Goal: Contribute content: Contribute content

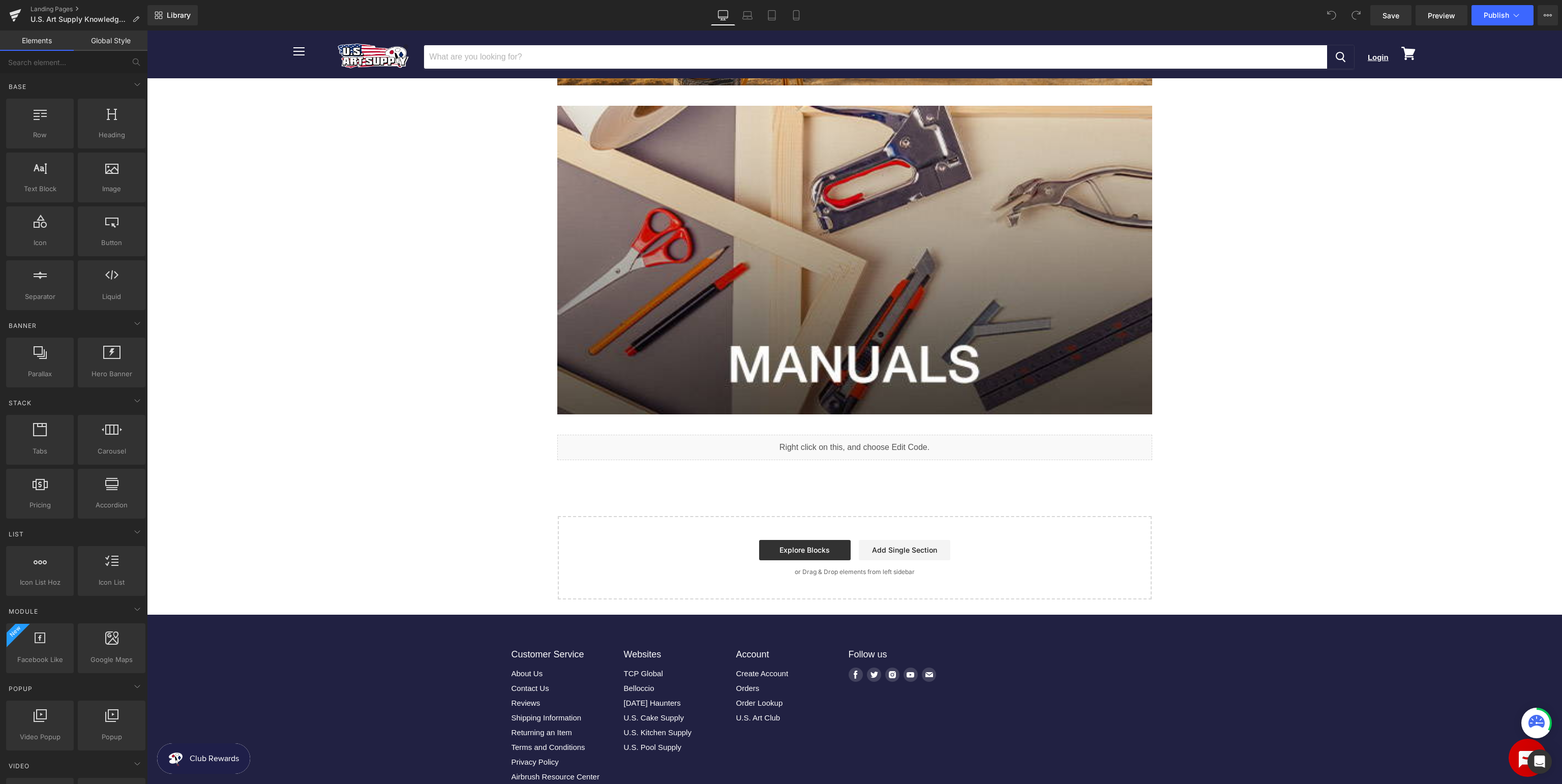
scroll to position [335, 0]
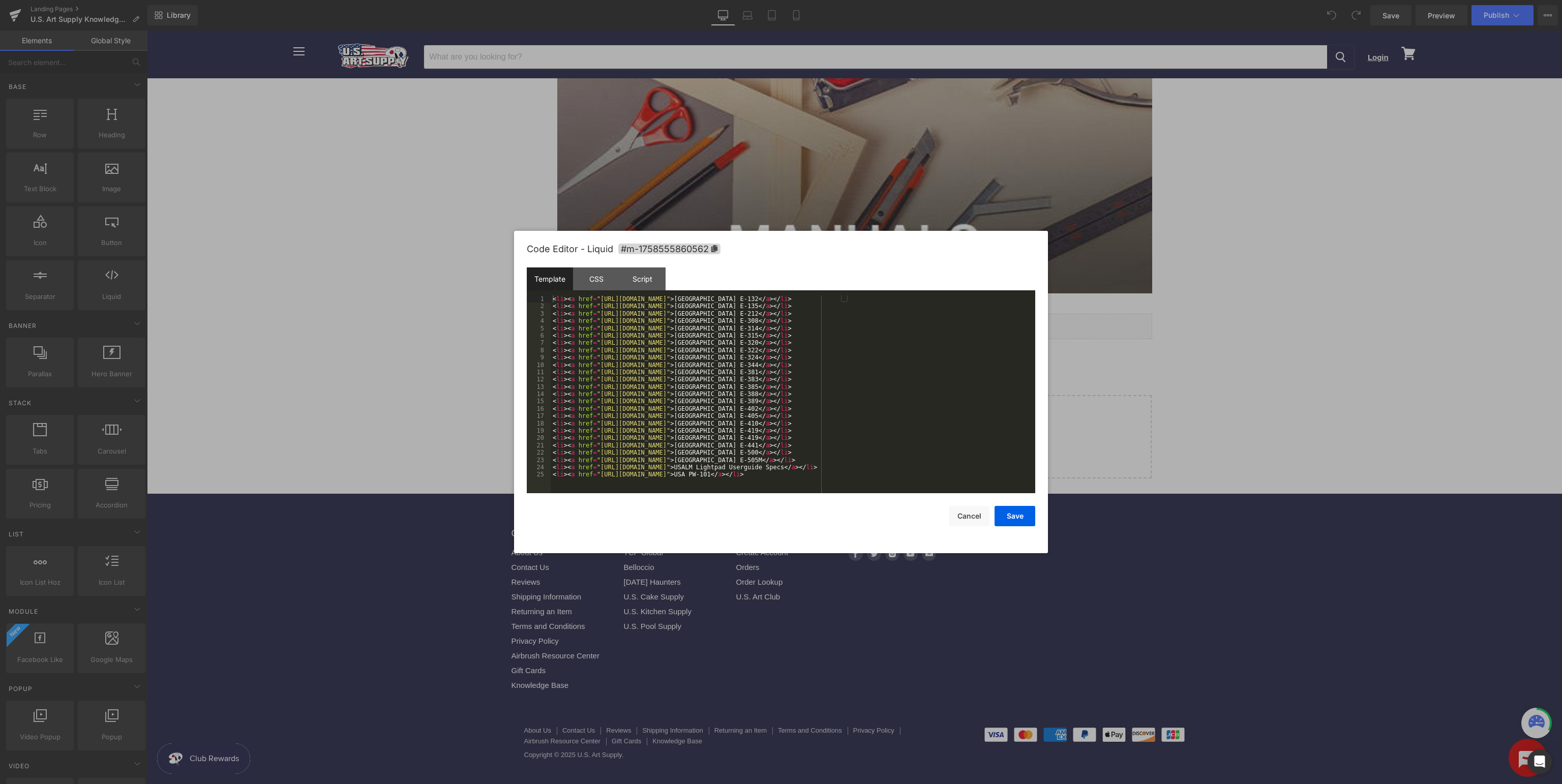
click at [889, 343] on div "< li > < a href = "[URL][DOMAIN_NAME]" > [GEOGRAPHIC_DATA] E-132 </ a > </ li >…" at bounding box center [792, 401] width 484 height 212
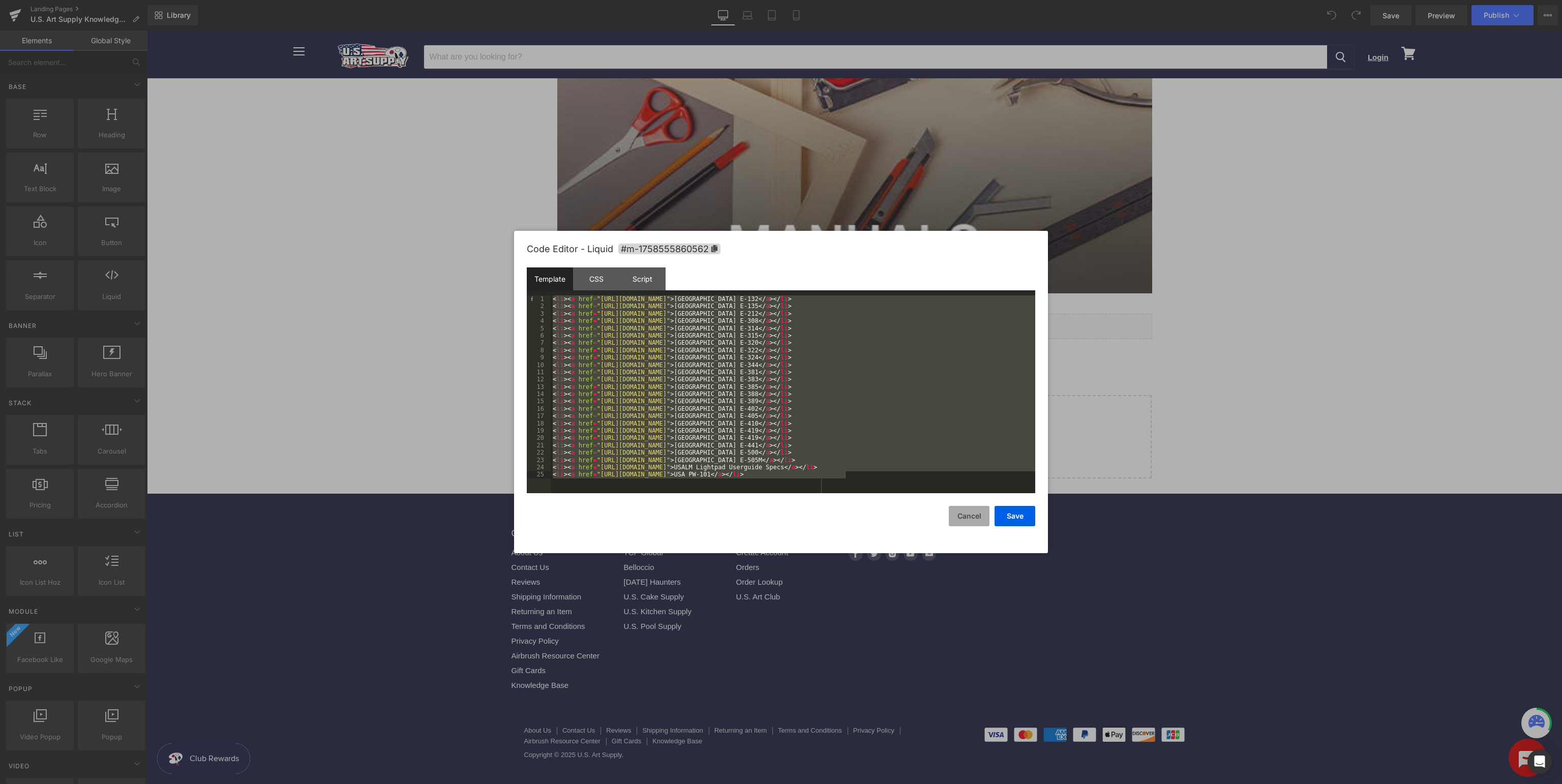
click at [966, 516] on button "Cancel" at bounding box center [969, 515] width 41 height 20
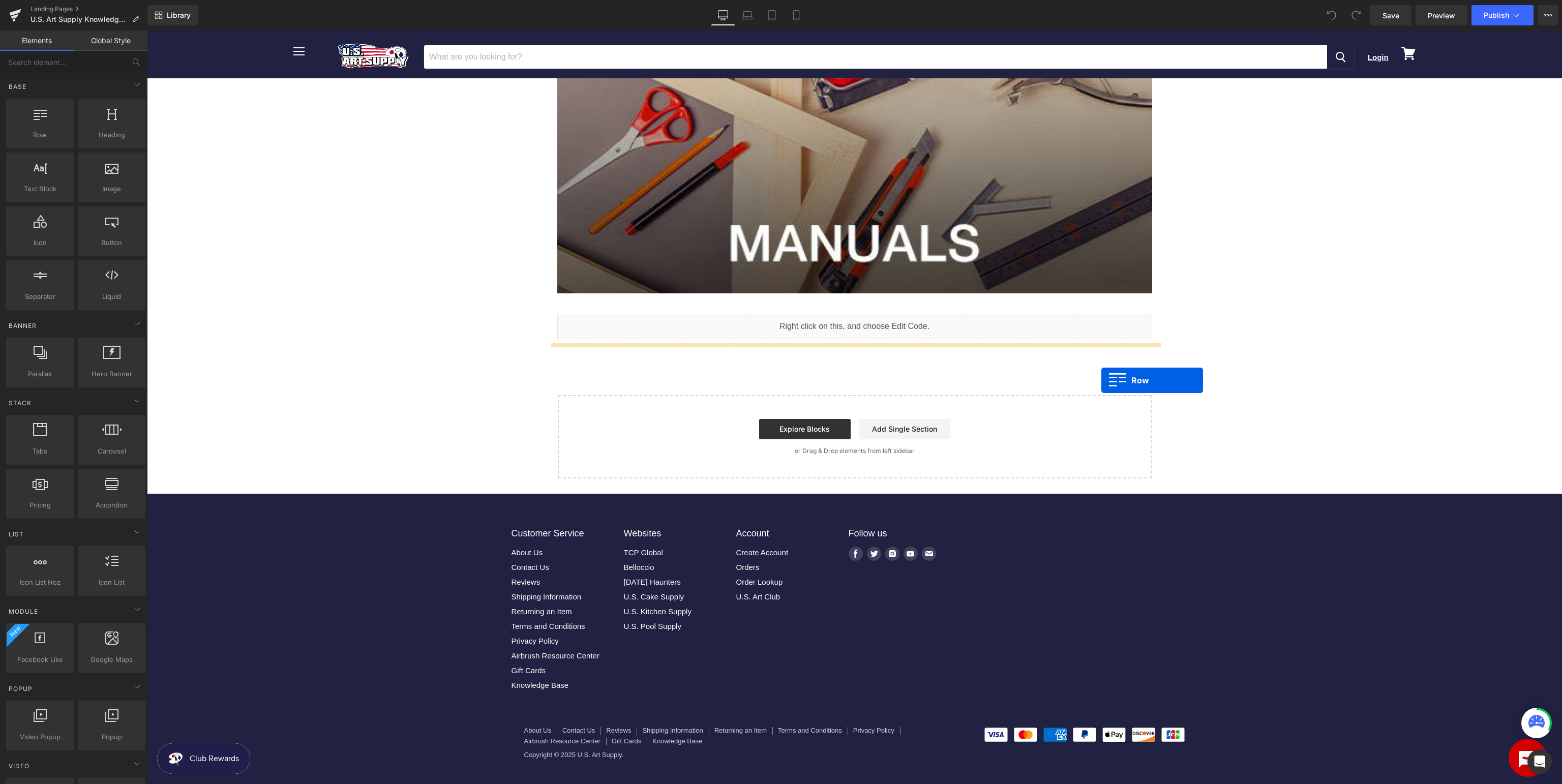
drag, startPoint x: 178, startPoint y: 162, endPoint x: 1101, endPoint y: 380, distance: 948.4
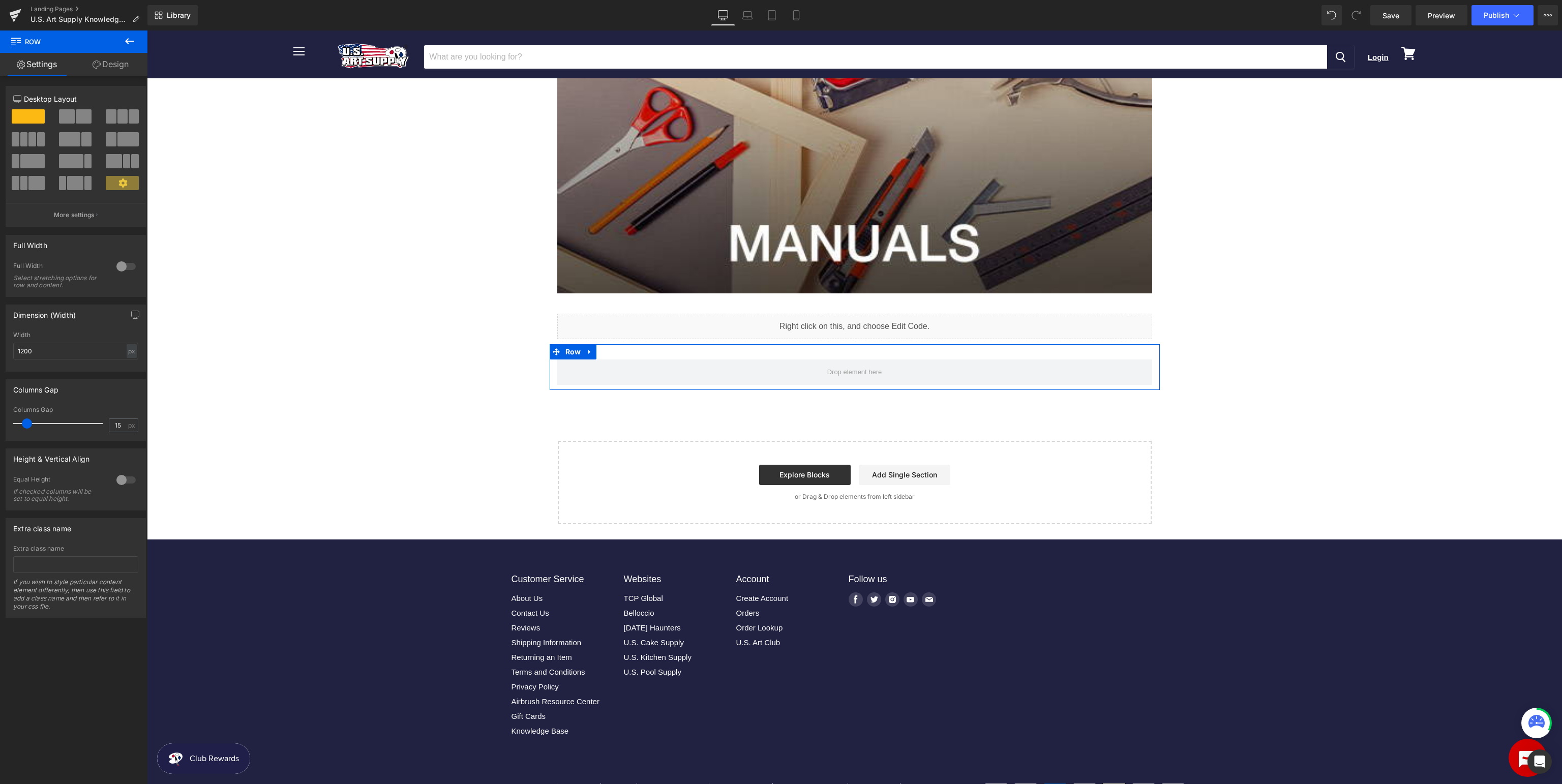
click at [30, 144] on span at bounding box center [32, 139] width 8 height 14
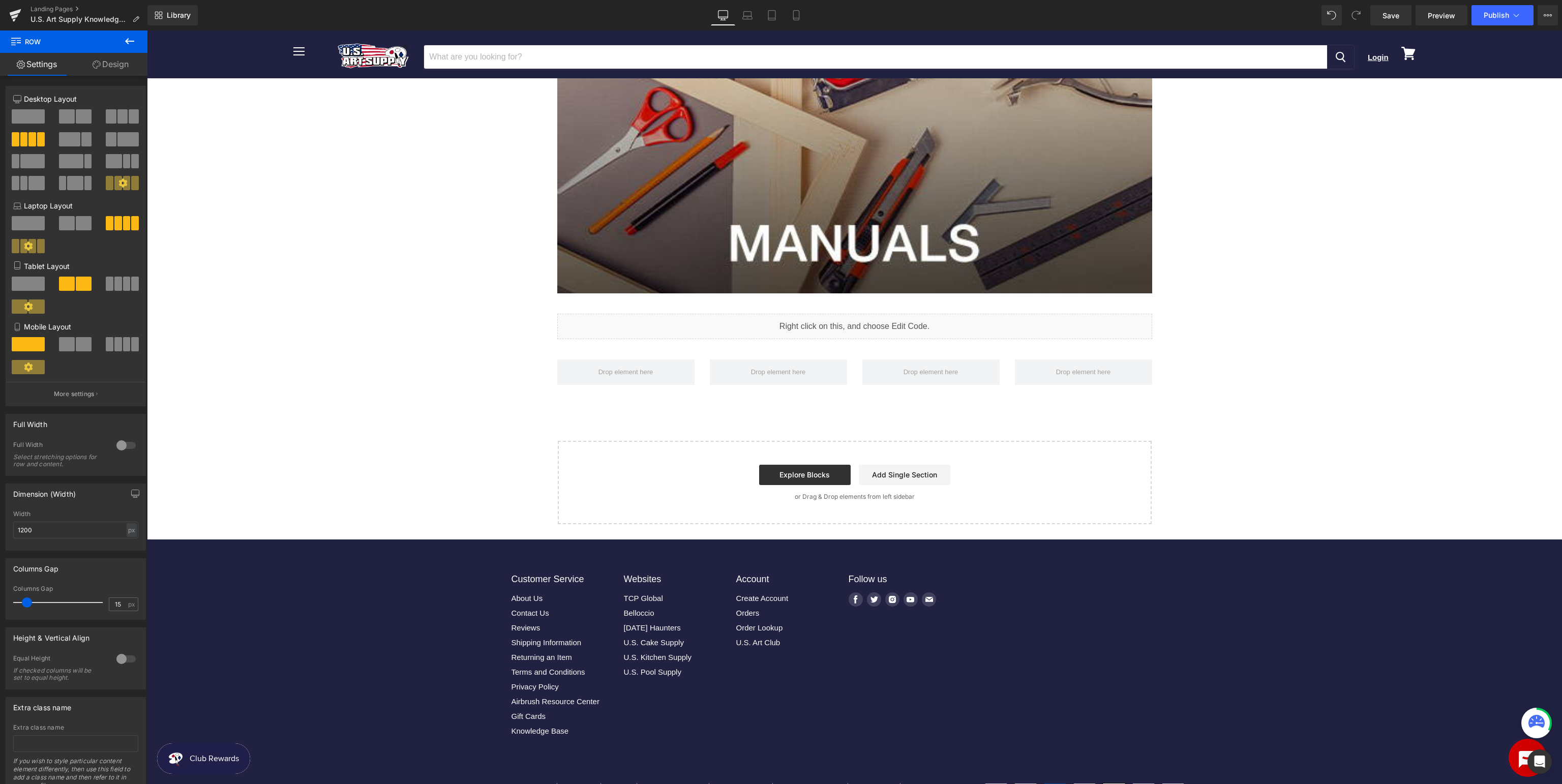
click at [129, 40] on icon at bounding box center [129, 41] width 12 height 12
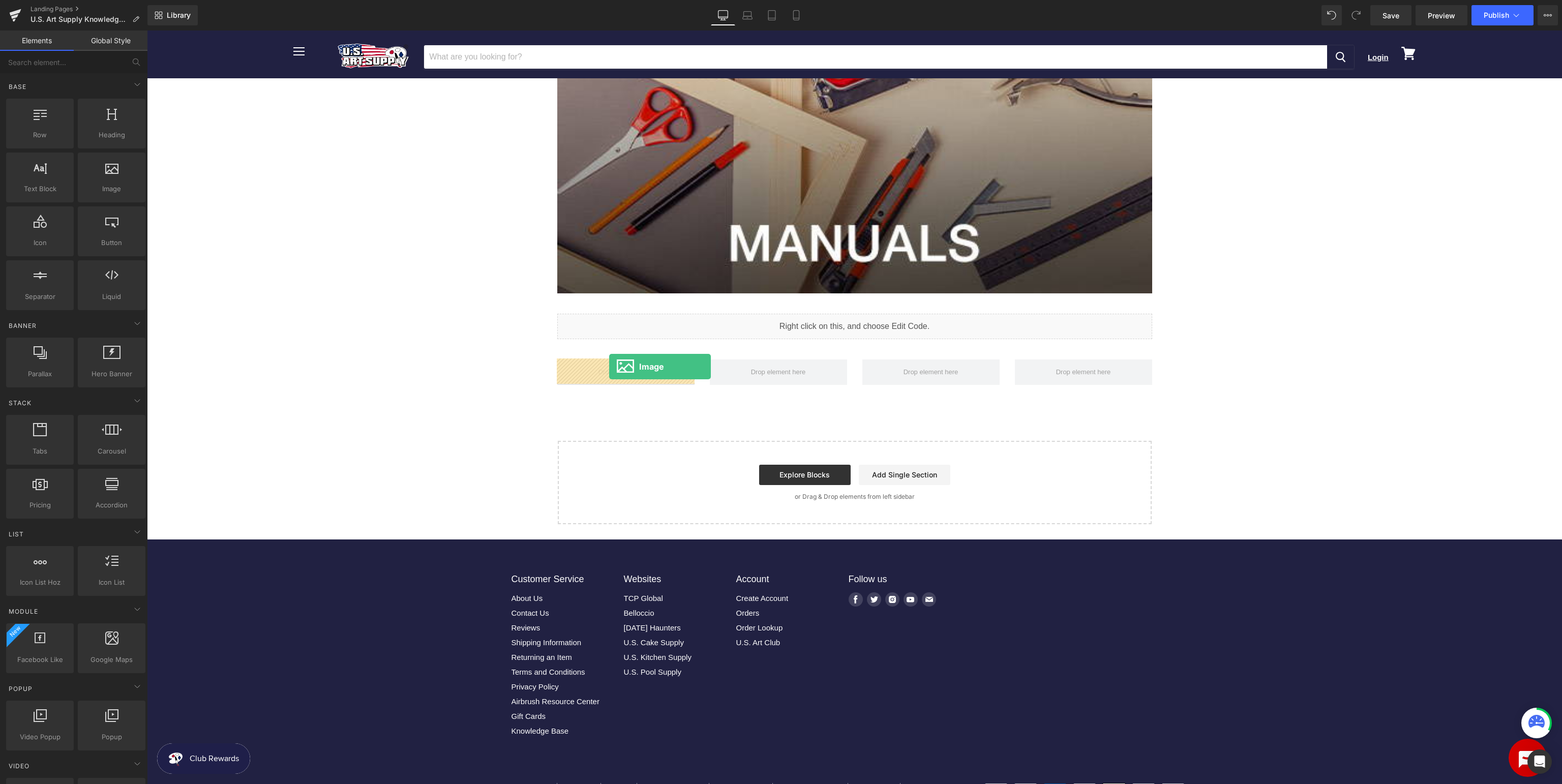
drag, startPoint x: 258, startPoint y: 218, endPoint x: 609, endPoint y: 366, distance: 380.9
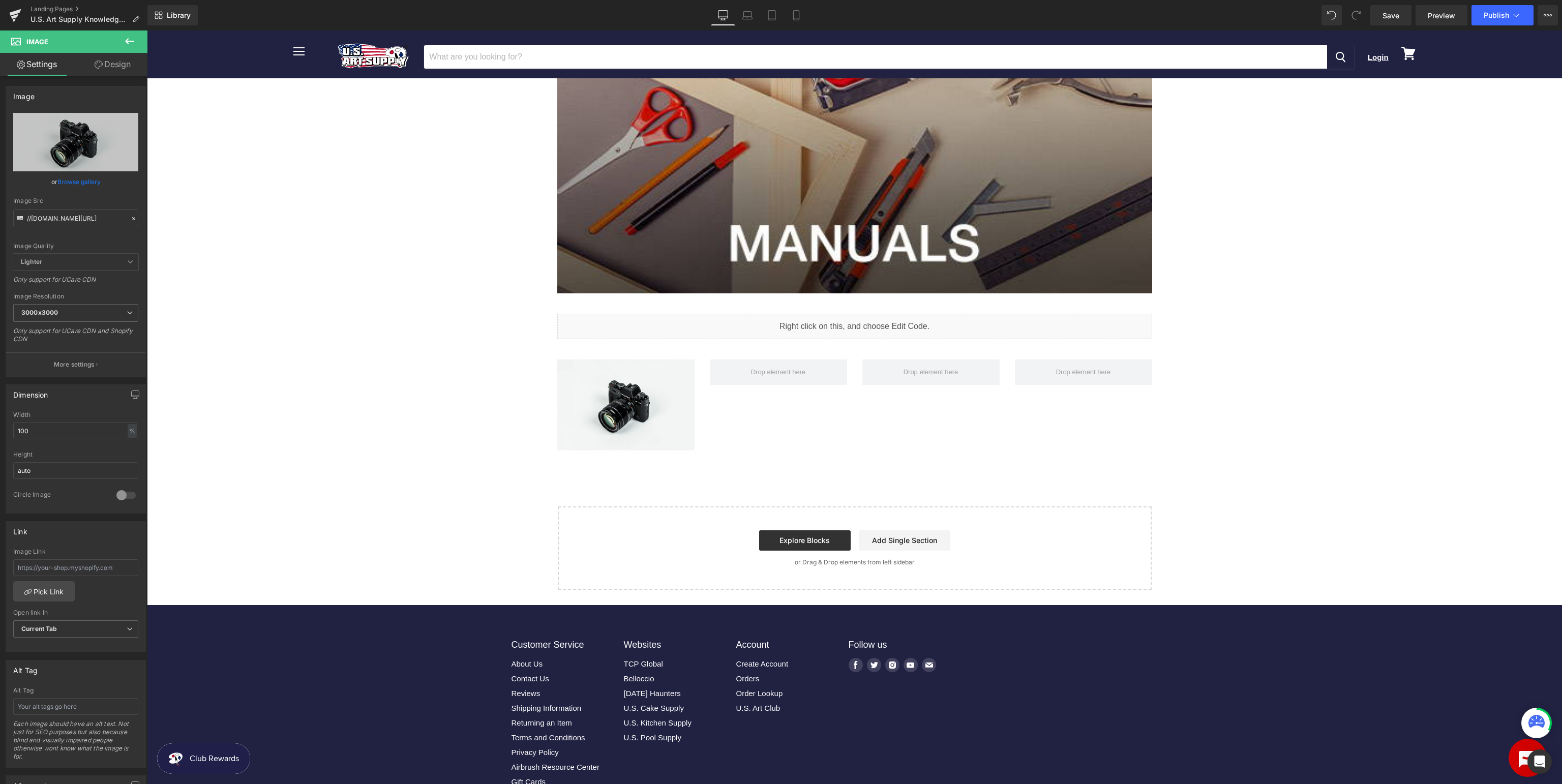
click at [129, 47] on icon at bounding box center [129, 41] width 12 height 12
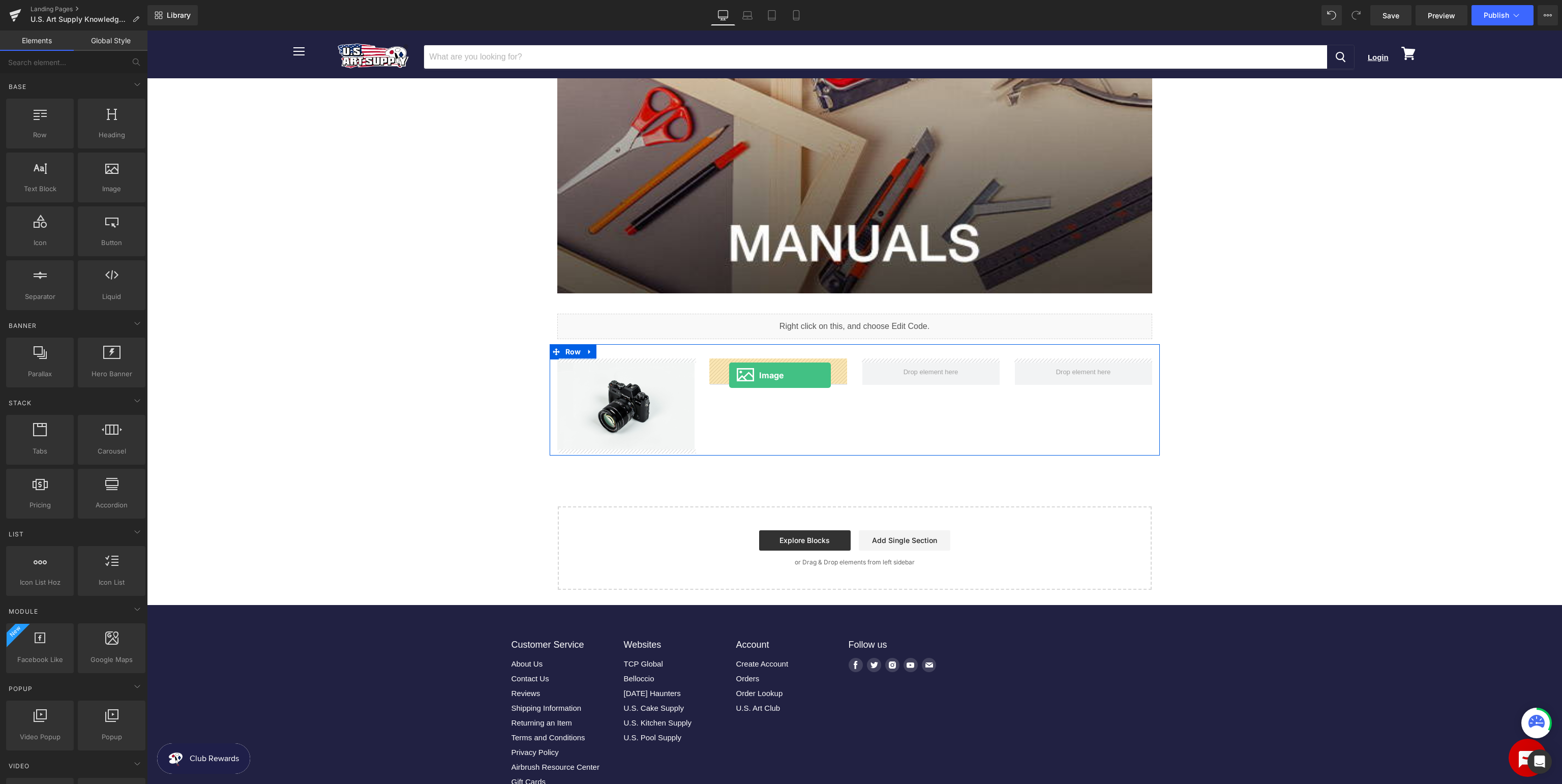
drag, startPoint x: 258, startPoint y: 207, endPoint x: 729, endPoint y: 375, distance: 500.1
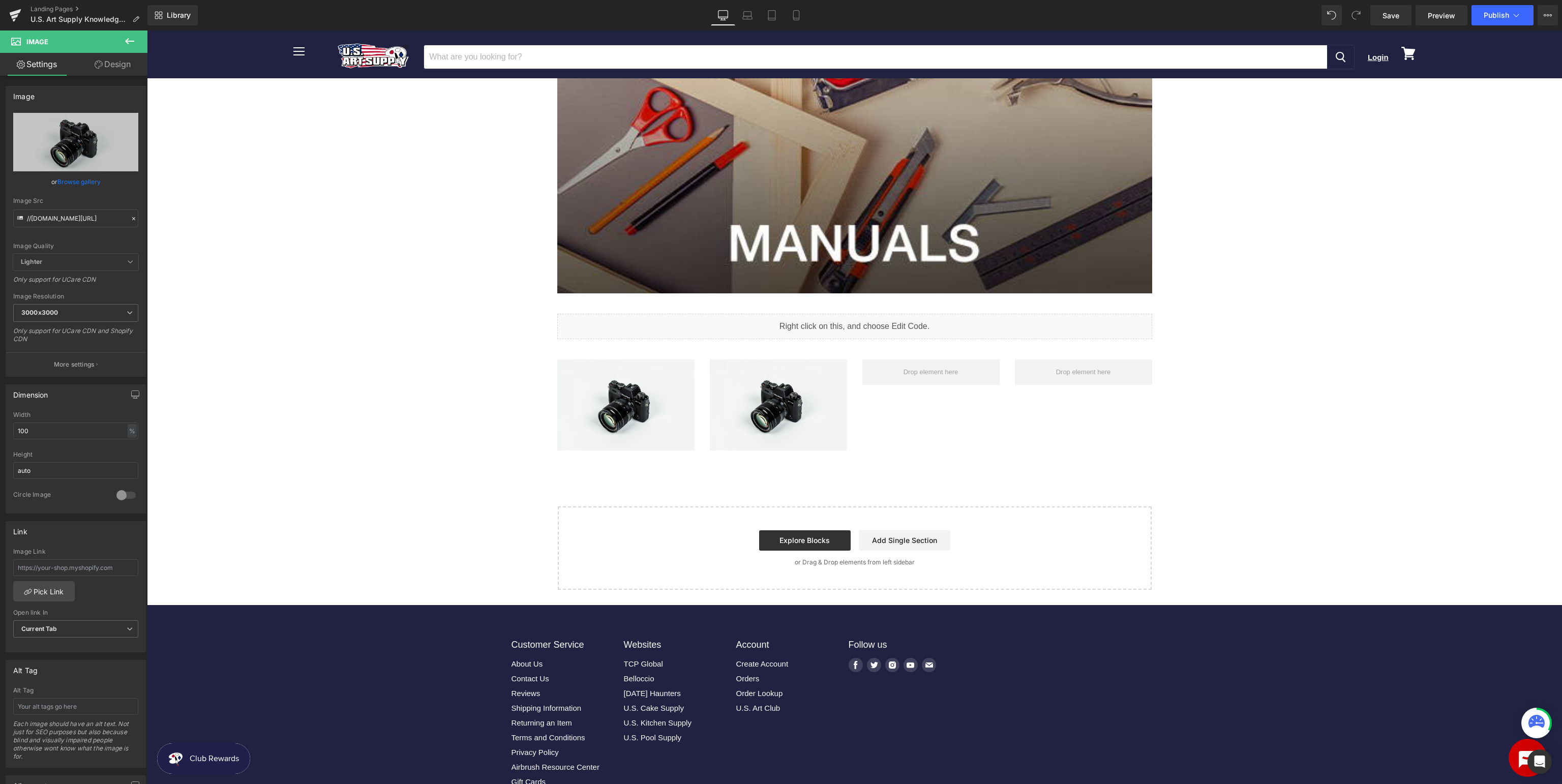
click at [131, 42] on icon at bounding box center [129, 41] width 12 height 12
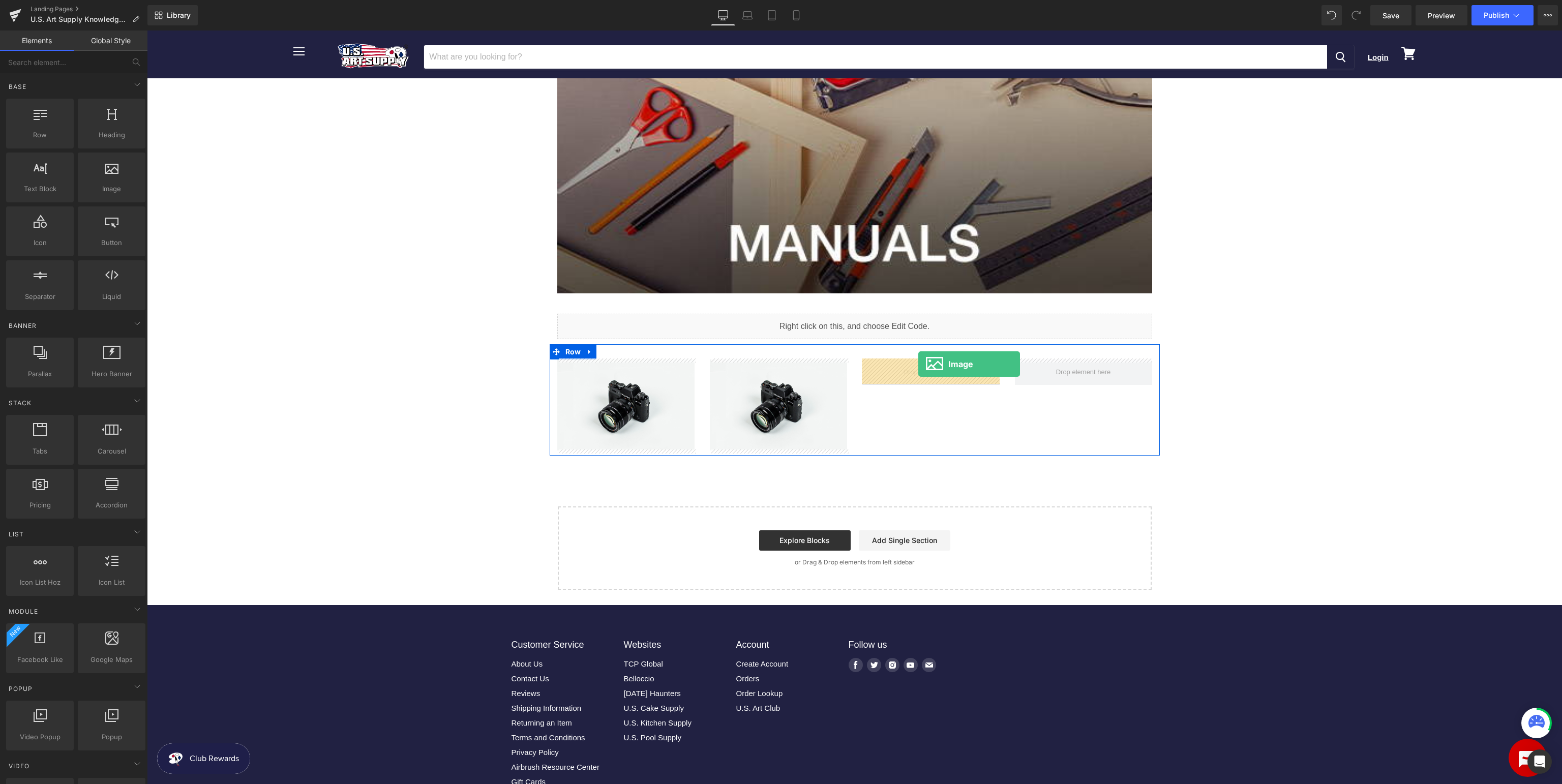
drag, startPoint x: 258, startPoint y: 201, endPoint x: 919, endPoint y: 363, distance: 680.6
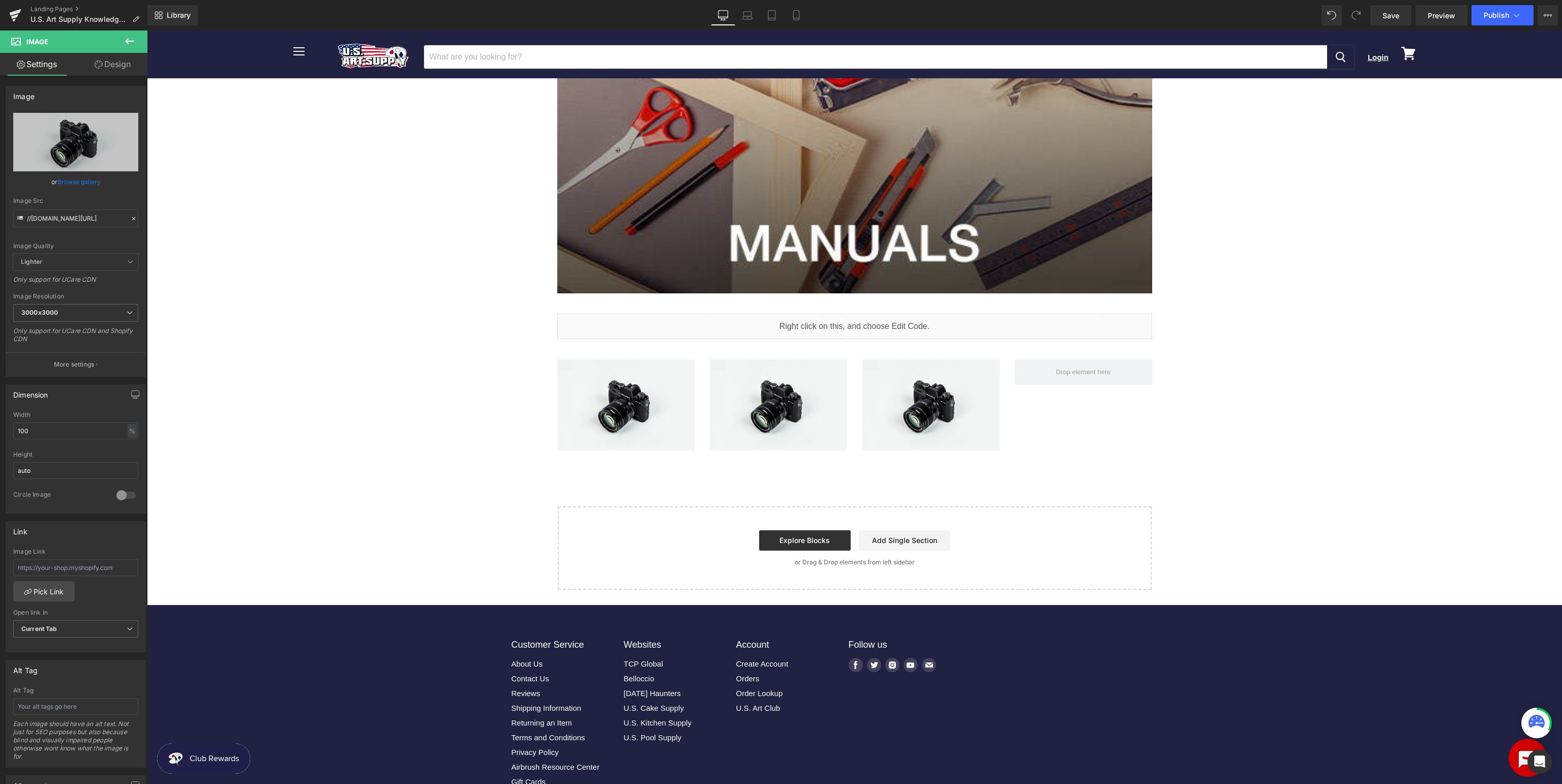
click at [128, 40] on icon at bounding box center [129, 41] width 10 height 6
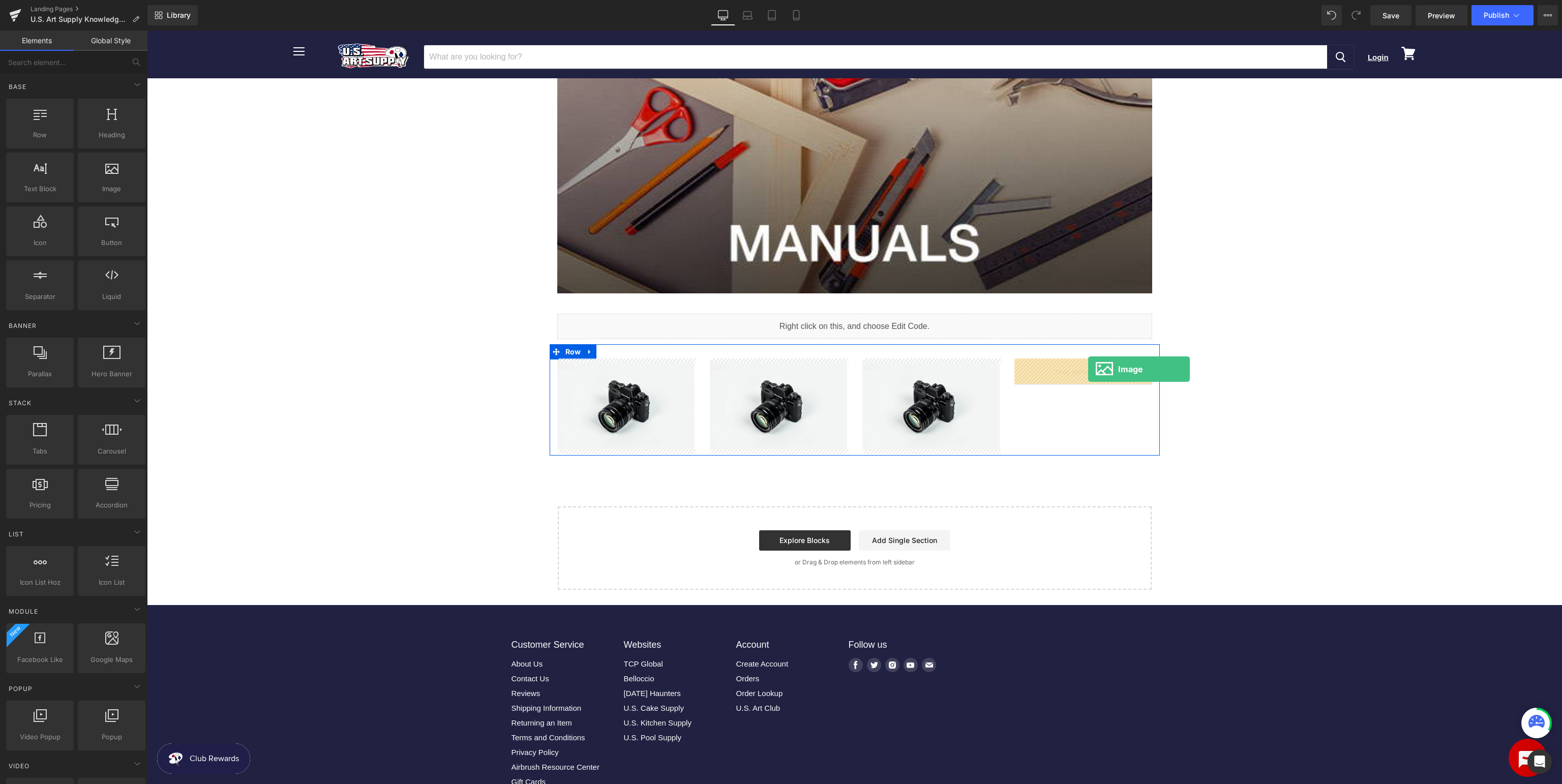
drag, startPoint x: 258, startPoint y: 215, endPoint x: 1088, endPoint y: 369, distance: 844.2
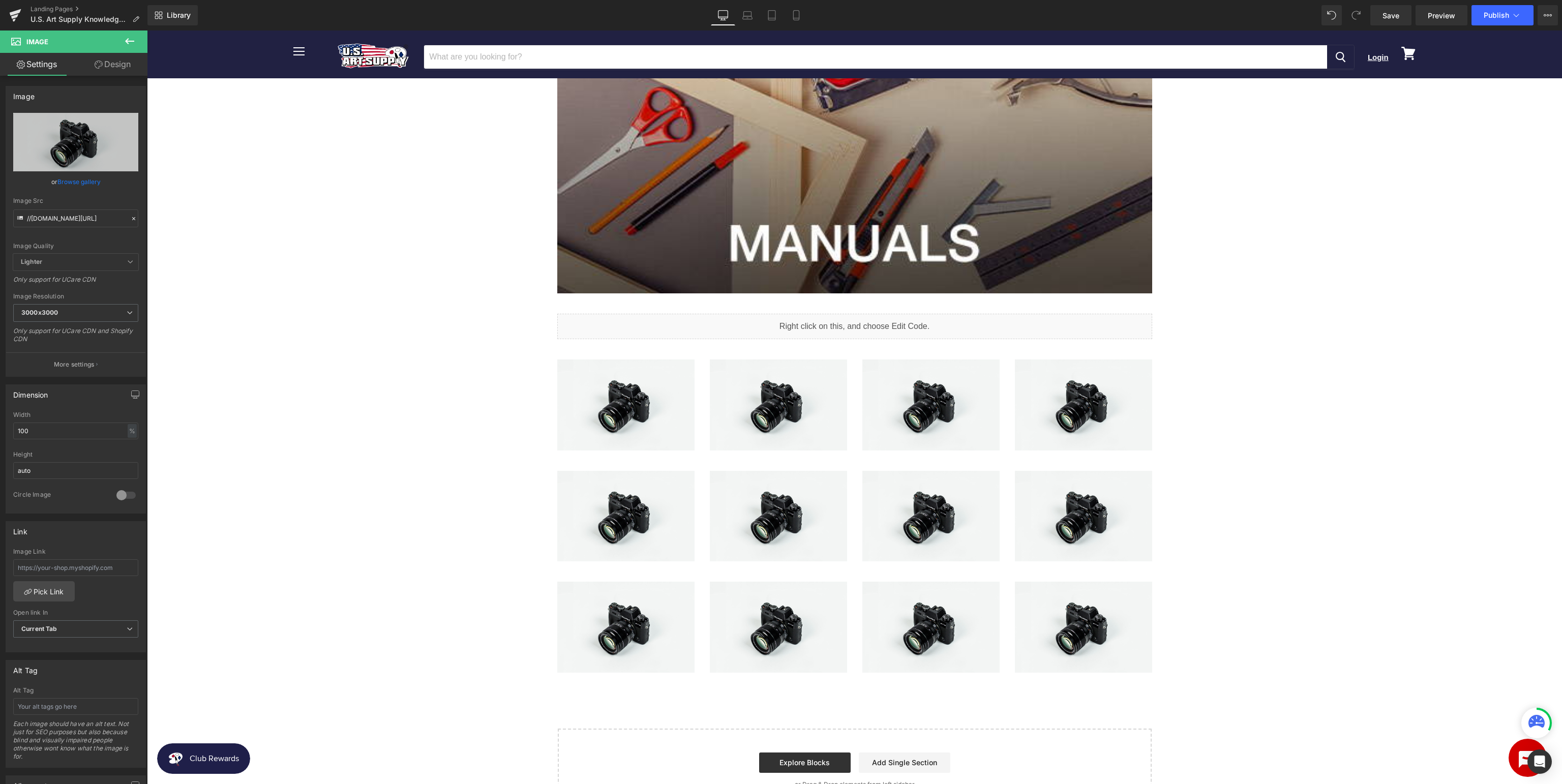
click at [461, 498] on body "Menu Cancel Login View cart" at bounding box center [854, 412] width 1414 height 1433
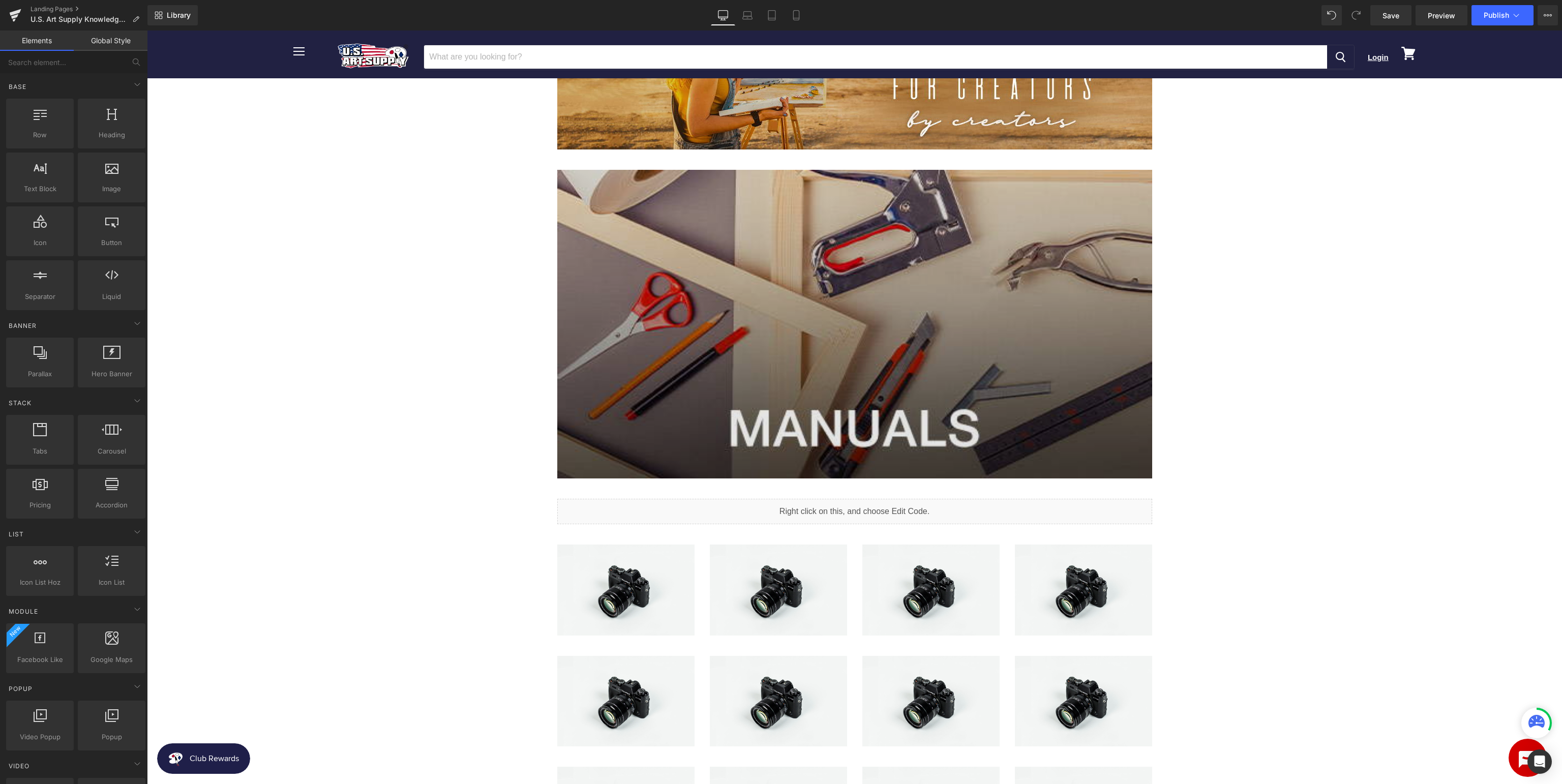
scroll to position [419, 0]
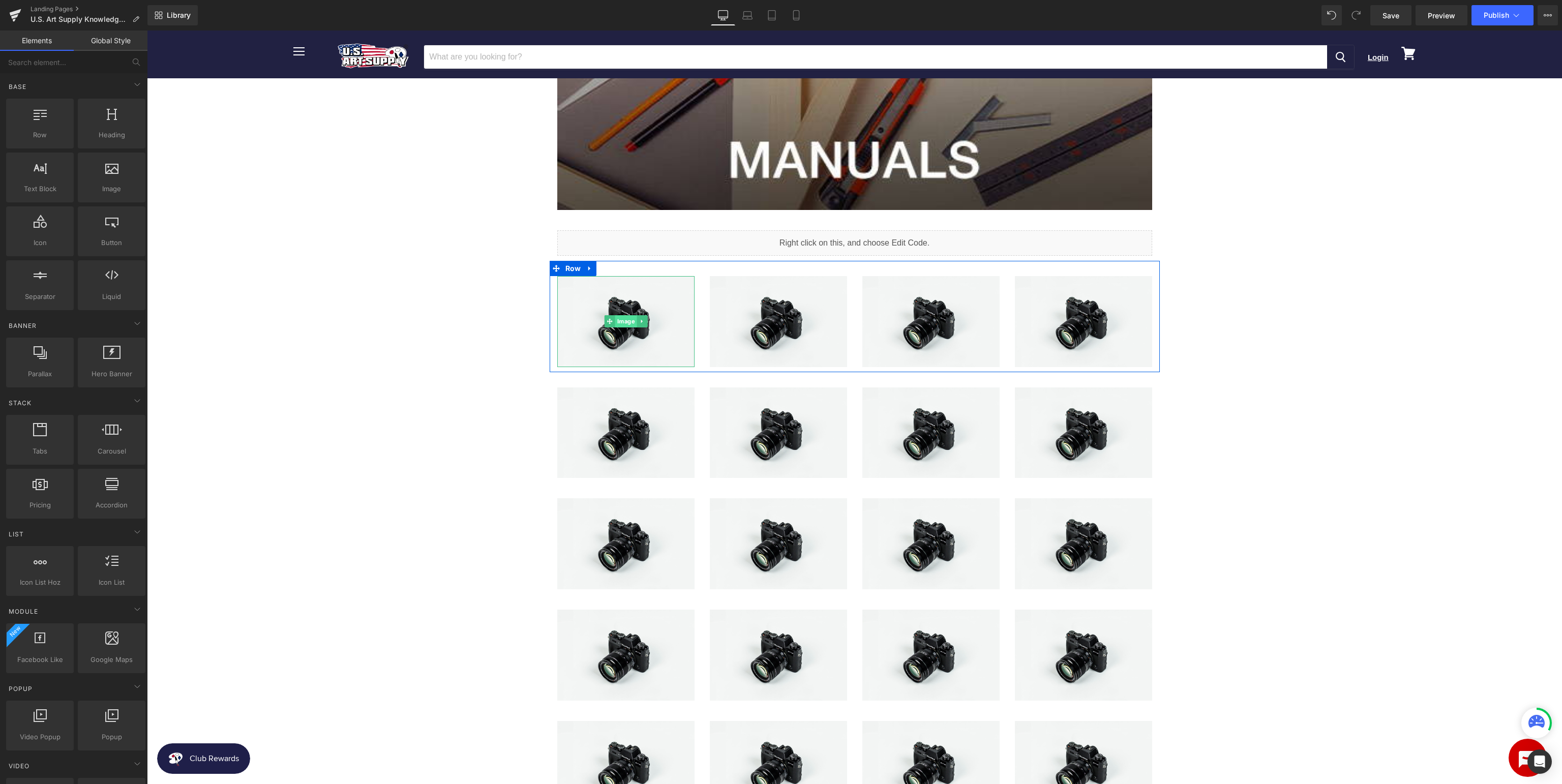
click at [625, 325] on span "Image" at bounding box center [625, 321] width 22 height 12
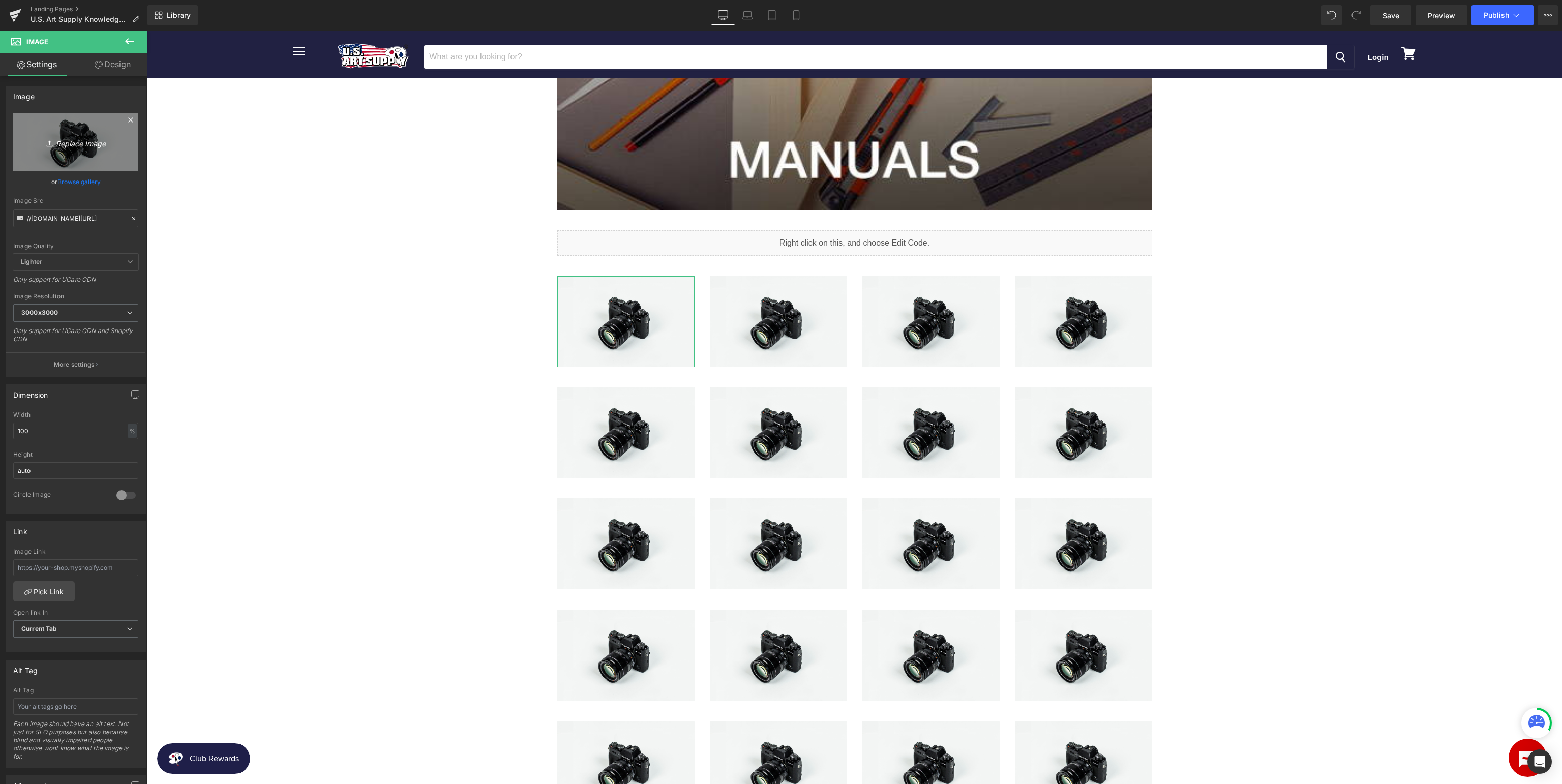
click at [75, 148] on link "Replace Image" at bounding box center [75, 142] width 125 height 58
type input "C:\fakepath\USAE-132_v1.jpg"
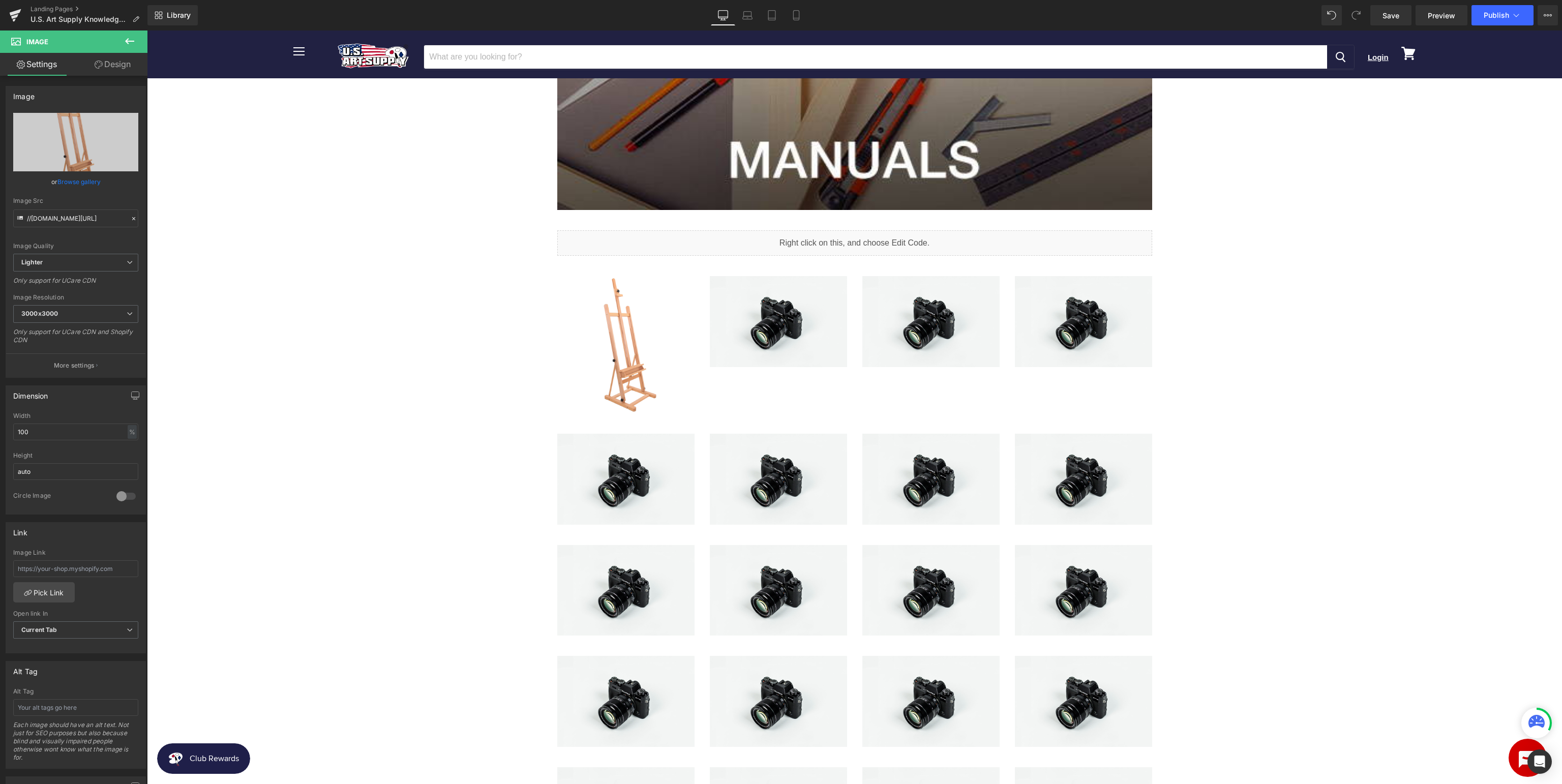
click at [143, 43] on button at bounding box center [129, 41] width 35 height 22
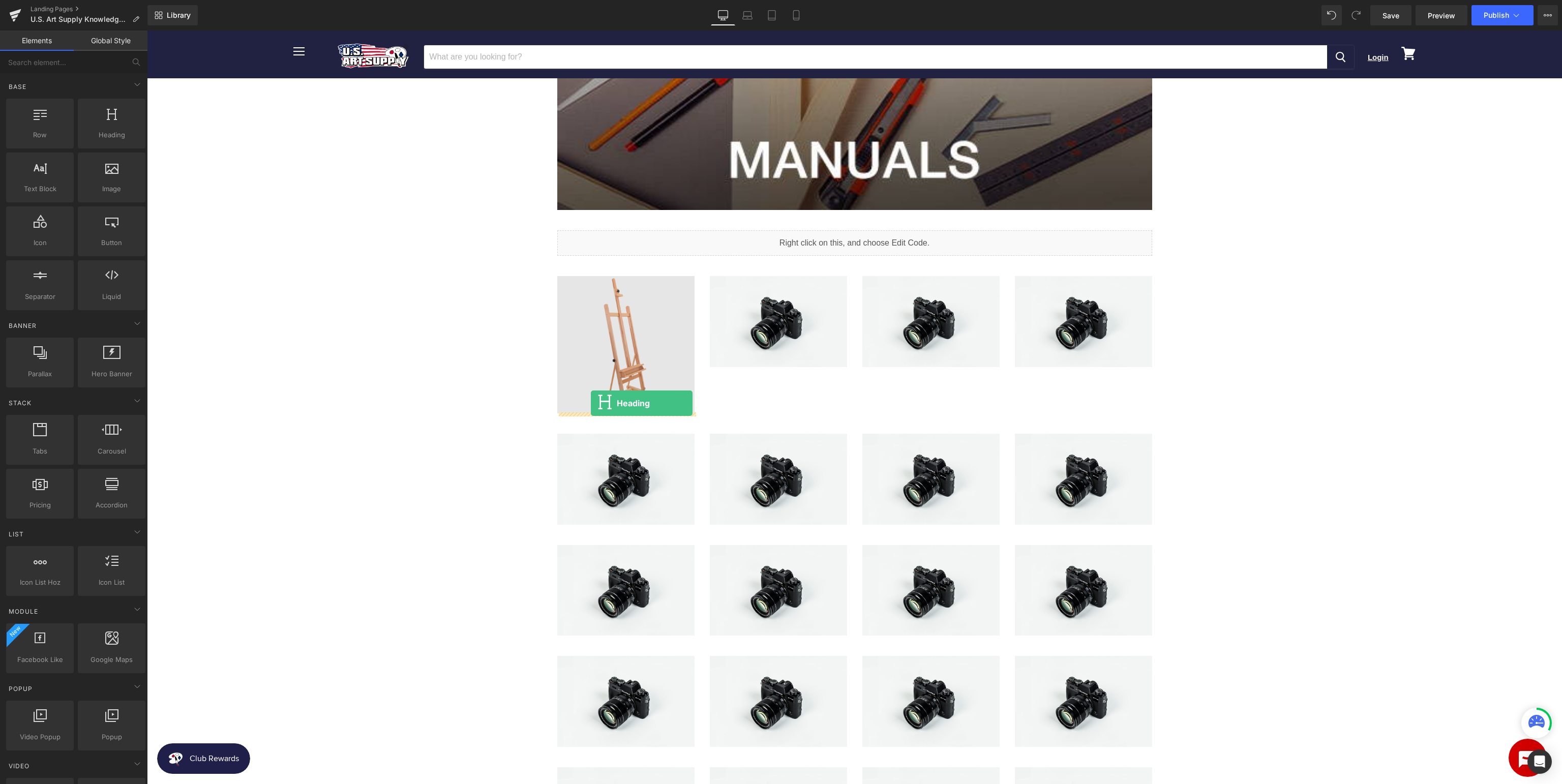
drag, startPoint x: 276, startPoint y: 144, endPoint x: 591, endPoint y: 403, distance: 407.8
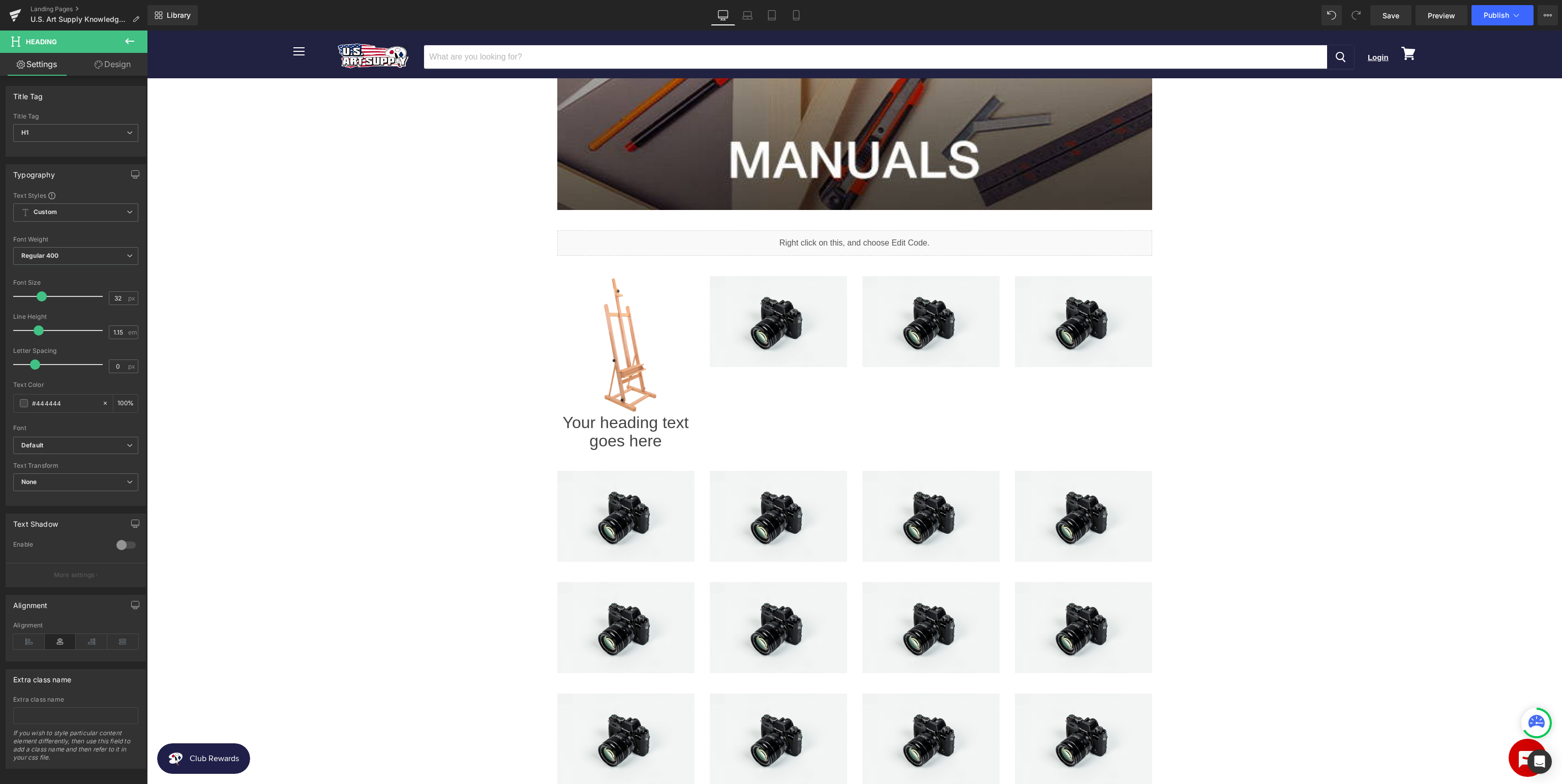
click at [132, 42] on icon at bounding box center [129, 41] width 10 height 6
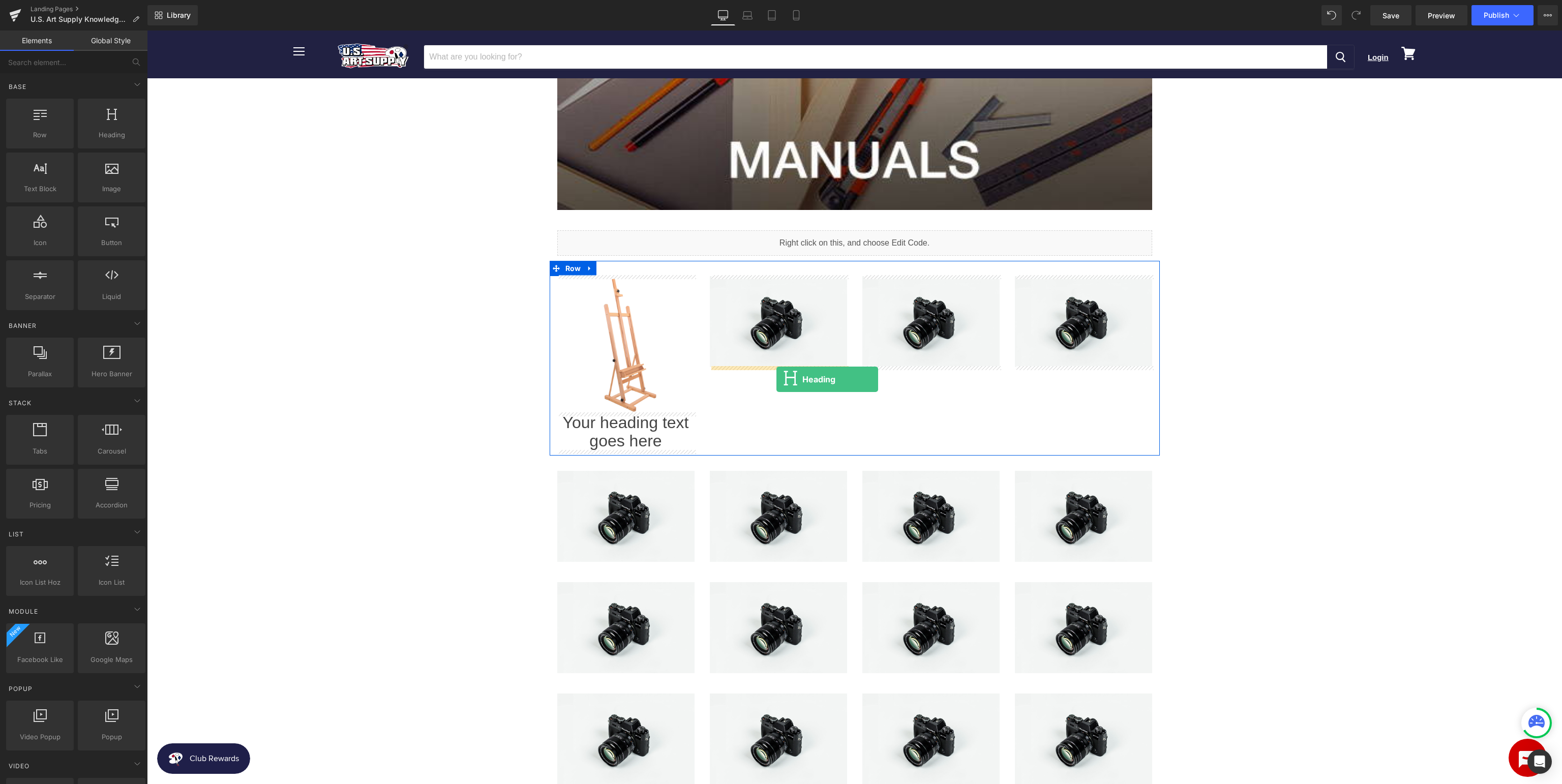
drag, startPoint x: 257, startPoint y: 161, endPoint x: 777, endPoint y: 379, distance: 563.8
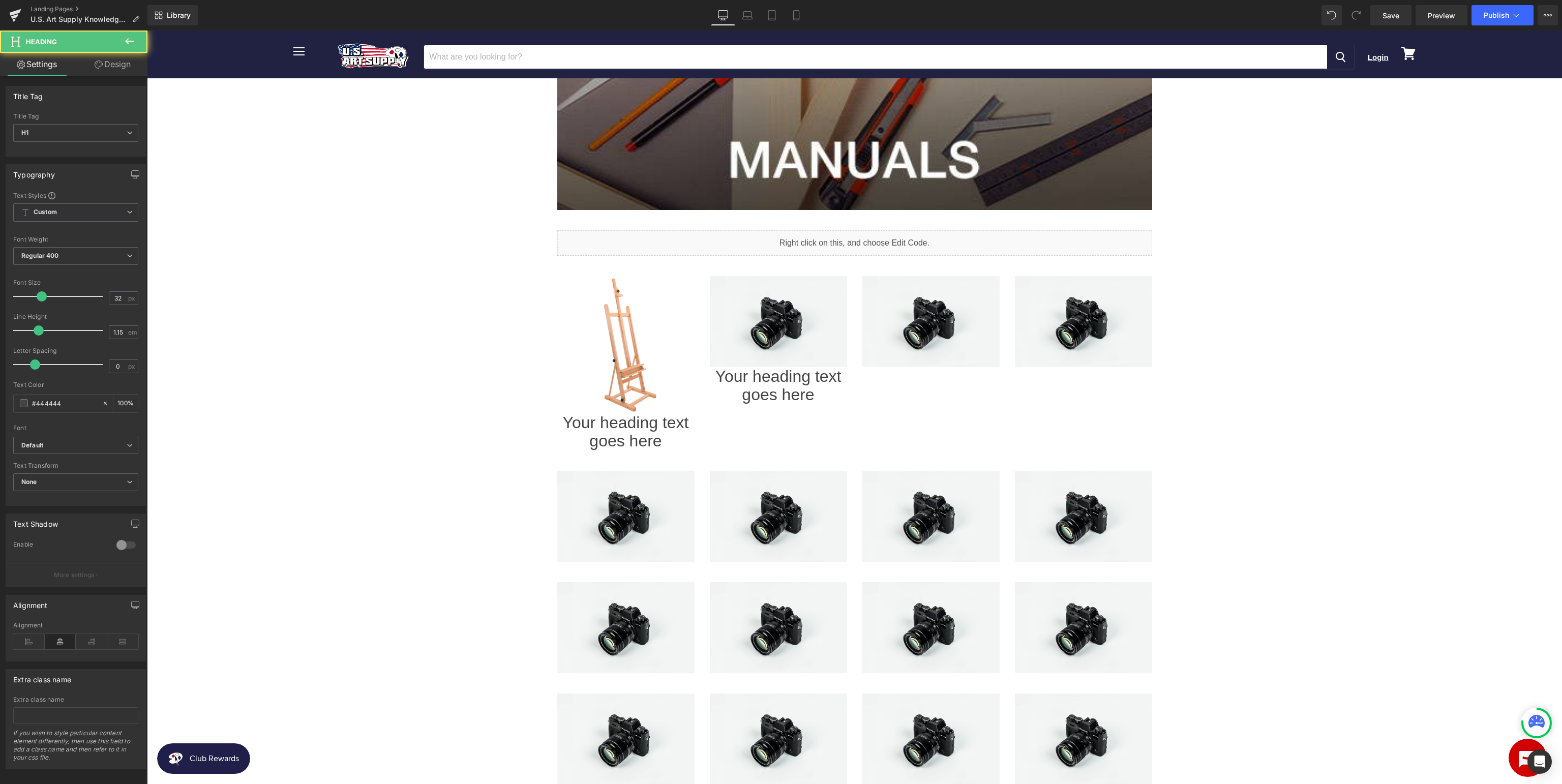
click at [137, 44] on button at bounding box center [129, 41] width 35 height 22
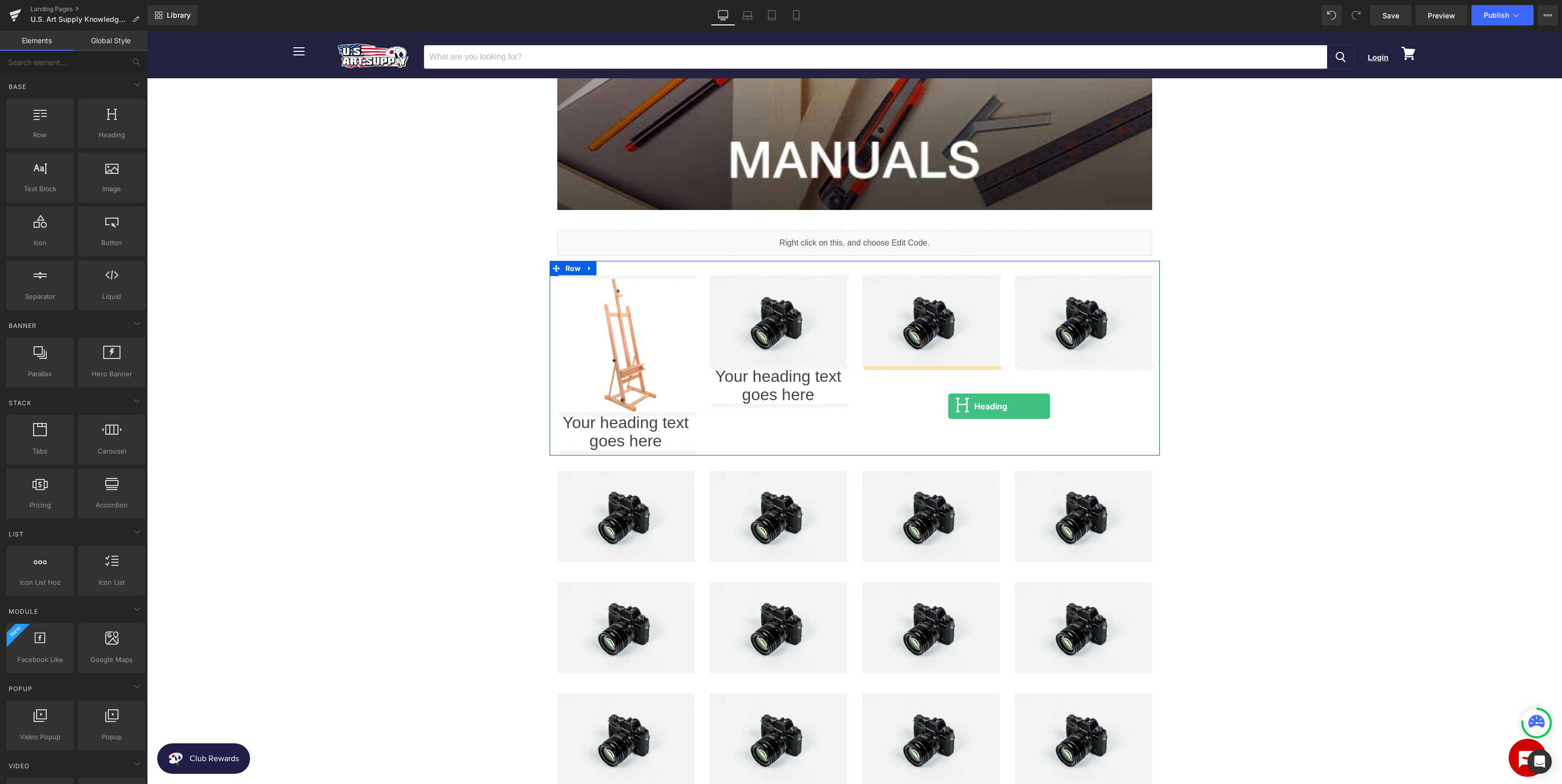
drag, startPoint x: 262, startPoint y: 147, endPoint x: 948, endPoint y: 406, distance: 733.3
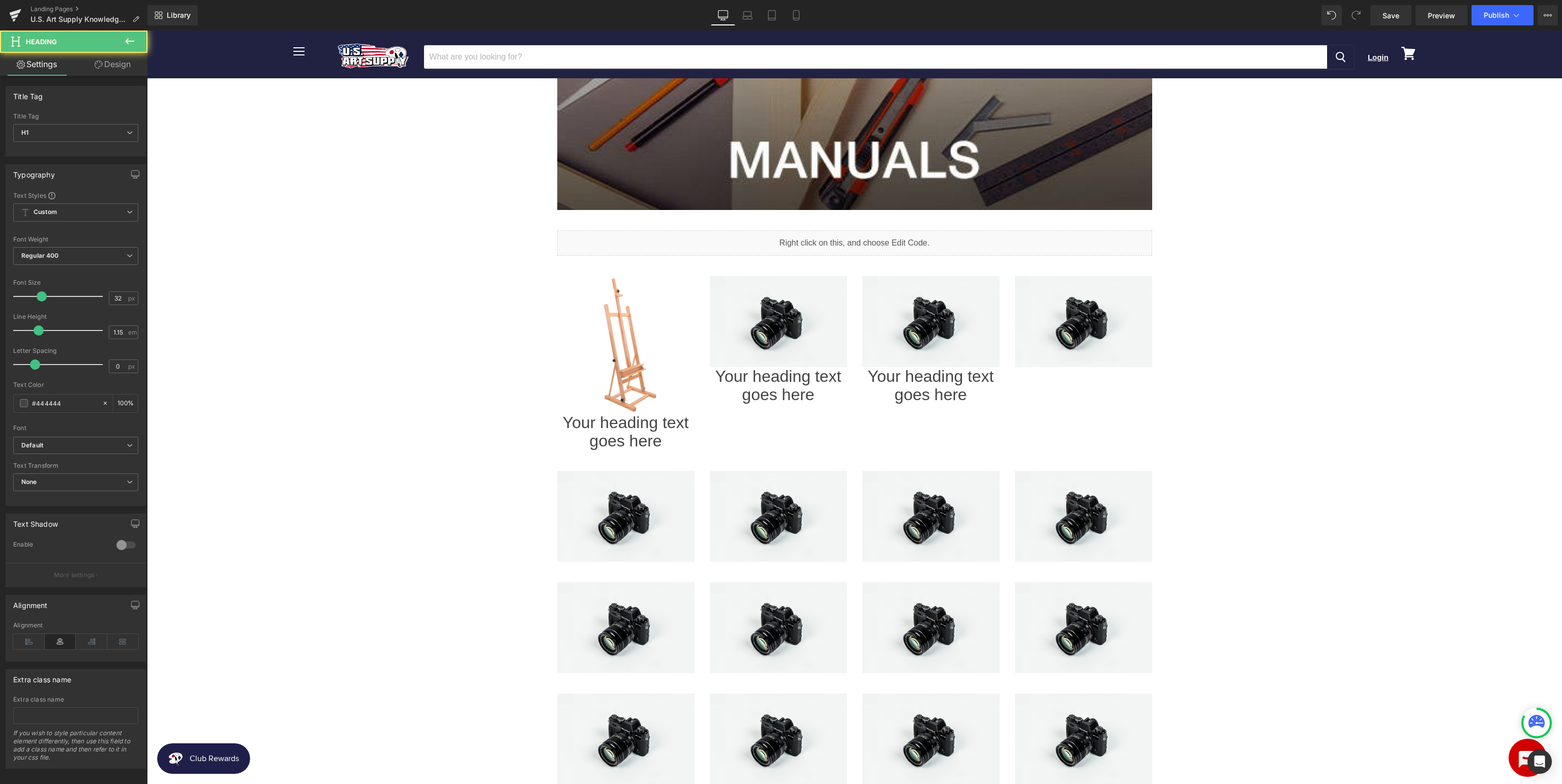
click at [129, 39] on icon at bounding box center [129, 41] width 10 height 6
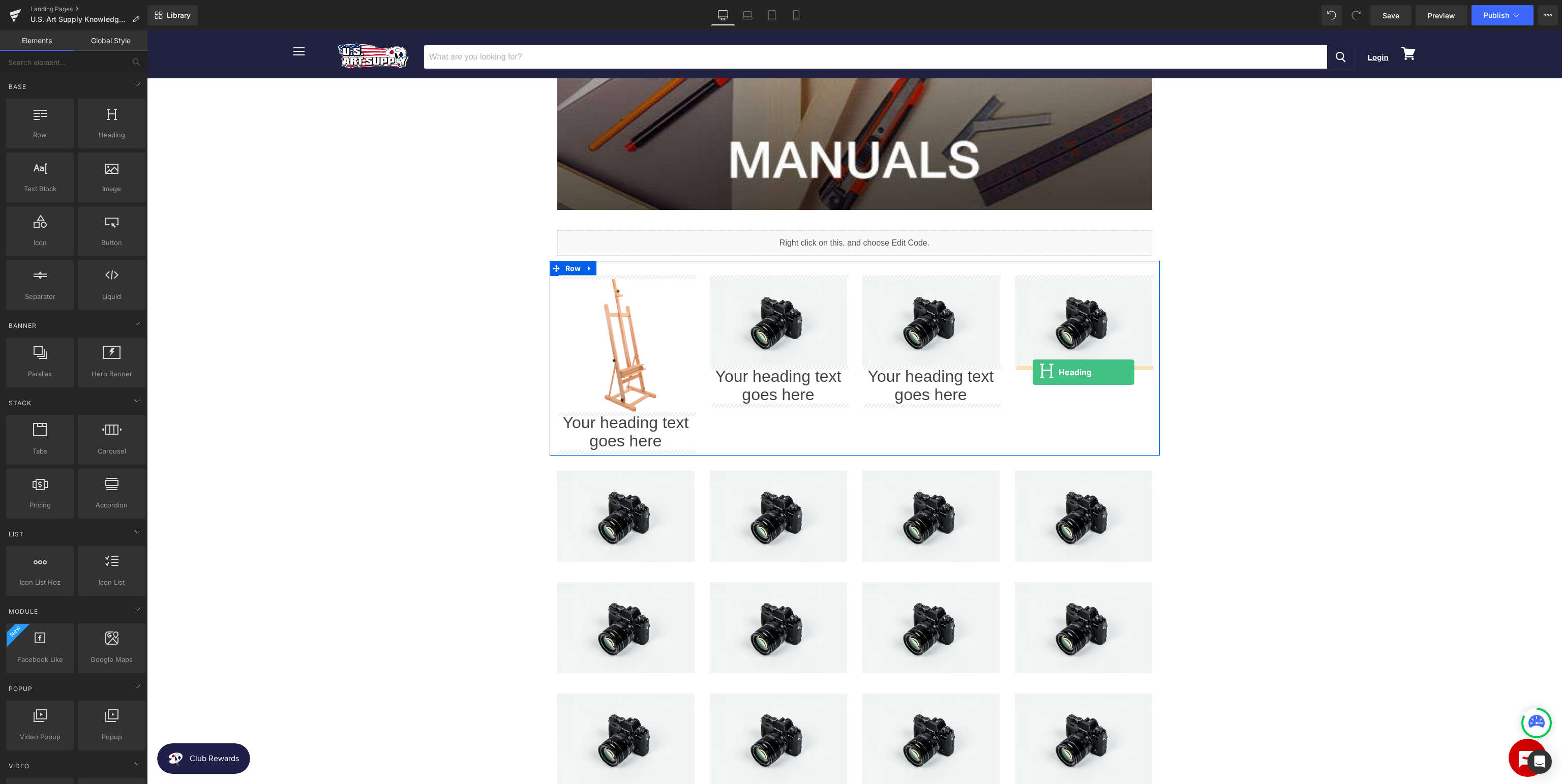
drag, startPoint x: 247, startPoint y: 150, endPoint x: 1033, endPoint y: 372, distance: 816.7
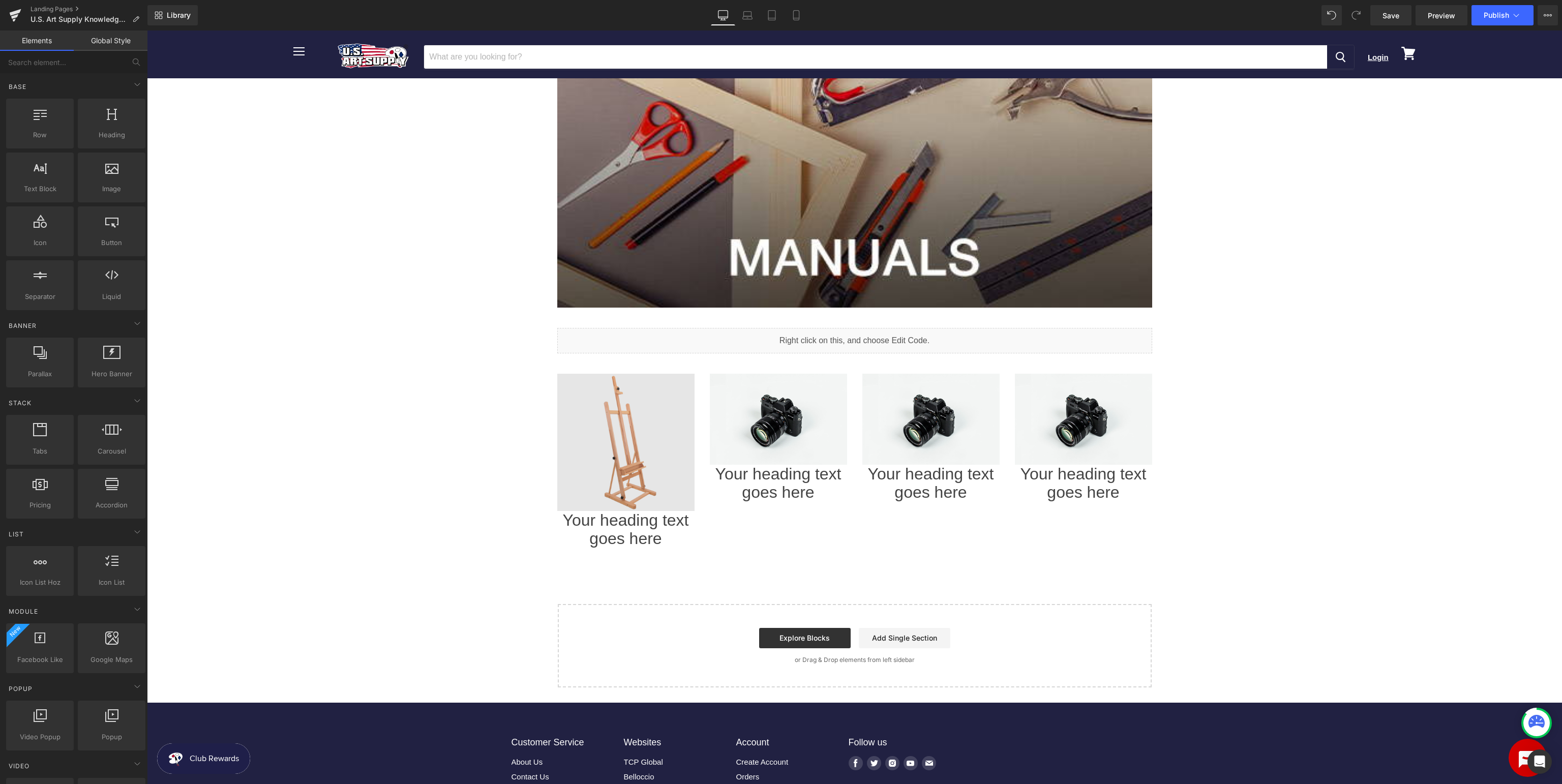
scroll to position [428, 0]
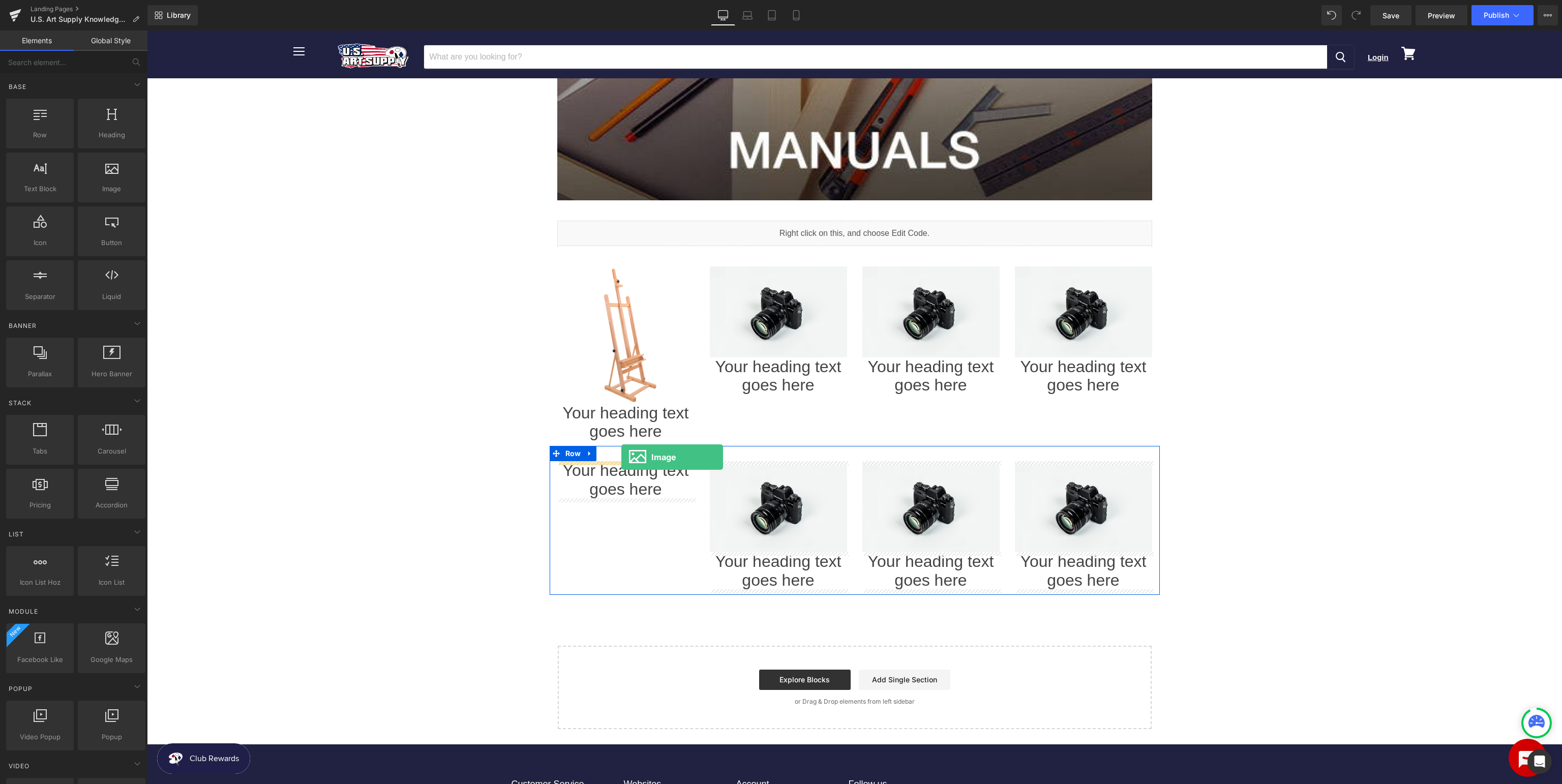
drag, startPoint x: 265, startPoint y: 201, endPoint x: 622, endPoint y: 457, distance: 439.3
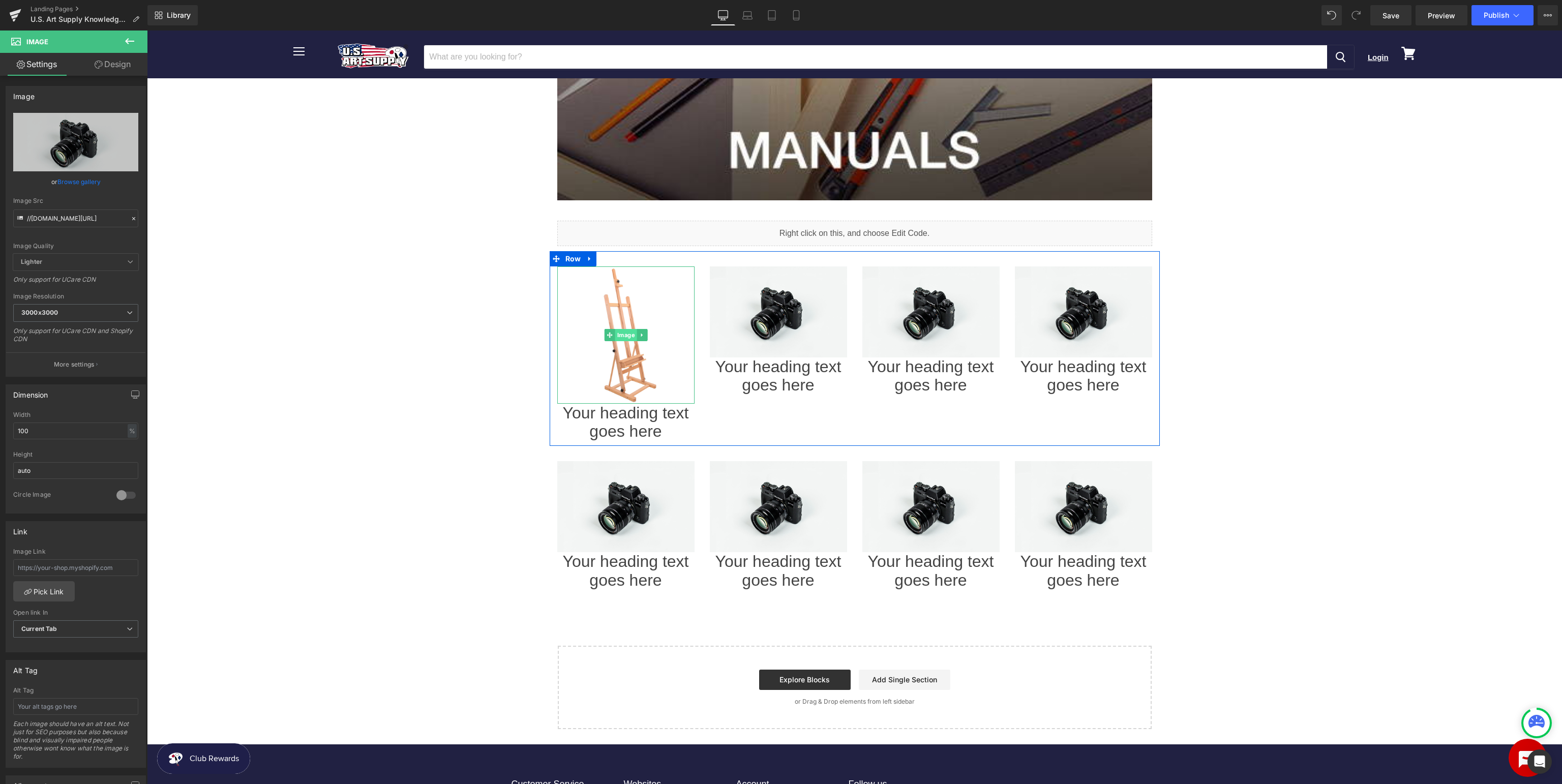
click at [625, 335] on span "Image" at bounding box center [625, 335] width 22 height 12
click at [122, 564] on input "text" at bounding box center [75, 569] width 125 height 17
paste input "[URL][DOMAIN_NAME]"
type input "[URL][DOMAIN_NAME]"
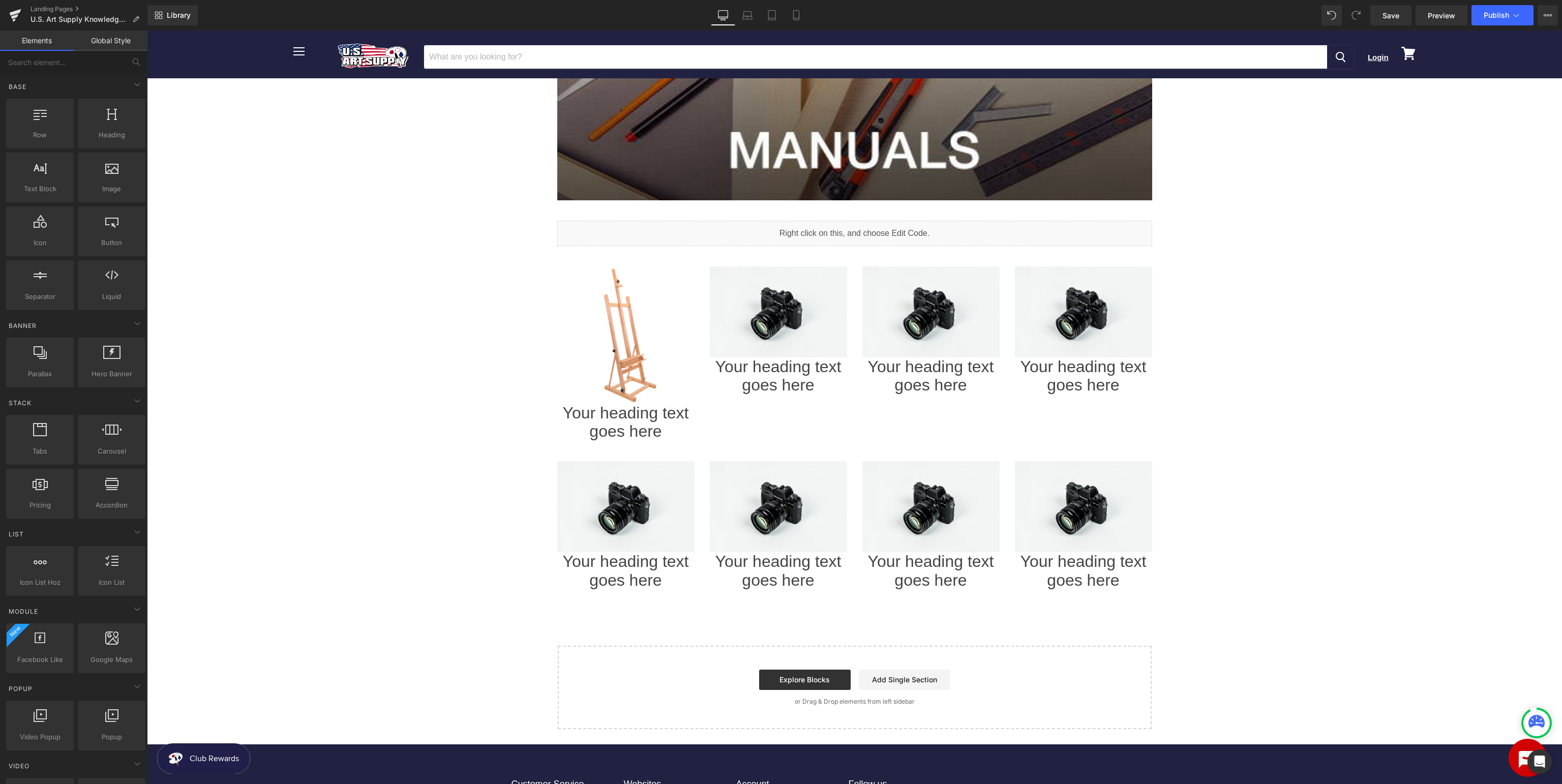
click at [373, 428] on body "Menu Cancel Login View cart" at bounding box center [854, 323] width 1414 height 1442
click at [638, 423] on icon at bounding box center [639, 421] width 5 height 5
click at [638, 423] on h1 "Your heading text goes here" at bounding box center [625, 422] width 137 height 38
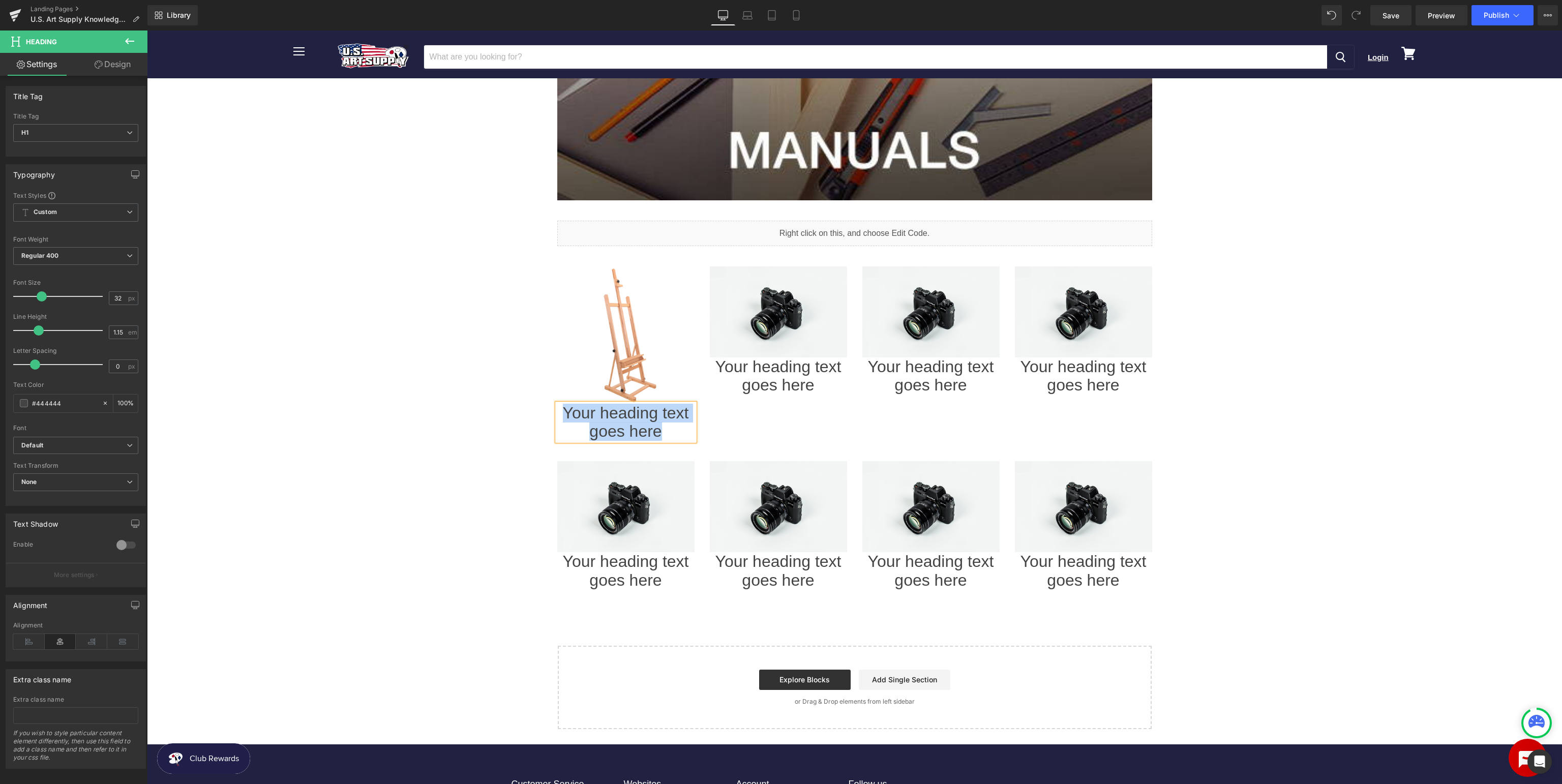
paste div
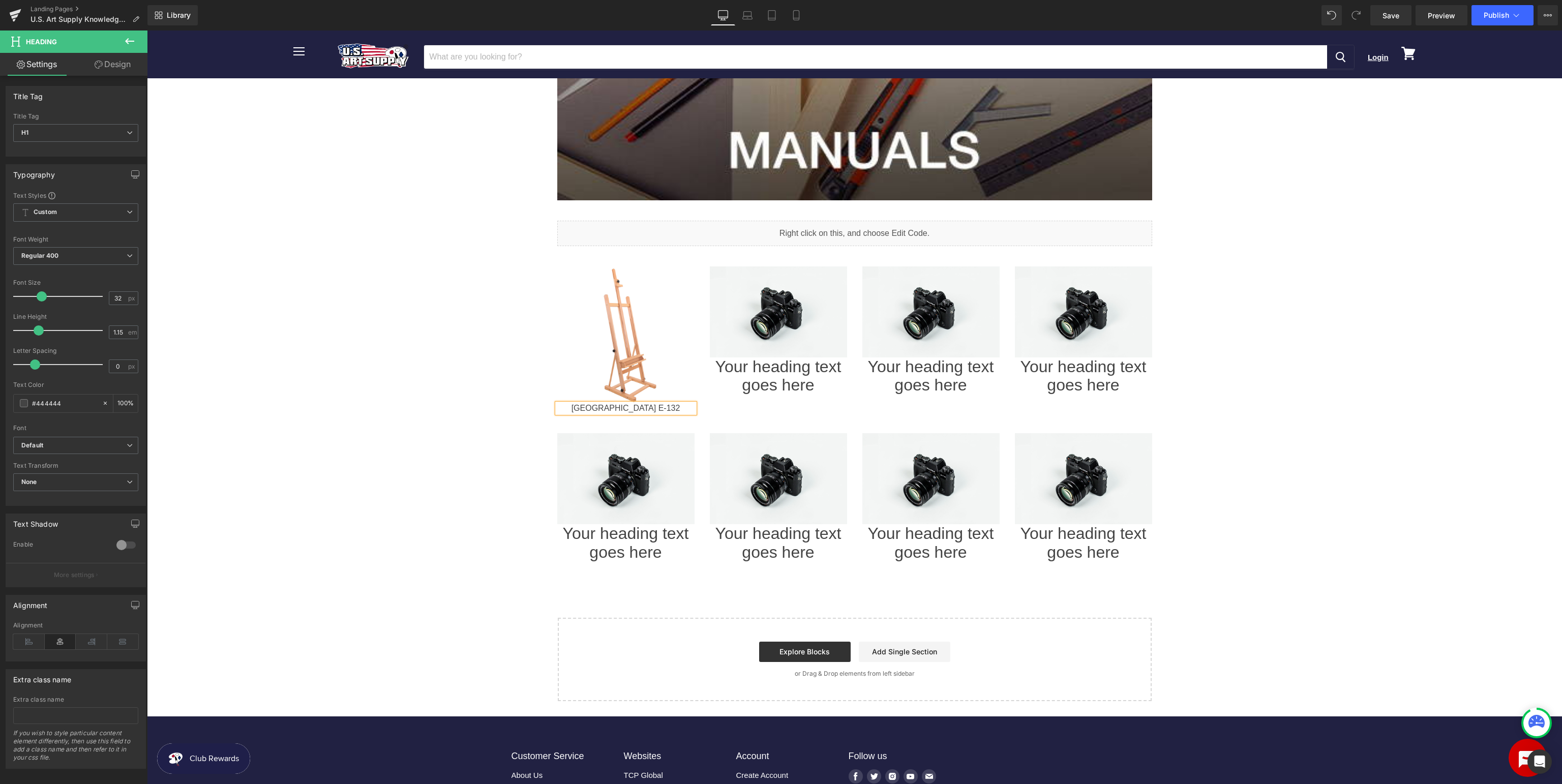
click at [1348, 381] on body "Menu Cancel Login View cart" at bounding box center [854, 309] width 1414 height 1415
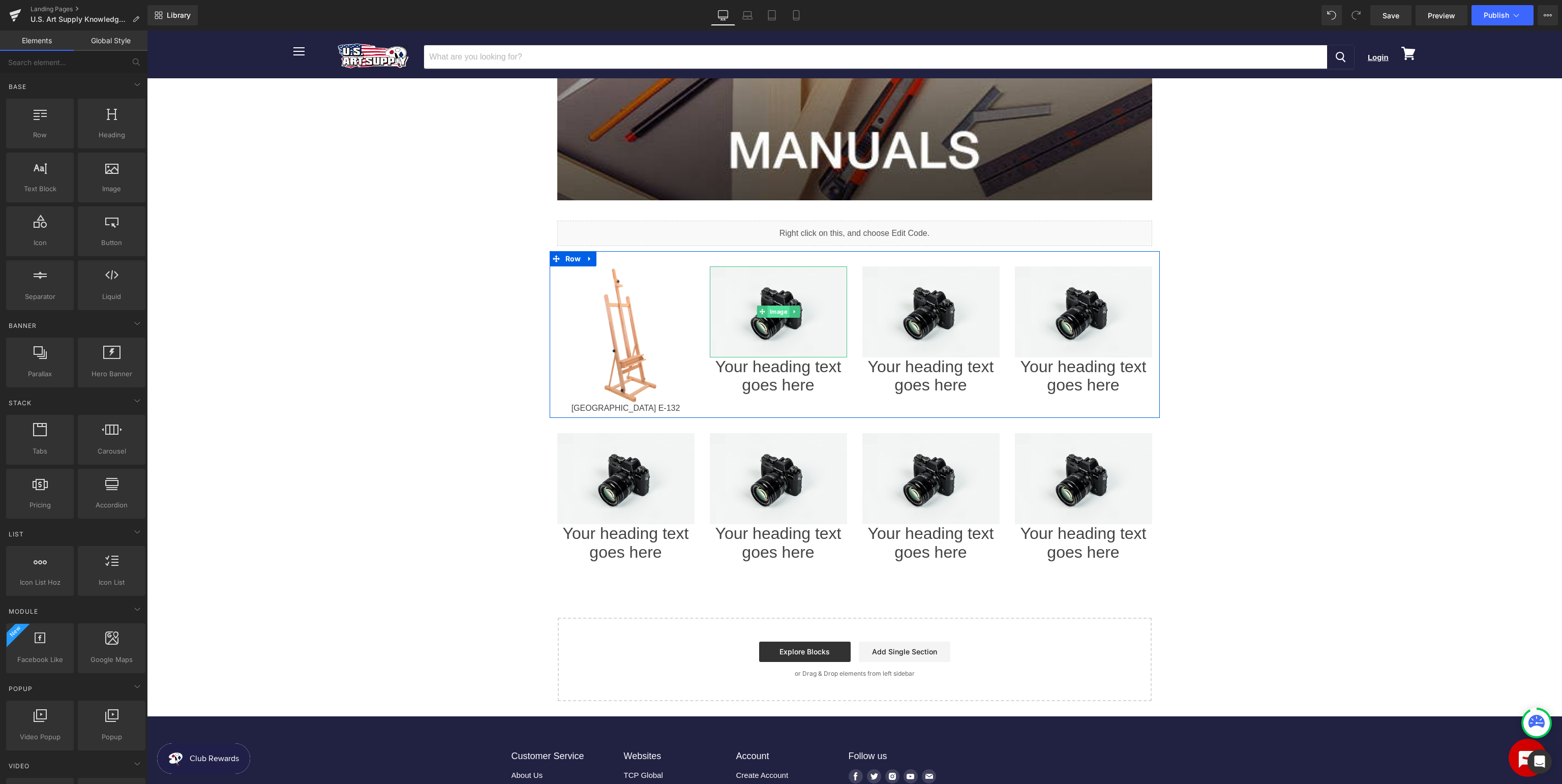
click at [770, 313] on span "Image" at bounding box center [778, 311] width 22 height 12
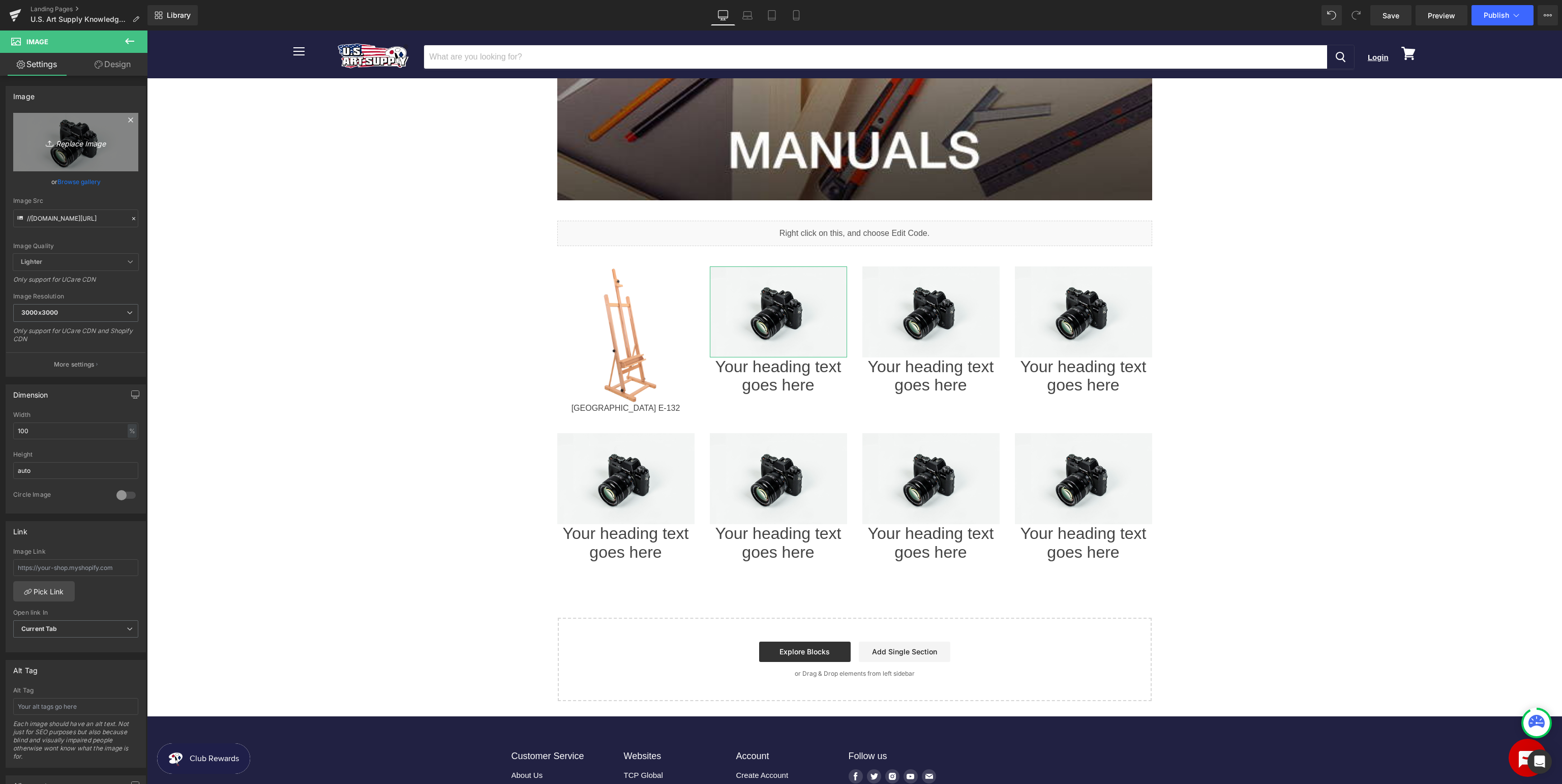
click at [76, 145] on icon "Replace Image" at bounding box center [75, 142] width 81 height 12
type input "C:\fakepath\USAE-135_v1.jpg"
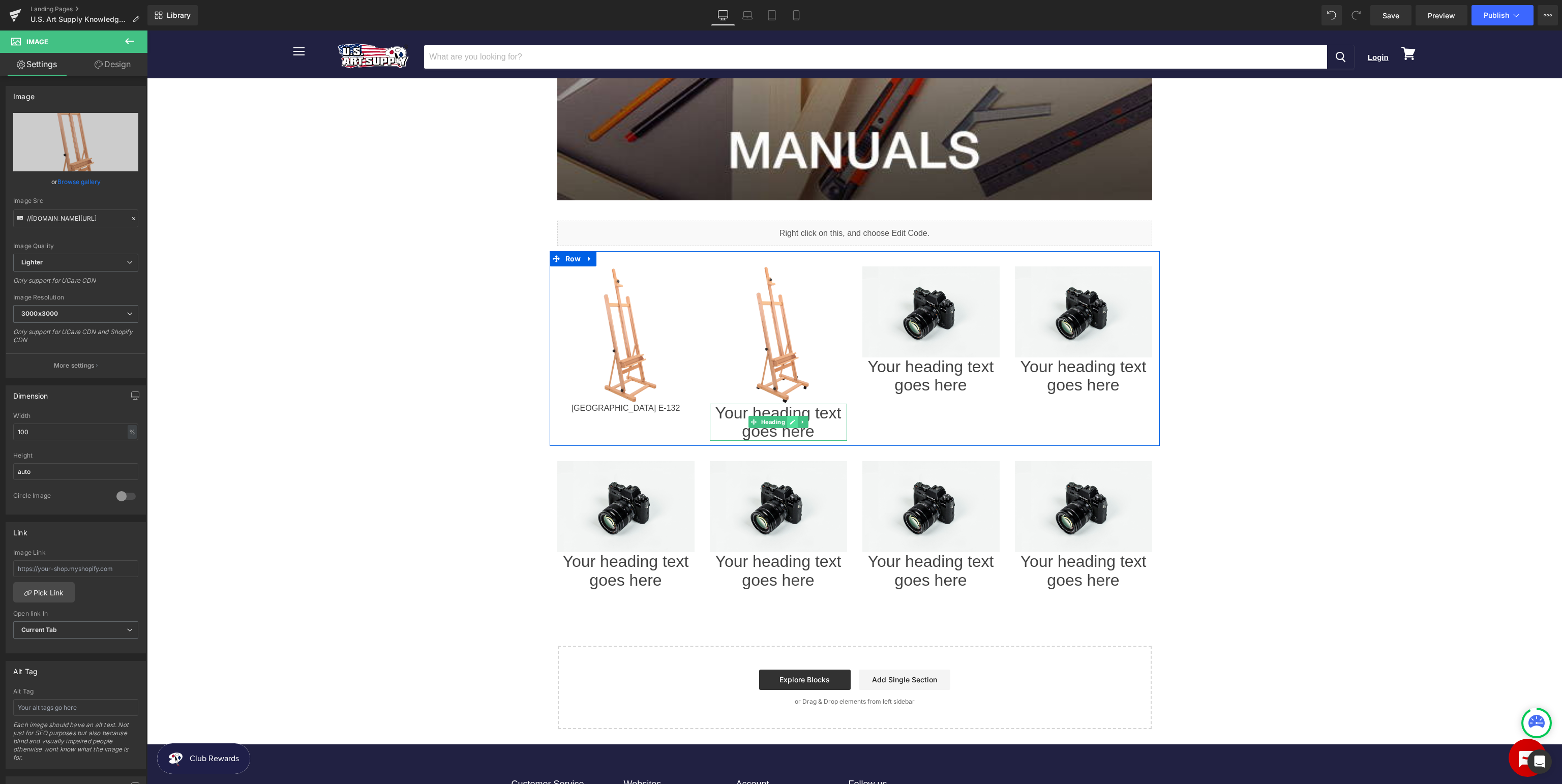
click at [792, 423] on icon at bounding box center [792, 421] width 6 height 6
click at [792, 423] on h1 "Your heading text goes here" at bounding box center [779, 422] width 137 height 38
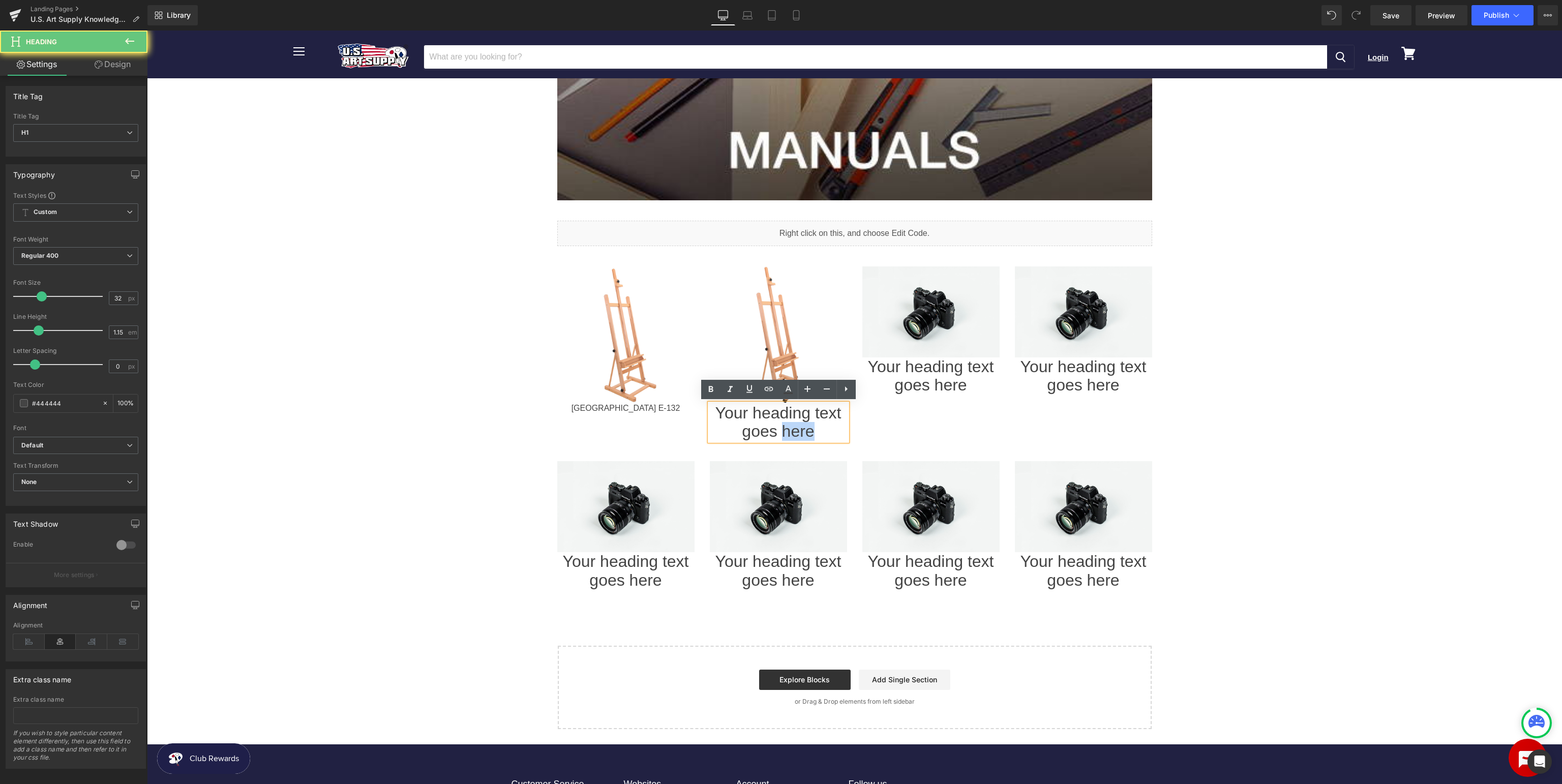
click at [792, 423] on h1 "Your heading text goes here" at bounding box center [779, 422] width 137 height 38
click at [792, 424] on h1 "Your heading text goes here" at bounding box center [779, 422] width 137 height 38
paste div
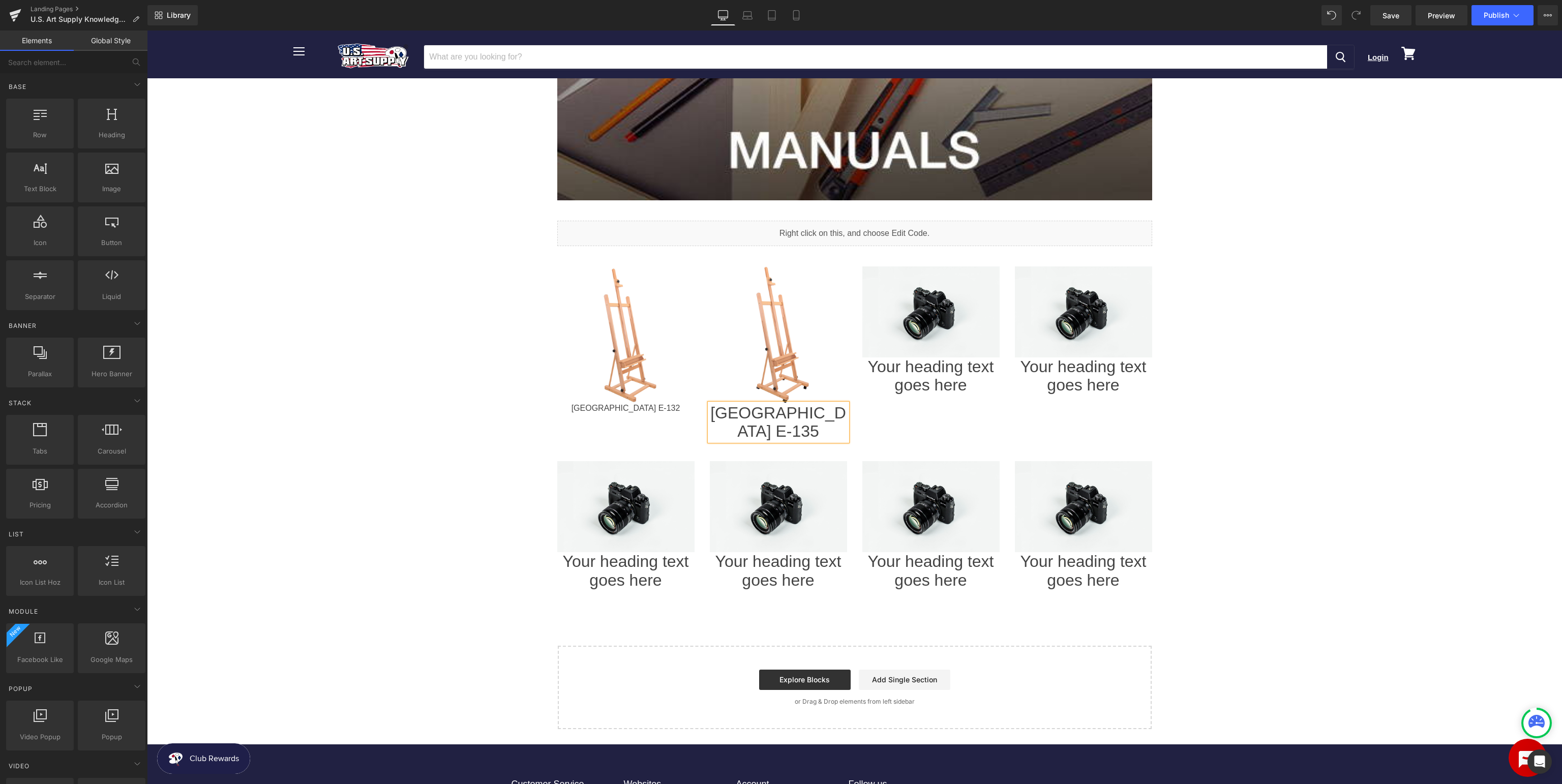
click at [1394, 421] on body "Menu Cancel Login View cart" at bounding box center [854, 323] width 1414 height 1442
click at [922, 309] on span "Image" at bounding box center [930, 312] width 22 height 12
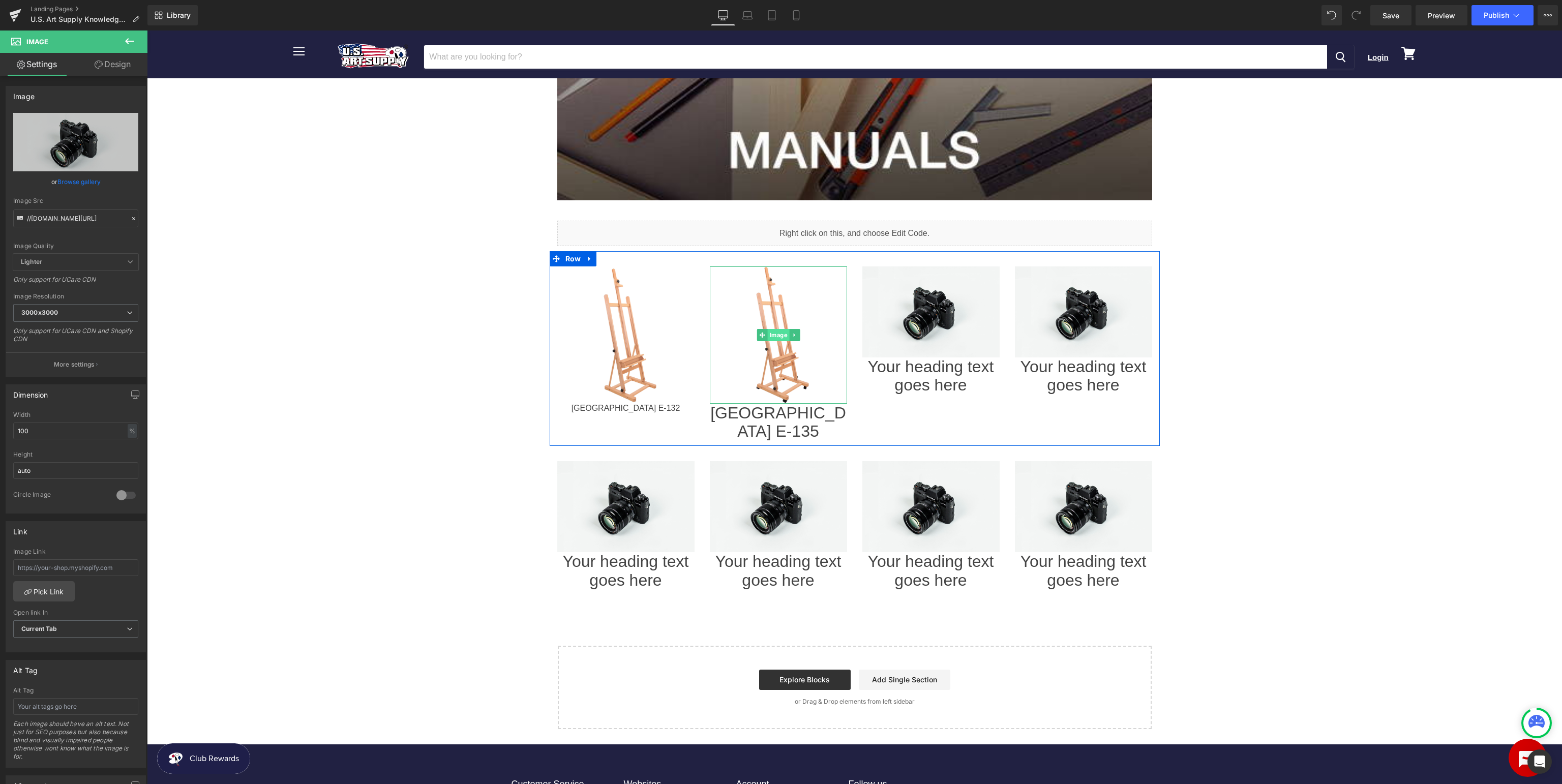
click at [775, 332] on span "Image" at bounding box center [778, 335] width 22 height 12
click at [46, 566] on input "text" at bounding box center [75, 569] width 125 height 17
type input "[URL][DOMAIN_NAME]"
click at [929, 314] on span "Image" at bounding box center [930, 311] width 22 height 12
click at [95, 141] on icon "Replace Image" at bounding box center [75, 142] width 81 height 12
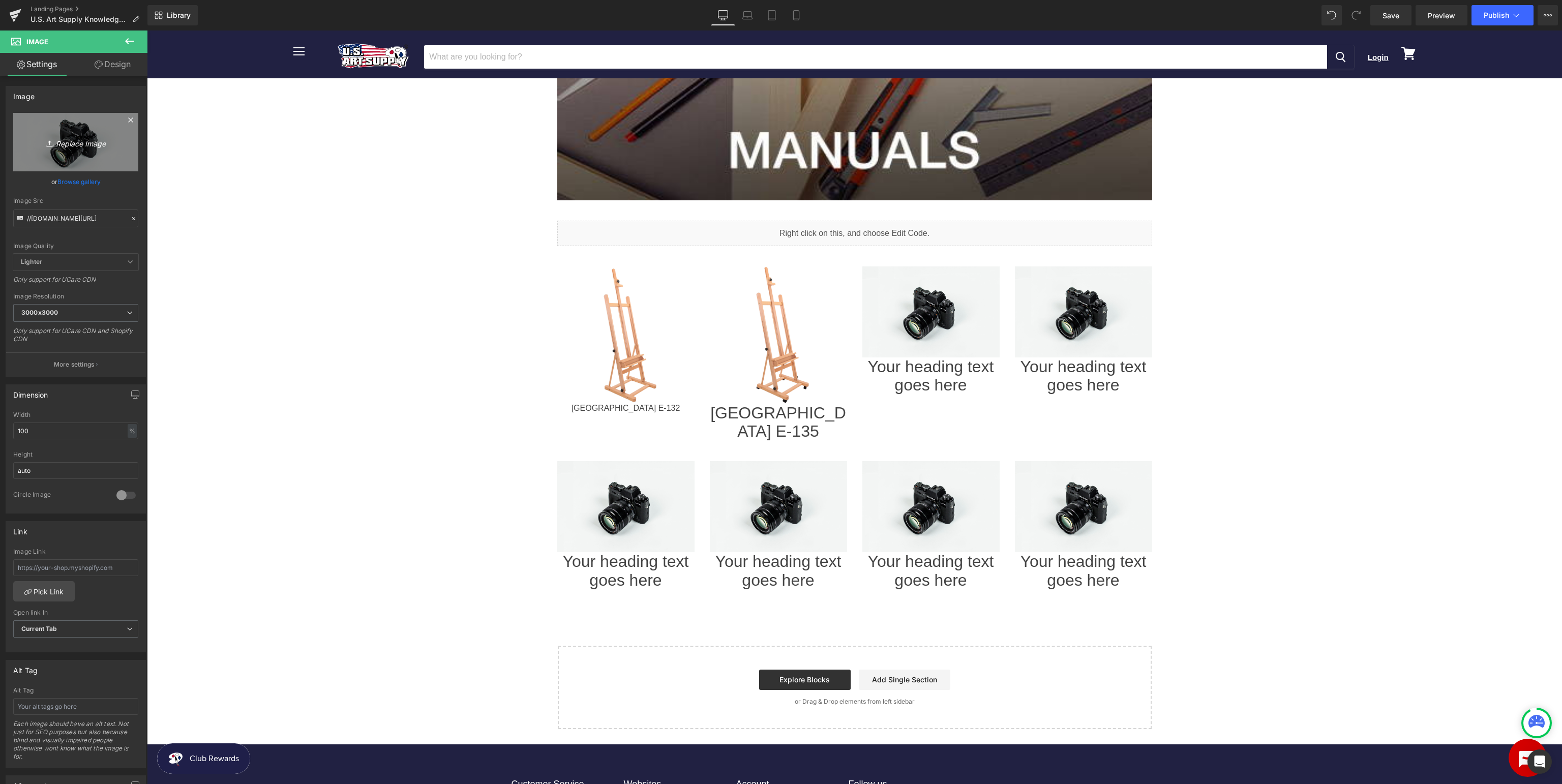
type input "C:\fakepath\USAE-212_v1.jpg"
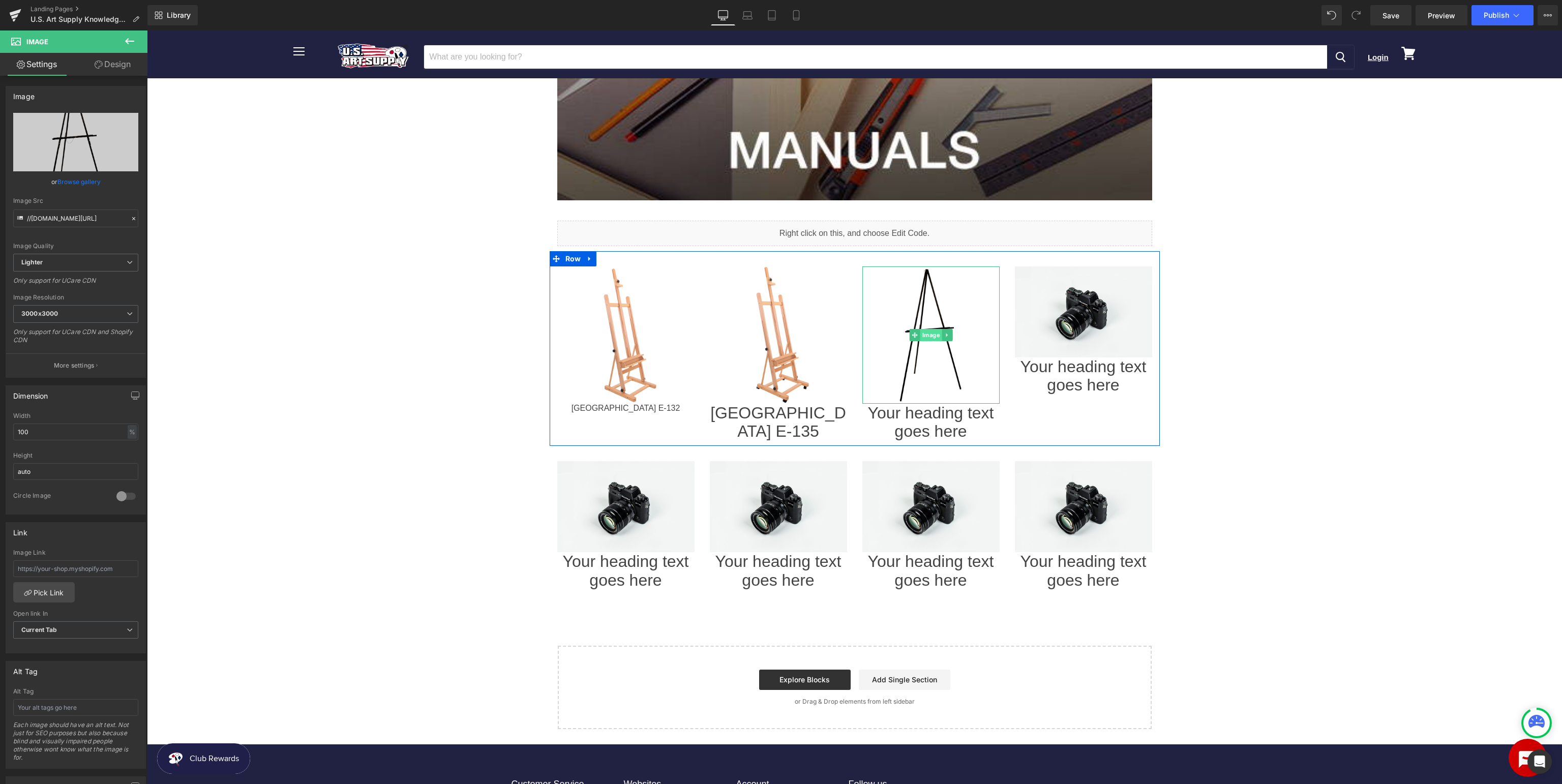
click at [933, 337] on span "Image" at bounding box center [930, 335] width 22 height 12
click at [84, 566] on input "text" at bounding box center [75, 569] width 125 height 17
paste input "[URL][DOMAIN_NAME]"
type input "[URL][DOMAIN_NAME]"
click at [943, 421] on icon at bounding box center [944, 421] width 5 height 5
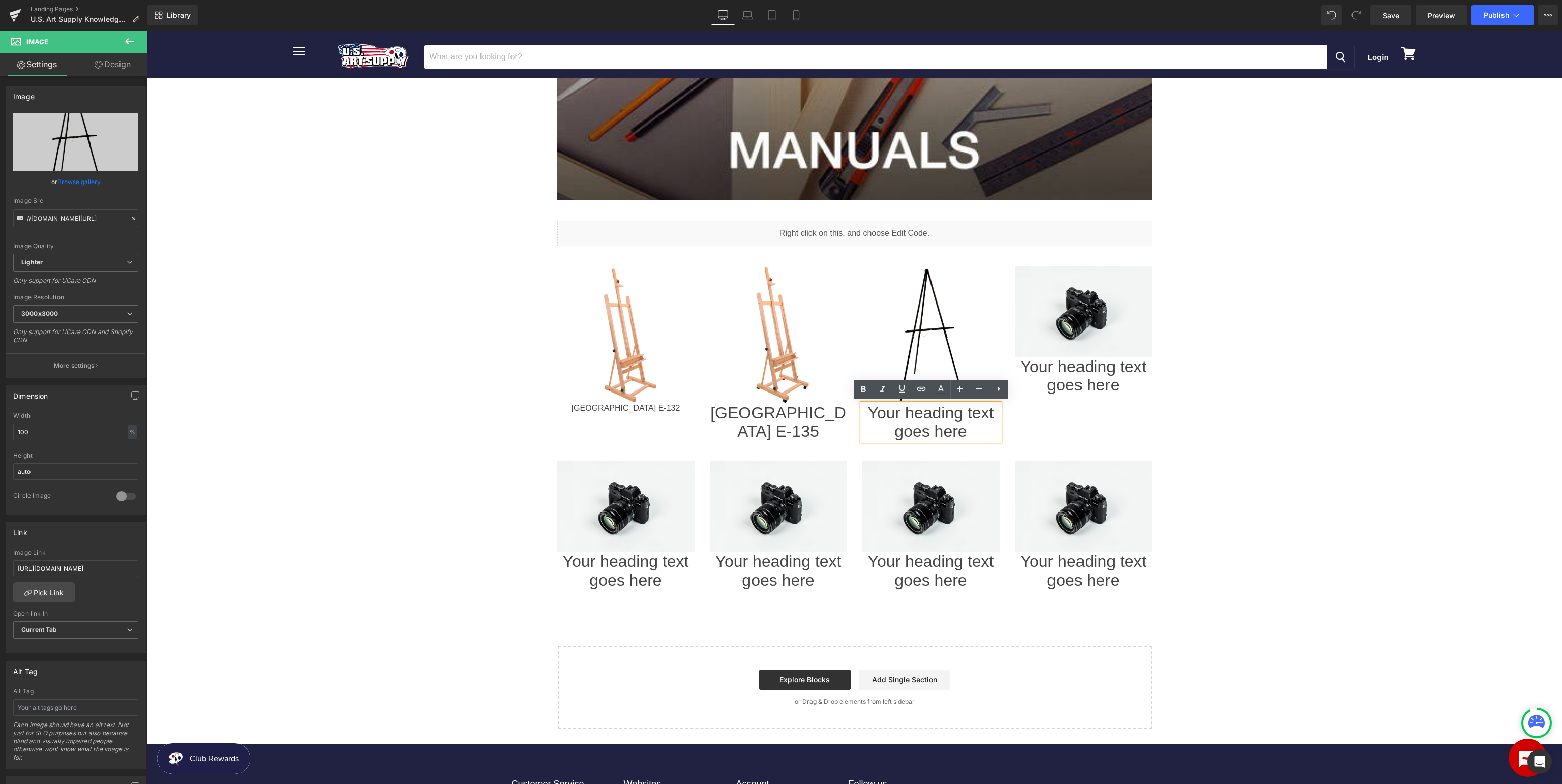
click at [944, 421] on h1 "Your heading text goes here" at bounding box center [931, 422] width 137 height 38
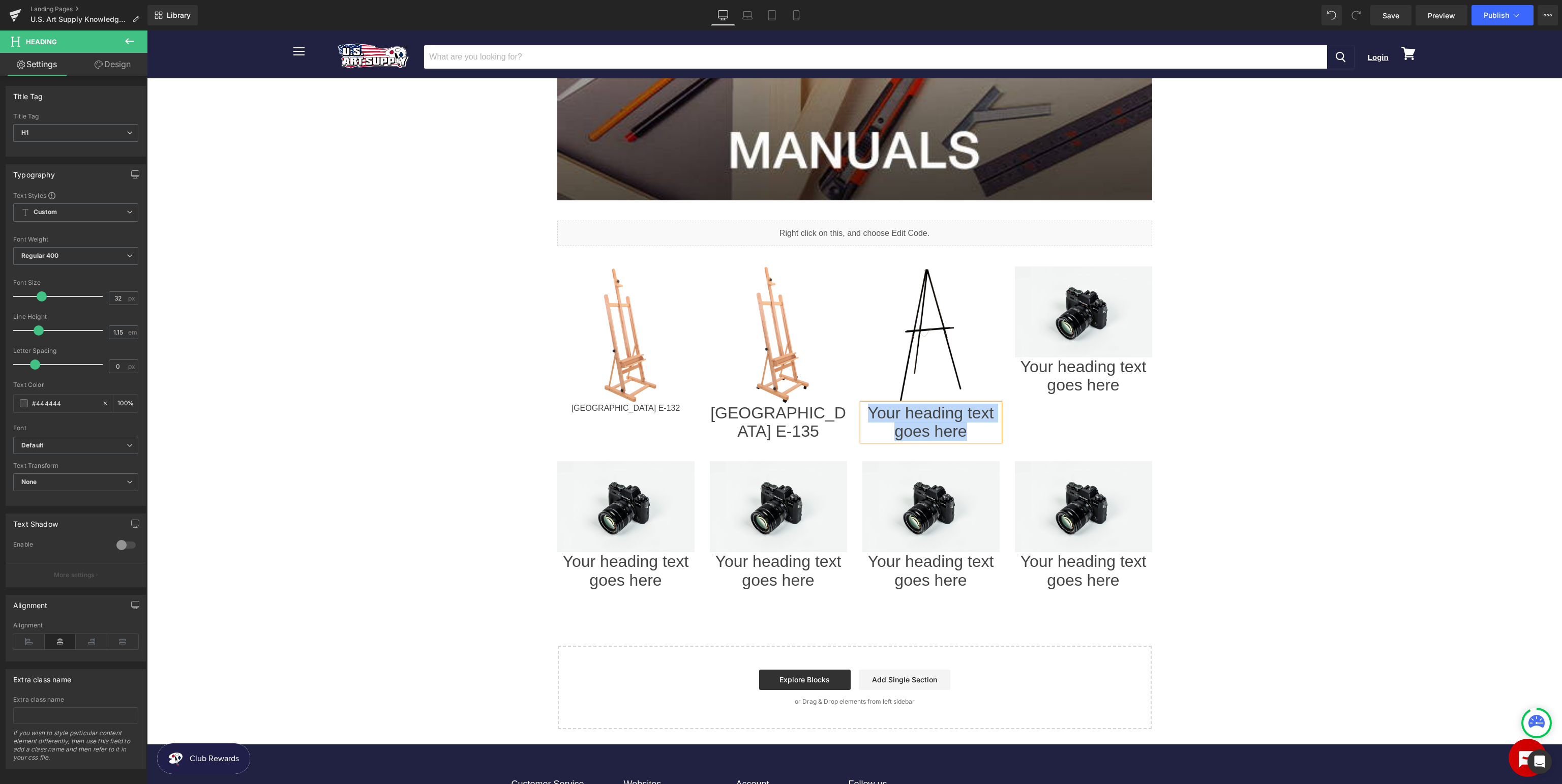
paste div
click at [1282, 400] on body "Menu Cancel Login View cart" at bounding box center [854, 323] width 1414 height 1442
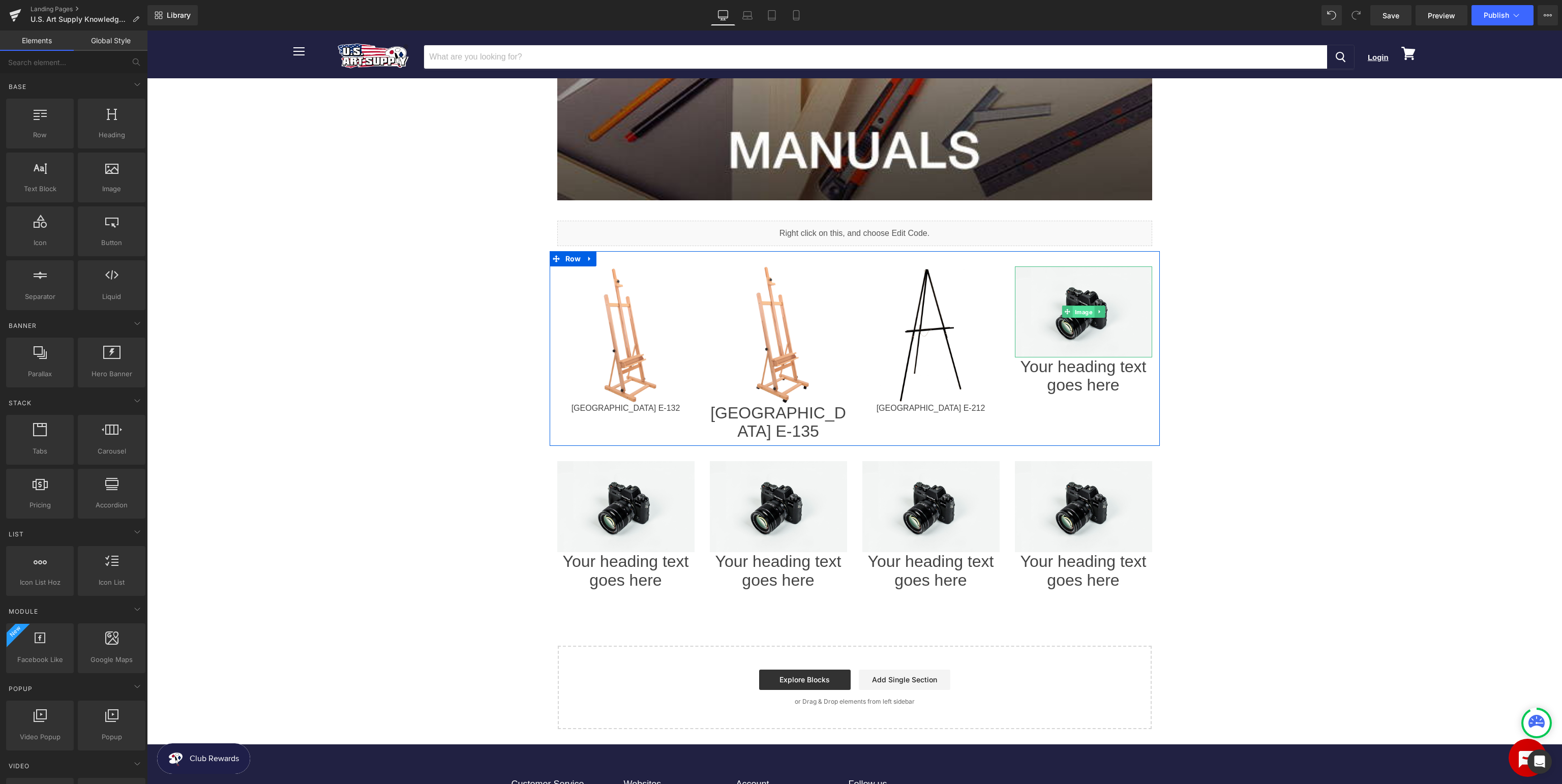
click at [1086, 311] on span "Image" at bounding box center [1082, 312] width 22 height 12
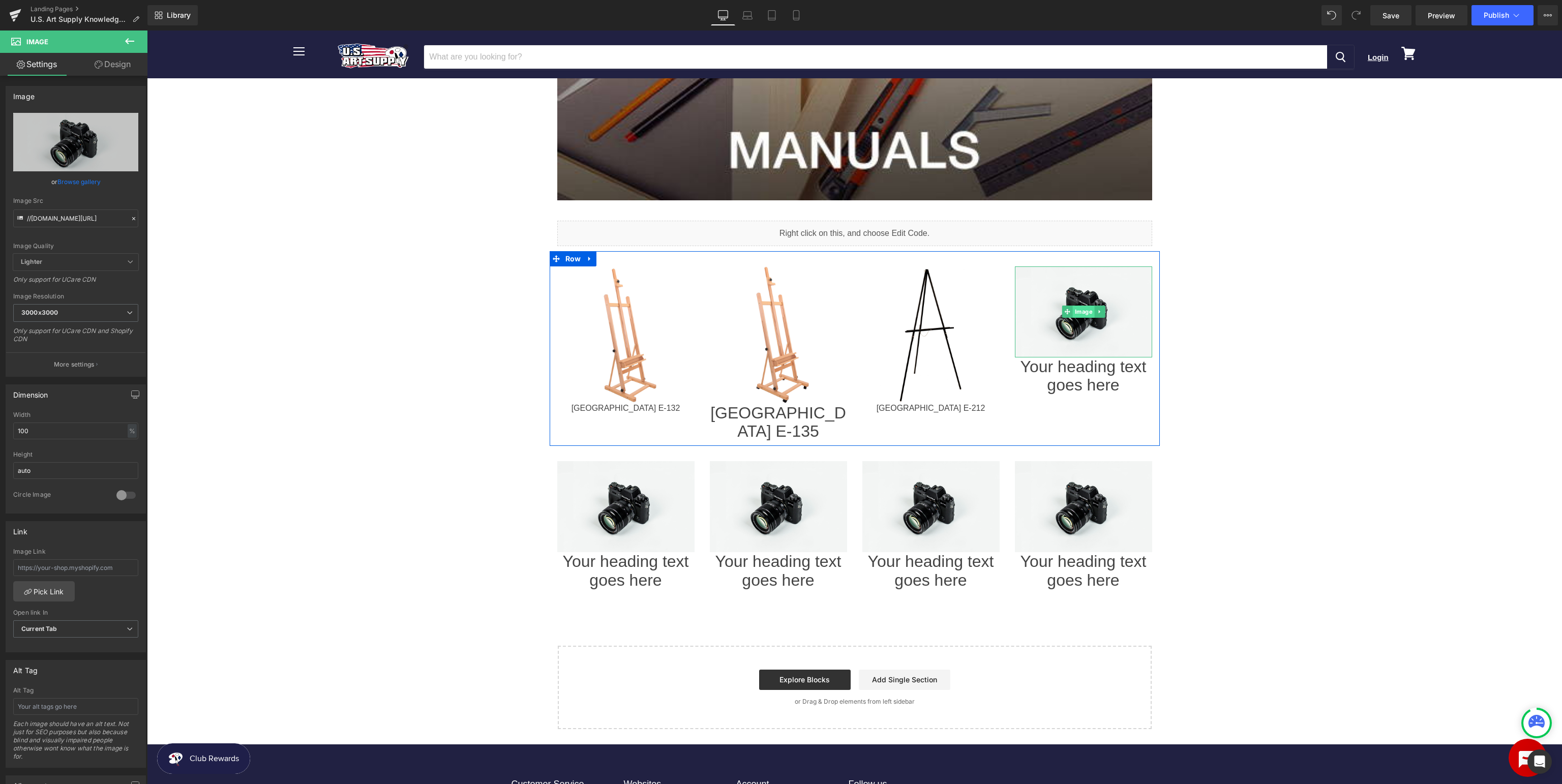
click at [1090, 309] on span "Image" at bounding box center [1082, 311] width 22 height 12
click at [89, 138] on icon "Replace Image" at bounding box center [75, 142] width 81 height 12
type input "C:\fakepath\USAE-308_v1.jpg"
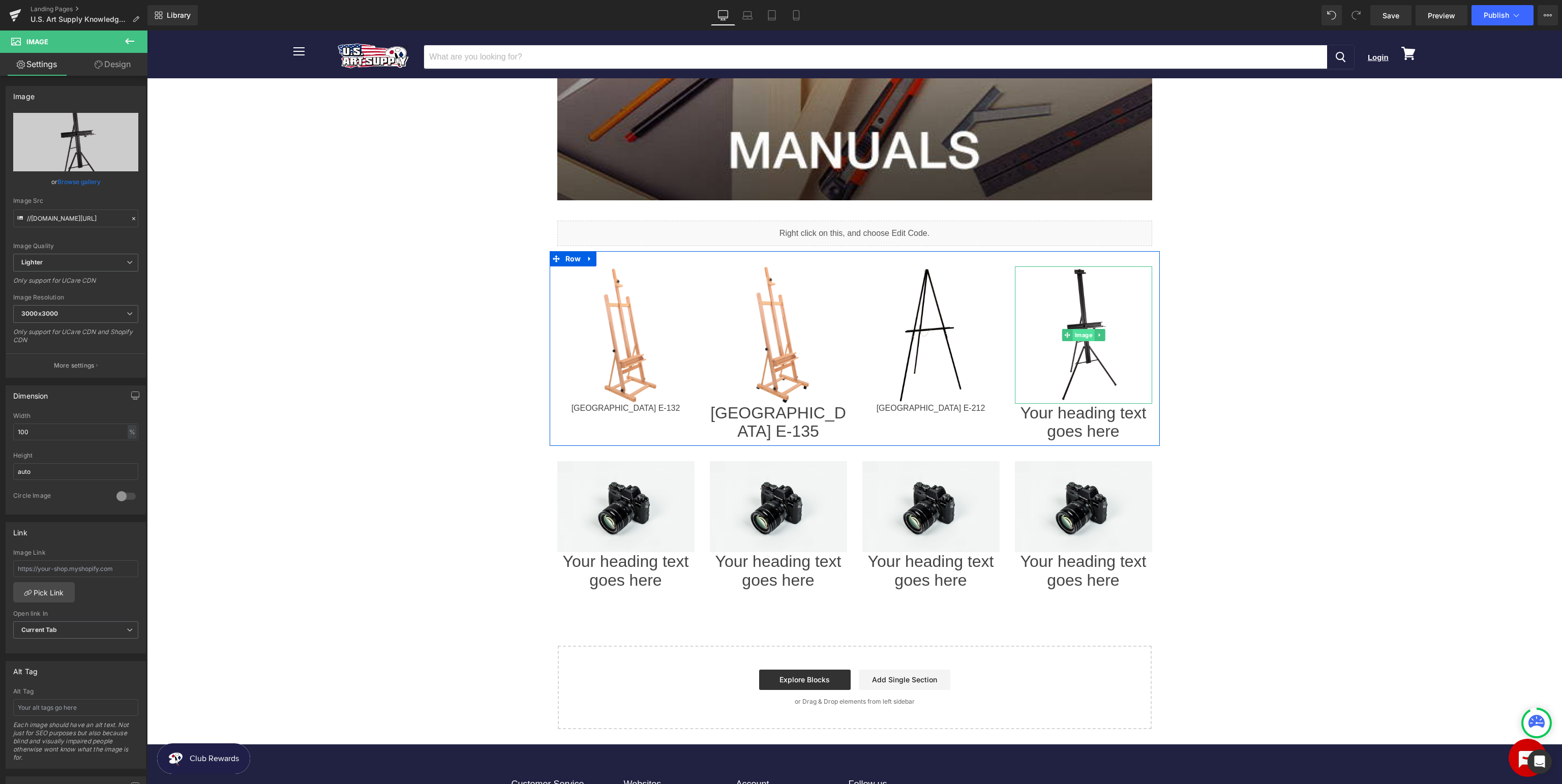
click at [1085, 332] on span "Image" at bounding box center [1082, 335] width 22 height 12
click at [108, 563] on input "text" at bounding box center [75, 569] width 125 height 17
paste input "[URL][DOMAIN_NAME]"
type input "[URL][DOMAIN_NAME]"
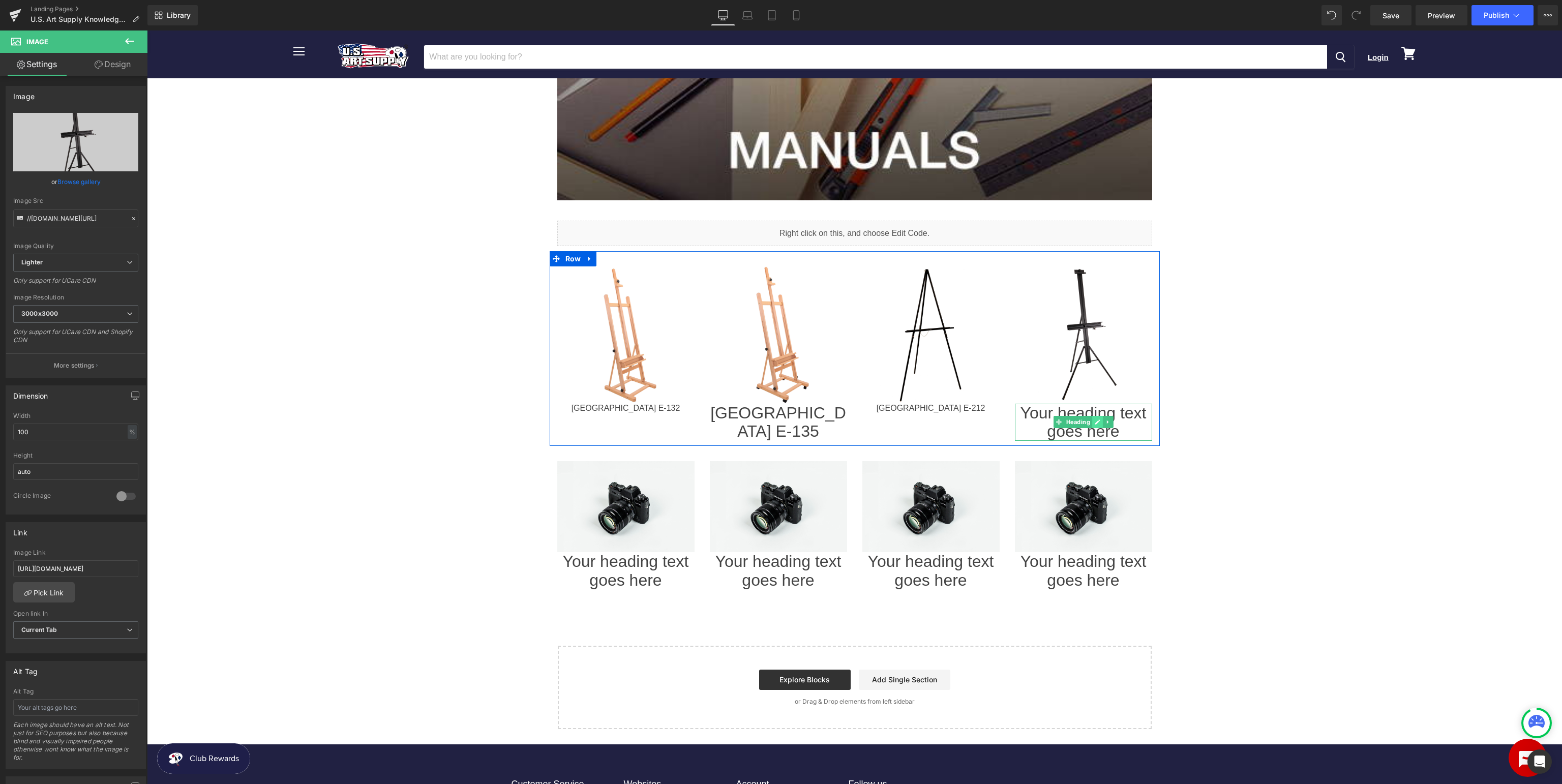
click at [1099, 423] on icon at bounding box center [1097, 421] width 6 height 6
click at [1117, 422] on h1 "Your heading text goes here" at bounding box center [1083, 422] width 137 height 38
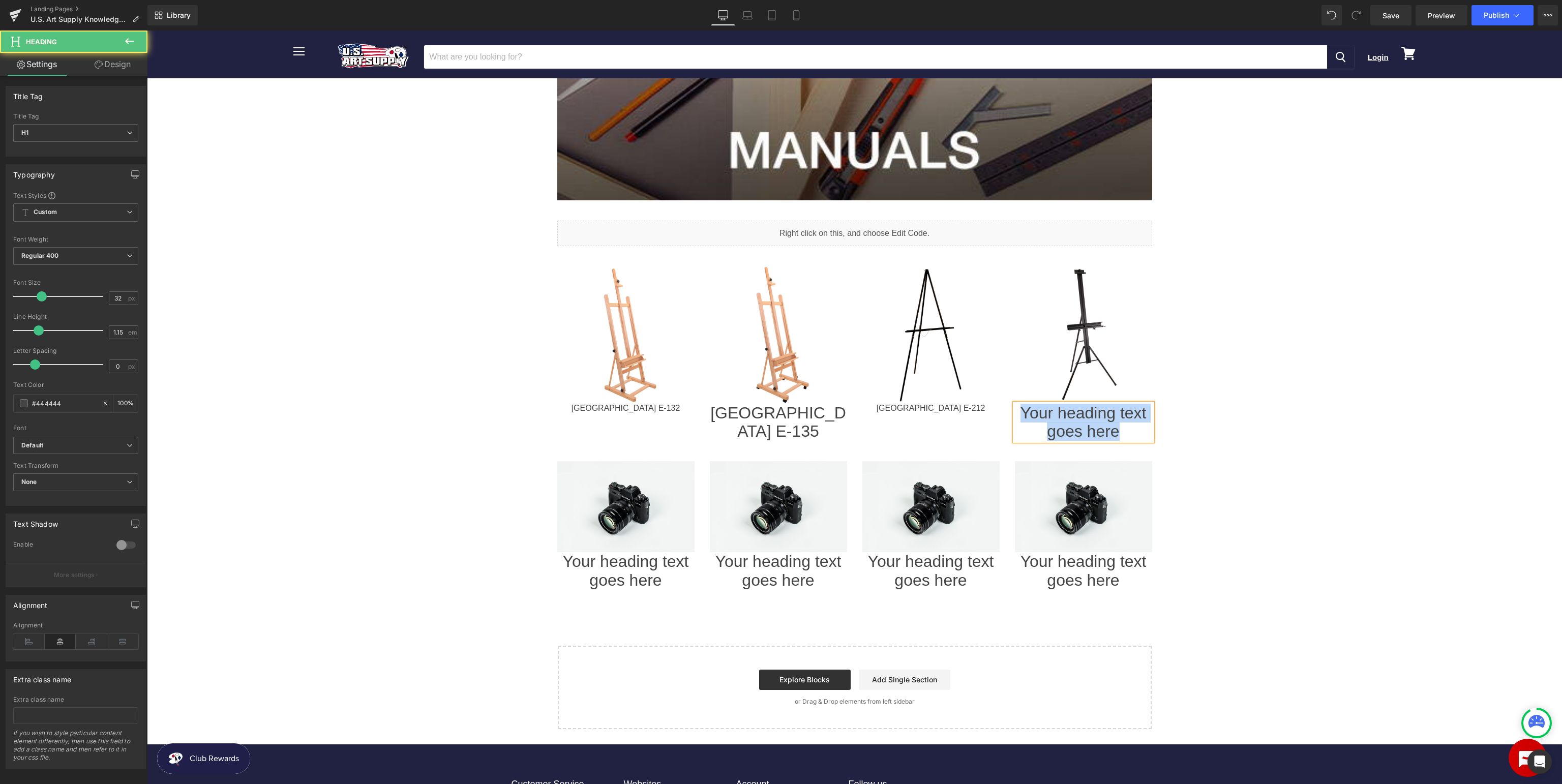
paste div
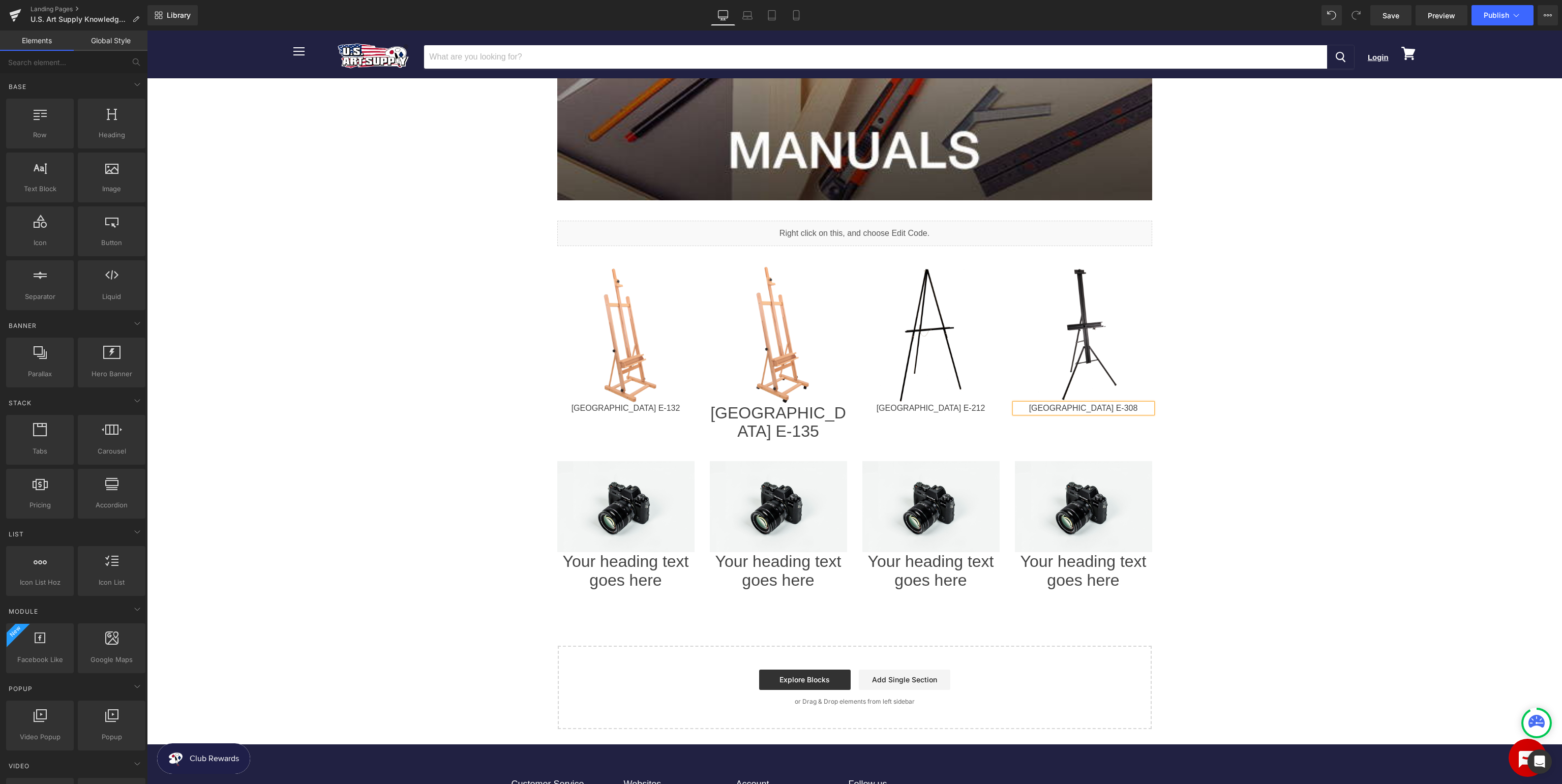
click at [1329, 429] on body "Menu Cancel Login View cart" at bounding box center [854, 323] width 1414 height 1442
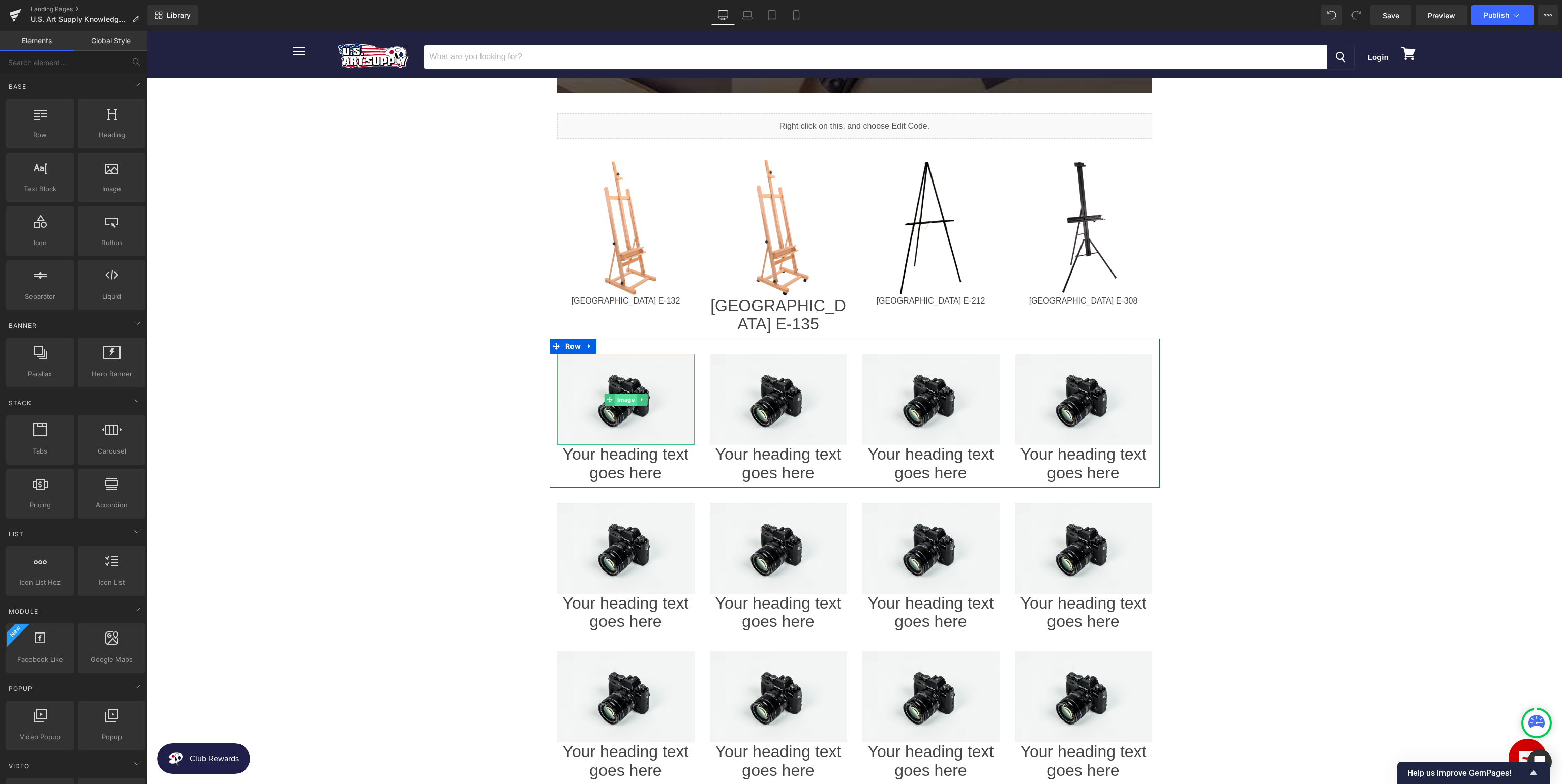
click at [621, 393] on span "Image" at bounding box center [625, 399] width 22 height 12
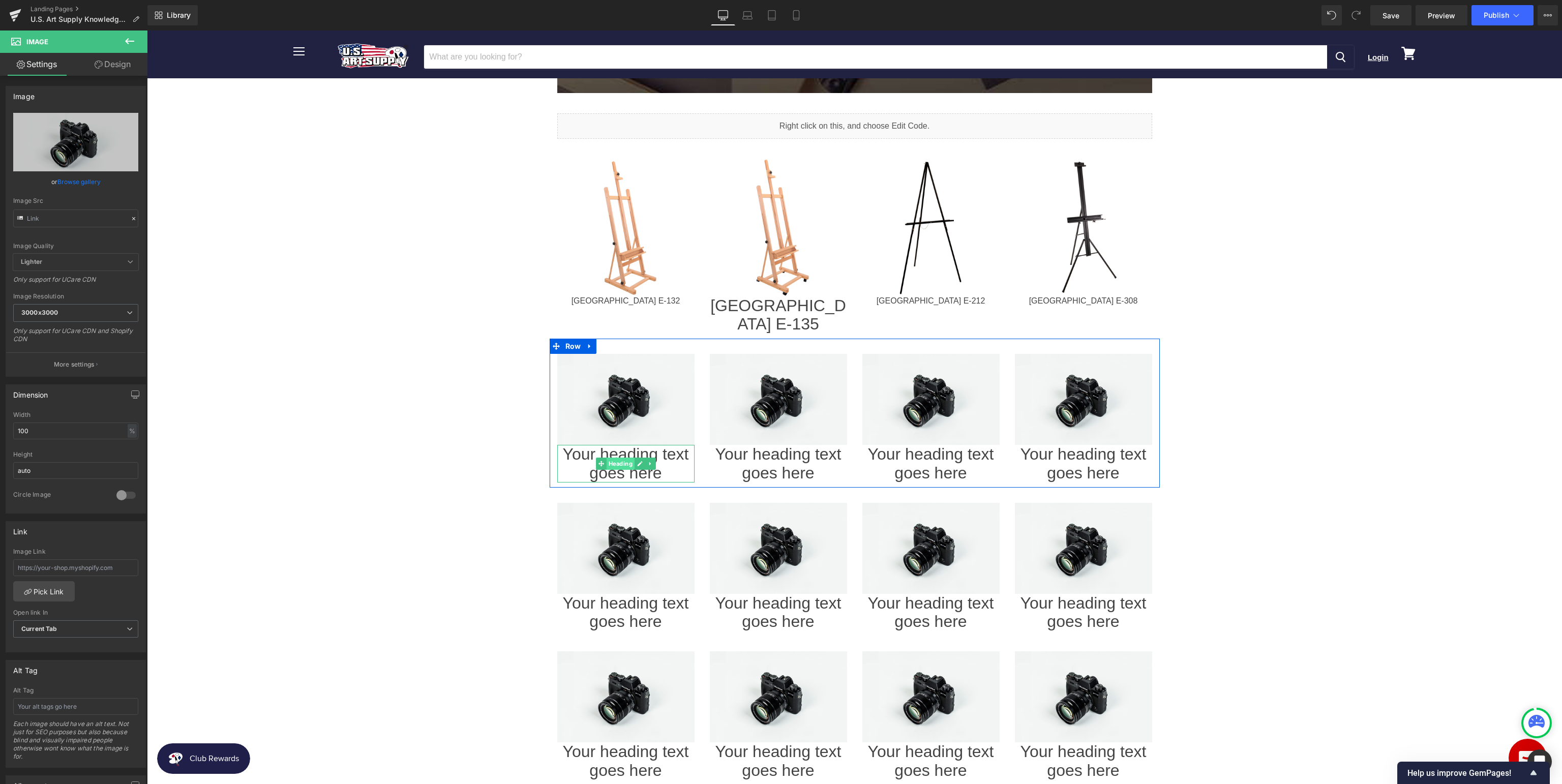
click at [622, 458] on span "Heading" at bounding box center [620, 463] width 28 height 12
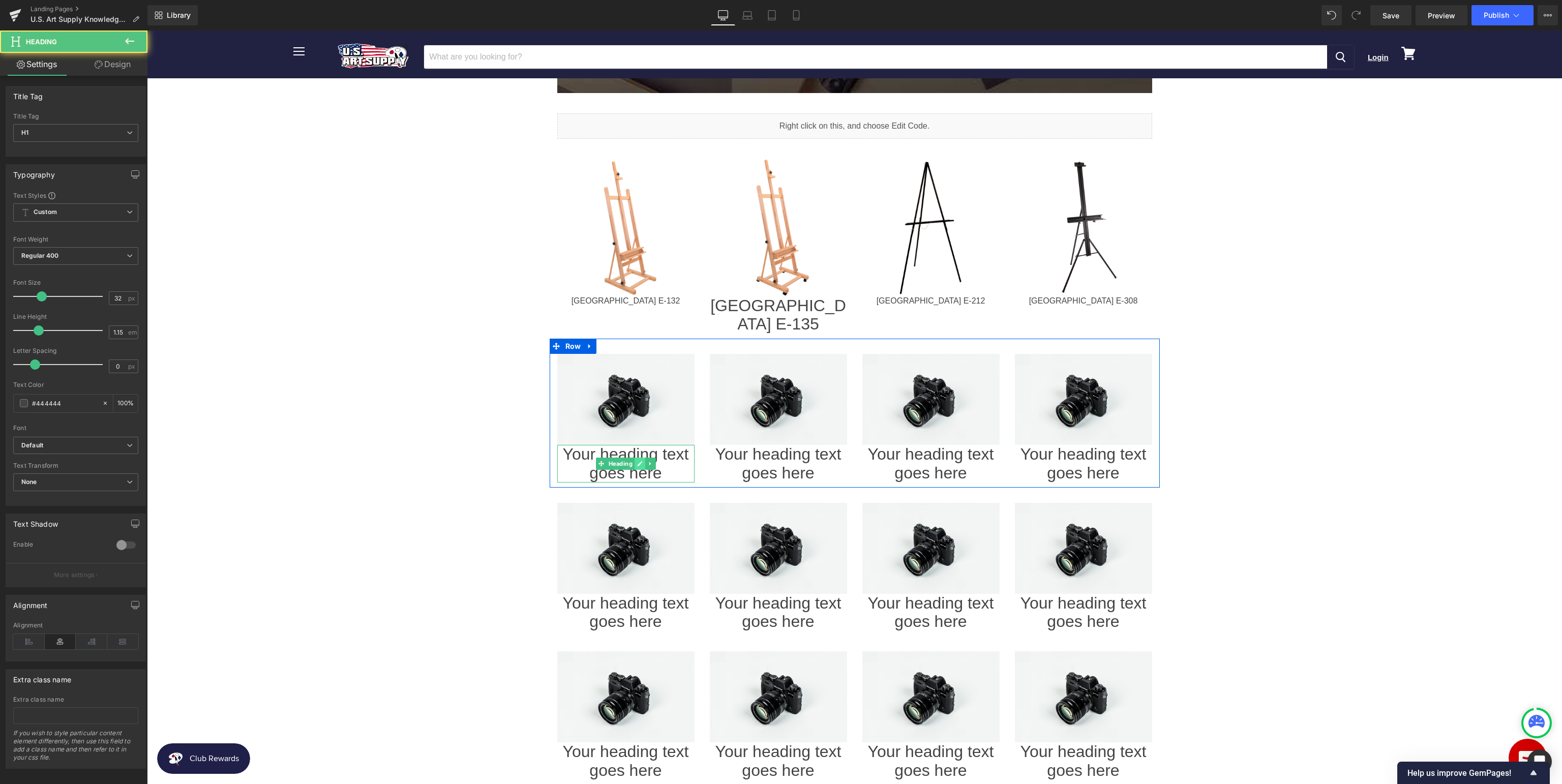
click at [640, 461] on icon at bounding box center [639, 462] width 5 height 5
click at [683, 452] on h1 "Your heading text goes here" at bounding box center [625, 463] width 137 height 38
paste div
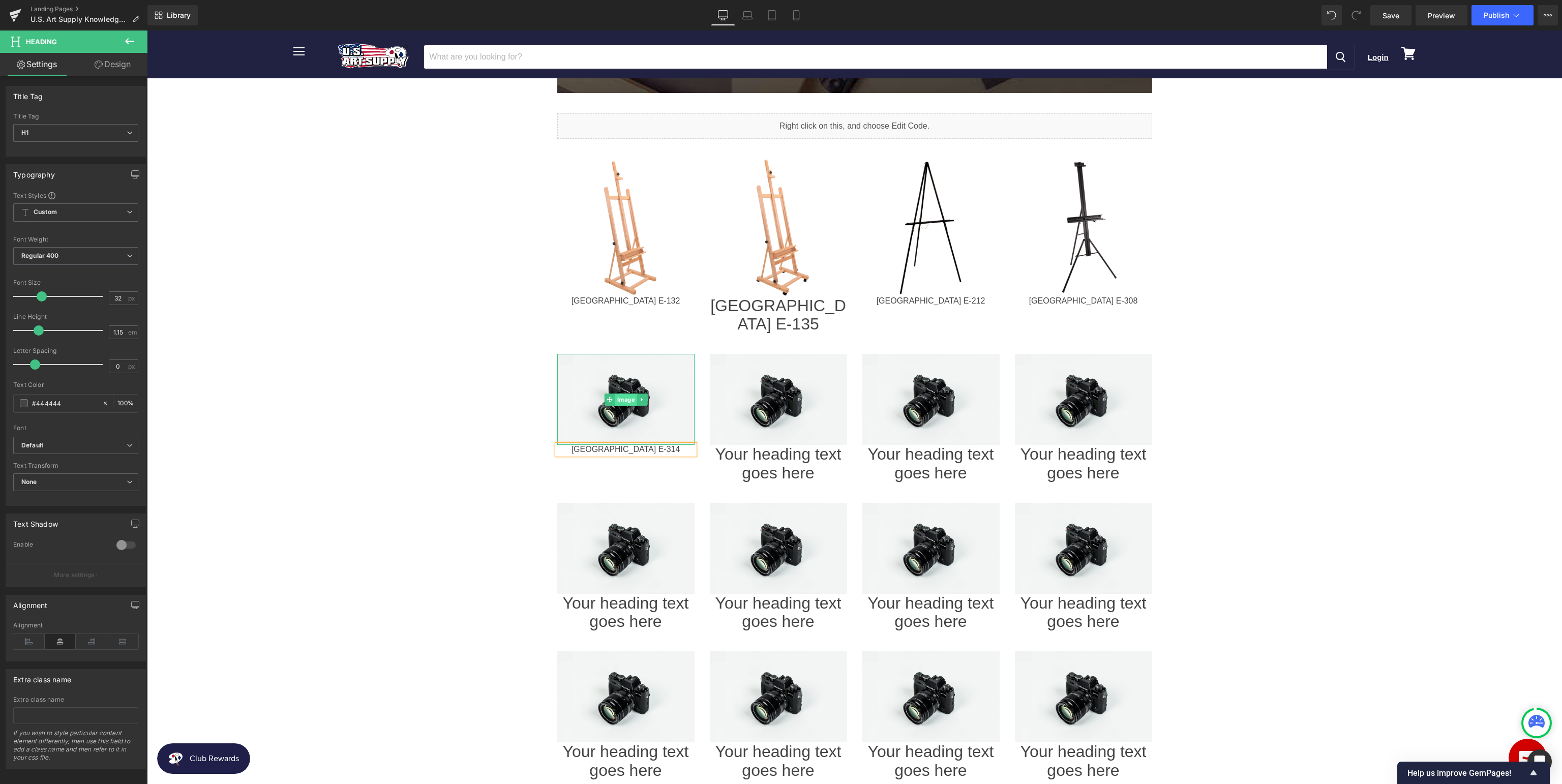
click at [628, 393] on span "Image" at bounding box center [625, 399] width 22 height 12
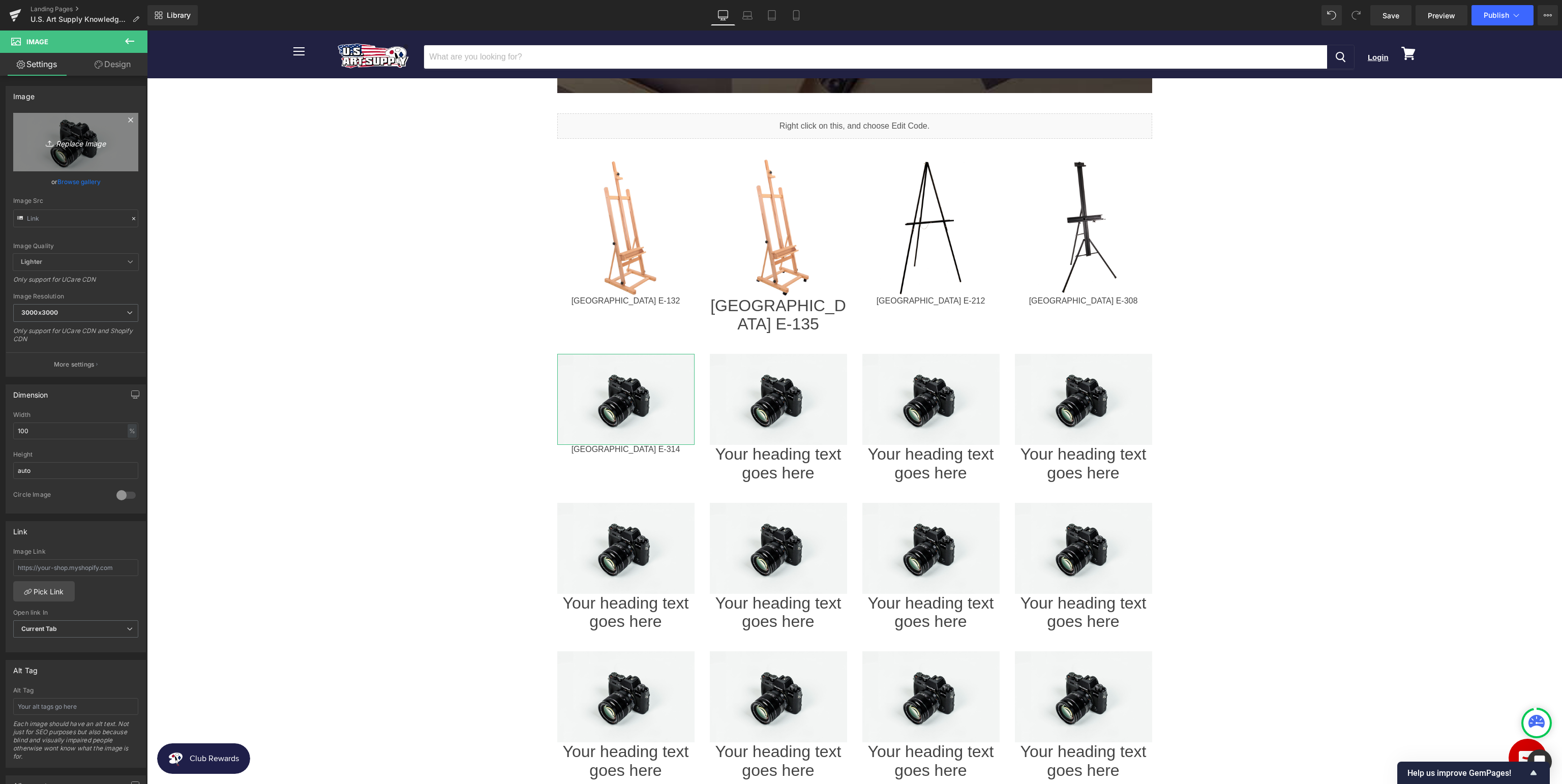
click at [72, 147] on icon "Replace Image" at bounding box center [75, 142] width 81 height 12
type input "C:\fakepath\USAE-314_v1.jpg"
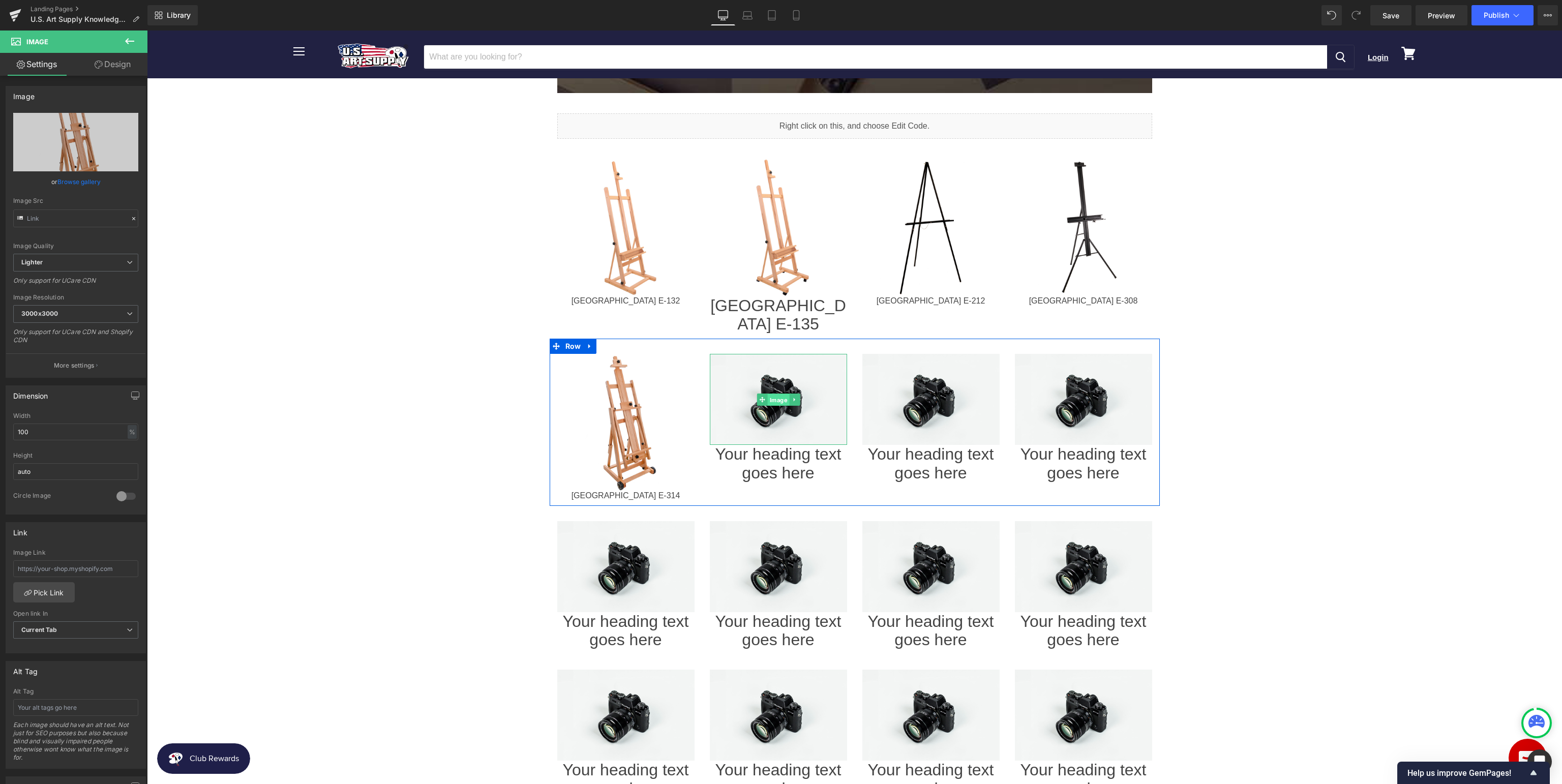
click at [778, 393] on span "Image" at bounding box center [778, 399] width 22 height 12
click at [80, 144] on icon "Replace Image" at bounding box center [75, 142] width 81 height 12
click at [625, 416] on span "Image" at bounding box center [625, 421] width 22 height 12
click at [107, 567] on input "text" at bounding box center [75, 569] width 125 height 17
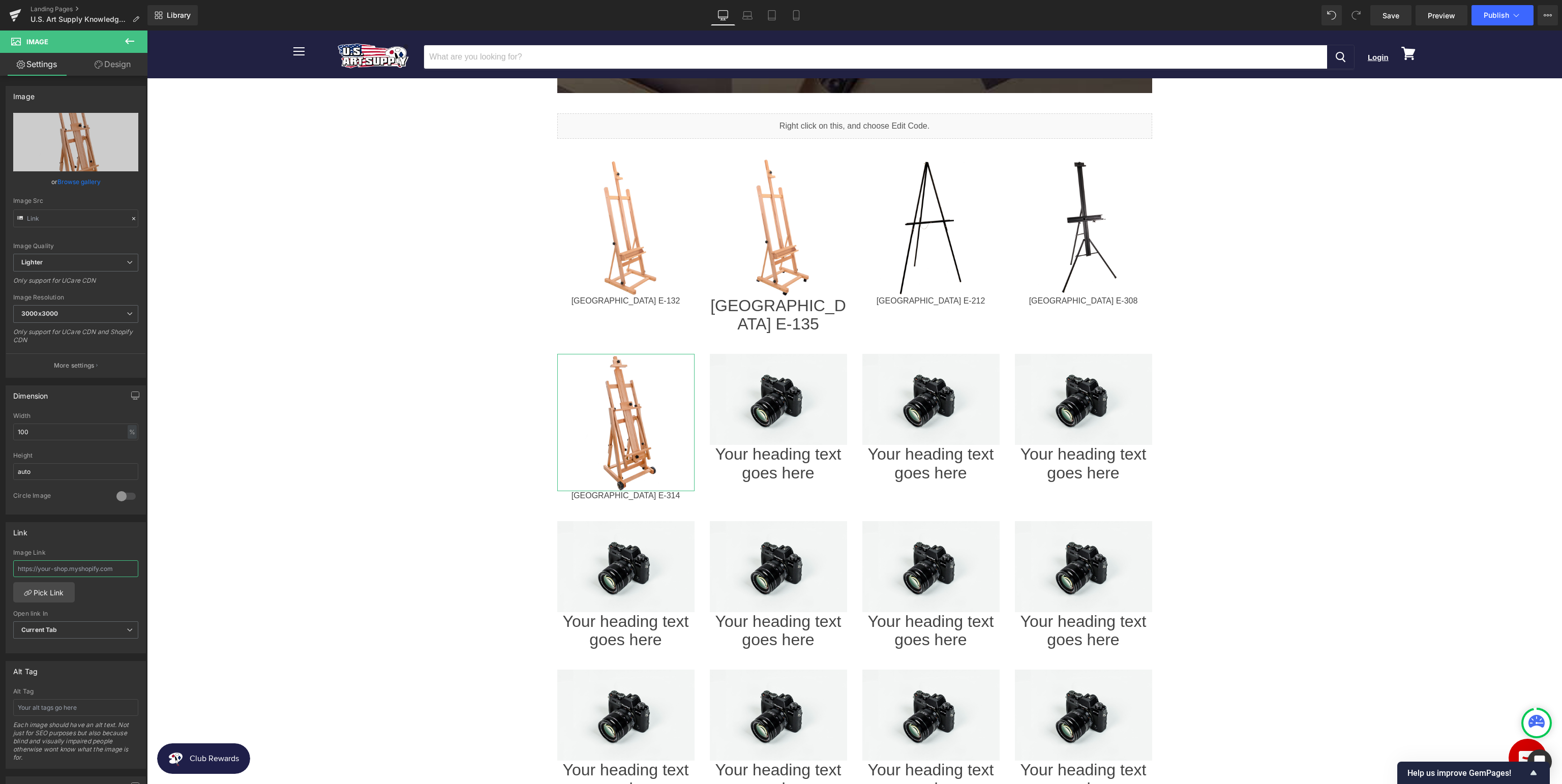
paste input "[URL][DOMAIN_NAME]"
type input "[URL][DOMAIN_NAME]"
click at [778, 393] on span "Image" at bounding box center [778, 399] width 22 height 12
click at [86, 566] on input "text" at bounding box center [75, 567] width 125 height 17
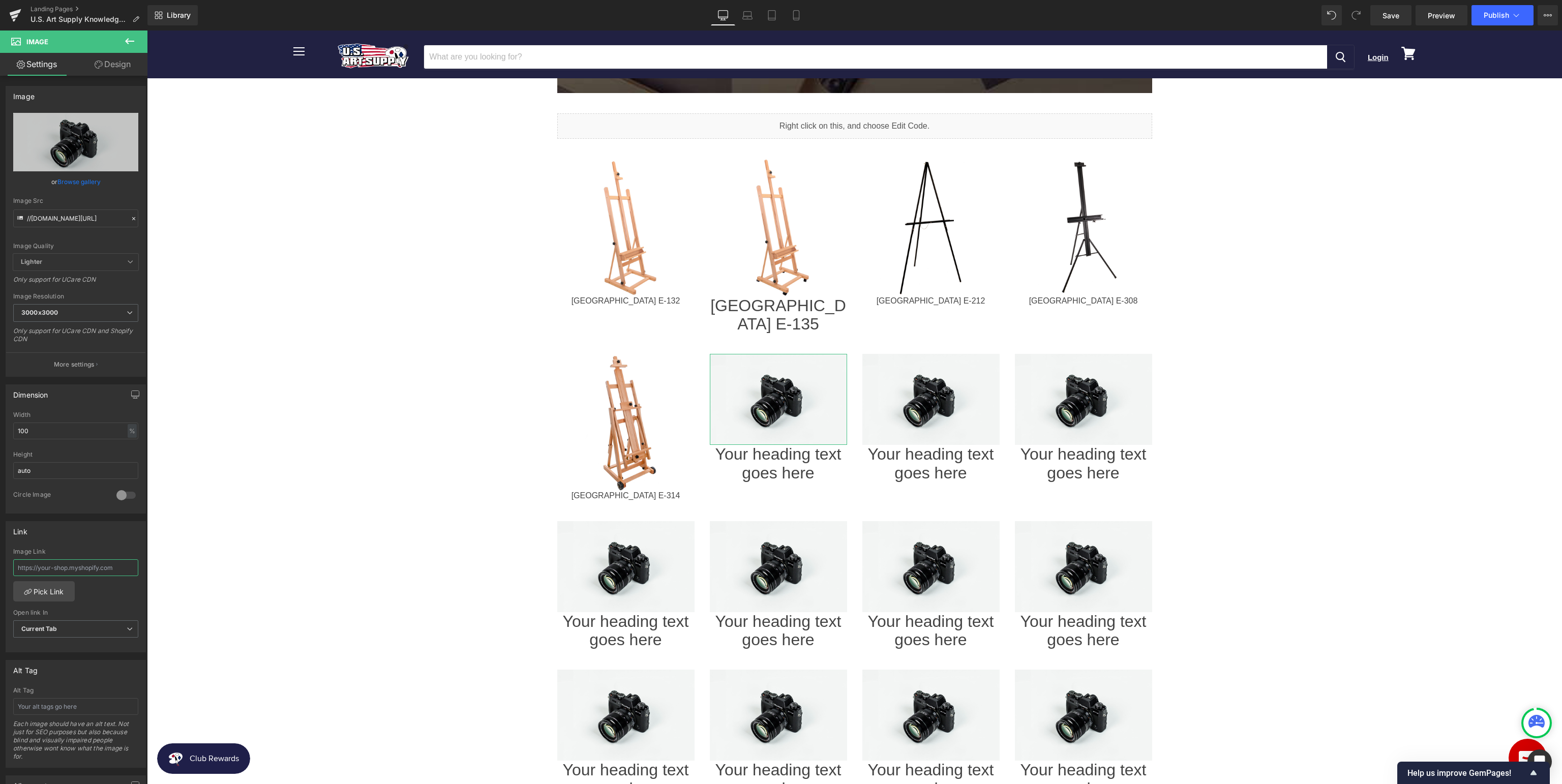
paste input "[URL][DOMAIN_NAME]"
click at [771, 393] on span "Image" at bounding box center [778, 399] width 22 height 12
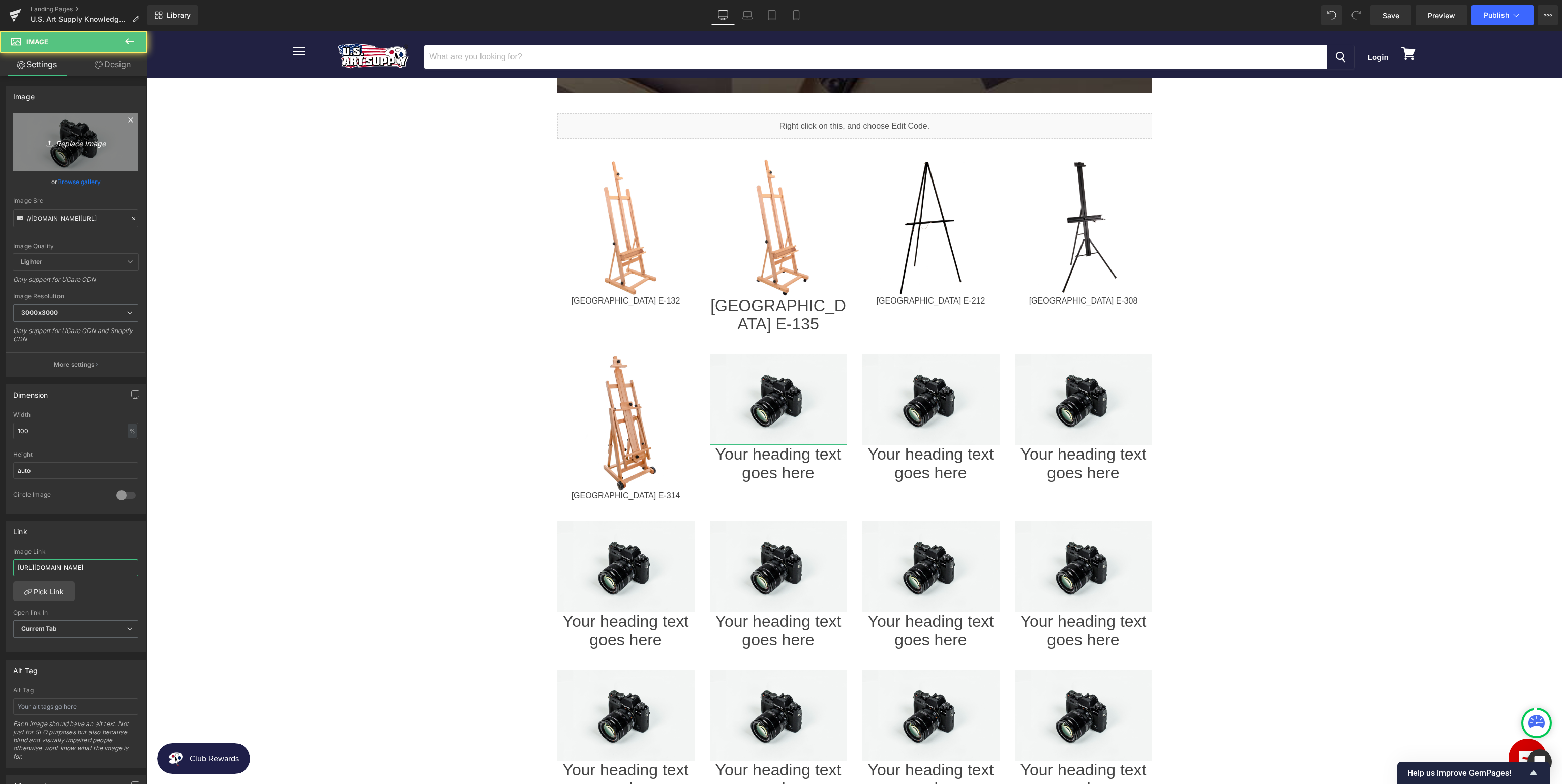
type input "[URL][DOMAIN_NAME]"
click at [88, 141] on icon "Replace Image" at bounding box center [75, 142] width 81 height 12
type input "C:\fakepath\USAE-315_v1.jpg"
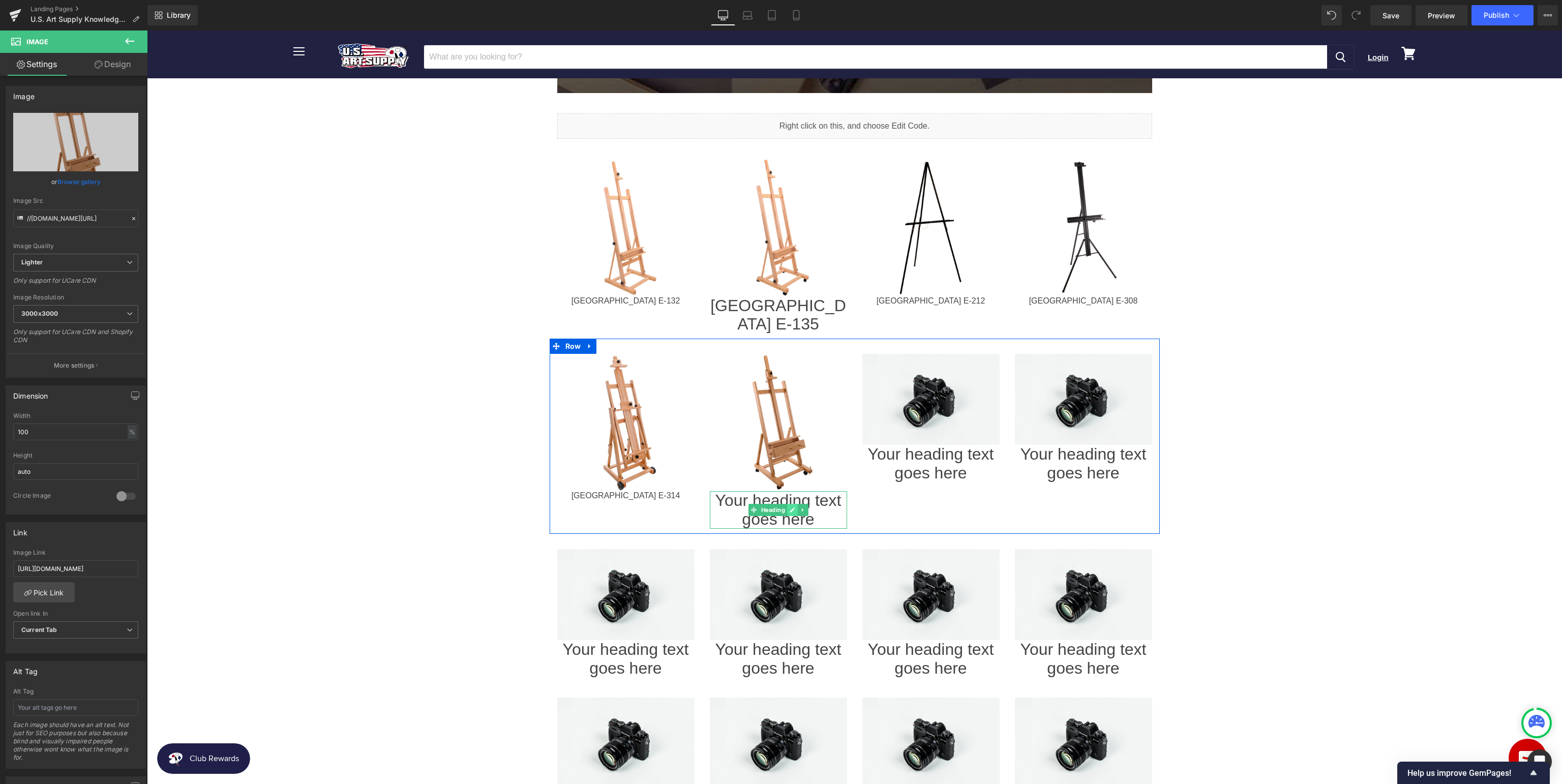
click at [796, 503] on link at bounding box center [792, 509] width 10 height 12
click at [782, 491] on h1 "Your heading text goes here" at bounding box center [779, 510] width 137 height 38
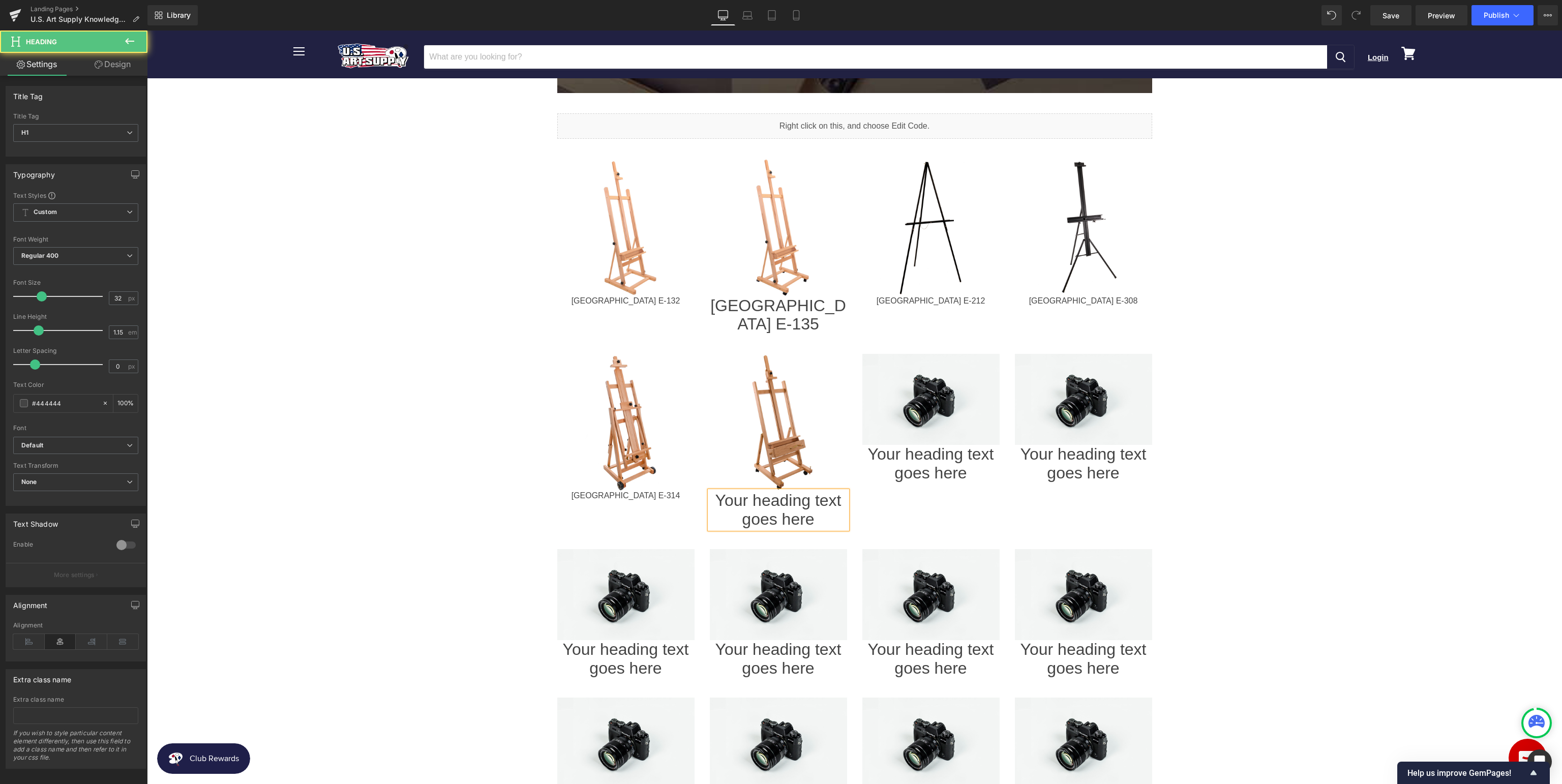
paste div
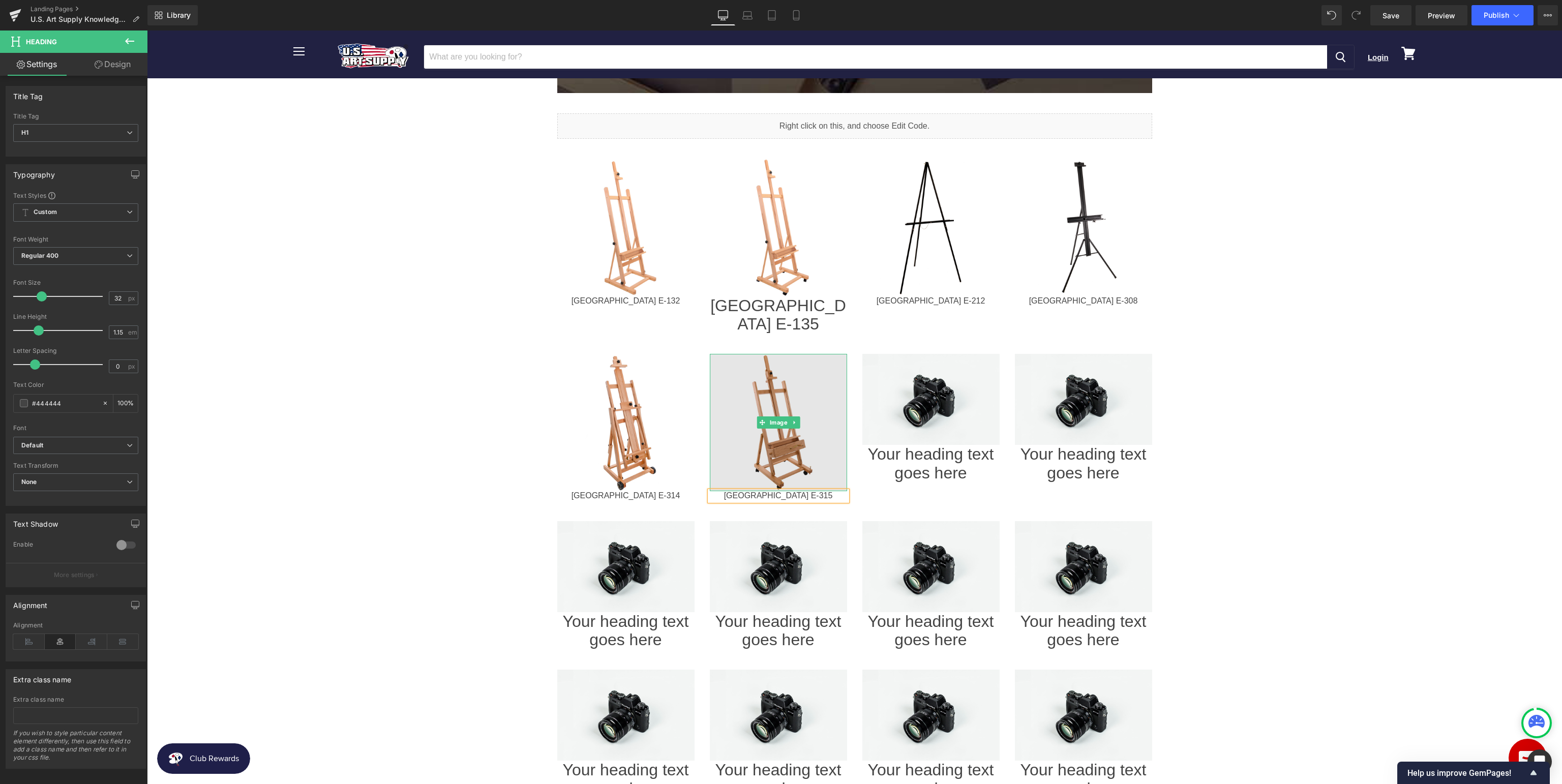
click at [781, 411] on img at bounding box center [779, 422] width 137 height 137
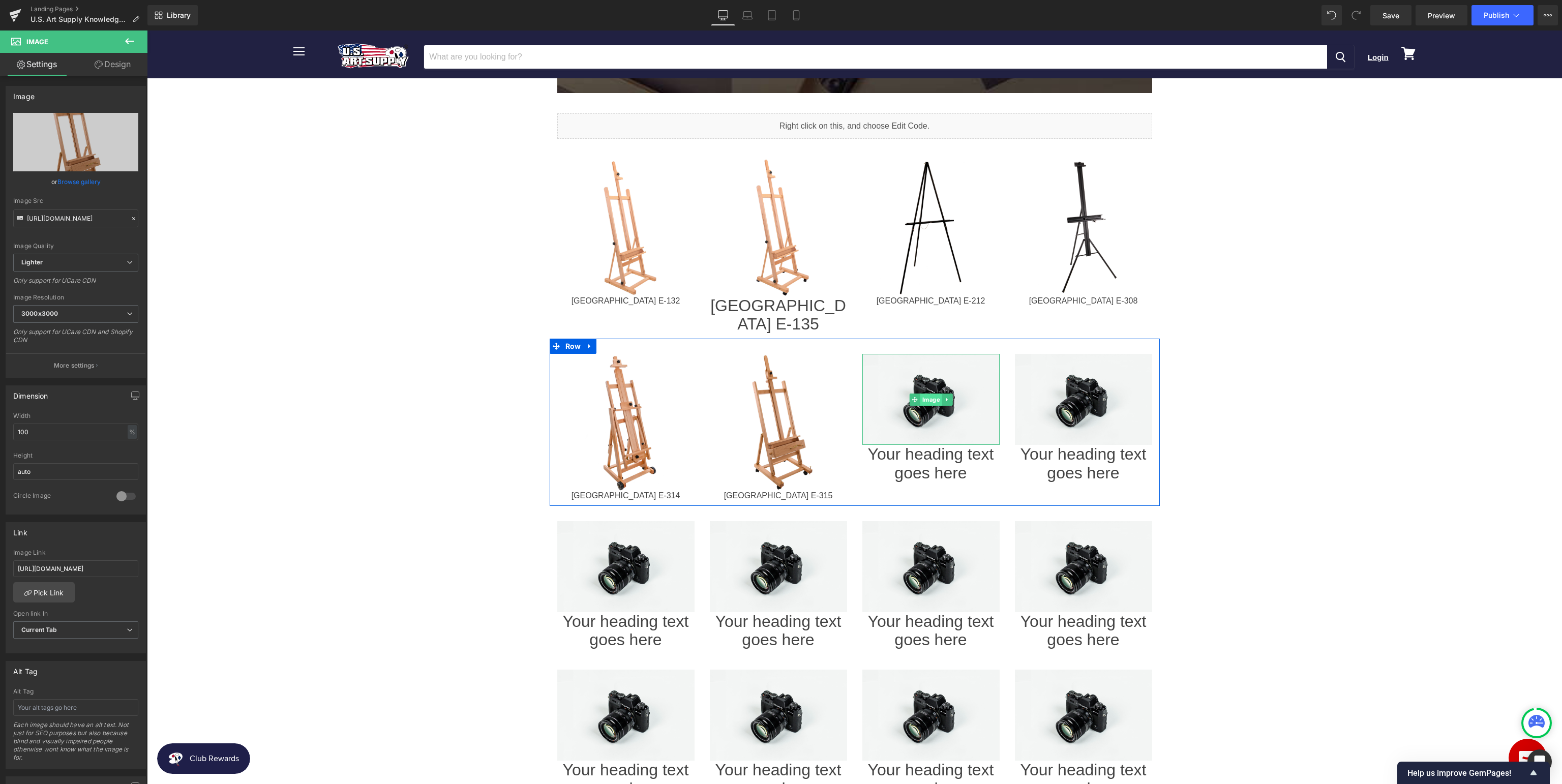
click at [928, 393] on span "Image" at bounding box center [930, 399] width 22 height 12
click at [917, 393] on span at bounding box center [914, 399] width 10 height 12
click at [924, 393] on span "Image" at bounding box center [930, 399] width 22 height 12
click at [78, 145] on icon "Replace Image" at bounding box center [75, 142] width 81 height 12
type input "C:\fakepath\USAE-320_v1.jpg"
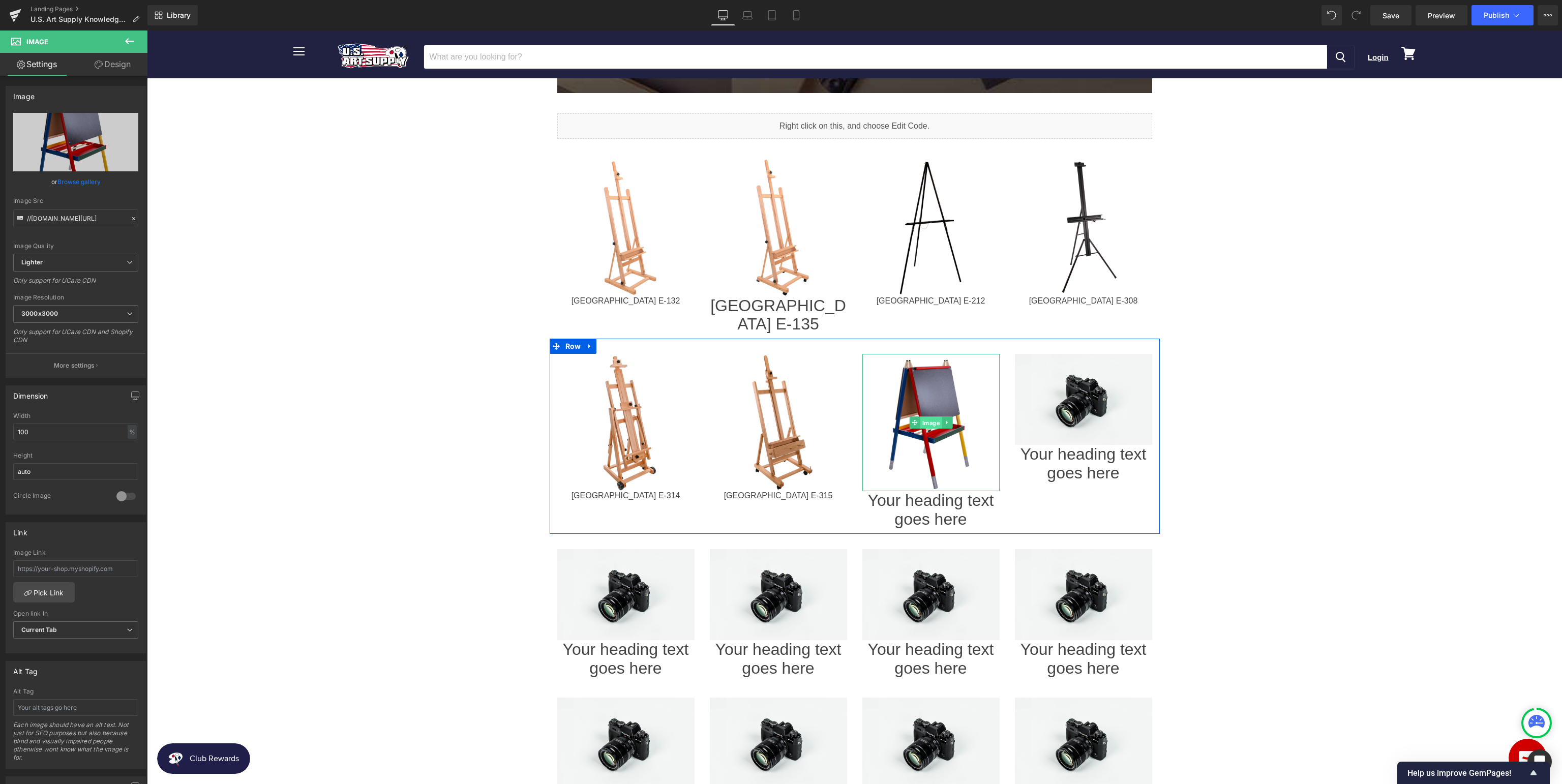
click at [924, 417] on span "Image" at bounding box center [930, 422] width 22 height 12
click at [73, 570] on input "text" at bounding box center [75, 569] width 125 height 17
paste input "[URL][DOMAIN_NAME]"
type input "[URL][DOMAIN_NAME]"
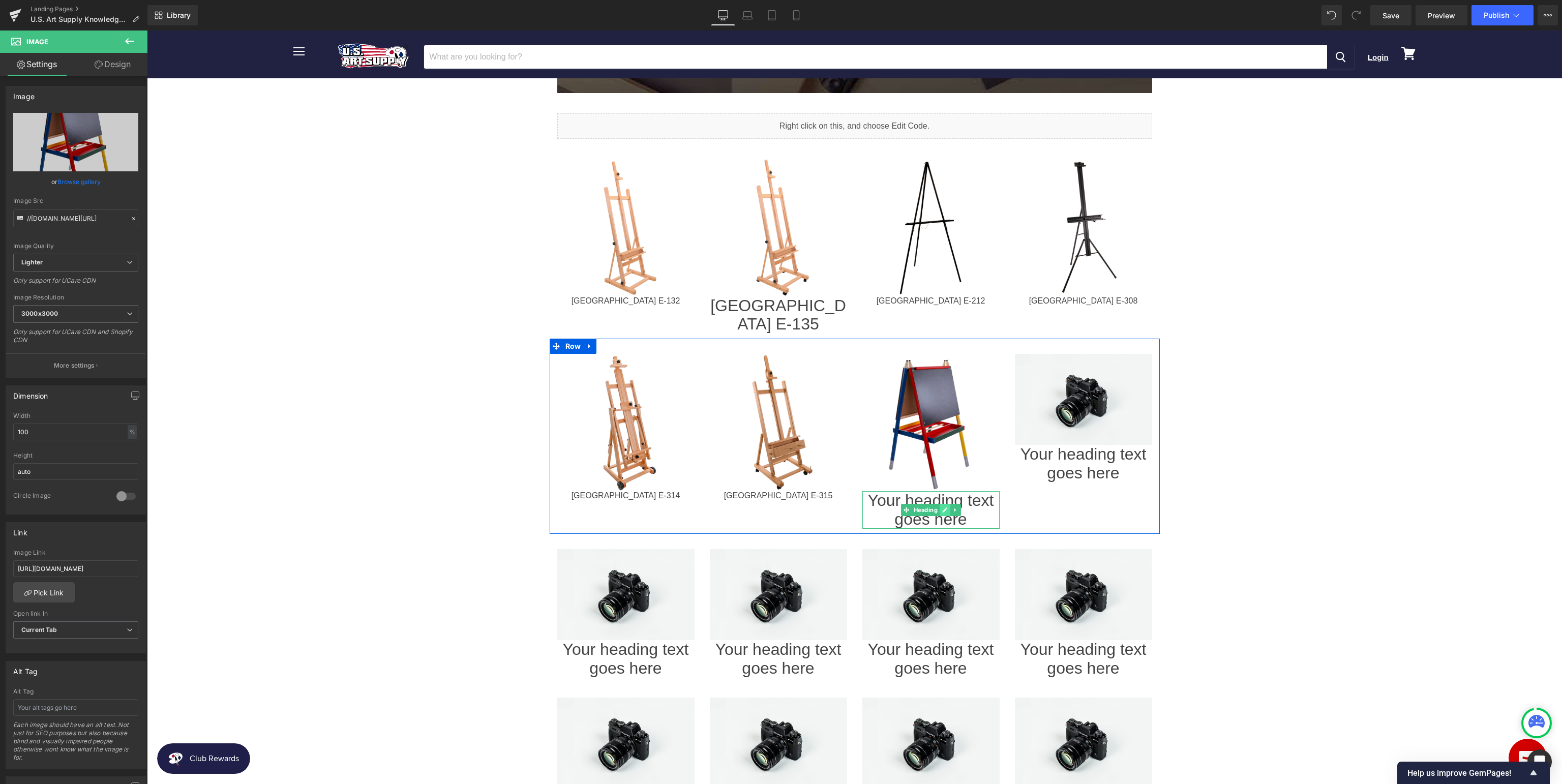
click at [943, 503] on link at bounding box center [944, 509] width 10 height 12
click at [974, 496] on h1 "Your heading text goes here" at bounding box center [931, 510] width 137 height 38
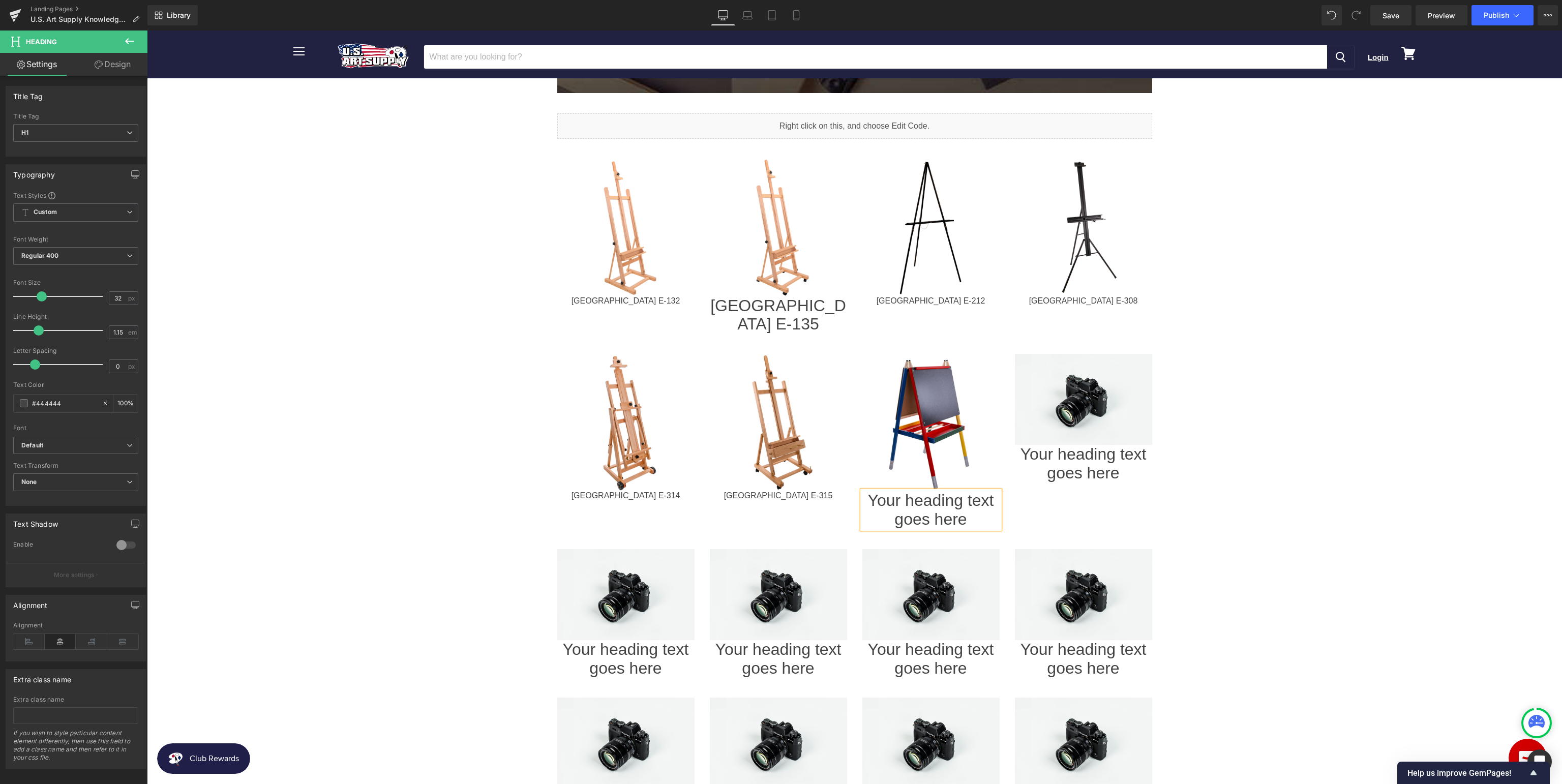
paste div
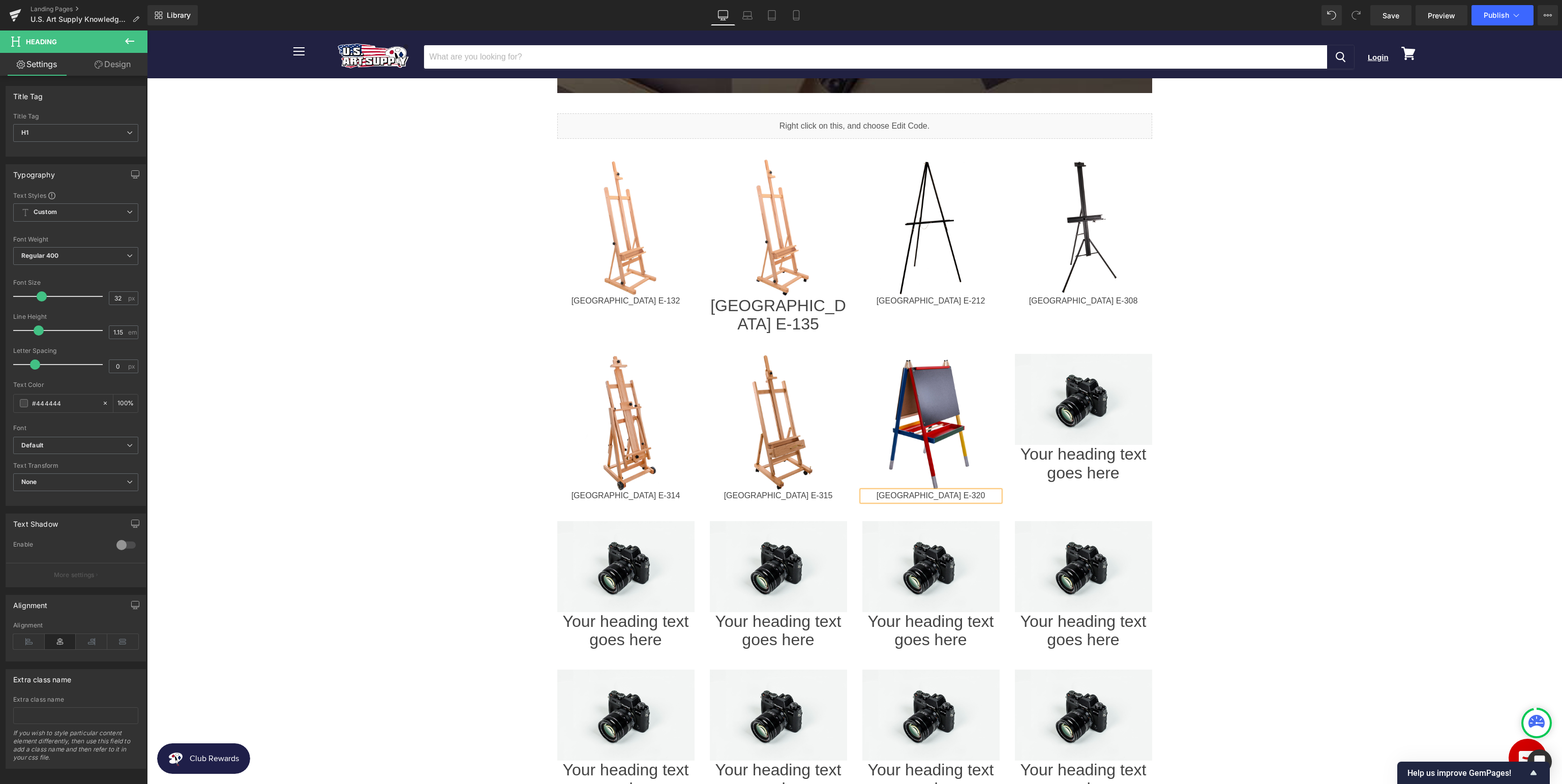
click at [1414, 441] on body "Menu Cancel Login View cart" at bounding box center [854, 448] width 1414 height 1907
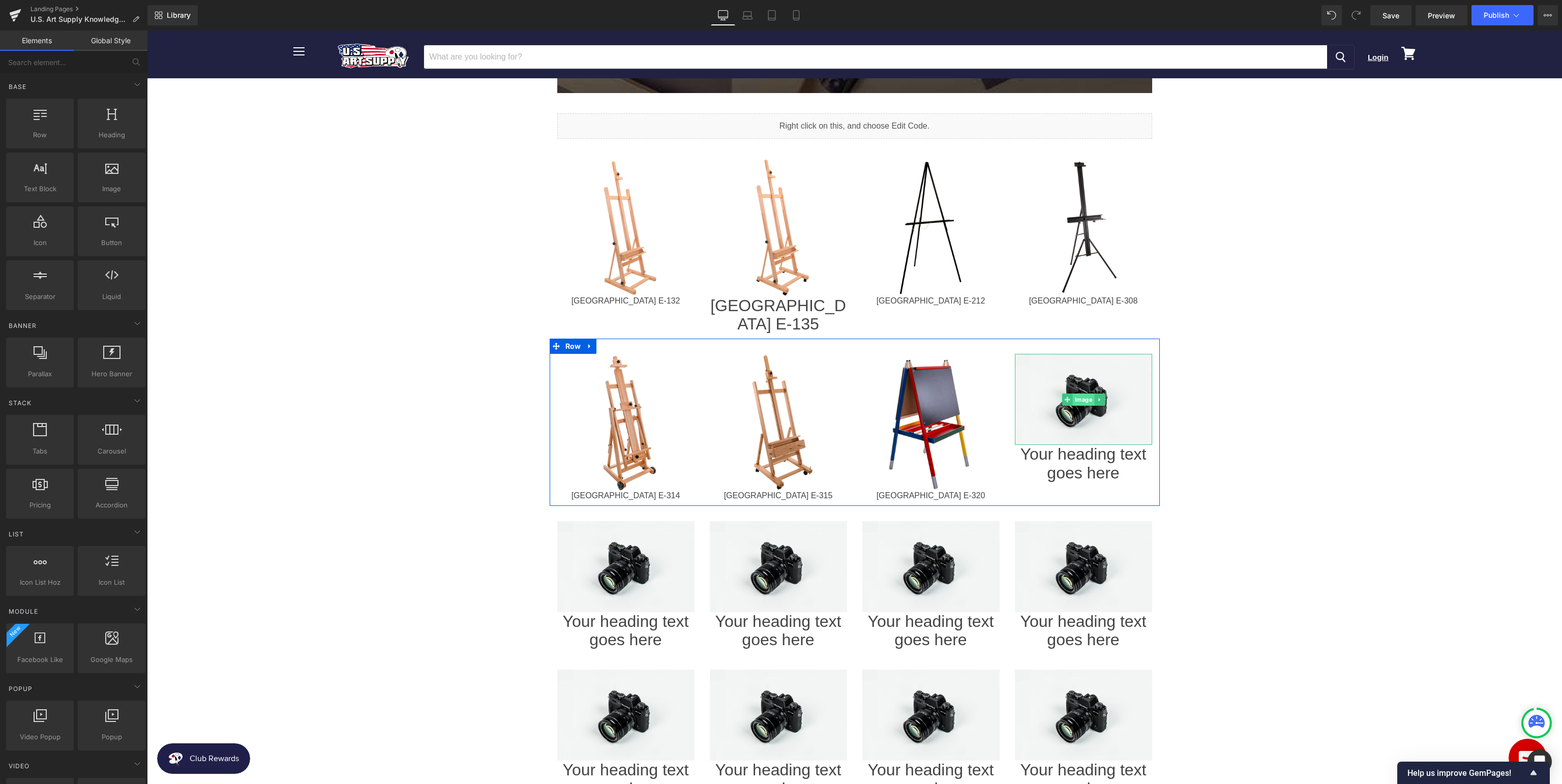
click at [1084, 393] on span "Image" at bounding box center [1082, 399] width 22 height 12
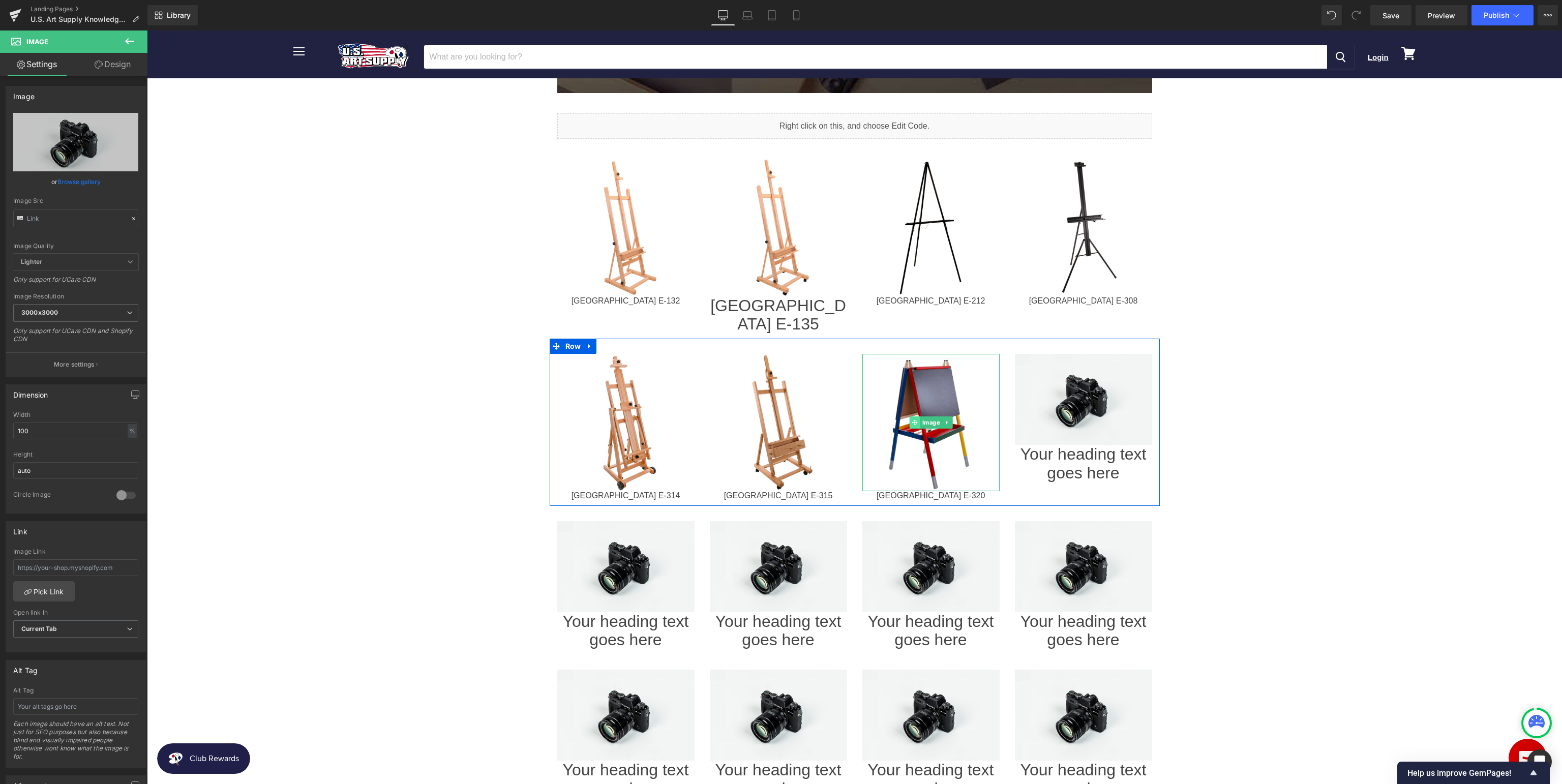
click at [919, 416] on span at bounding box center [914, 421] width 10 height 12
click at [923, 416] on span "Image" at bounding box center [930, 421] width 22 height 12
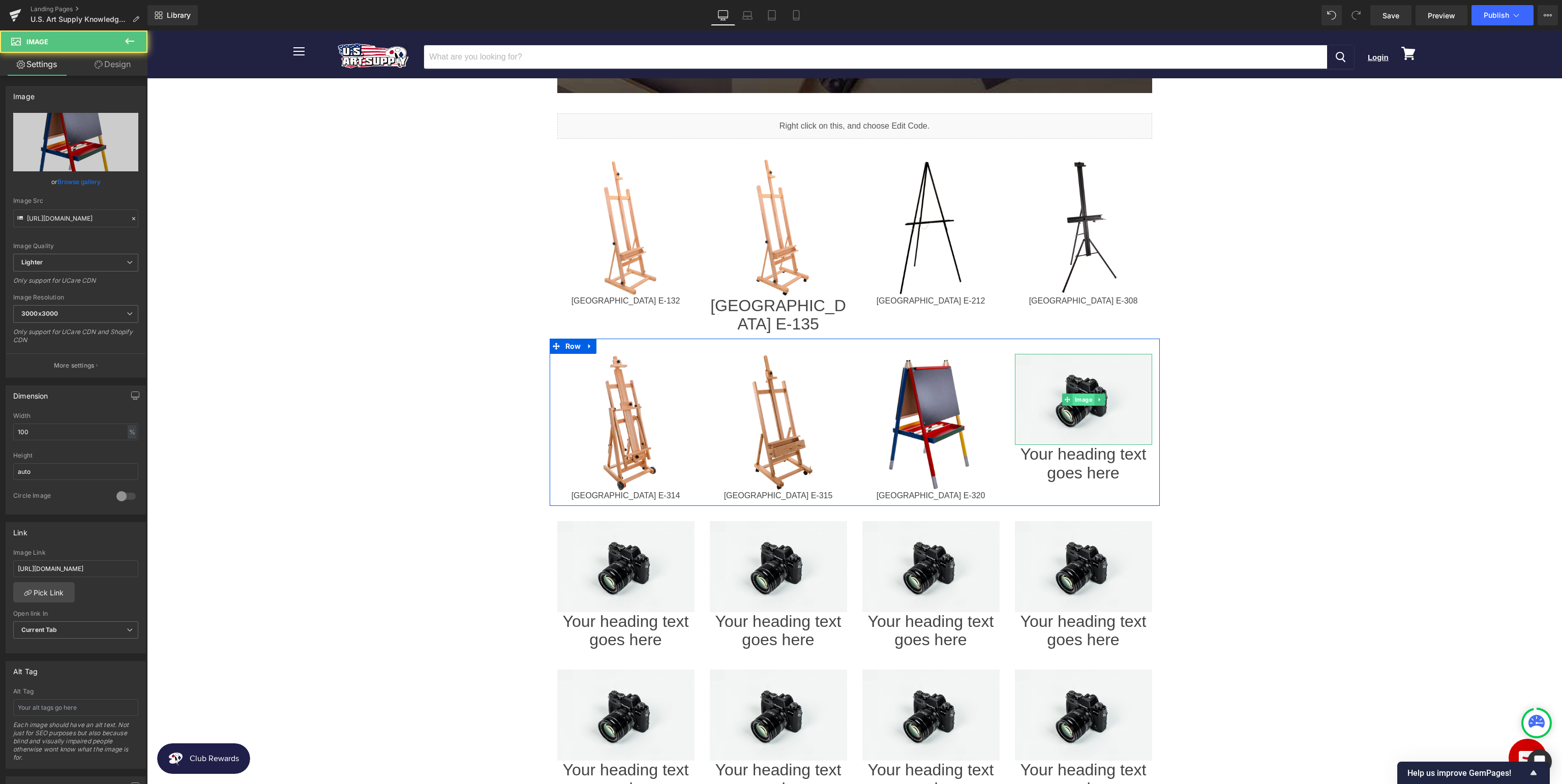
click at [1086, 393] on span "Image" at bounding box center [1082, 399] width 22 height 12
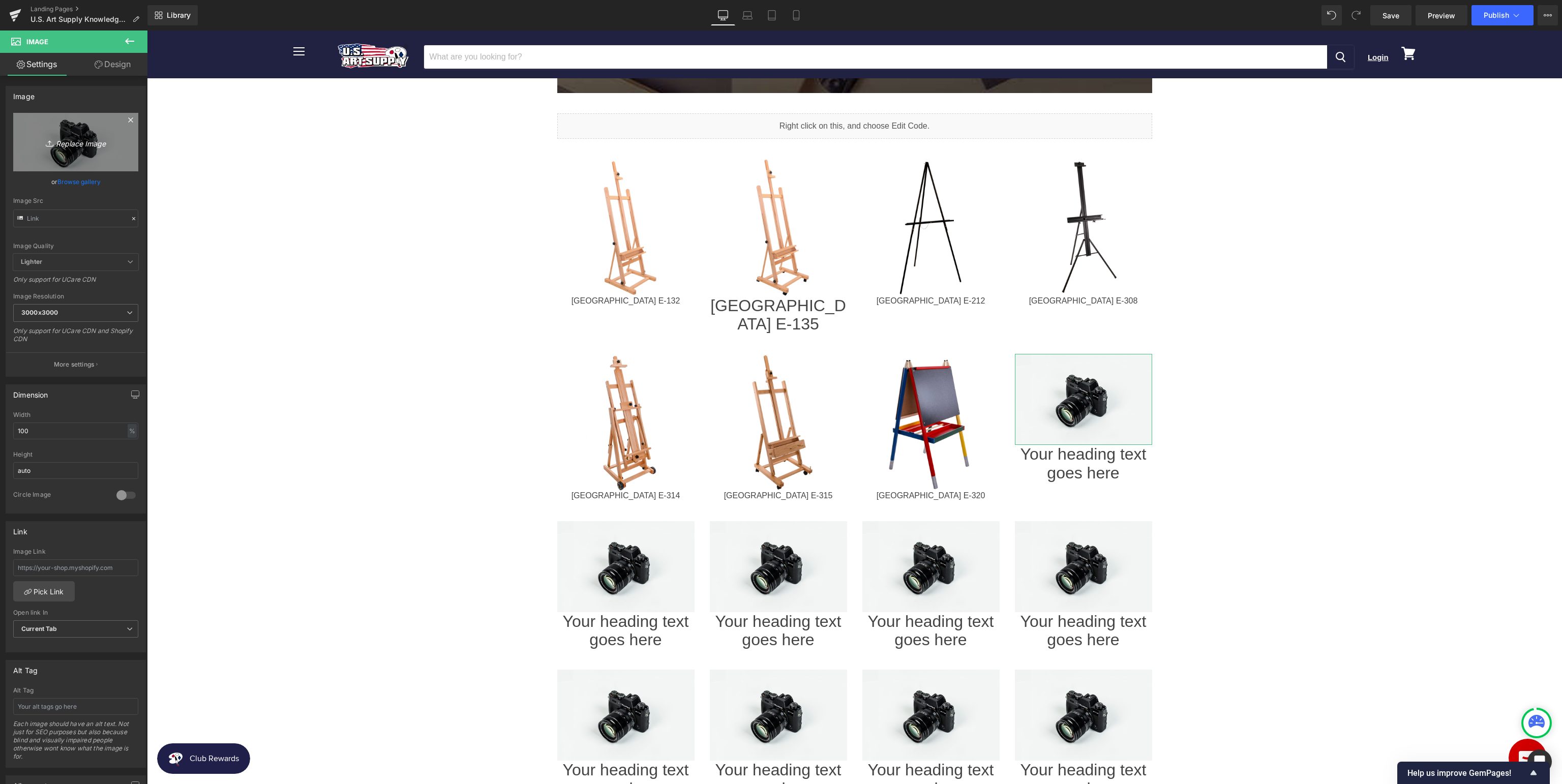
click at [89, 153] on link "Replace Image" at bounding box center [75, 142] width 125 height 58
type input "C:\fakepath\USAE-322_v1.jpg"
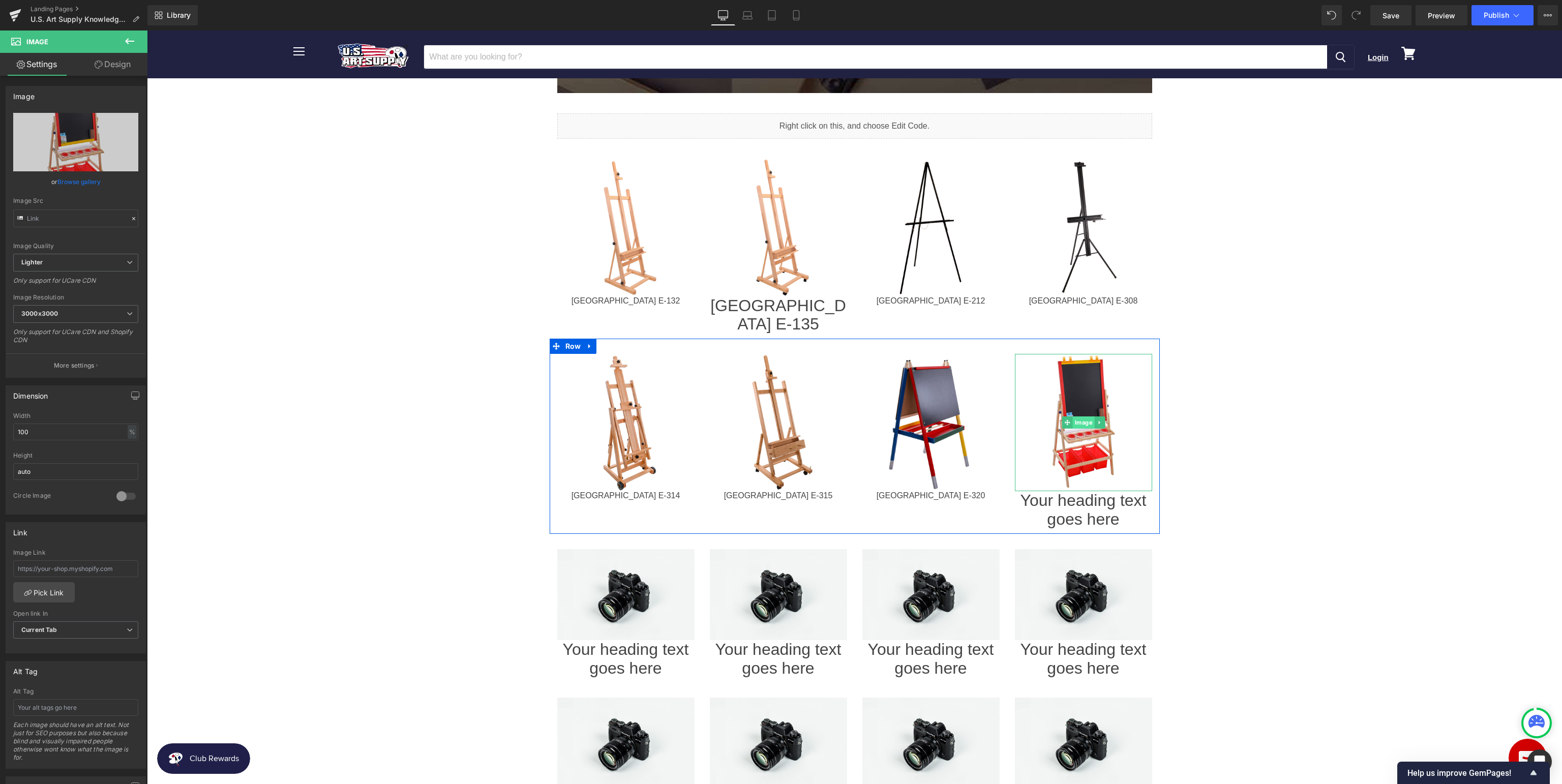
click at [1083, 416] on span "Image" at bounding box center [1082, 421] width 22 height 12
click at [91, 566] on input "text" at bounding box center [75, 569] width 125 height 17
paste input "[URL][DOMAIN_NAME]"
type input "[URL][DOMAIN_NAME]"
click at [1083, 503] on span "Heading" at bounding box center [1077, 509] width 28 height 12
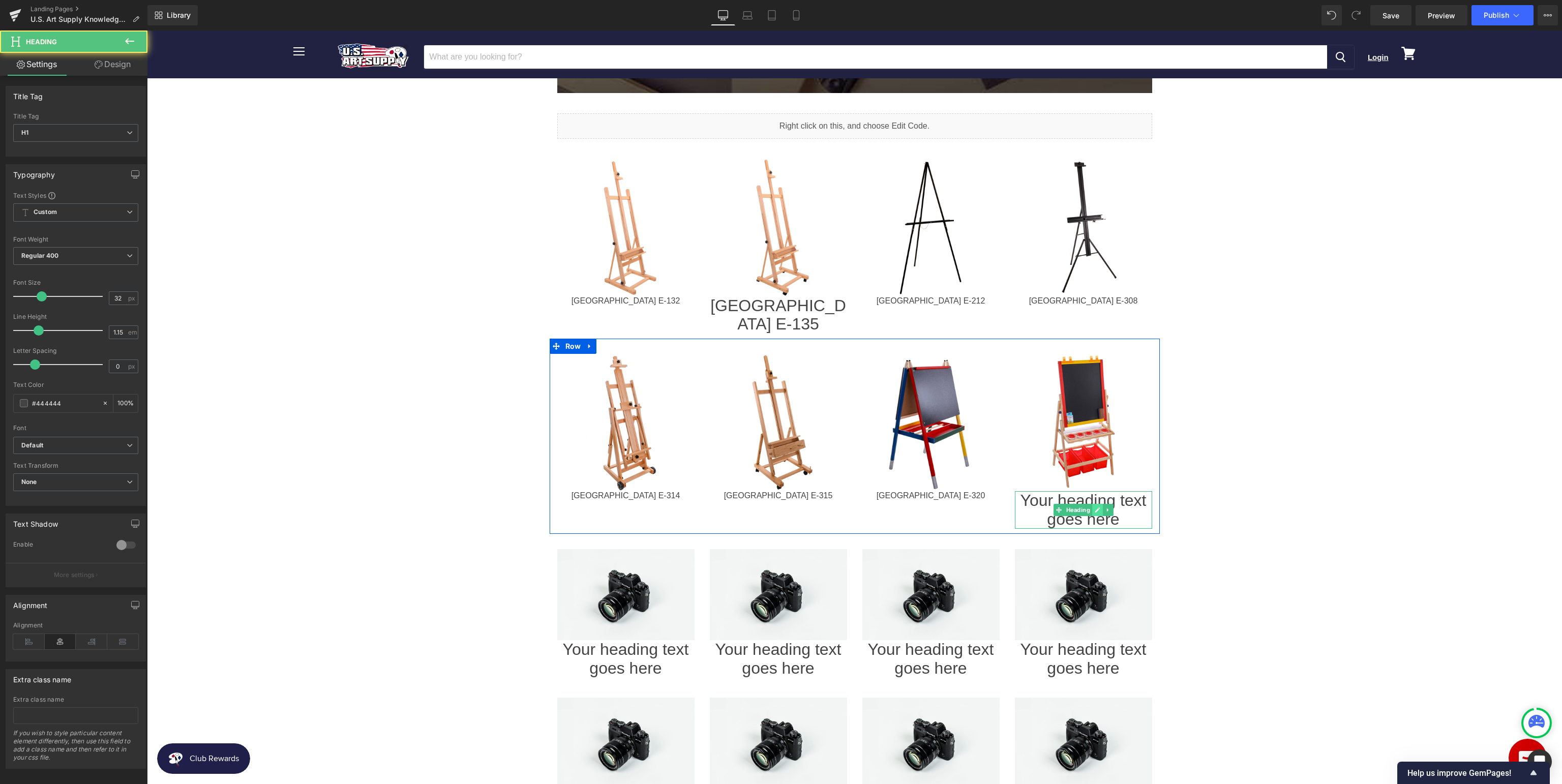
click at [1097, 507] on icon at bounding box center [1097, 509] width 5 height 5
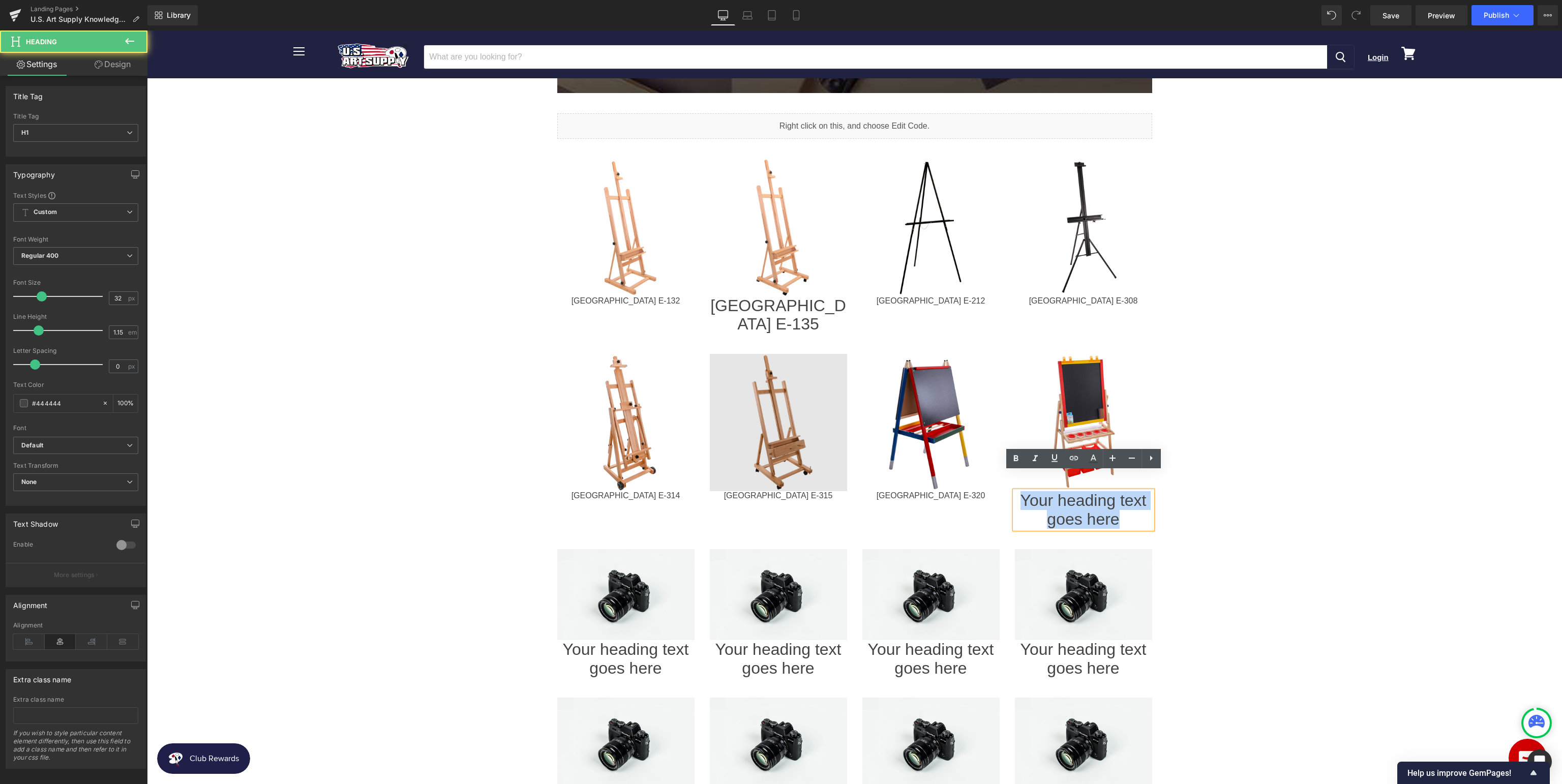
drag, startPoint x: 1129, startPoint y: 500, endPoint x: 781, endPoint y: 420, distance: 357.1
click at [781, 420] on div "Image [GEOGRAPHIC_DATA] E-314 Heading Image [GEOGRAPHIC_DATA] E-315 Heading Ima…" at bounding box center [854, 436] width 610 height 195
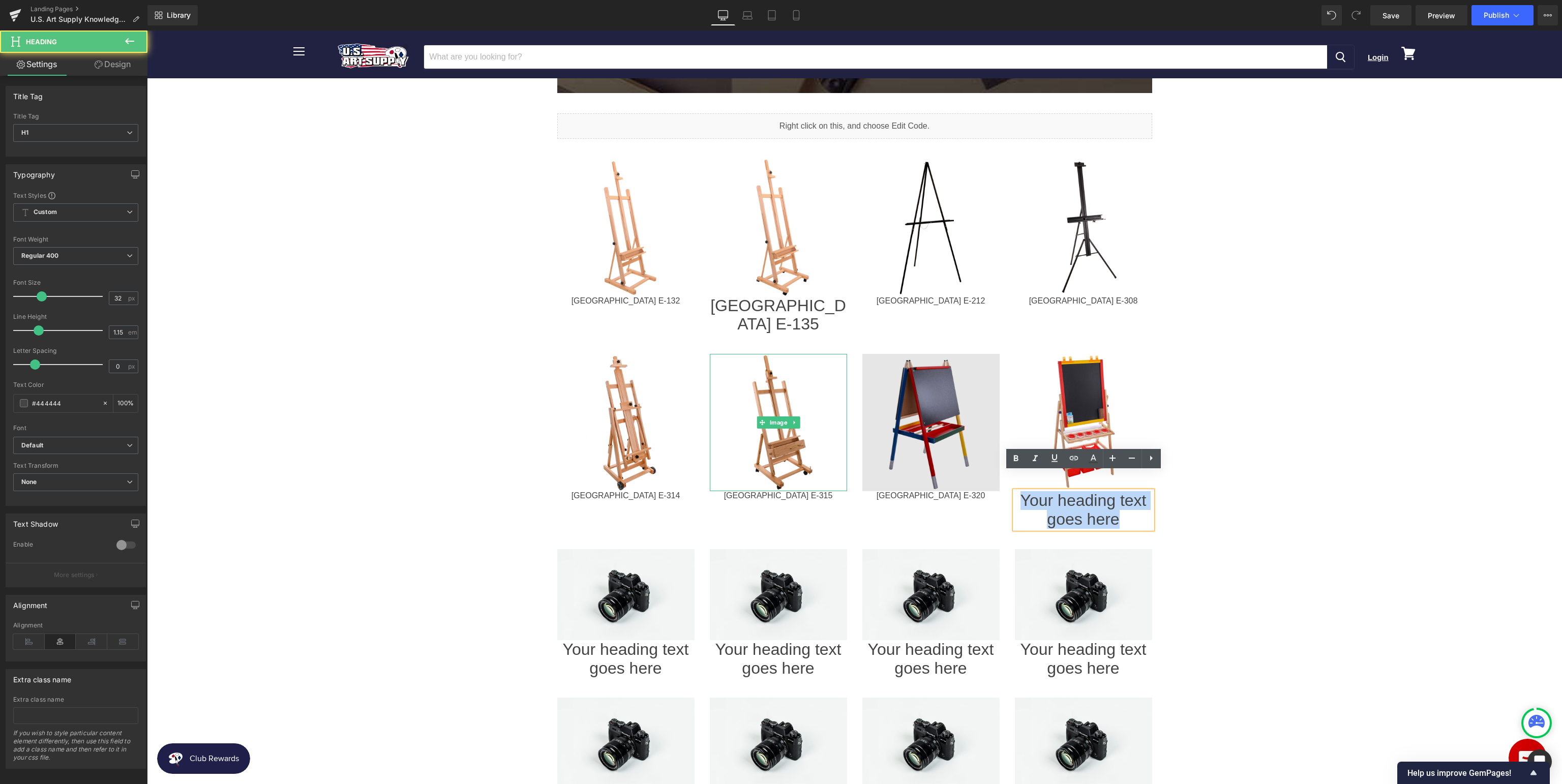
paste div
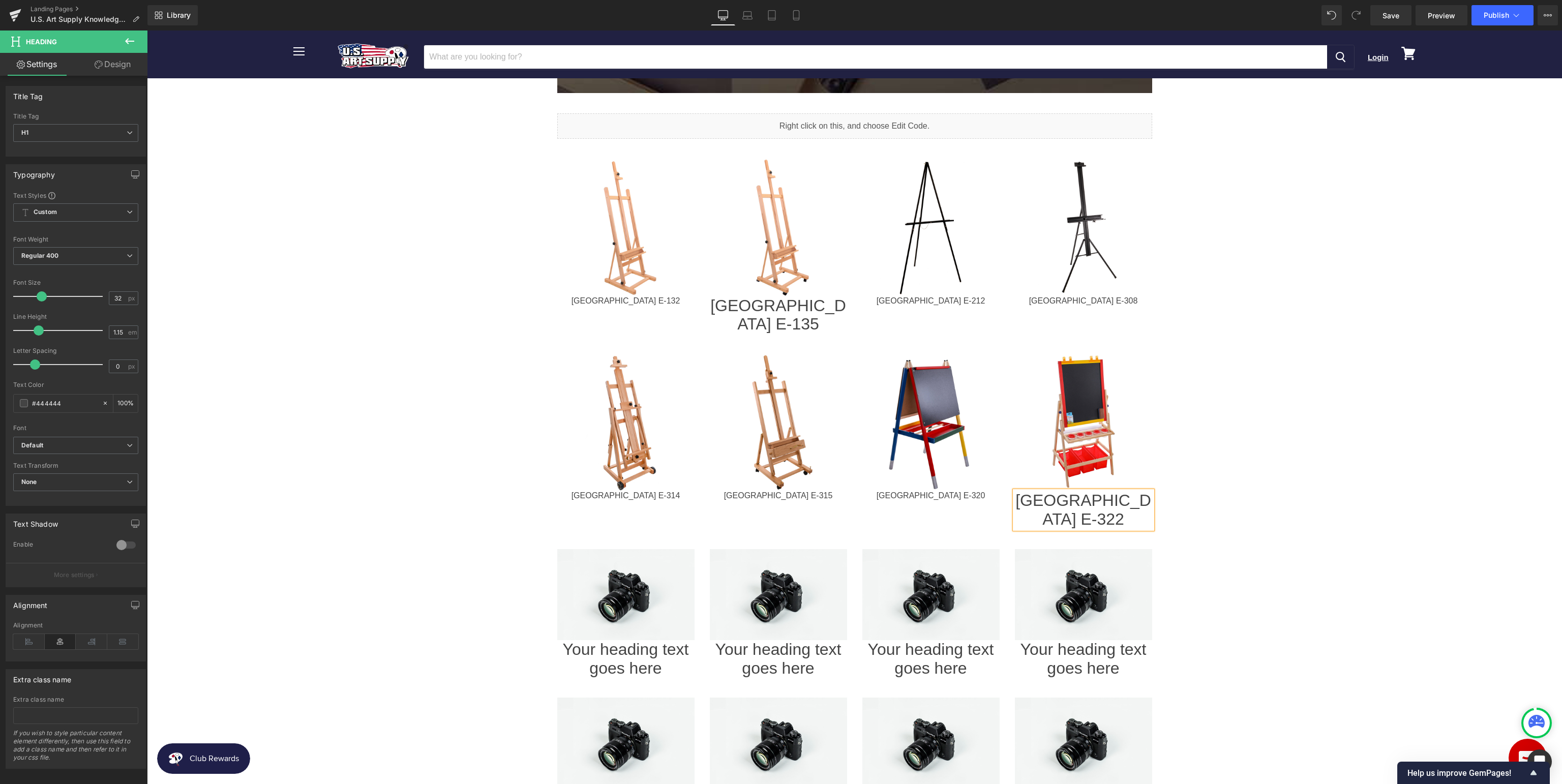
click at [1290, 469] on body "Menu Cancel Login View cart" at bounding box center [854, 462] width 1414 height 1935
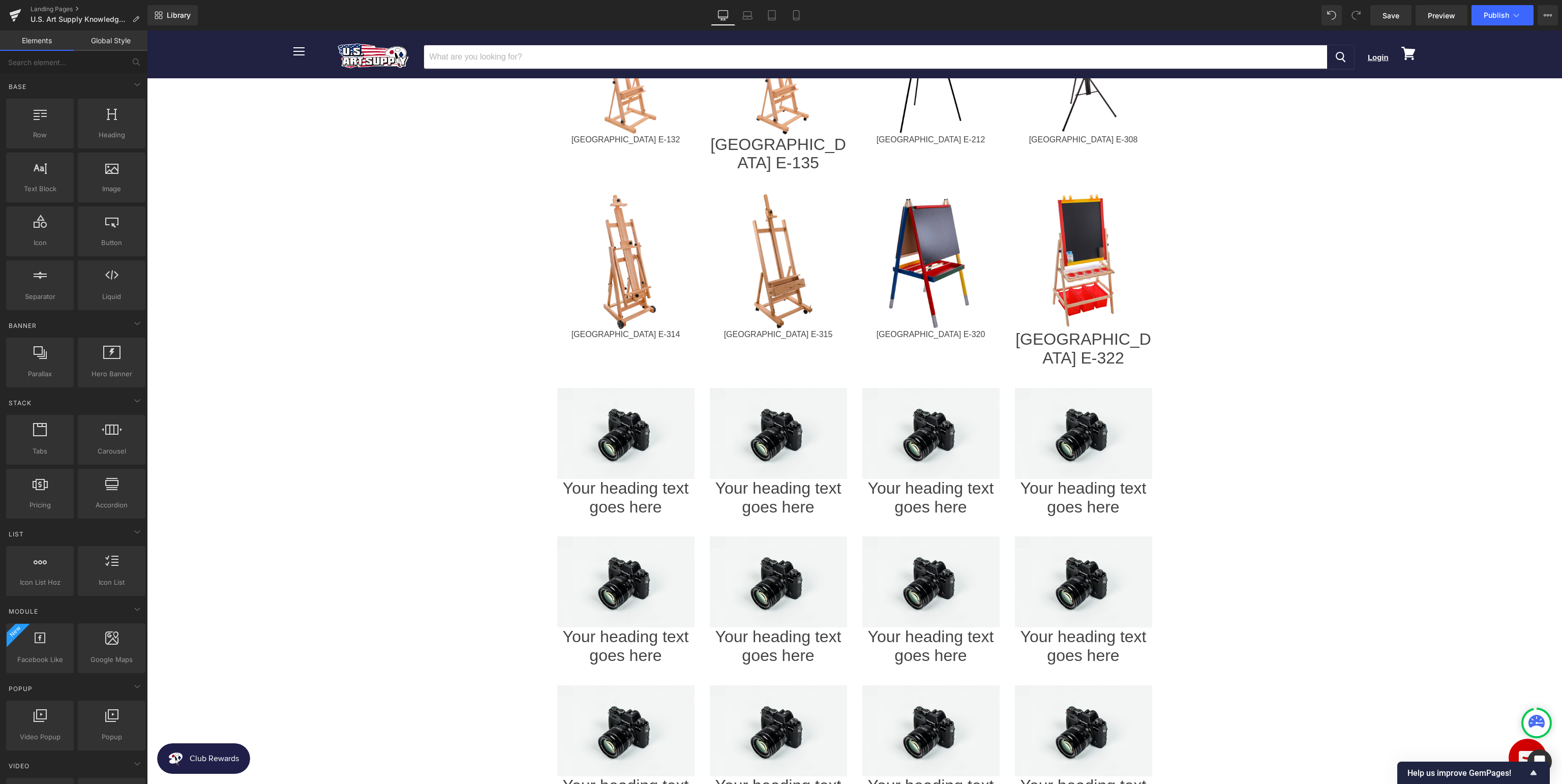
scroll to position [750, 0]
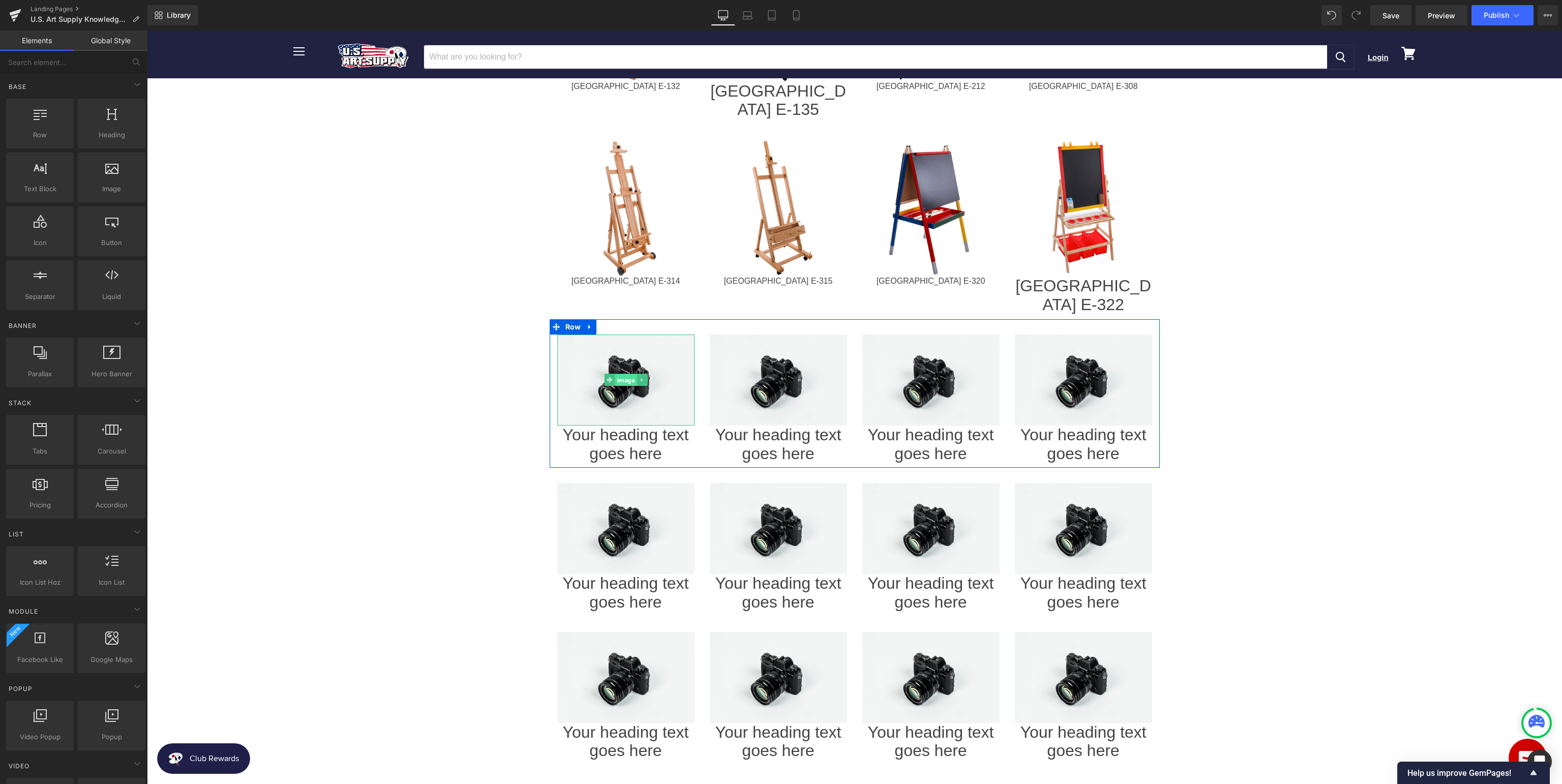
click at [622, 374] on span "Image" at bounding box center [625, 380] width 22 height 12
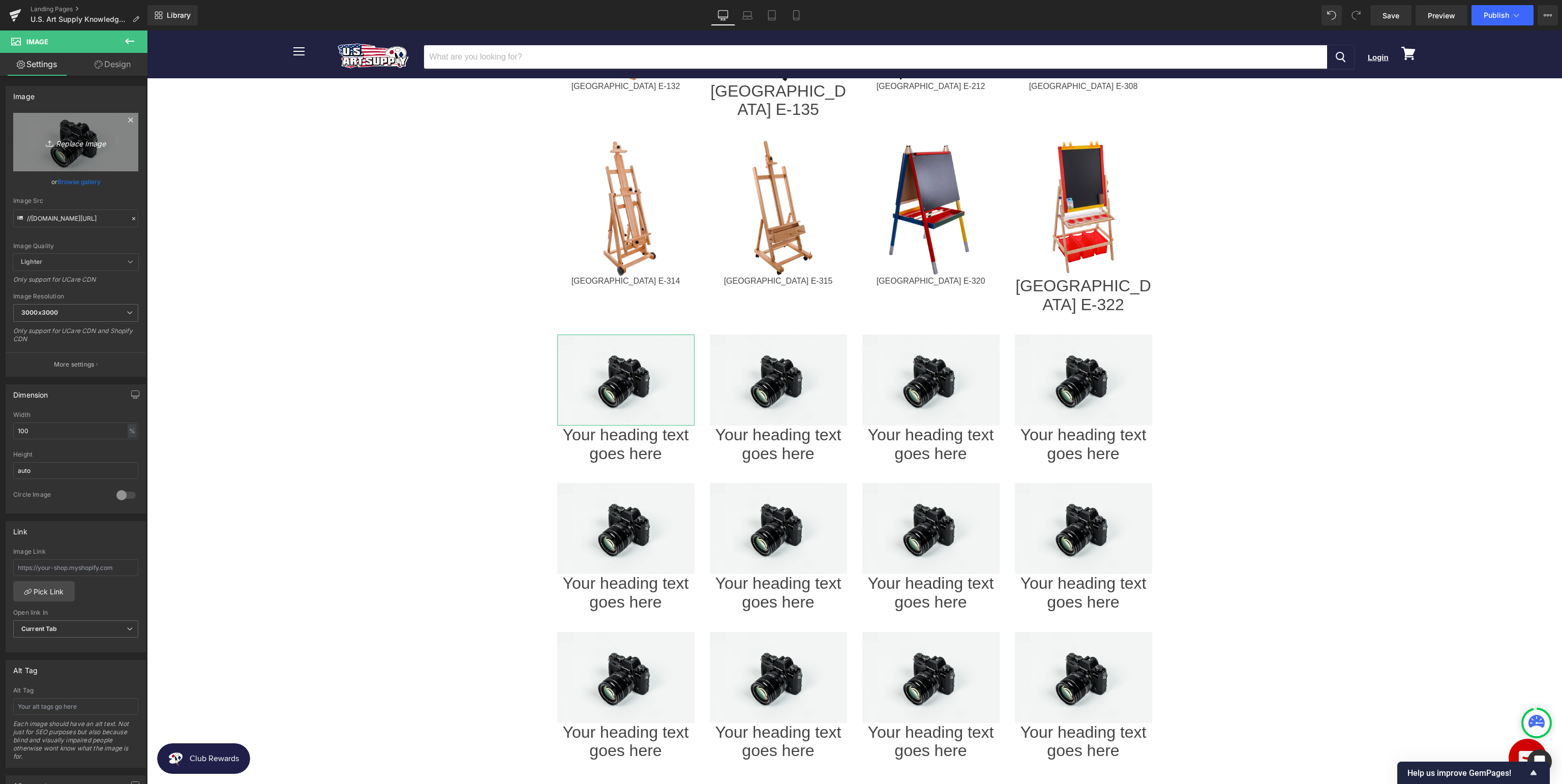
click at [94, 128] on link "Replace Image" at bounding box center [75, 142] width 125 height 58
type input "C:\fakepath\USAE-324_v2.jpg"
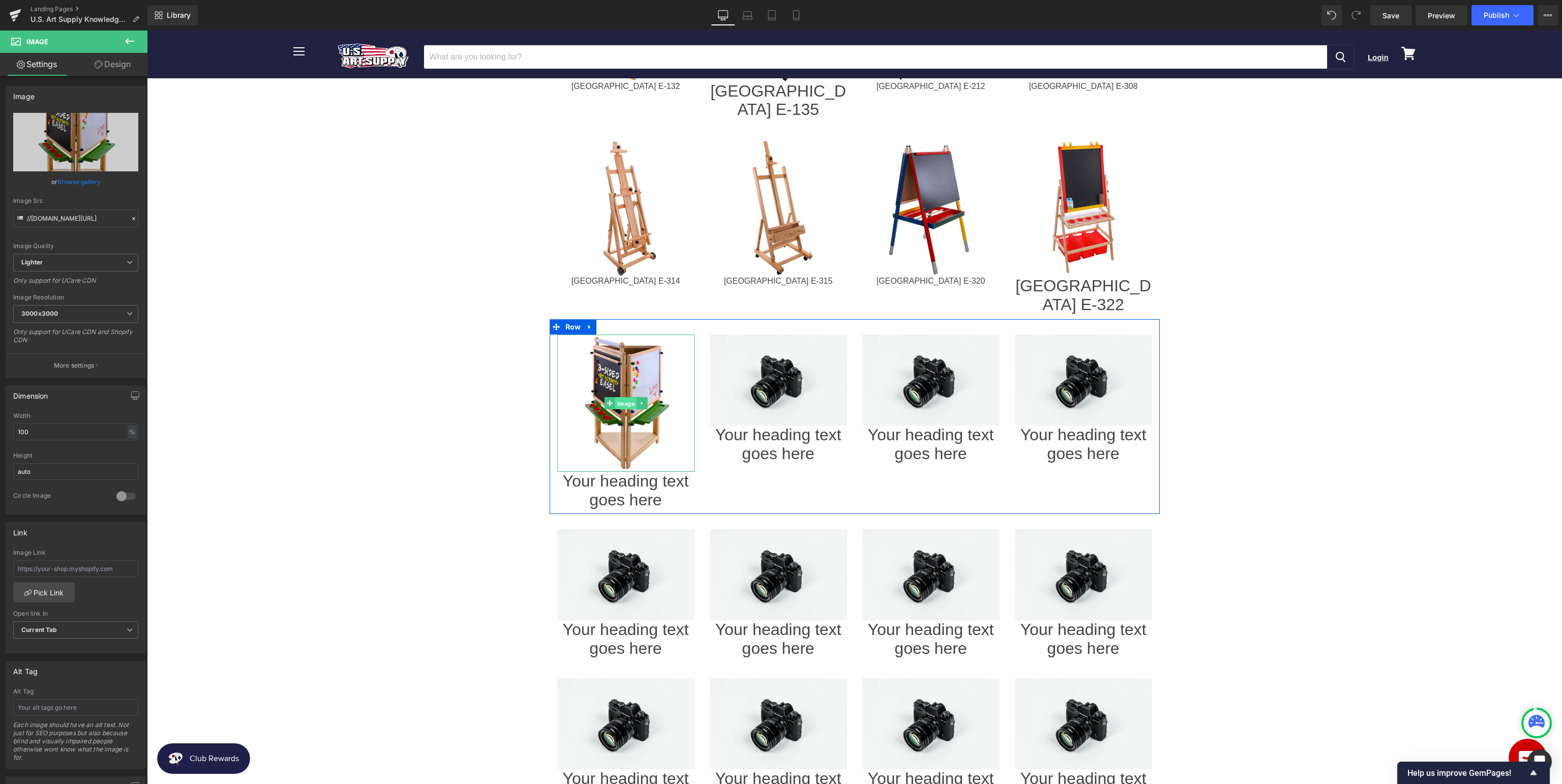
click at [626, 398] on span "Image" at bounding box center [625, 403] width 22 height 12
click at [64, 570] on input "text" at bounding box center [75, 569] width 125 height 17
paste input "[URL][DOMAIN_NAME]"
type input "[URL][DOMAIN_NAME]"
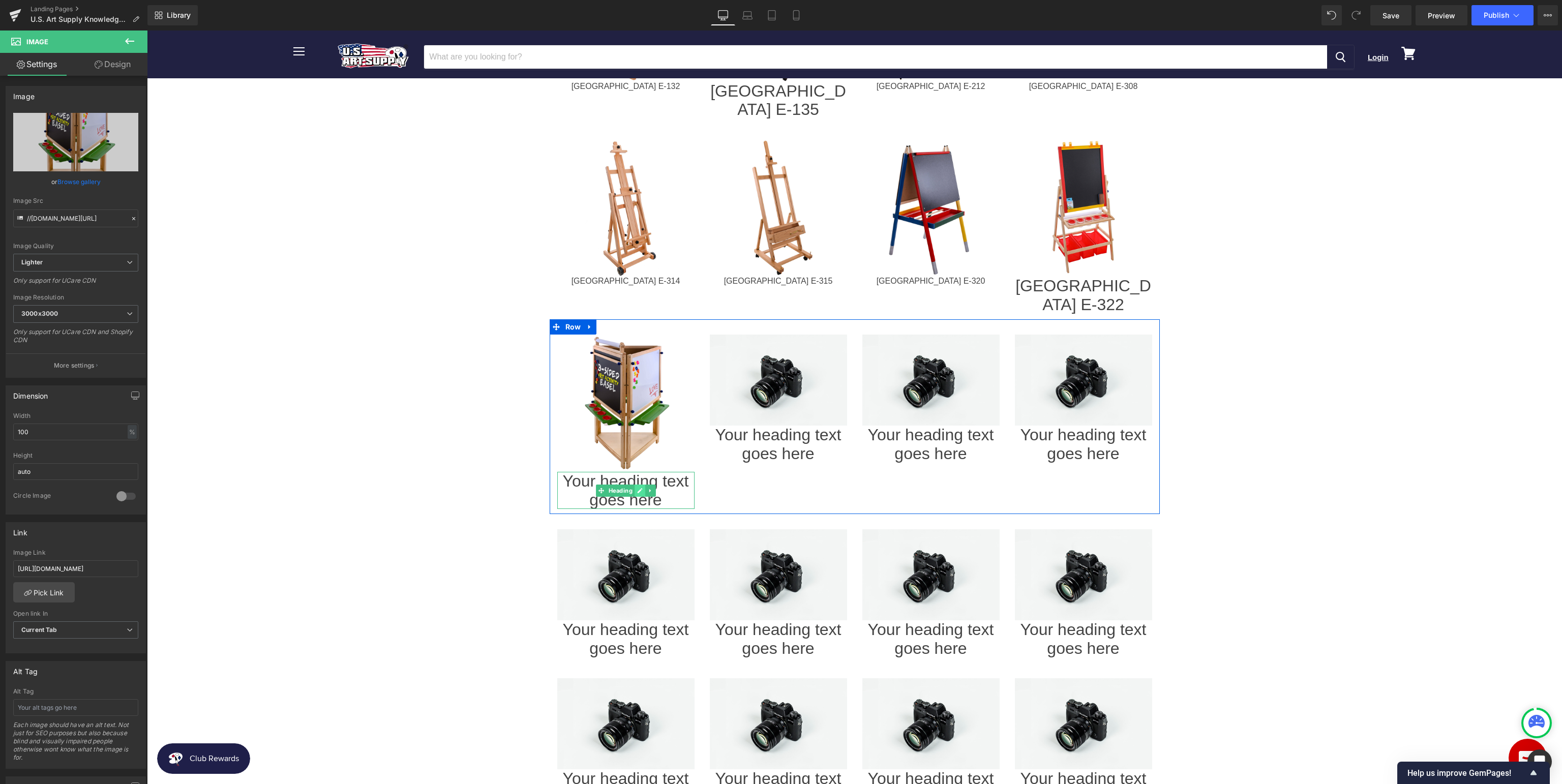
click at [638, 488] on icon at bounding box center [639, 490] width 5 height 5
click at [689, 472] on h1 "Your heading text goes here" at bounding box center [625, 491] width 137 height 38
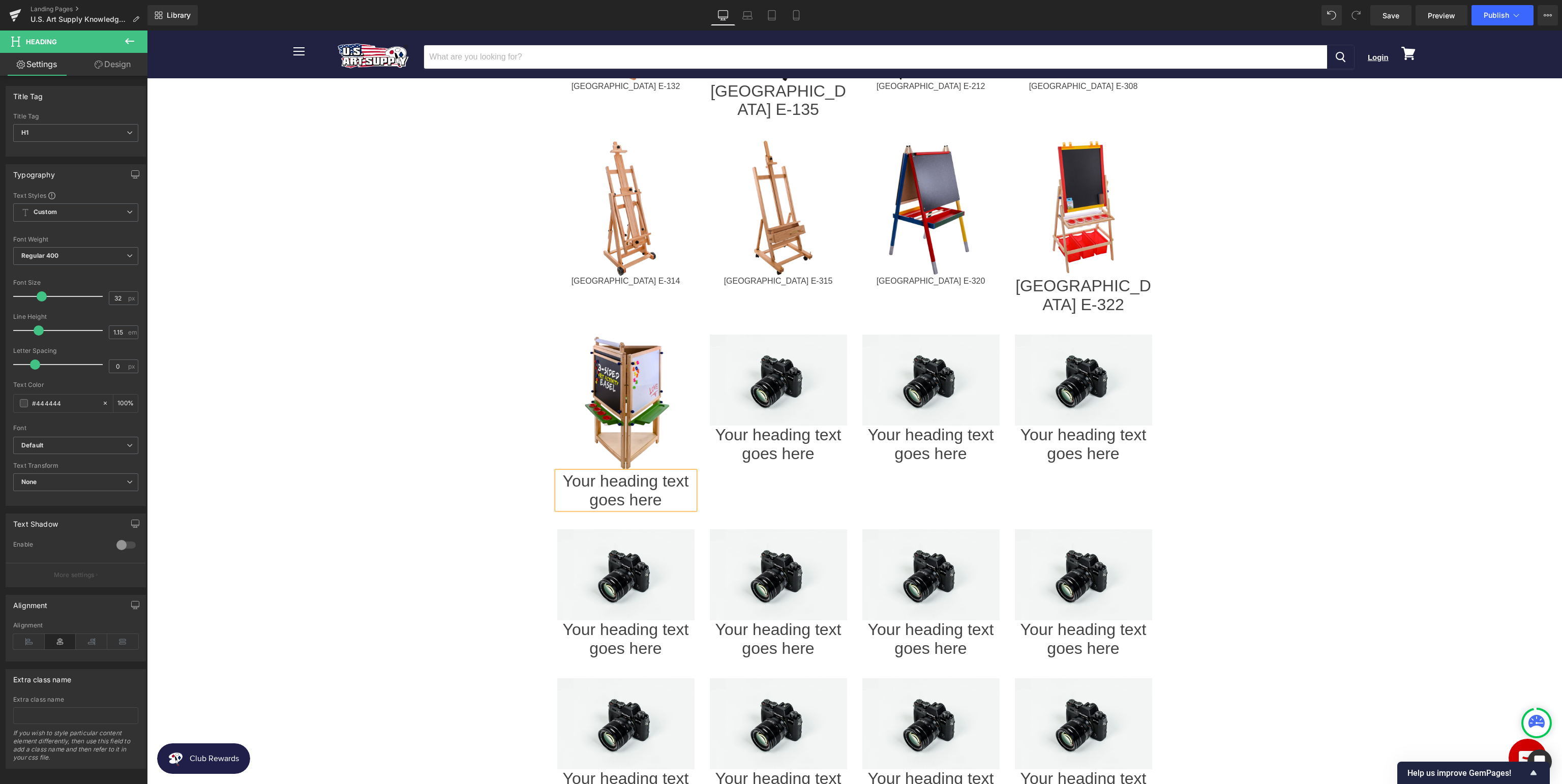
paste div
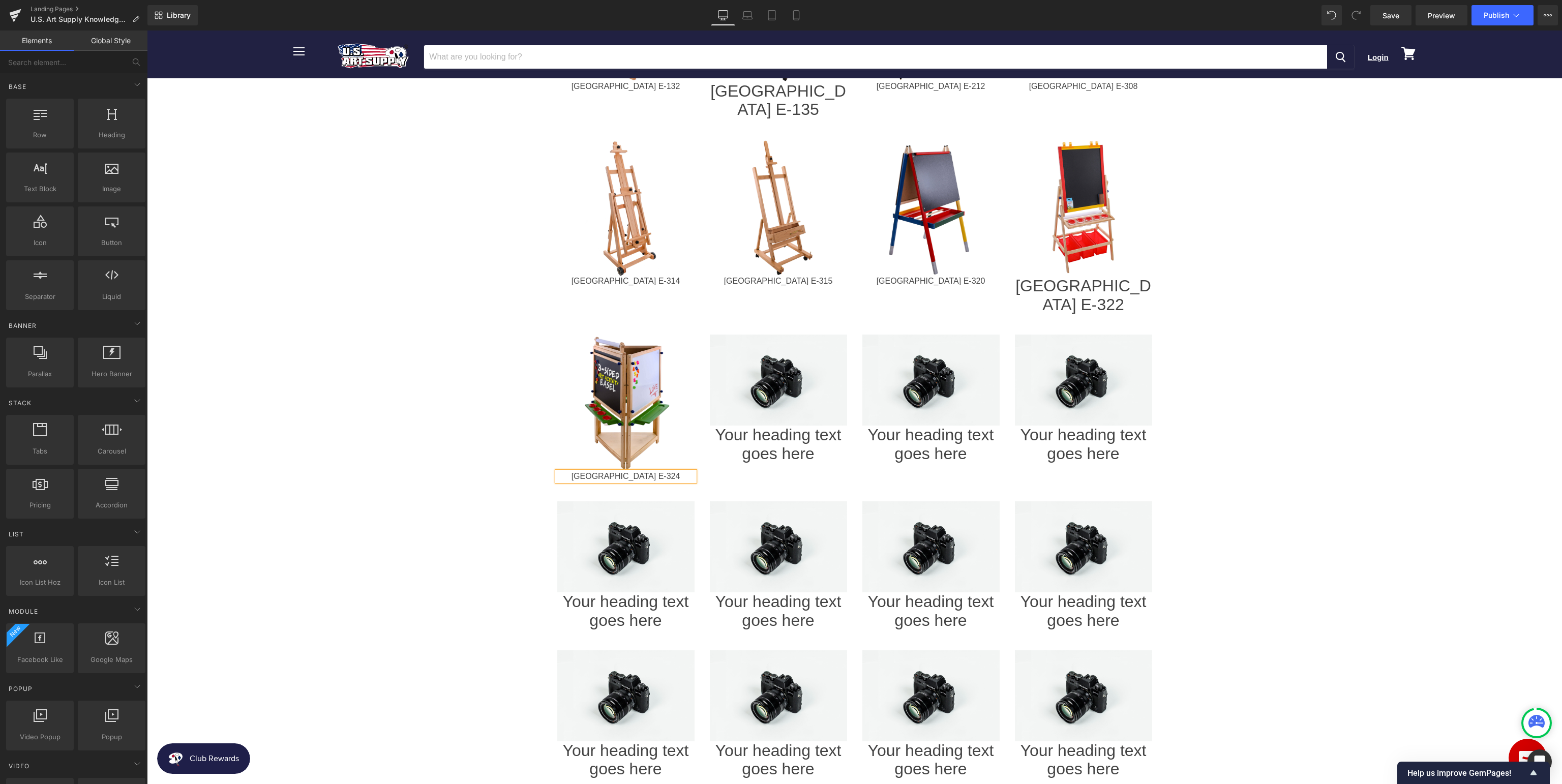
click at [1321, 408] on body "Menu Cancel Login View cart" at bounding box center [854, 257] width 1414 height 1953
click at [772, 374] on span "Image" at bounding box center [778, 380] width 22 height 12
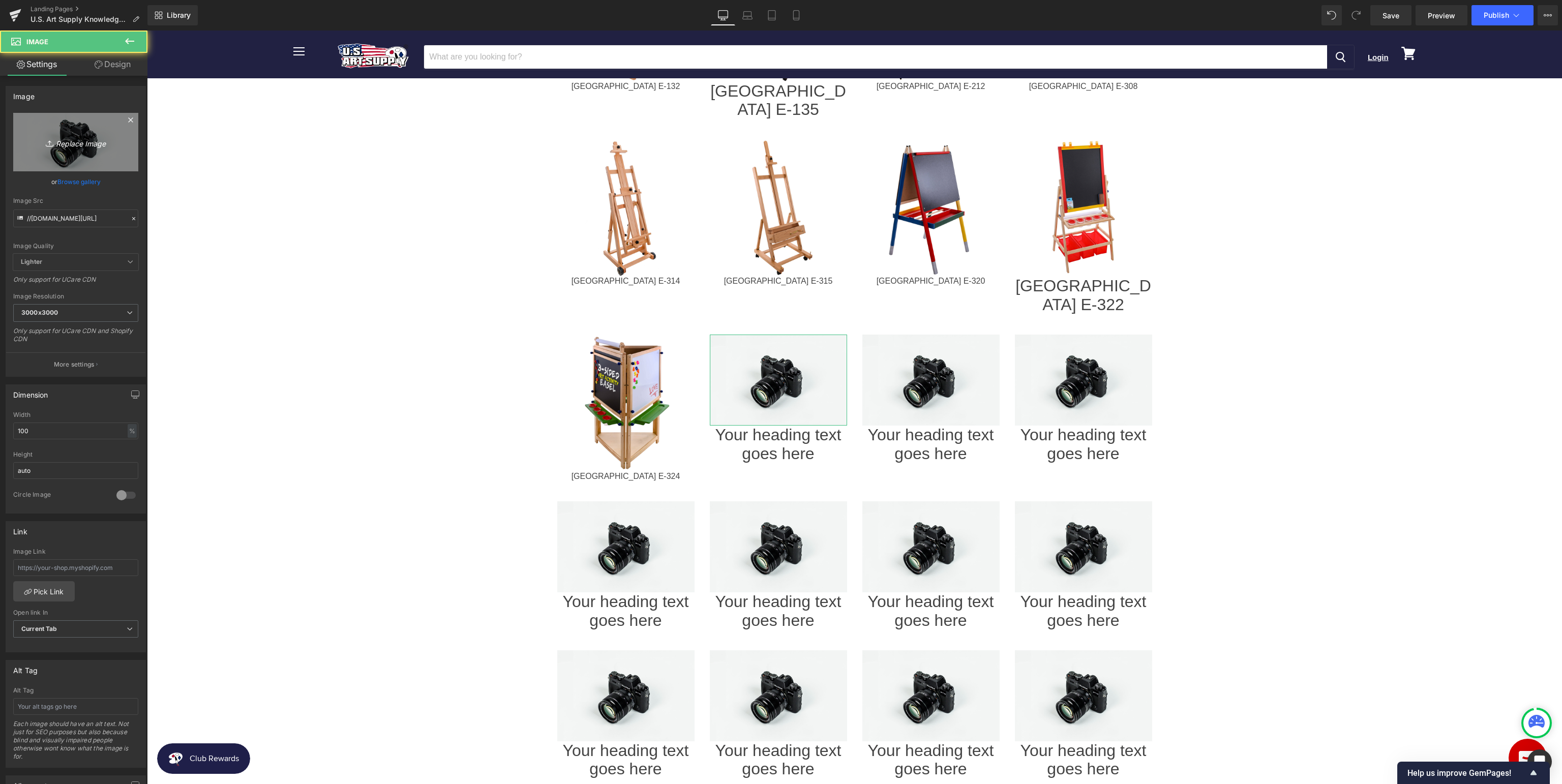
click at [77, 149] on link "Replace Image" at bounding box center [75, 142] width 125 height 58
type input "C:\fakepath\USAE-344_v1.jpg"
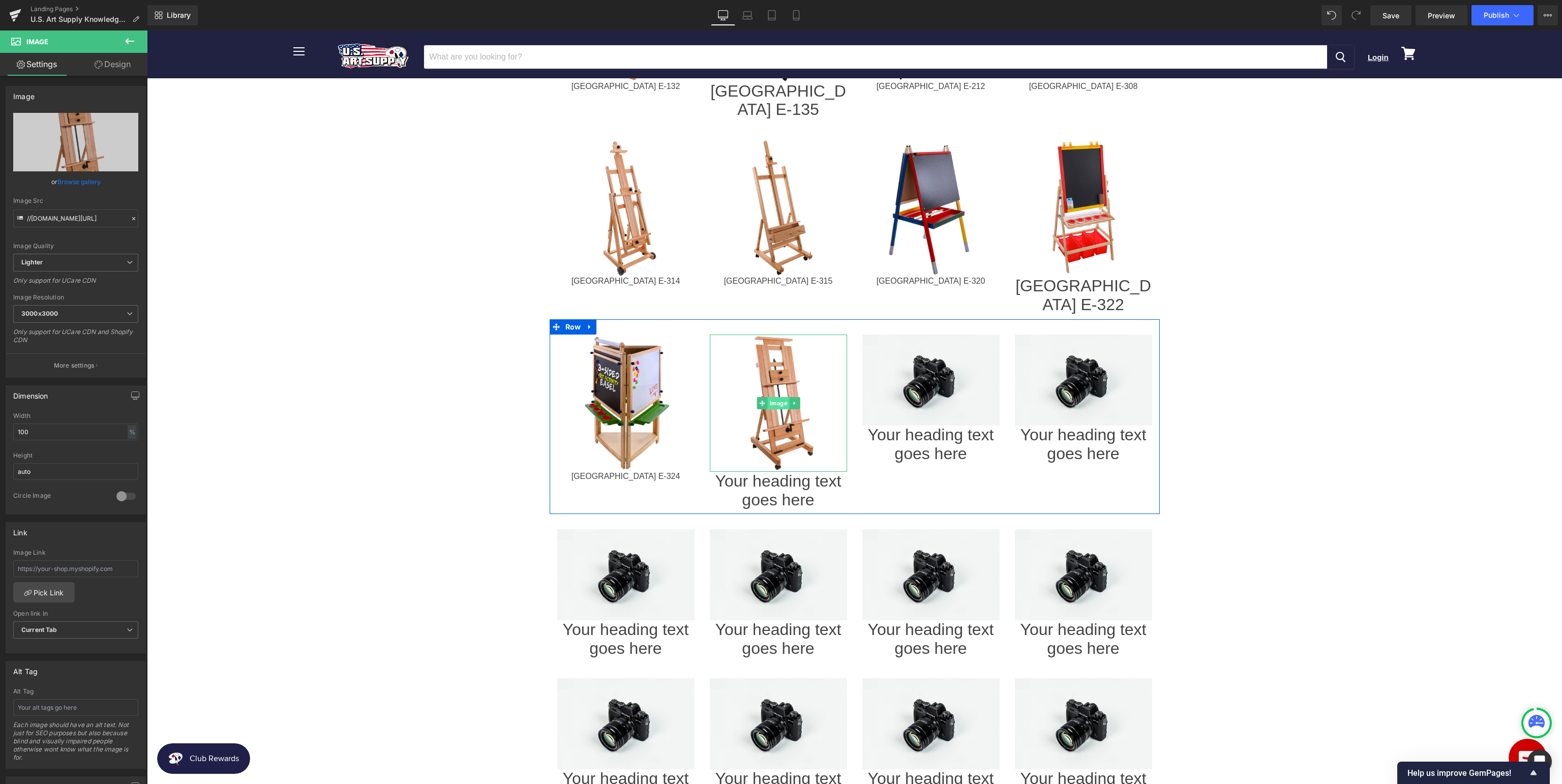
click at [781, 397] on span "Image" at bounding box center [778, 402] width 22 height 12
click at [100, 564] on input "text" at bounding box center [75, 569] width 125 height 17
paste input "[URL][DOMAIN_NAME]"
type input "[URL][DOMAIN_NAME]"
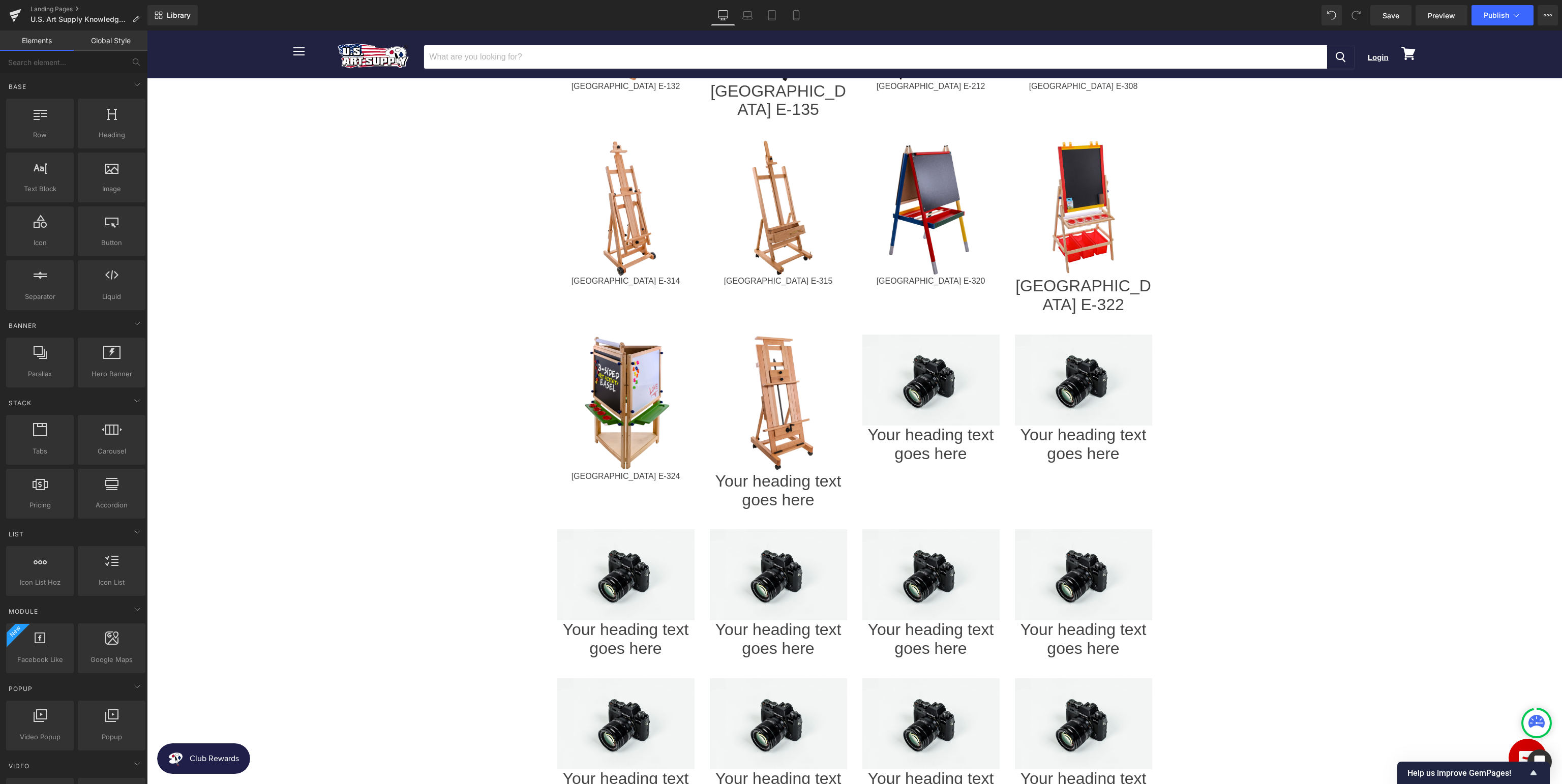
click at [1314, 341] on body "Menu Cancel Login View cart" at bounding box center [854, 271] width 1414 height 1981
click at [795, 487] on icon at bounding box center [792, 490] width 6 height 6
click at [786, 472] on h1 "Your heading text goes here" at bounding box center [779, 491] width 137 height 38
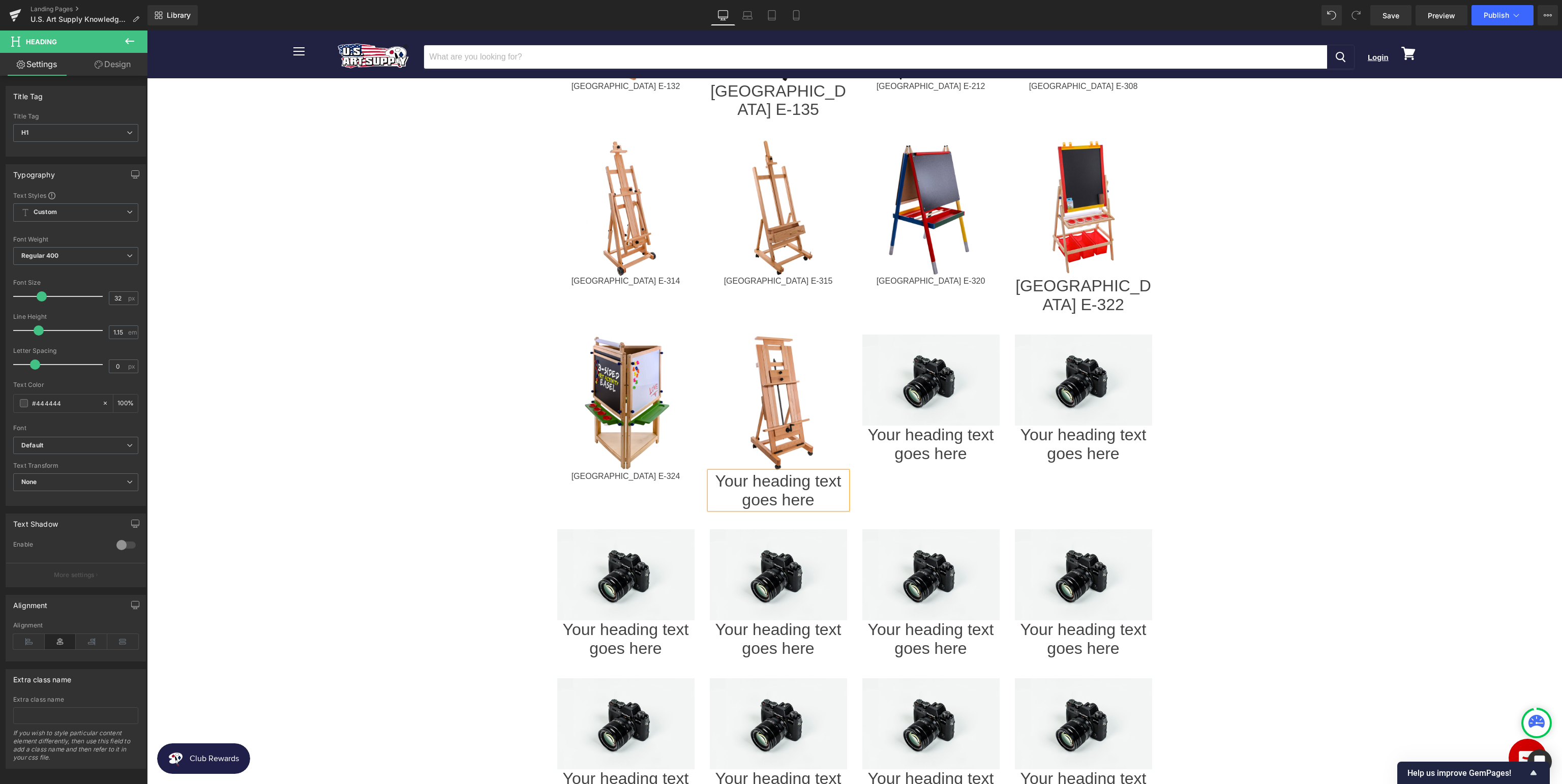
paste div
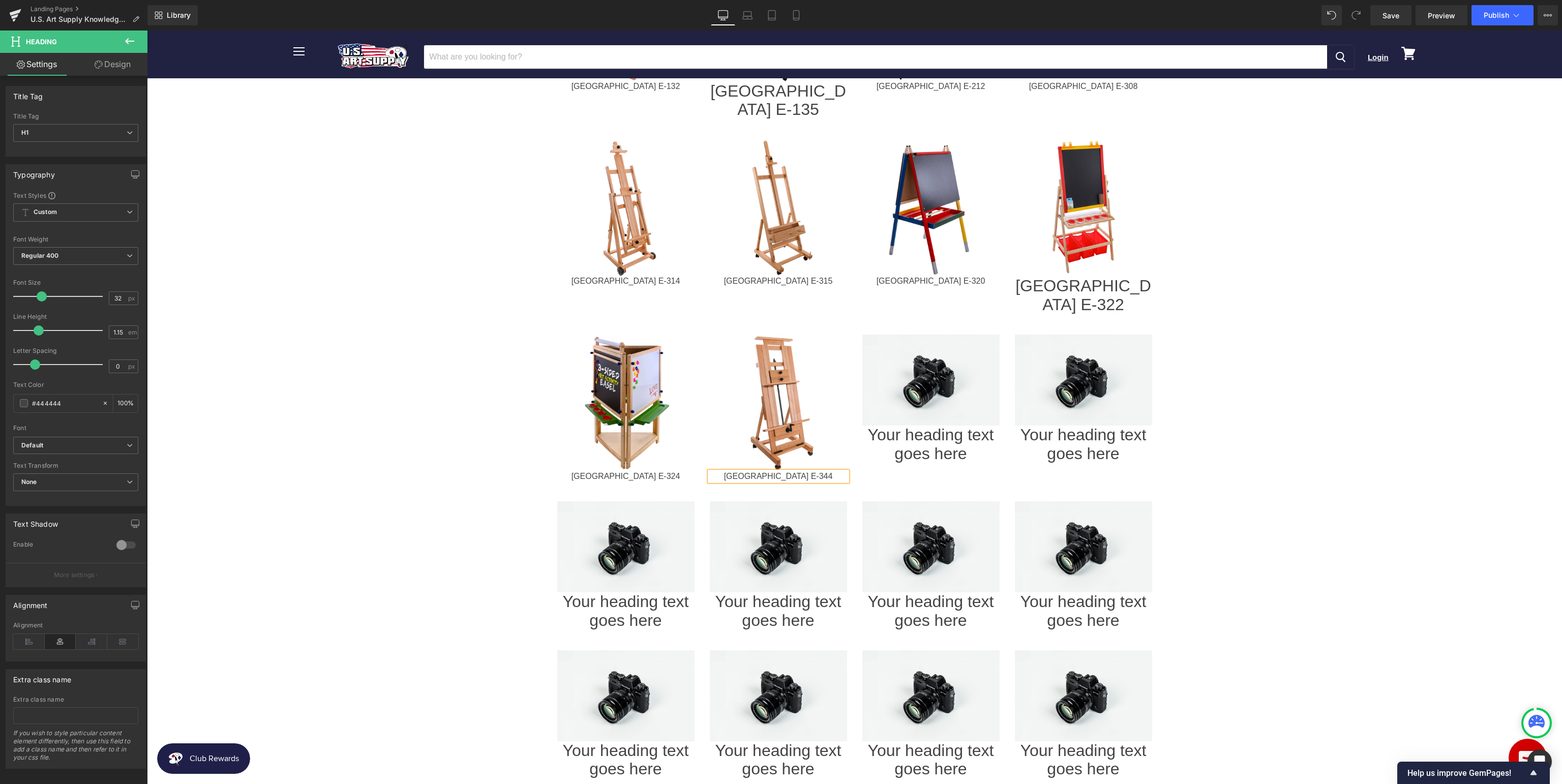
click at [1321, 598] on body "Menu Cancel Login View cart" at bounding box center [854, 257] width 1414 height 1953
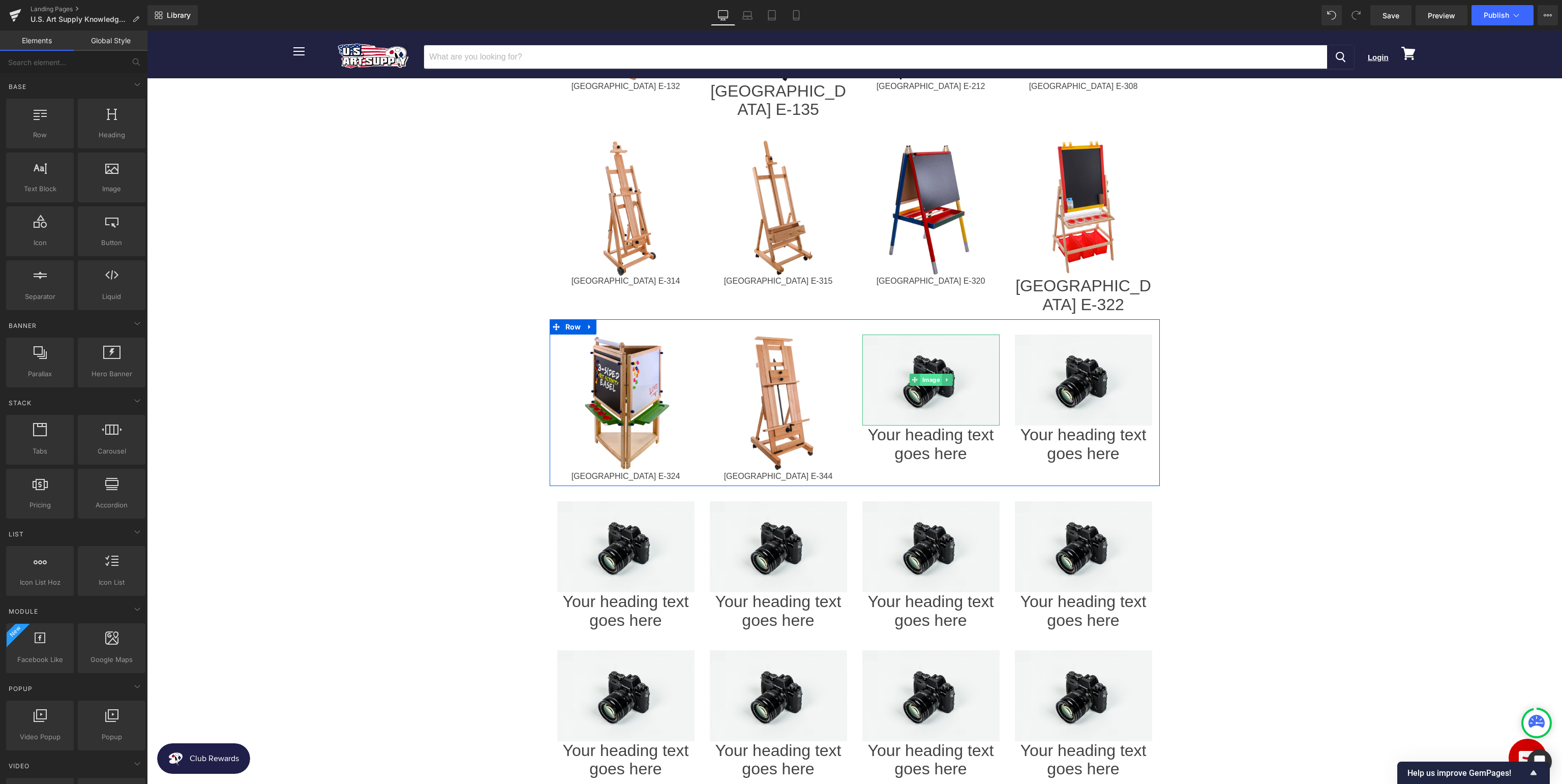
click at [929, 374] on span "Image" at bounding box center [930, 380] width 22 height 12
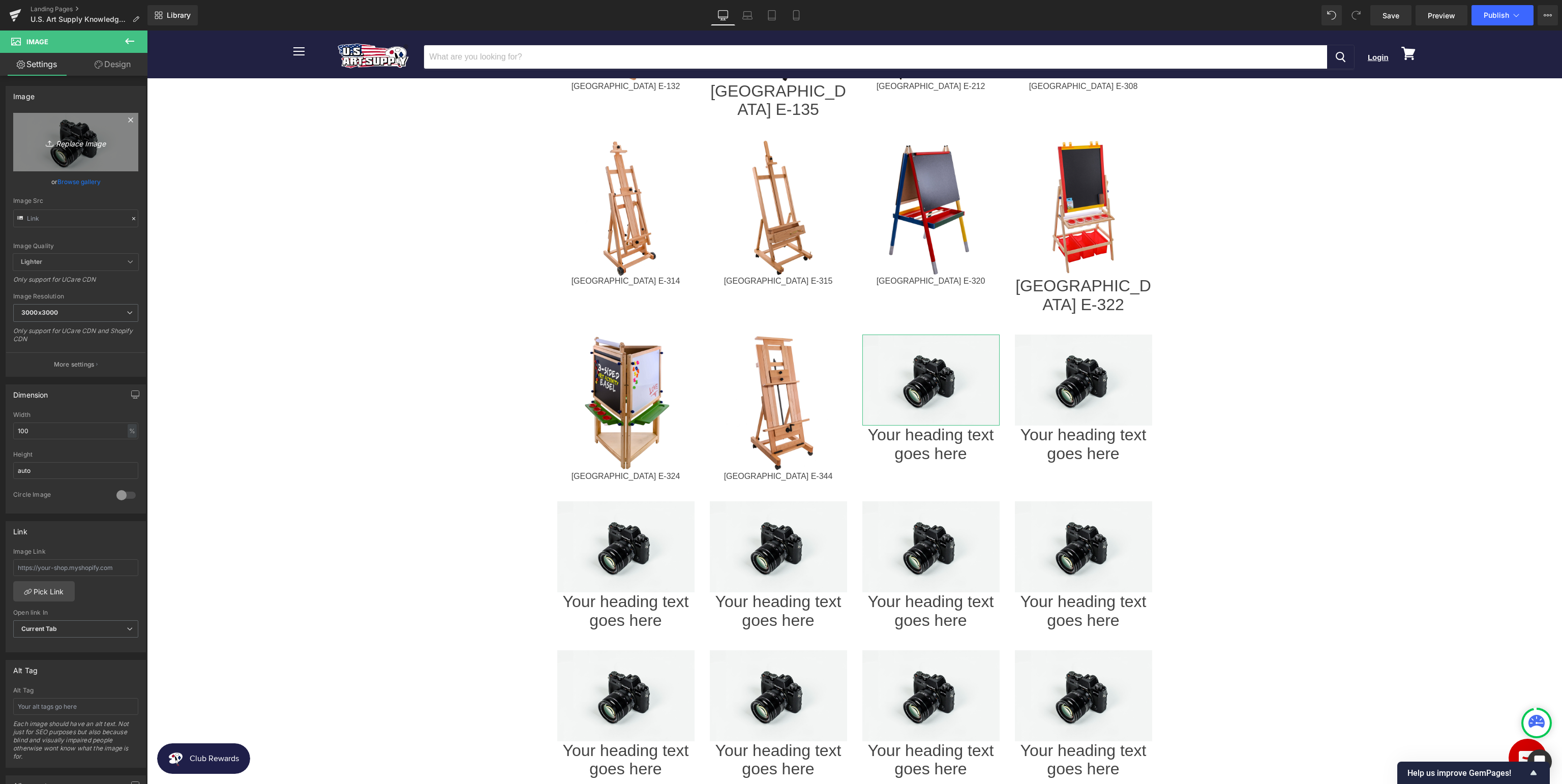
click at [74, 144] on icon "Replace Image" at bounding box center [75, 142] width 81 height 12
type input "C:\fakepath\USAE-381_v1.jpg"
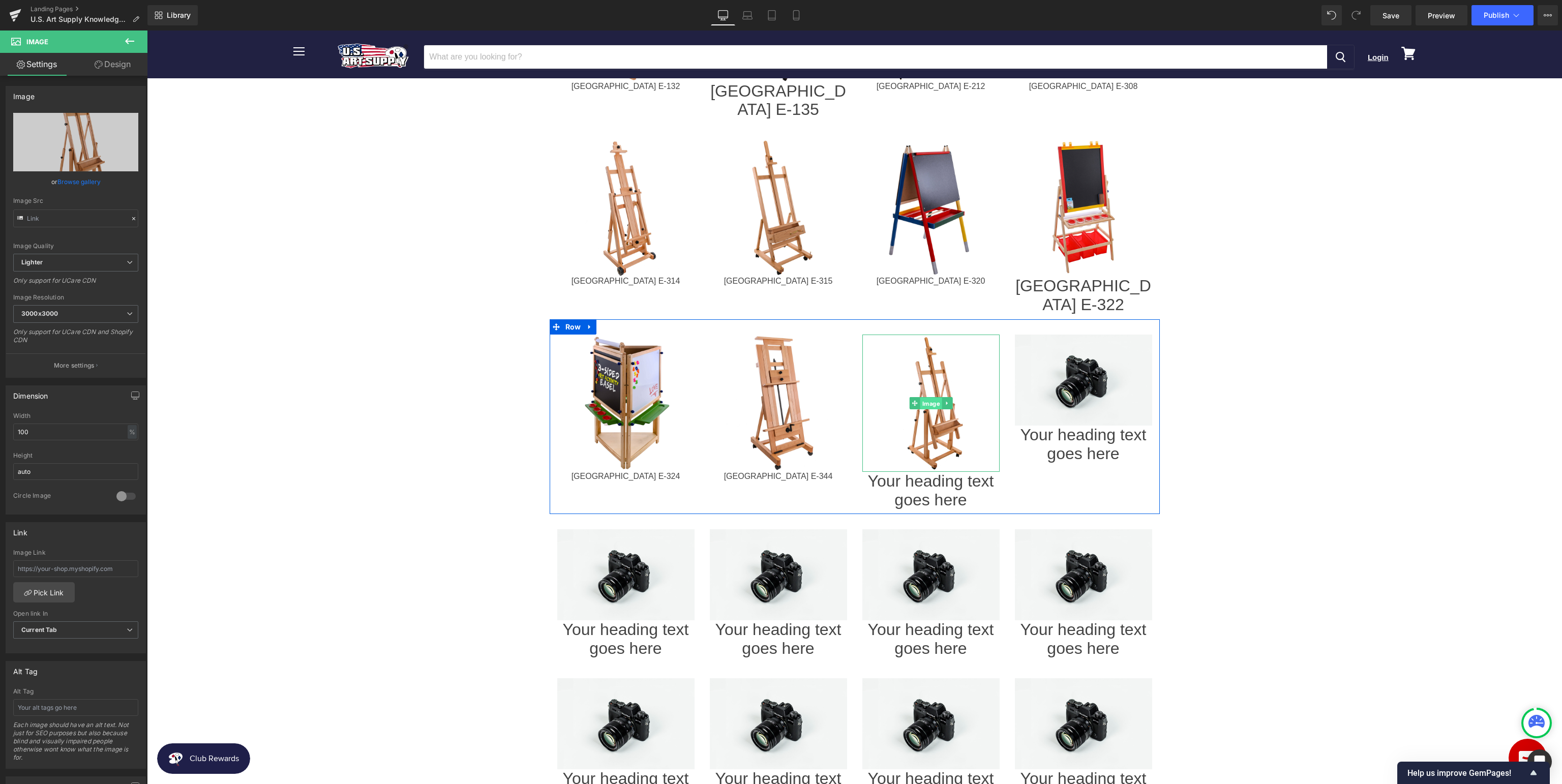
click at [928, 398] on span "Image" at bounding box center [930, 403] width 22 height 12
click at [109, 568] on input "text" at bounding box center [75, 569] width 125 height 17
paste input "[URL][DOMAIN_NAME]"
type input "[URL][DOMAIN_NAME]"
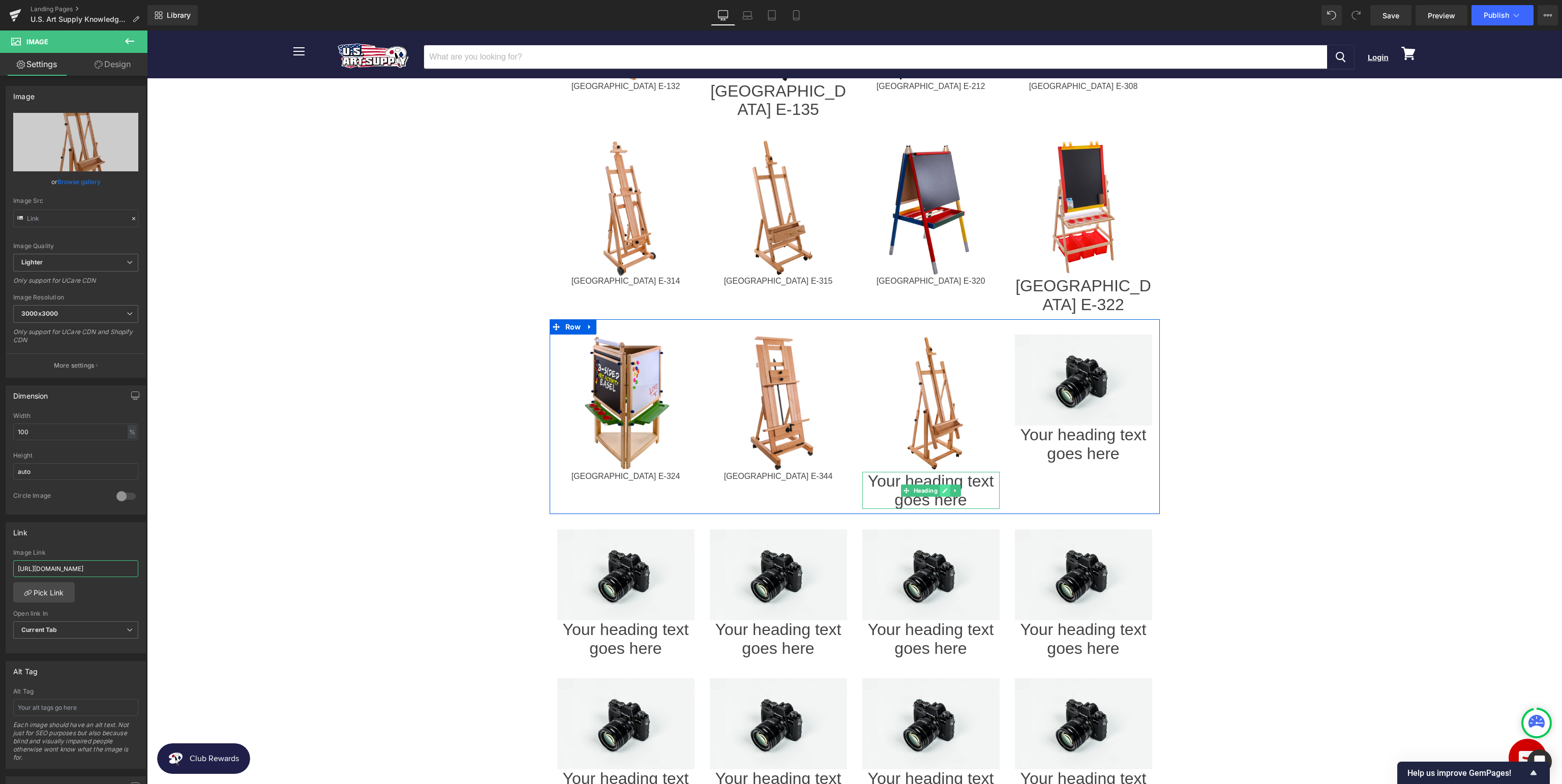
click at [941, 484] on link at bounding box center [944, 490] width 10 height 12
click at [964, 472] on h1 "Your heading text goes here" at bounding box center [931, 491] width 137 height 38
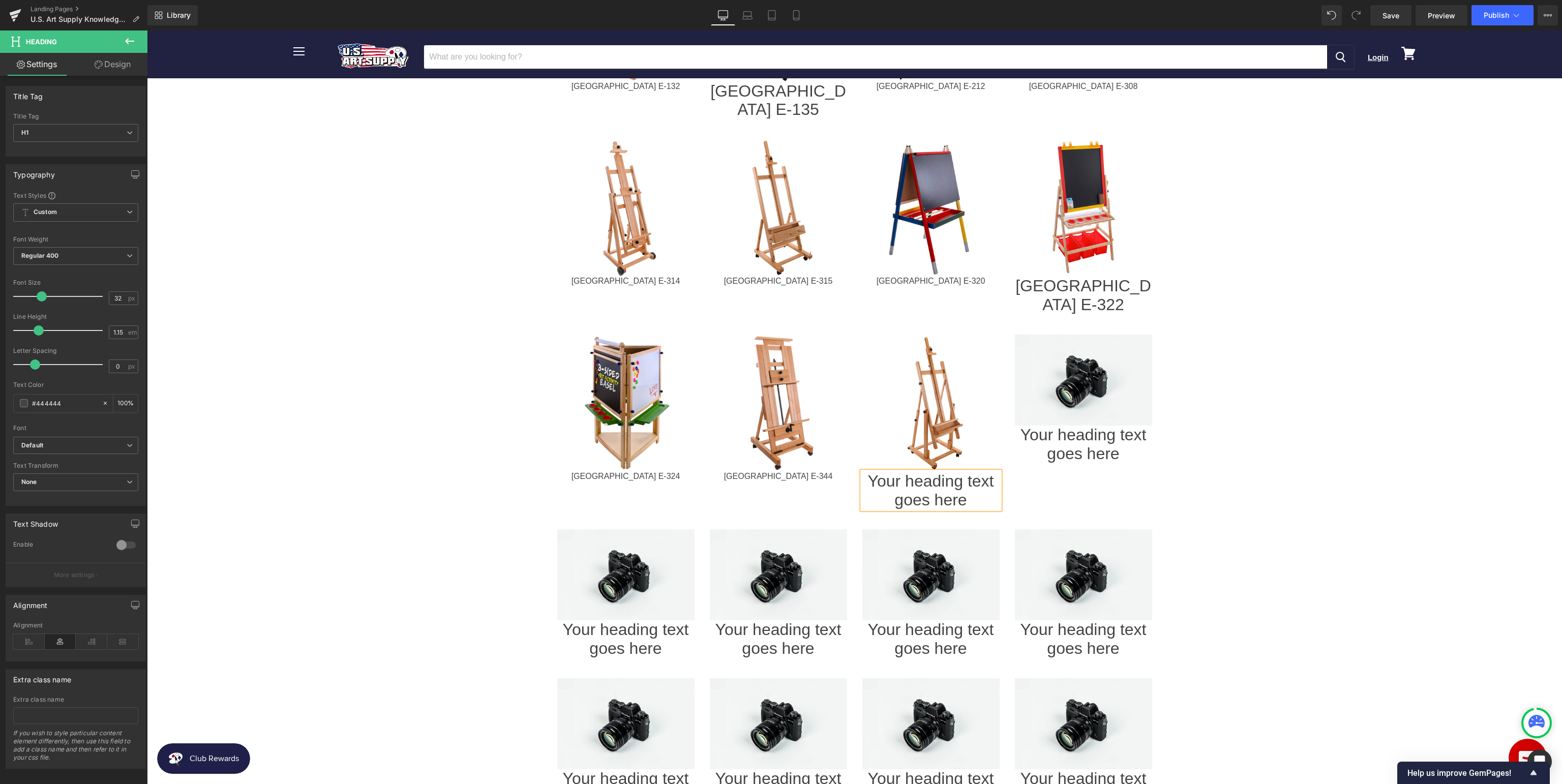
paste div
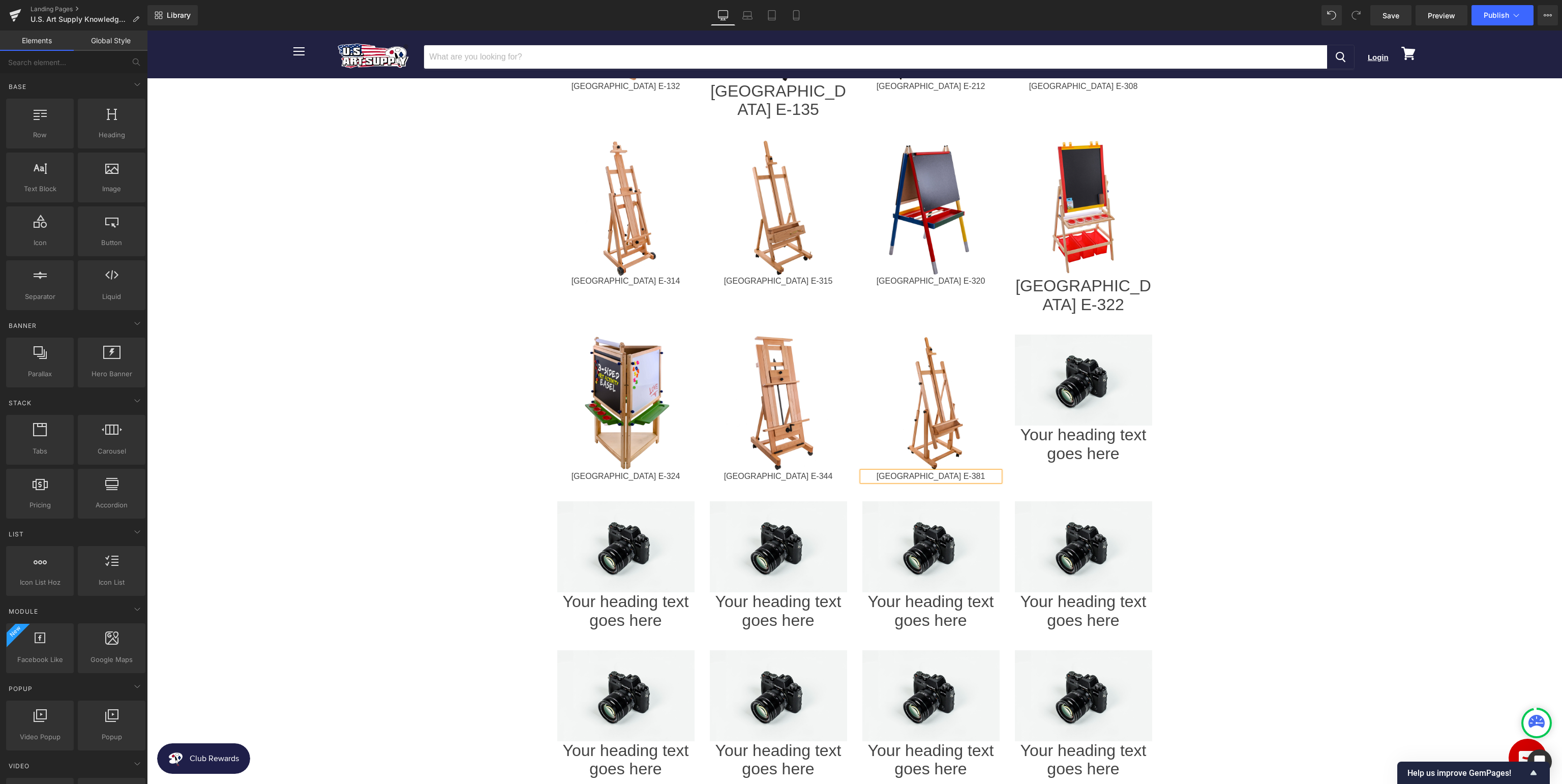
click at [1355, 446] on body "Menu Cancel Login View cart" at bounding box center [854, 257] width 1414 height 1953
click at [1082, 374] on span "Image" at bounding box center [1082, 380] width 22 height 12
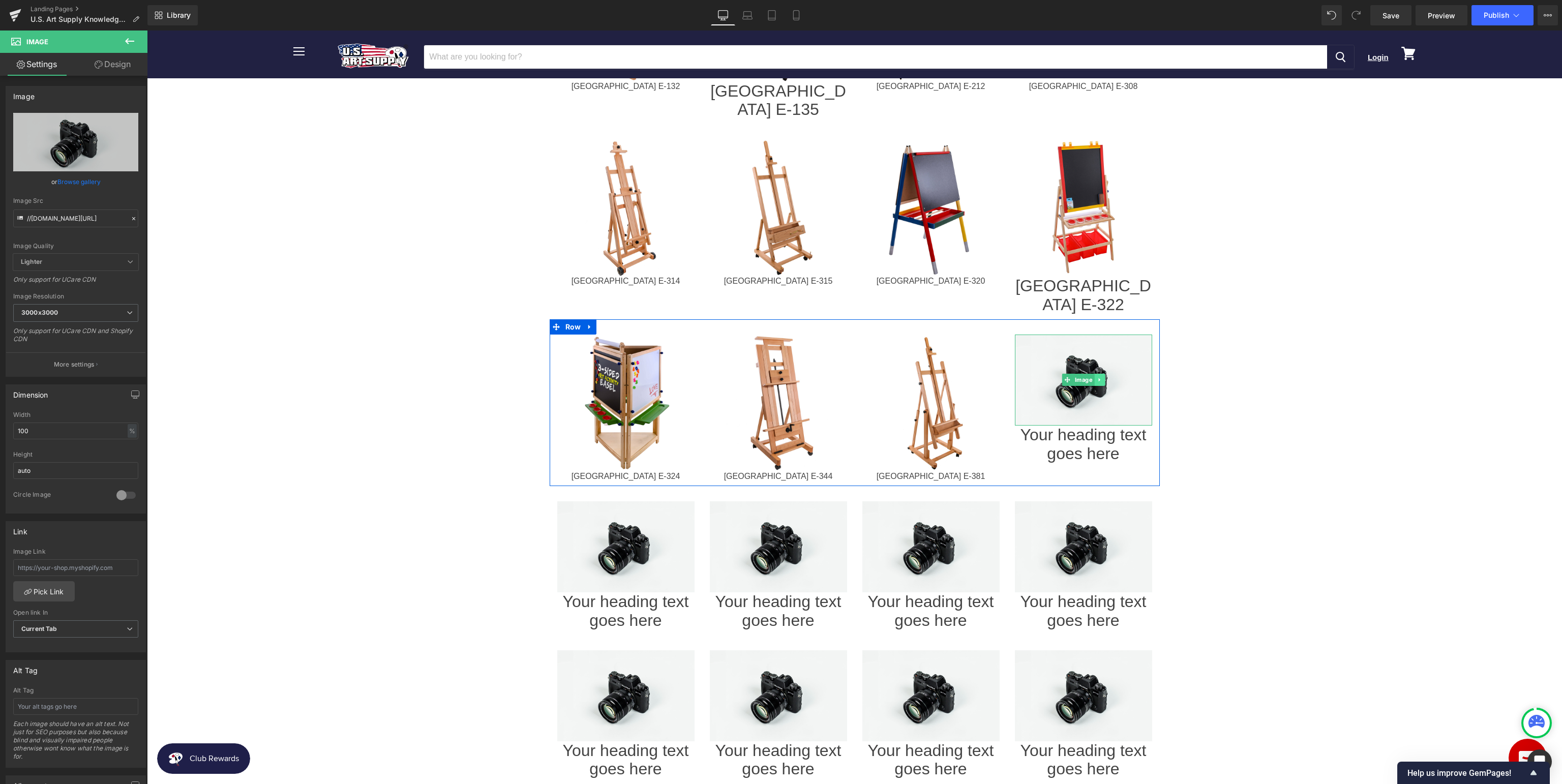
click at [1094, 374] on link at bounding box center [1098, 380] width 10 height 12
click at [1085, 377] on icon at bounding box center [1083, 380] width 6 height 6
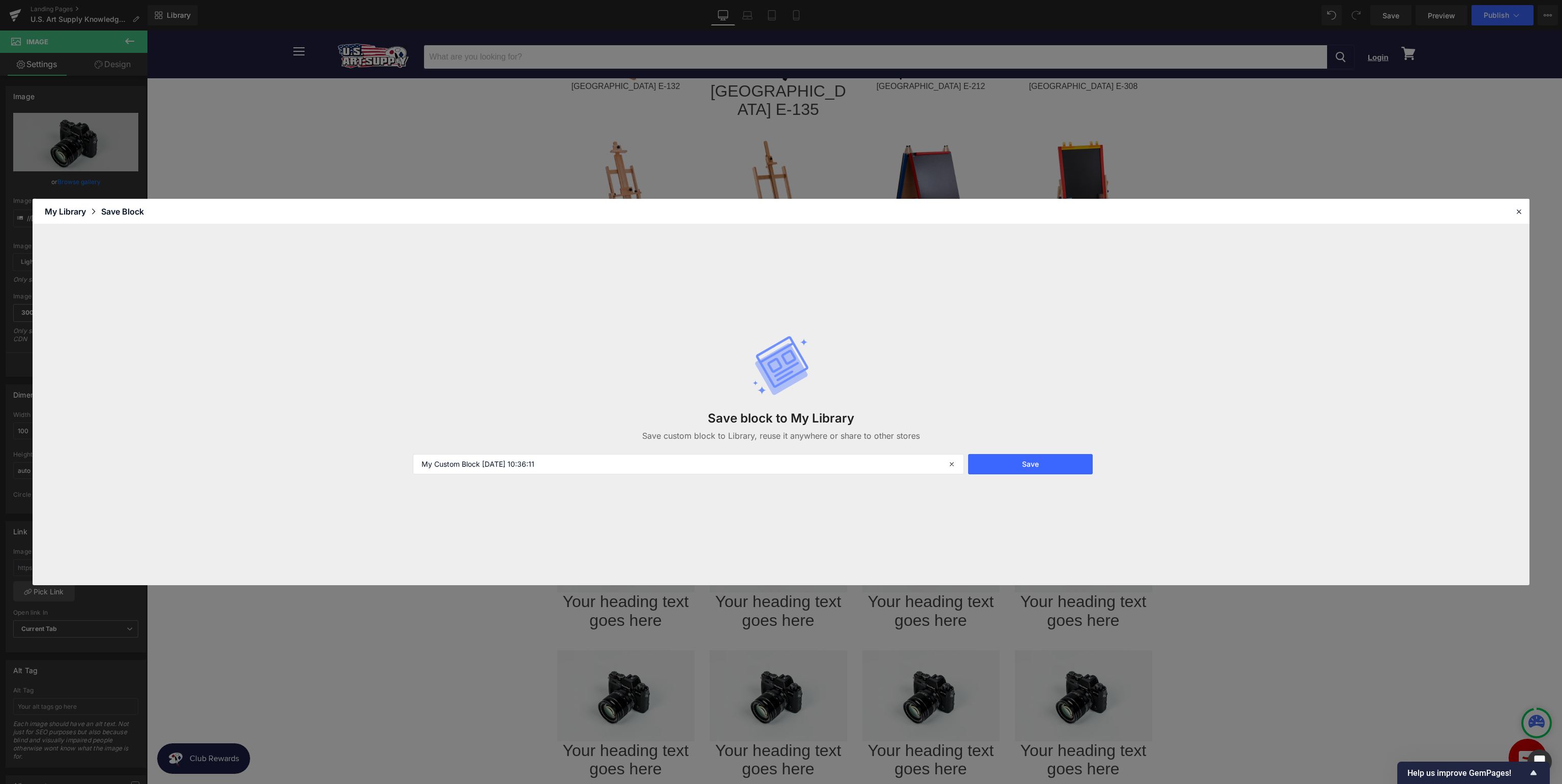
click at [1080, 312] on div "Save block to My Library Save custom block to Library, reuse it anywhere or sha…" at bounding box center [781, 404] width 1496 height 361
click at [1527, 206] on header "Library Elements Blocks Templates Saved Library My Library Save Block" at bounding box center [781, 211] width 1496 height 26
click at [1523, 209] on div at bounding box center [1518, 211] width 12 height 12
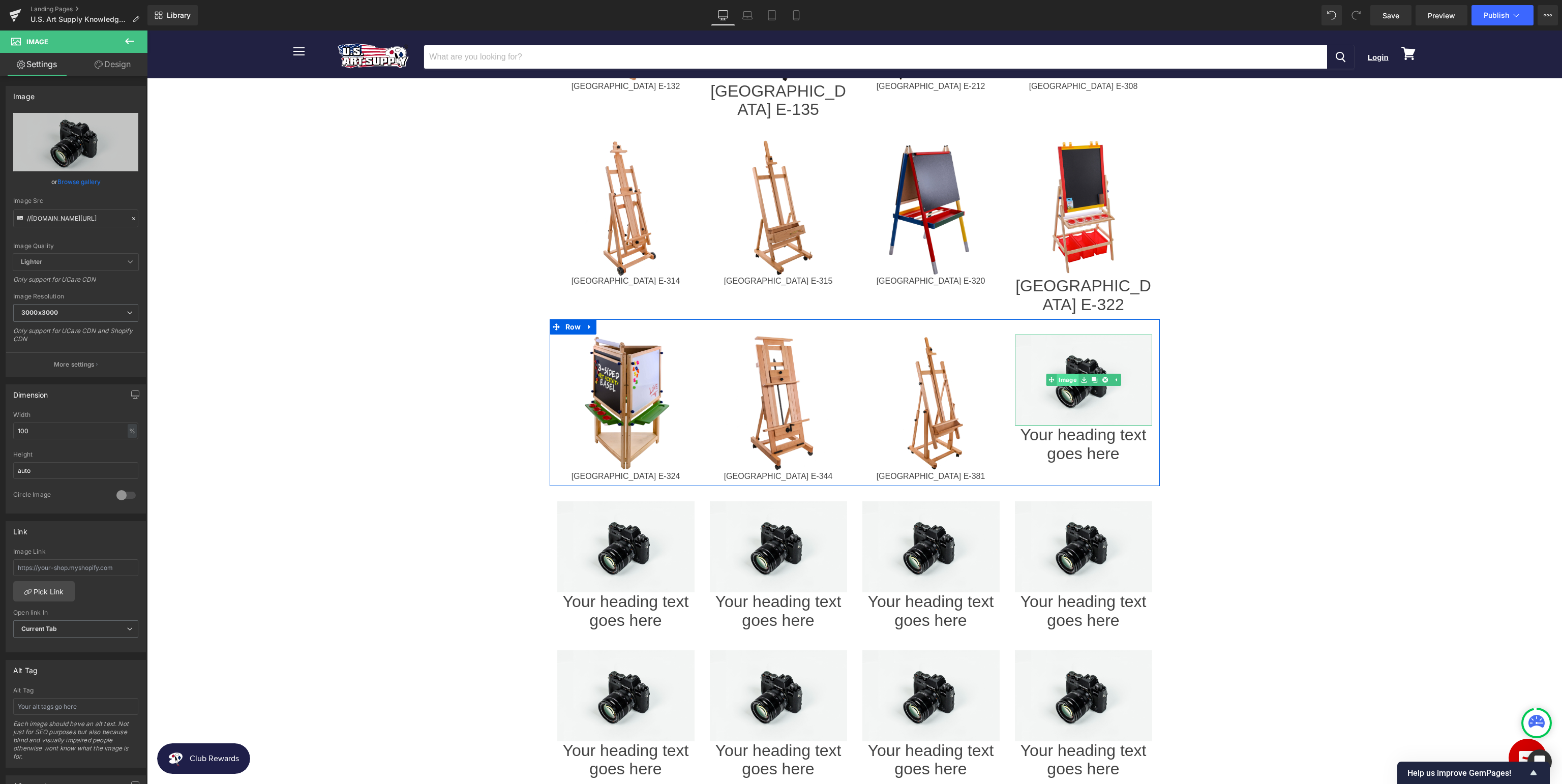
click at [1069, 374] on link "Image" at bounding box center [1062, 380] width 32 height 12
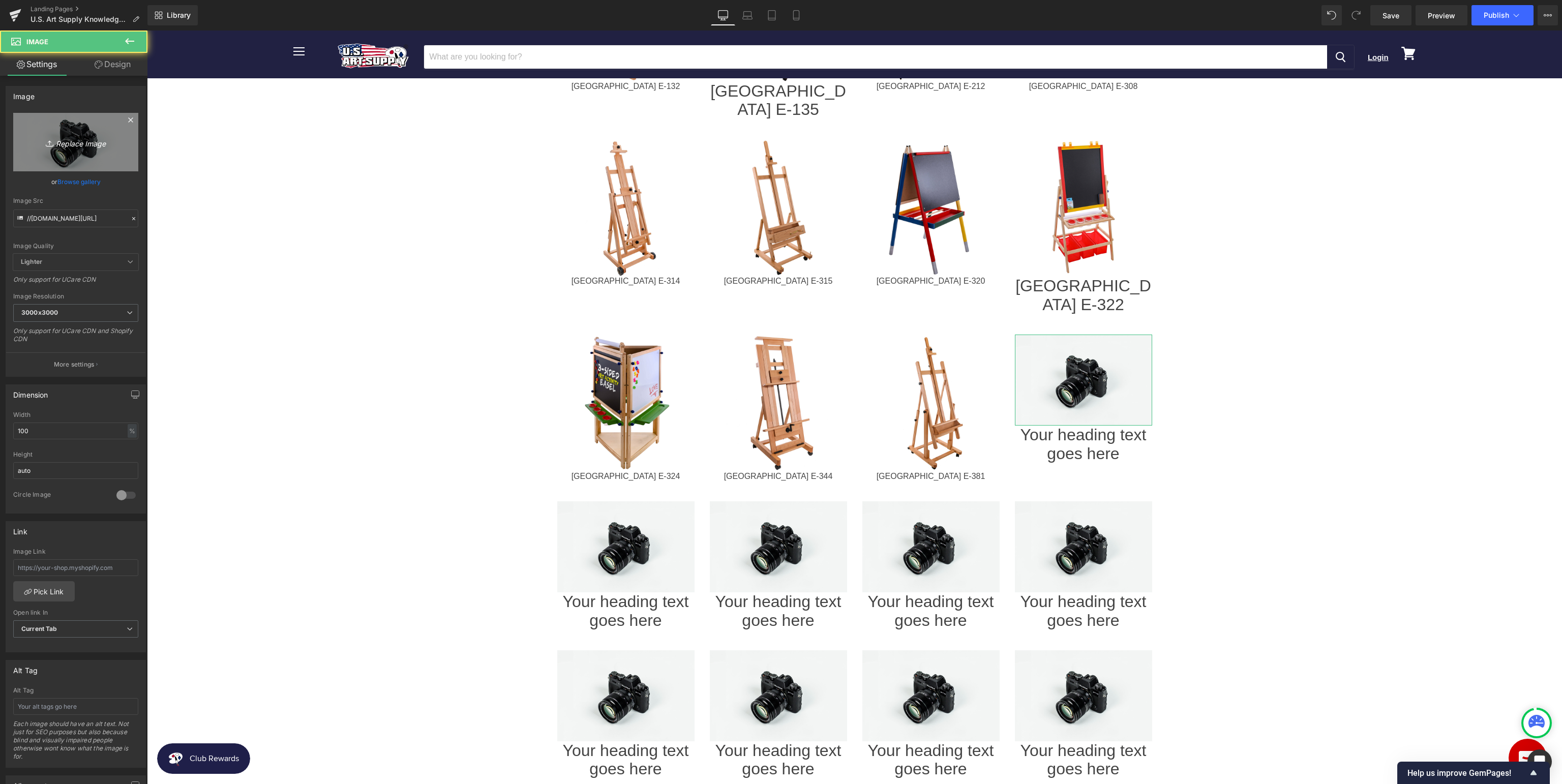
drag, startPoint x: 0, startPoint y: 138, endPoint x: 29, endPoint y: 141, distance: 29.2
click at [7, 140] on div "Image //[DOMAIN_NAME][URL] Replace Image Upload image or Browse gallery Image S…" at bounding box center [76, 227] width 152 height 299
click at [48, 146] on icon at bounding box center [50, 143] width 10 height 10
type input "C:\fakepath\USAE-383_v1.jpg"
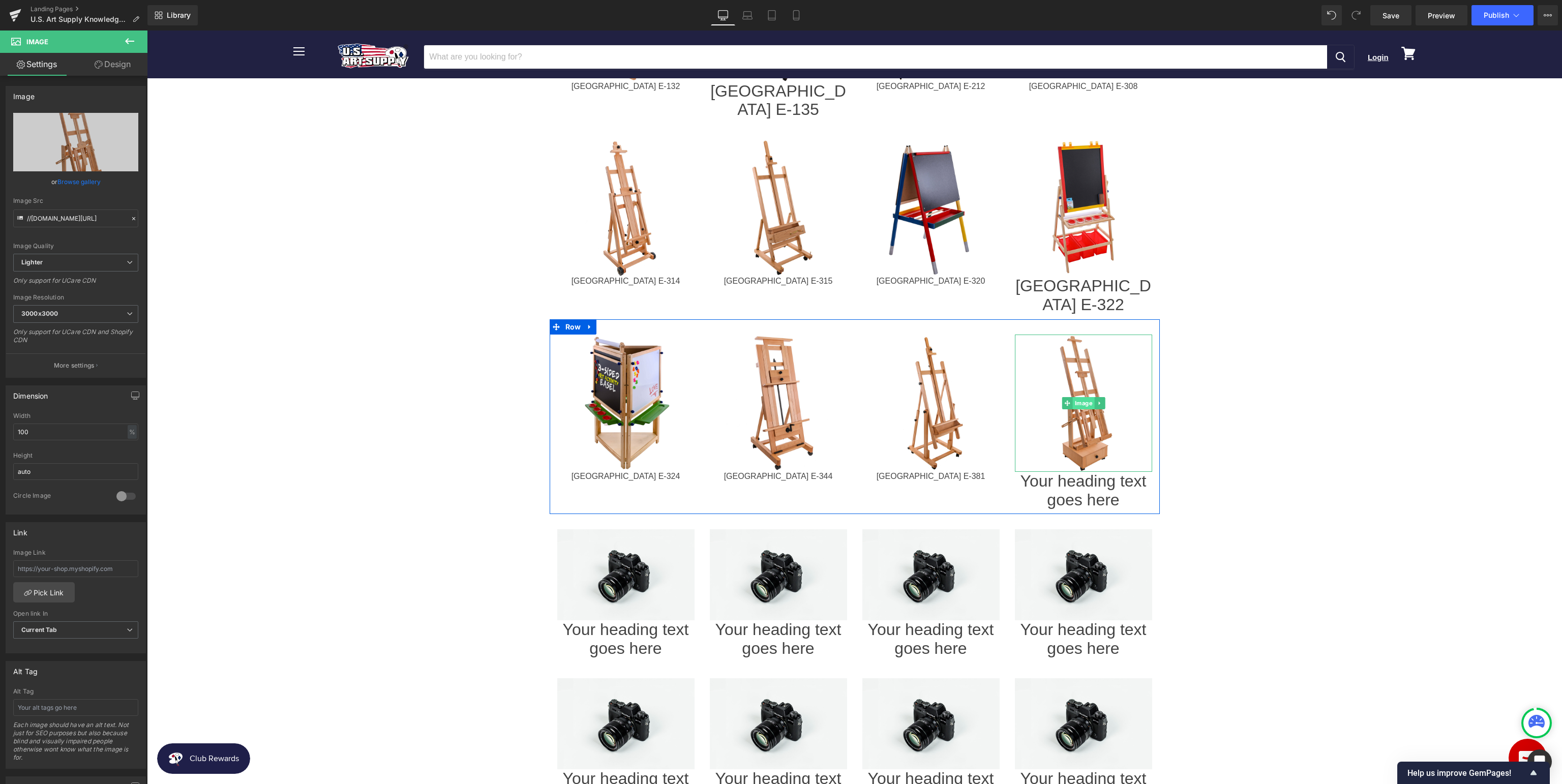
click at [1077, 397] on span "Image" at bounding box center [1082, 402] width 22 height 12
click at [69, 572] on input "text" at bounding box center [75, 569] width 125 height 17
paste input "[URL][DOMAIN_NAME]"
type input "[URL][DOMAIN_NAME]"
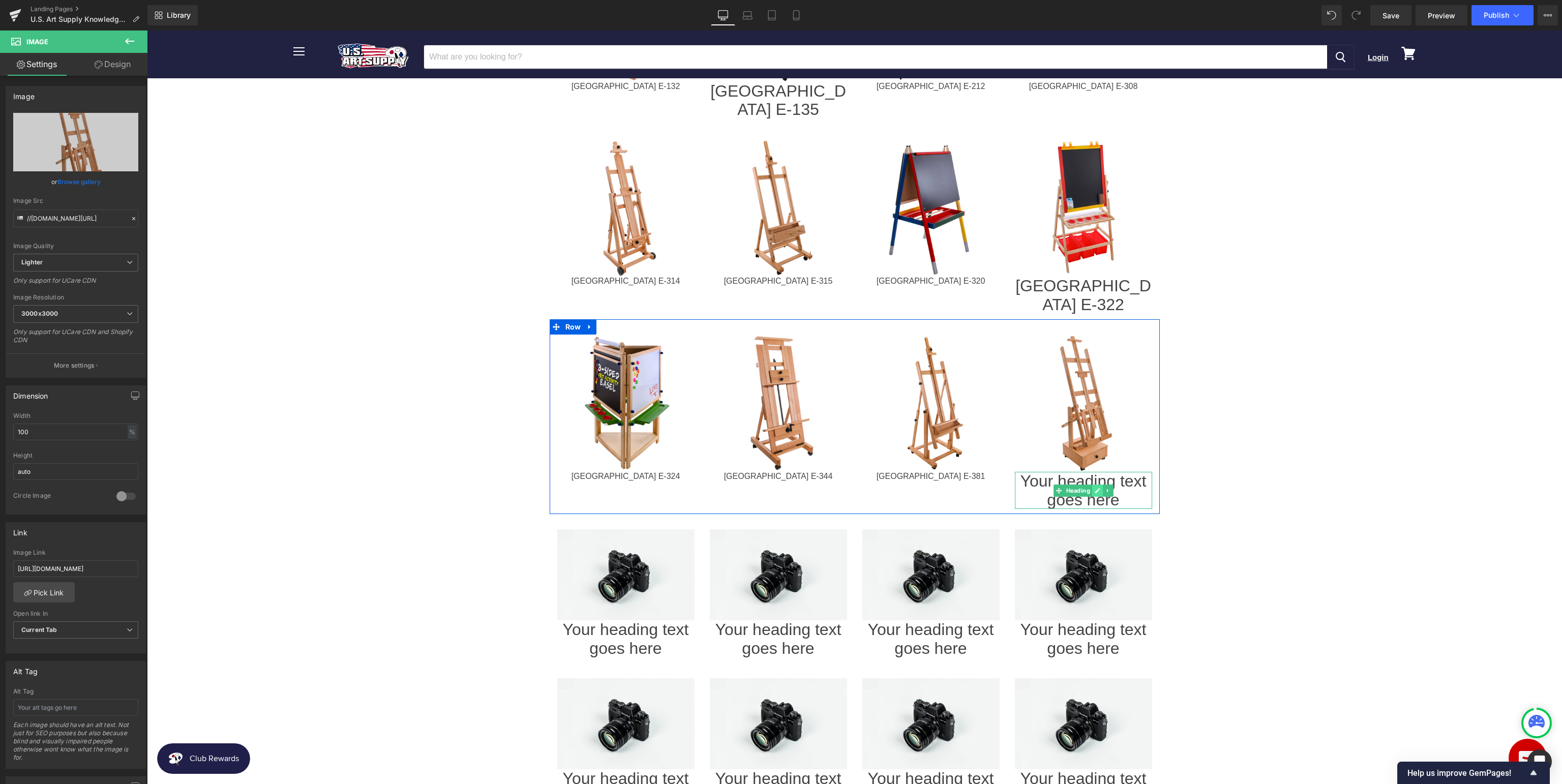
click at [1097, 488] on icon at bounding box center [1097, 490] width 5 height 5
click at [1115, 472] on h1 "Your heading text goes here" at bounding box center [1083, 491] width 137 height 38
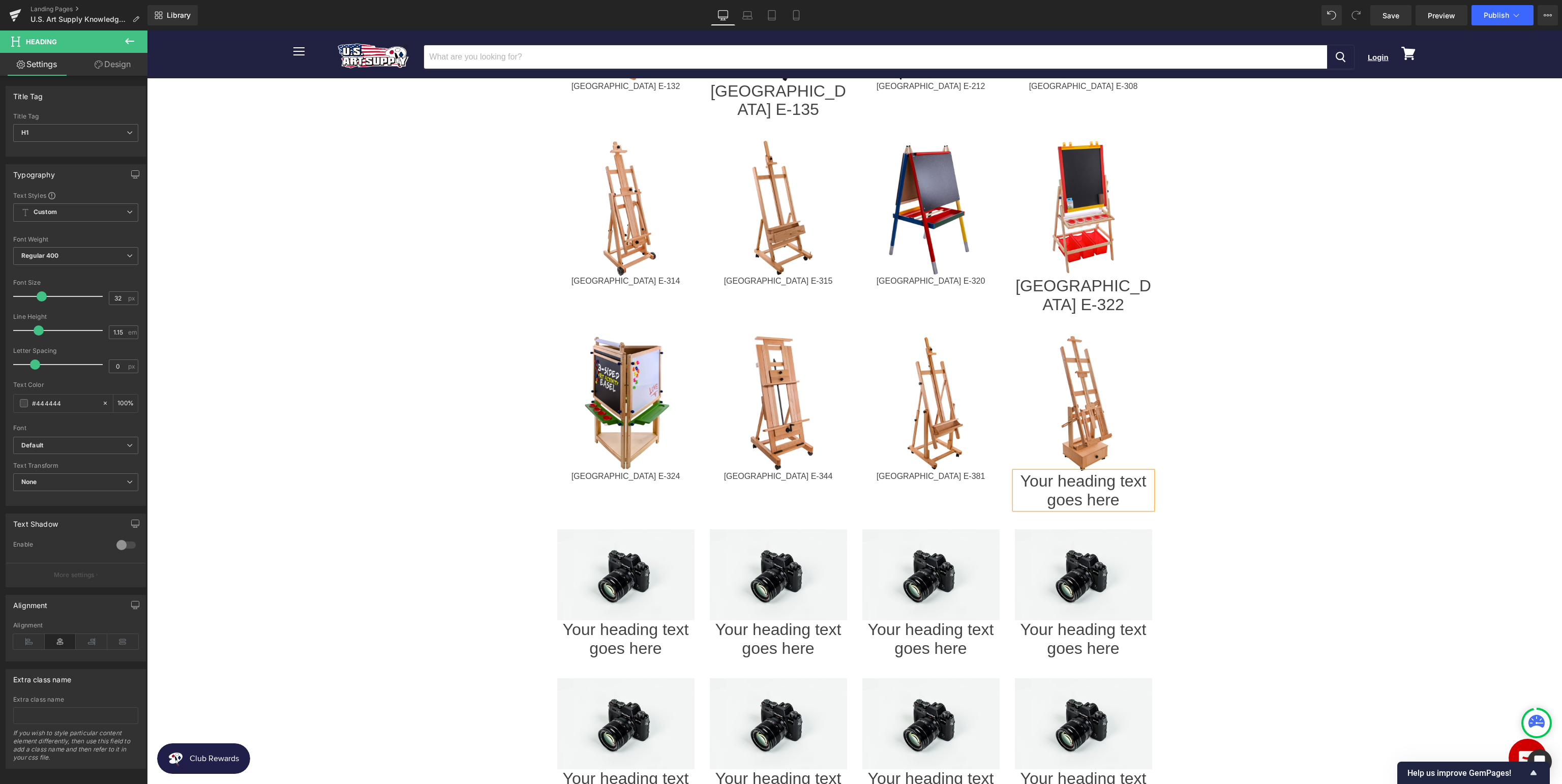
paste div
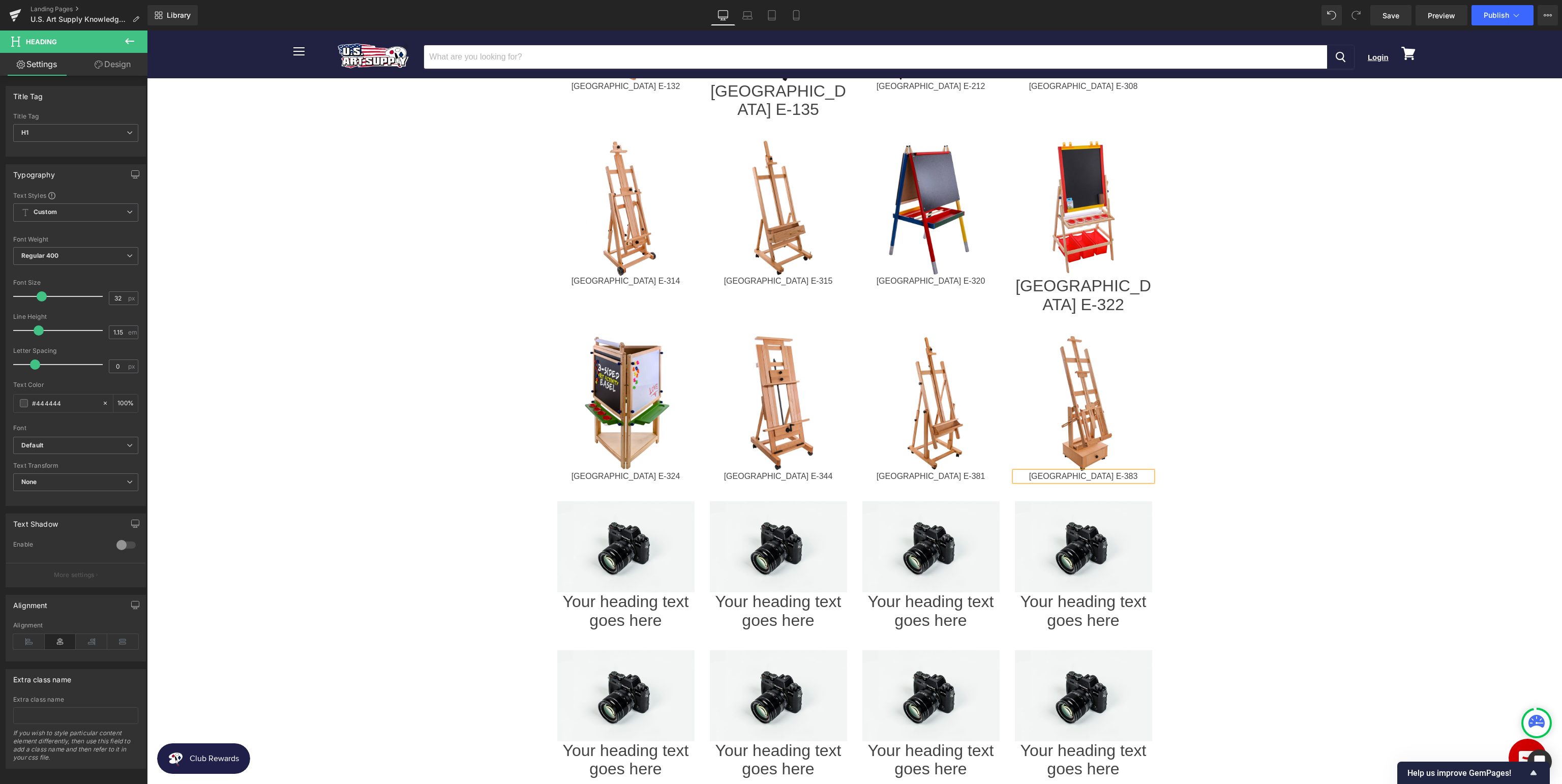
click at [1274, 454] on body "Menu Cancel Login View cart" at bounding box center [854, 257] width 1414 height 1953
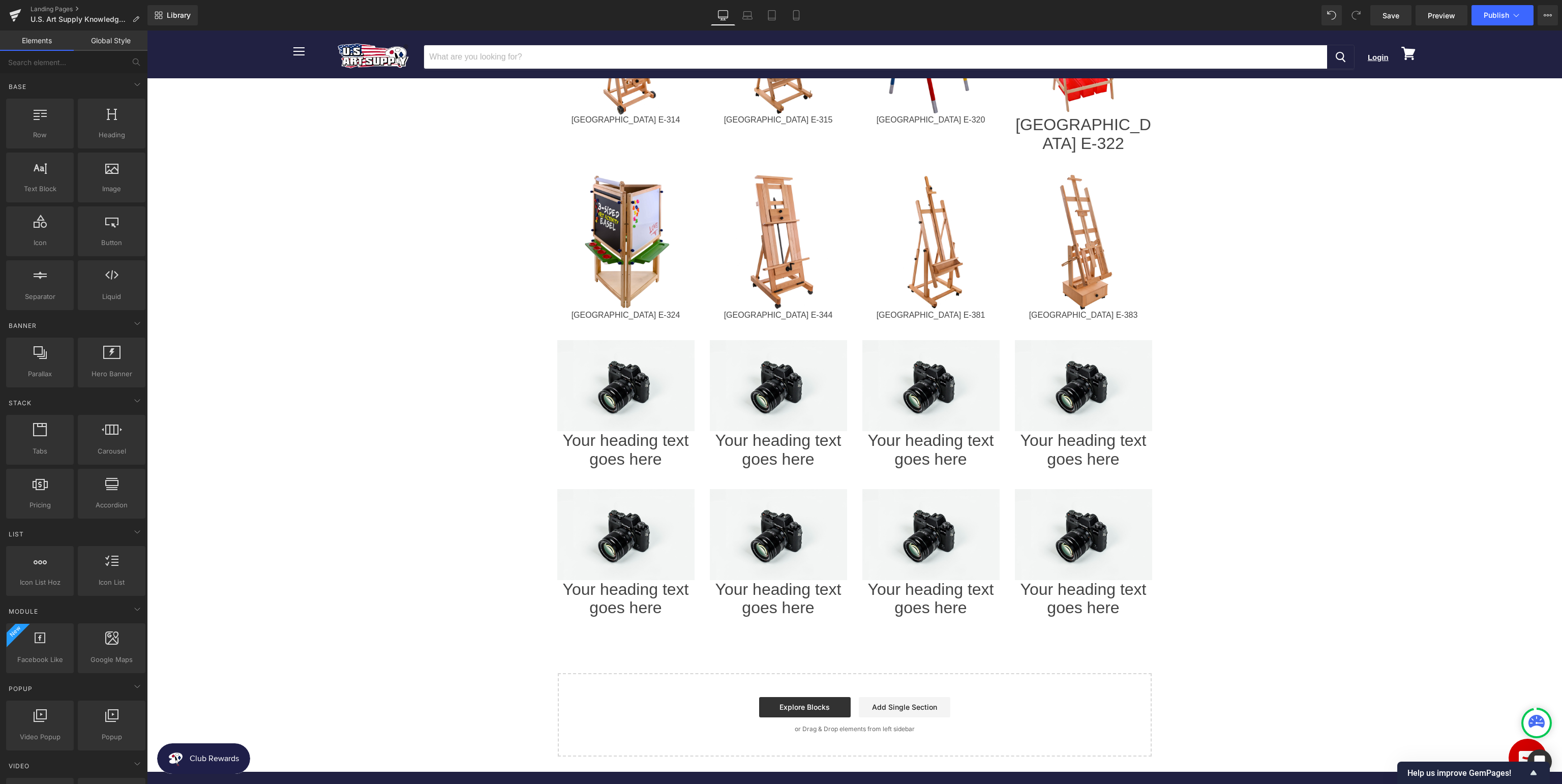
scroll to position [965, 0]
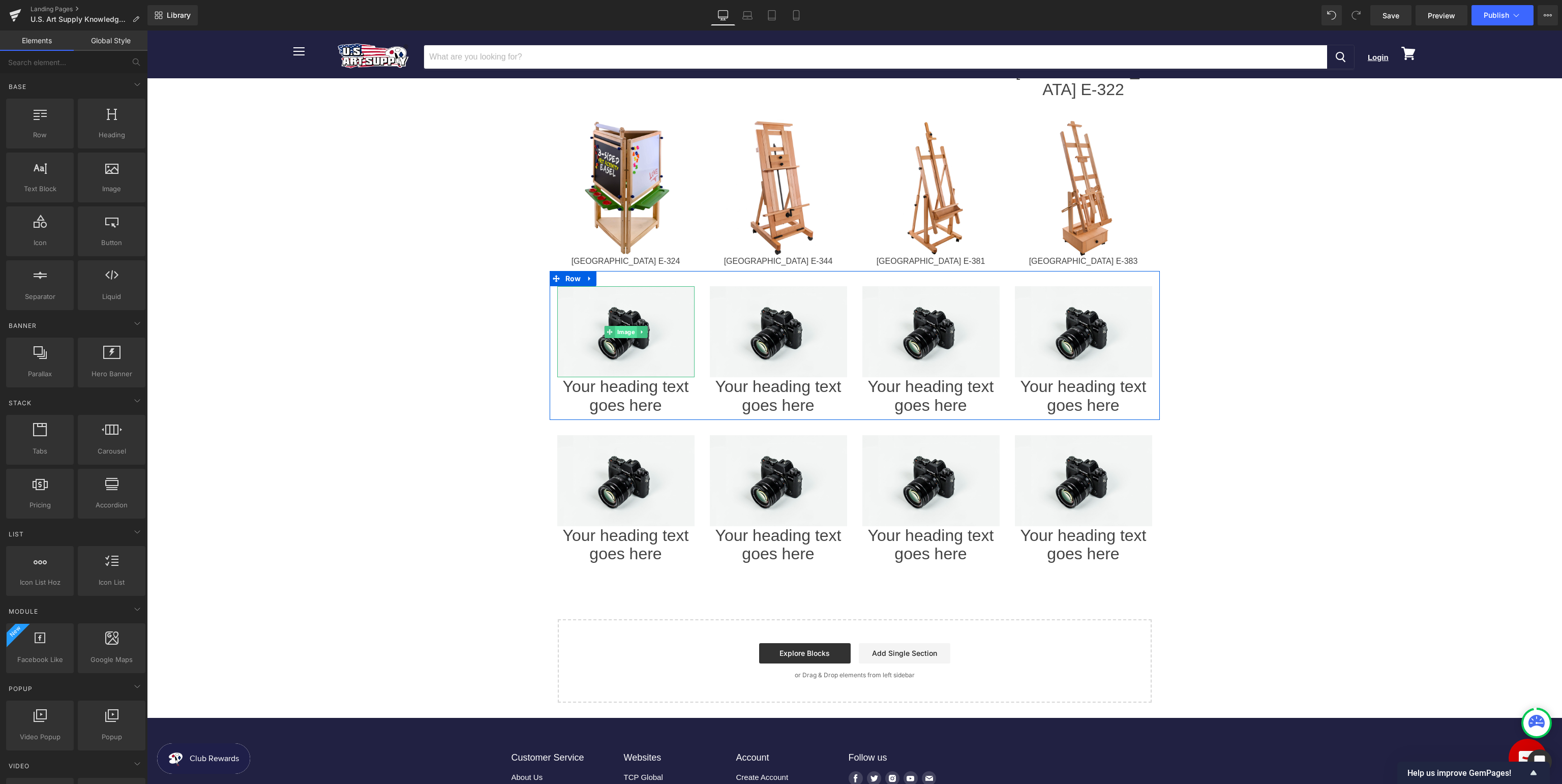
click at [620, 325] on span "Image" at bounding box center [625, 331] width 22 height 12
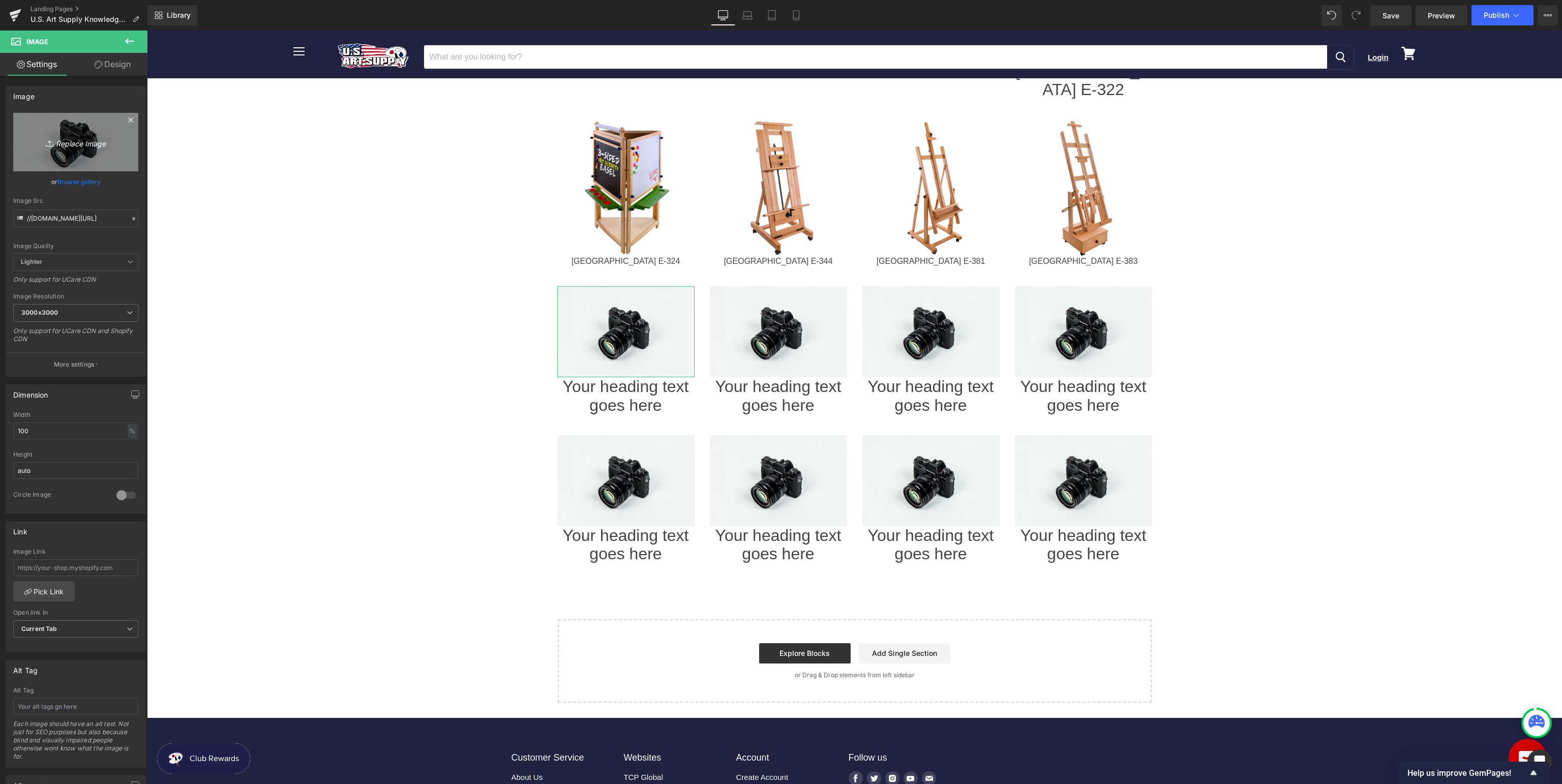
click at [64, 147] on icon "Replace Image" at bounding box center [75, 142] width 81 height 12
type input "C:\fakepath\USAE-385_v1.jpg"
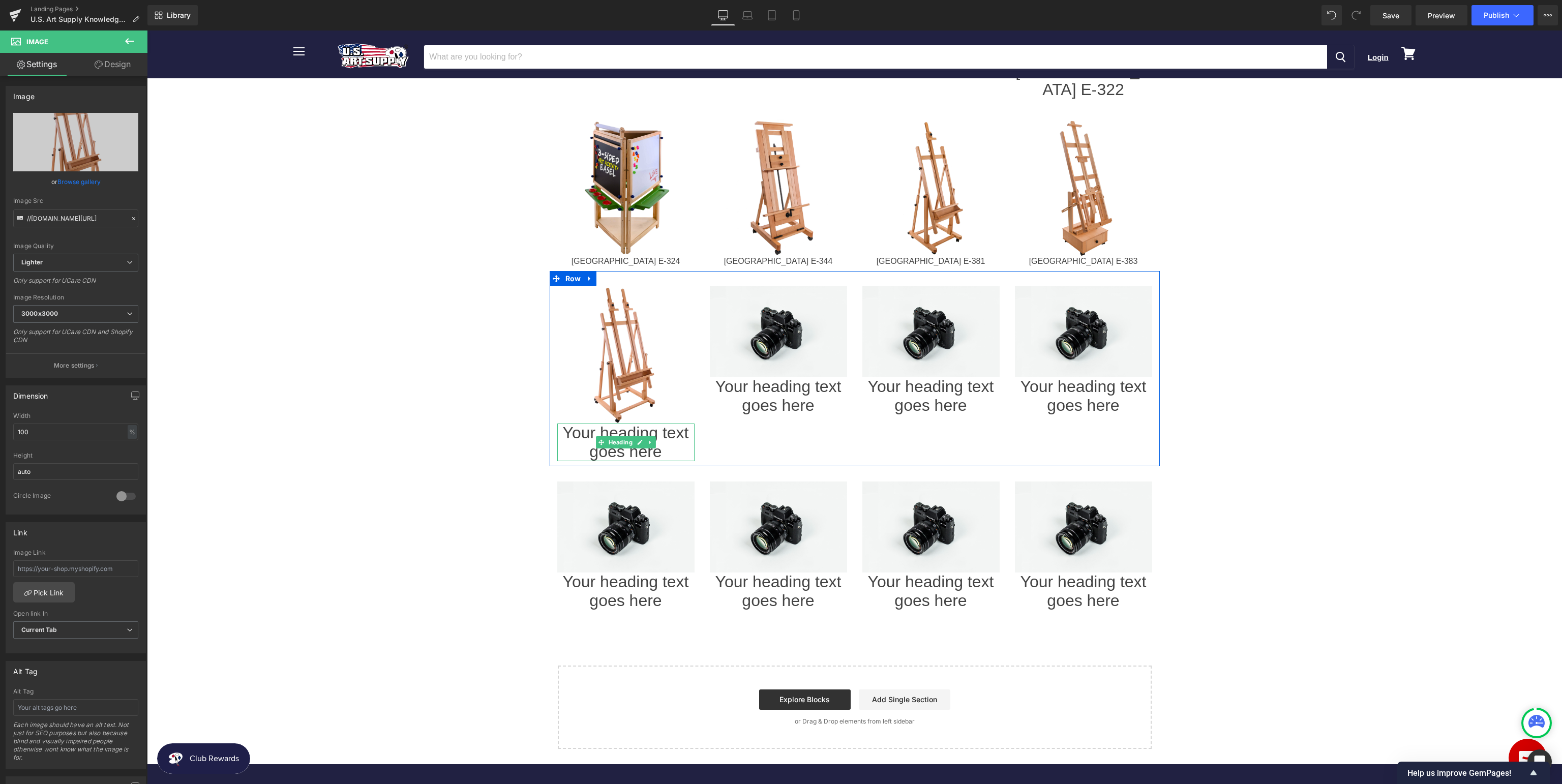
click at [636, 436] on link at bounding box center [640, 441] width 10 height 12
click at [629, 423] on h1 "Your heading text goes here" at bounding box center [625, 442] width 137 height 38
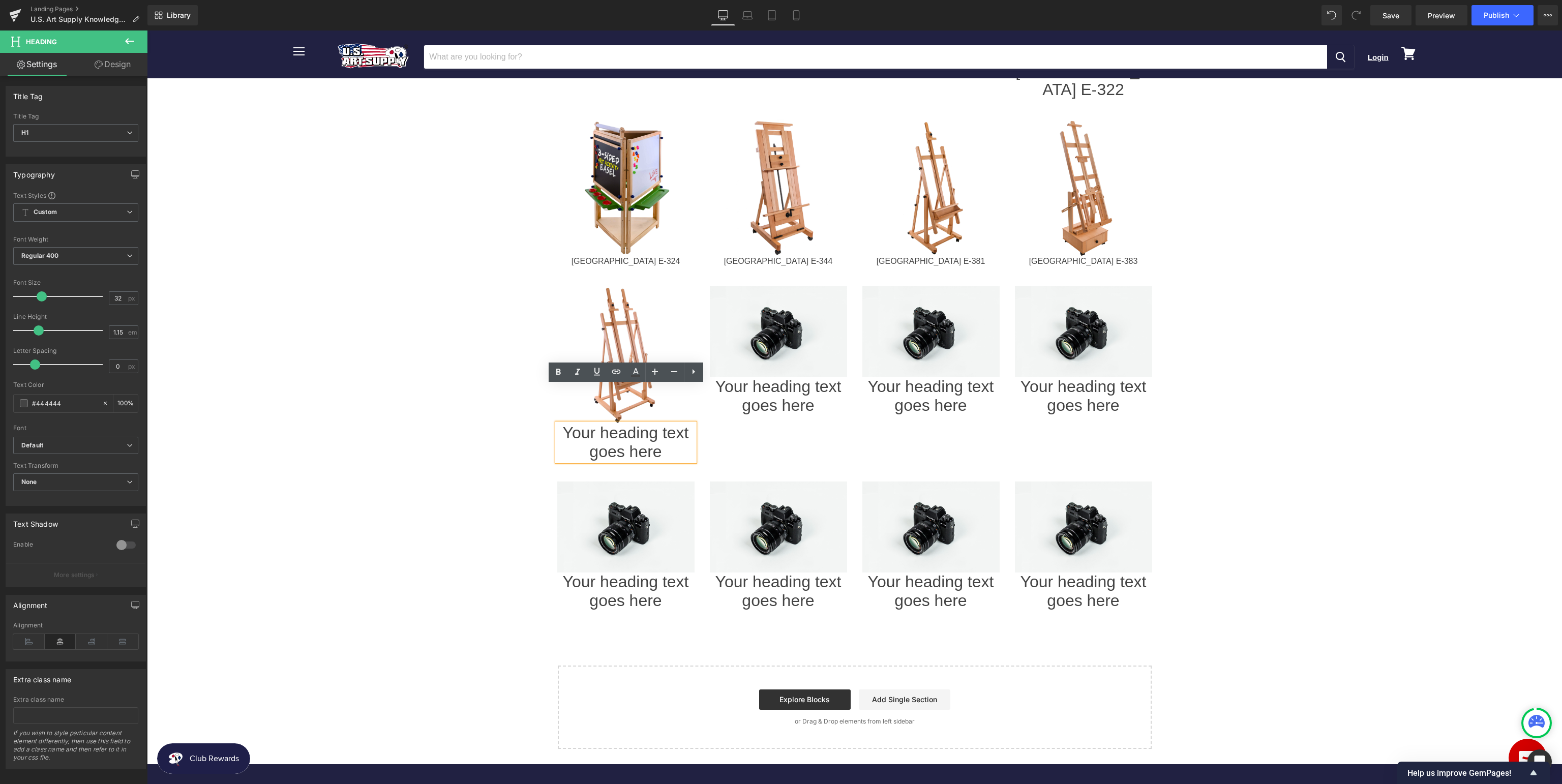
click at [494, 409] on body "Menu Cancel Login View cart" at bounding box center [854, 66] width 1414 height 2000
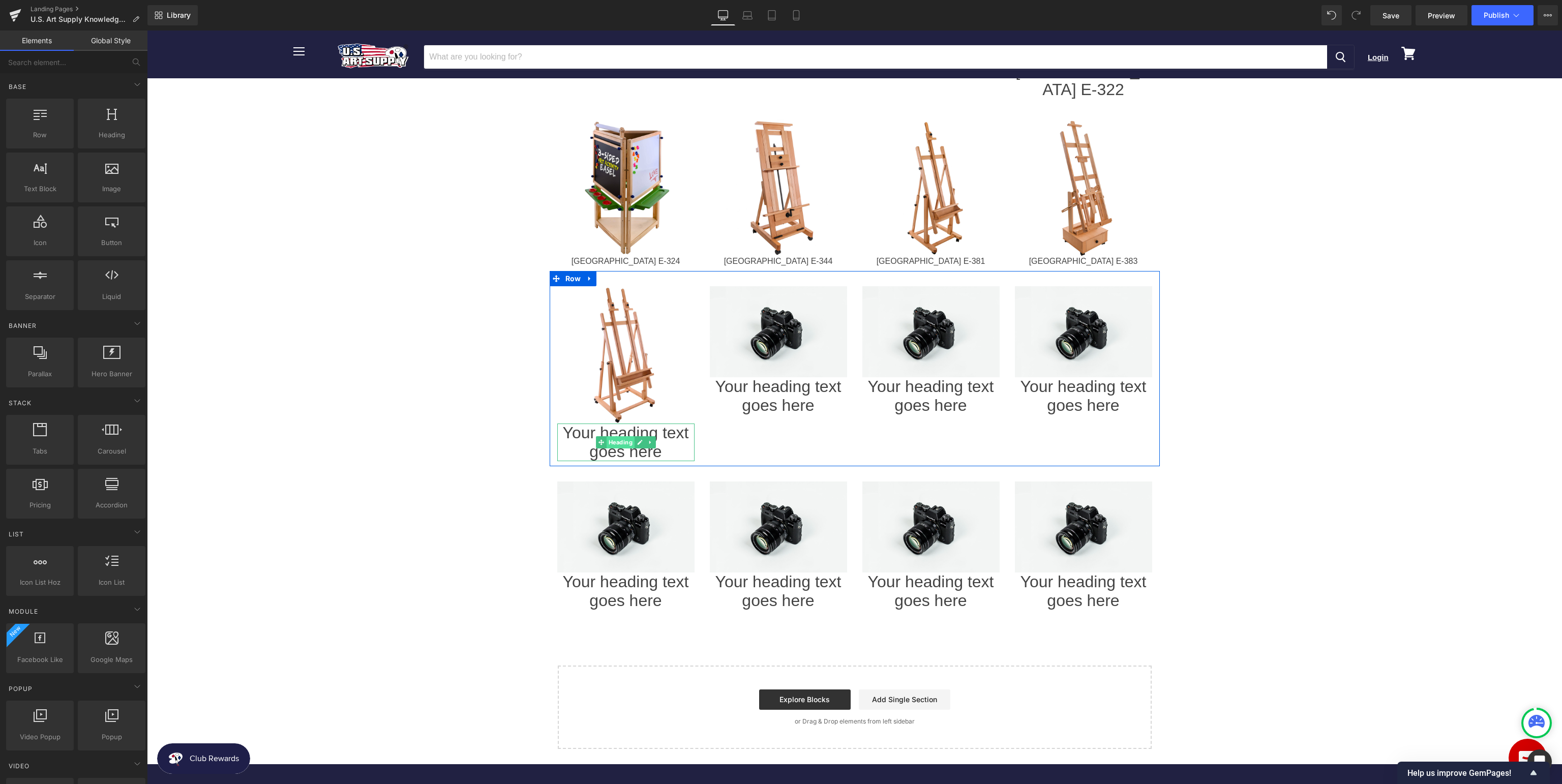
click at [626, 436] on span "Heading" at bounding box center [620, 441] width 28 height 12
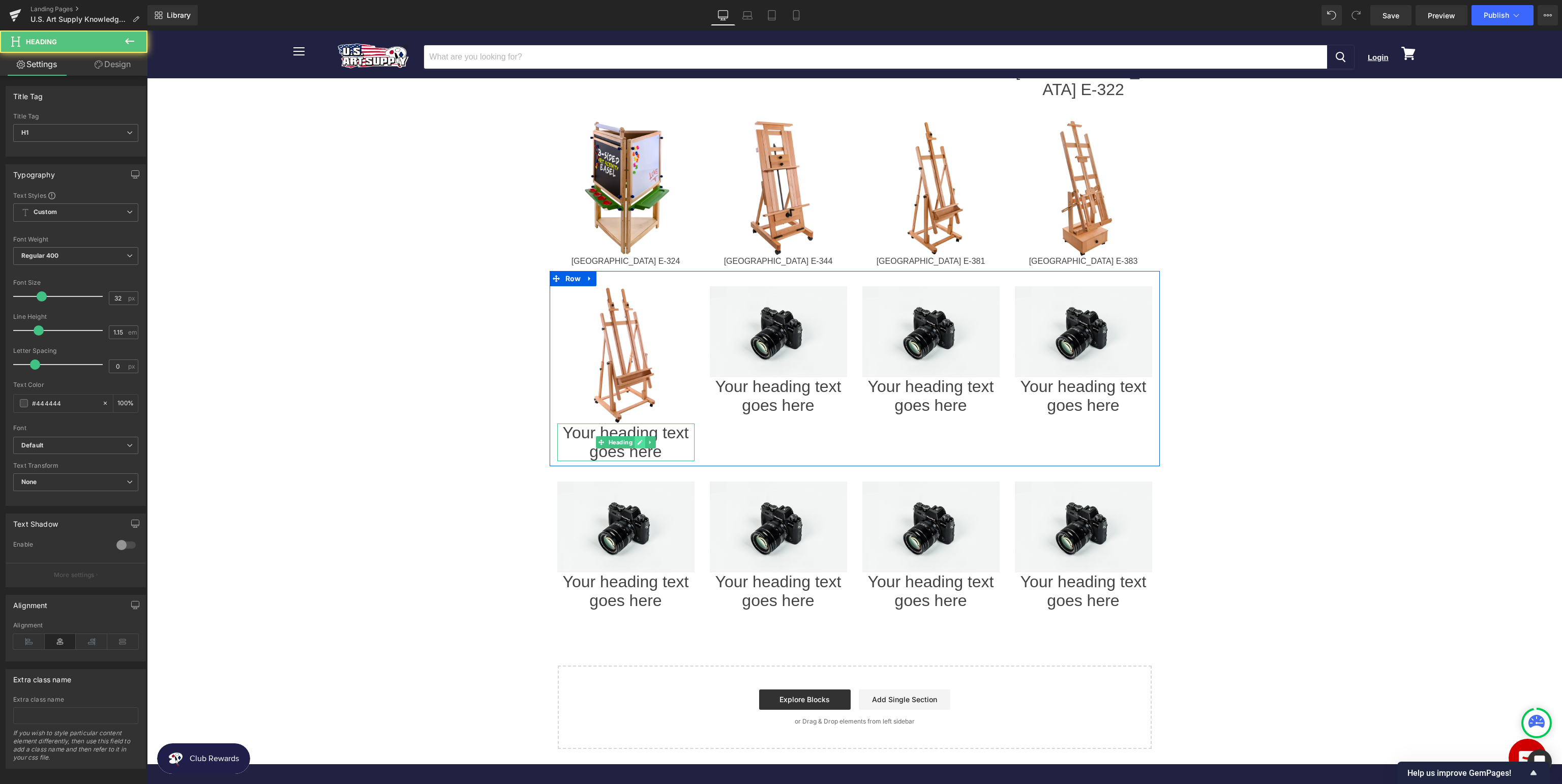
click at [636, 436] on link at bounding box center [640, 441] width 10 height 12
click at [670, 423] on h1 "Your heading text goes here" at bounding box center [625, 442] width 137 height 38
paste div
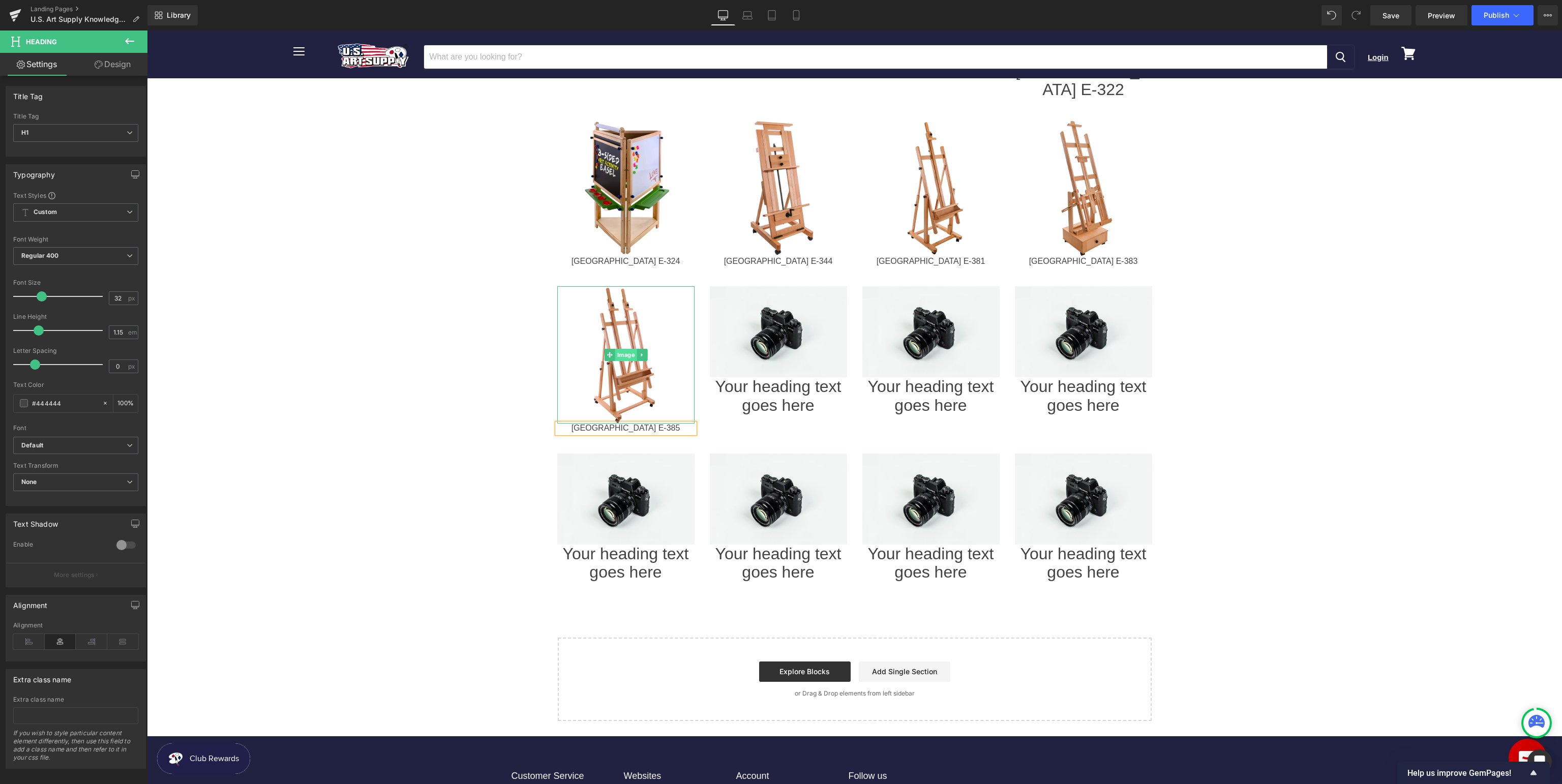
click at [626, 348] on span "Image" at bounding box center [625, 354] width 22 height 12
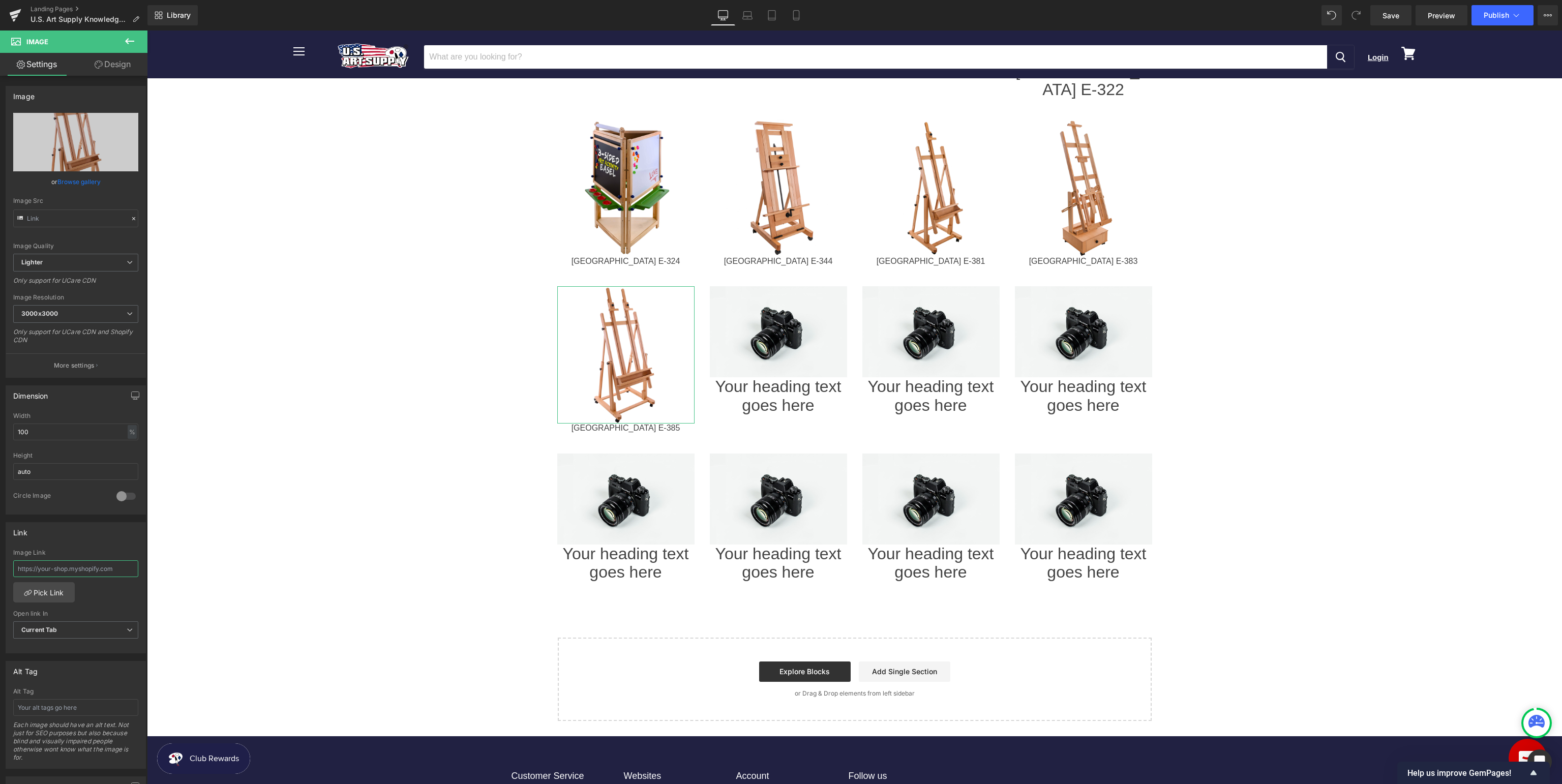
click at [98, 569] on input "text" at bounding box center [75, 569] width 125 height 17
type input "[URL][DOMAIN_NAME]"
click at [1314, 257] on body "Menu Cancel Login View cart" at bounding box center [854, 51] width 1414 height 1971
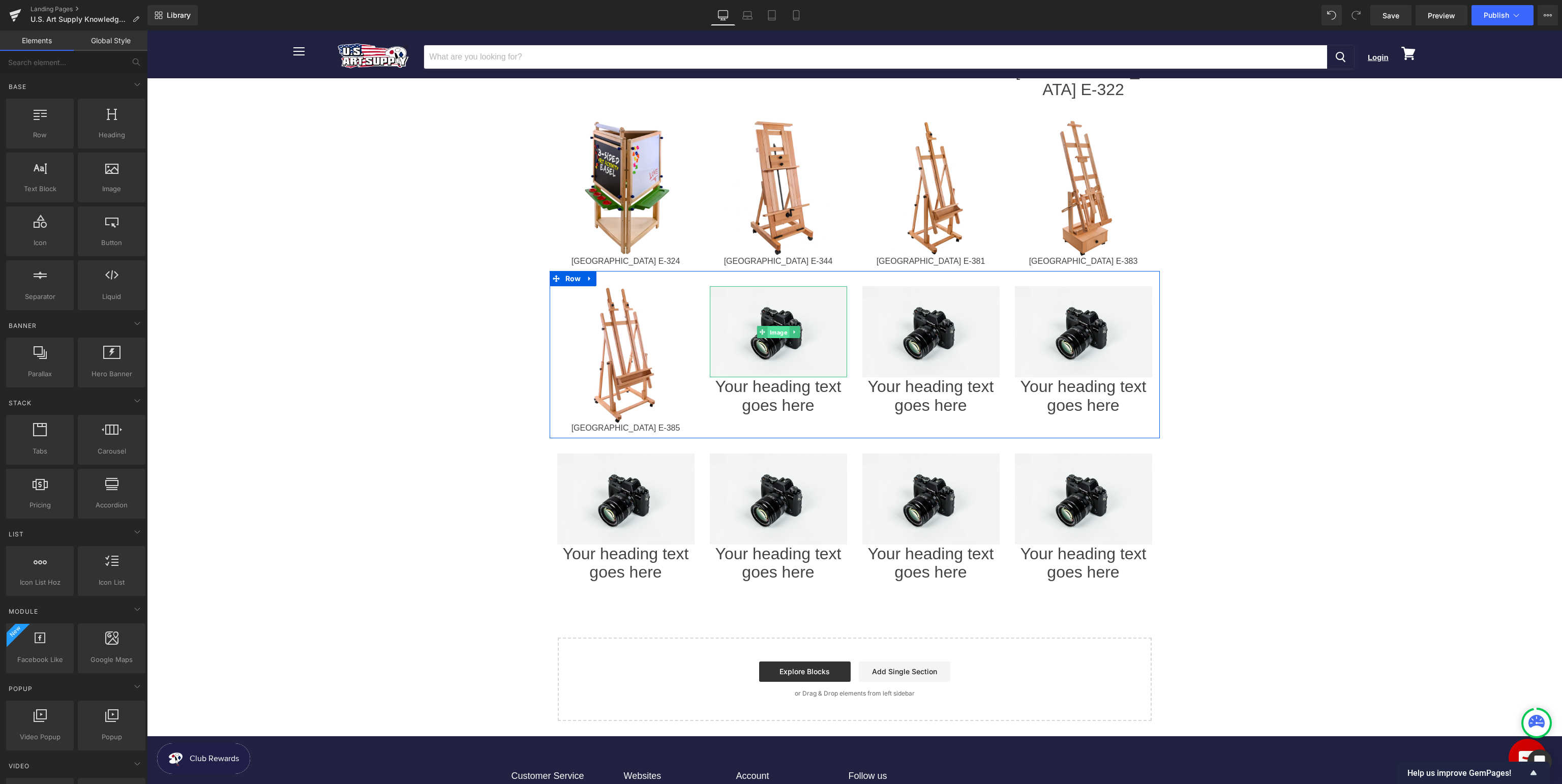
click at [778, 325] on span "Image" at bounding box center [778, 331] width 22 height 12
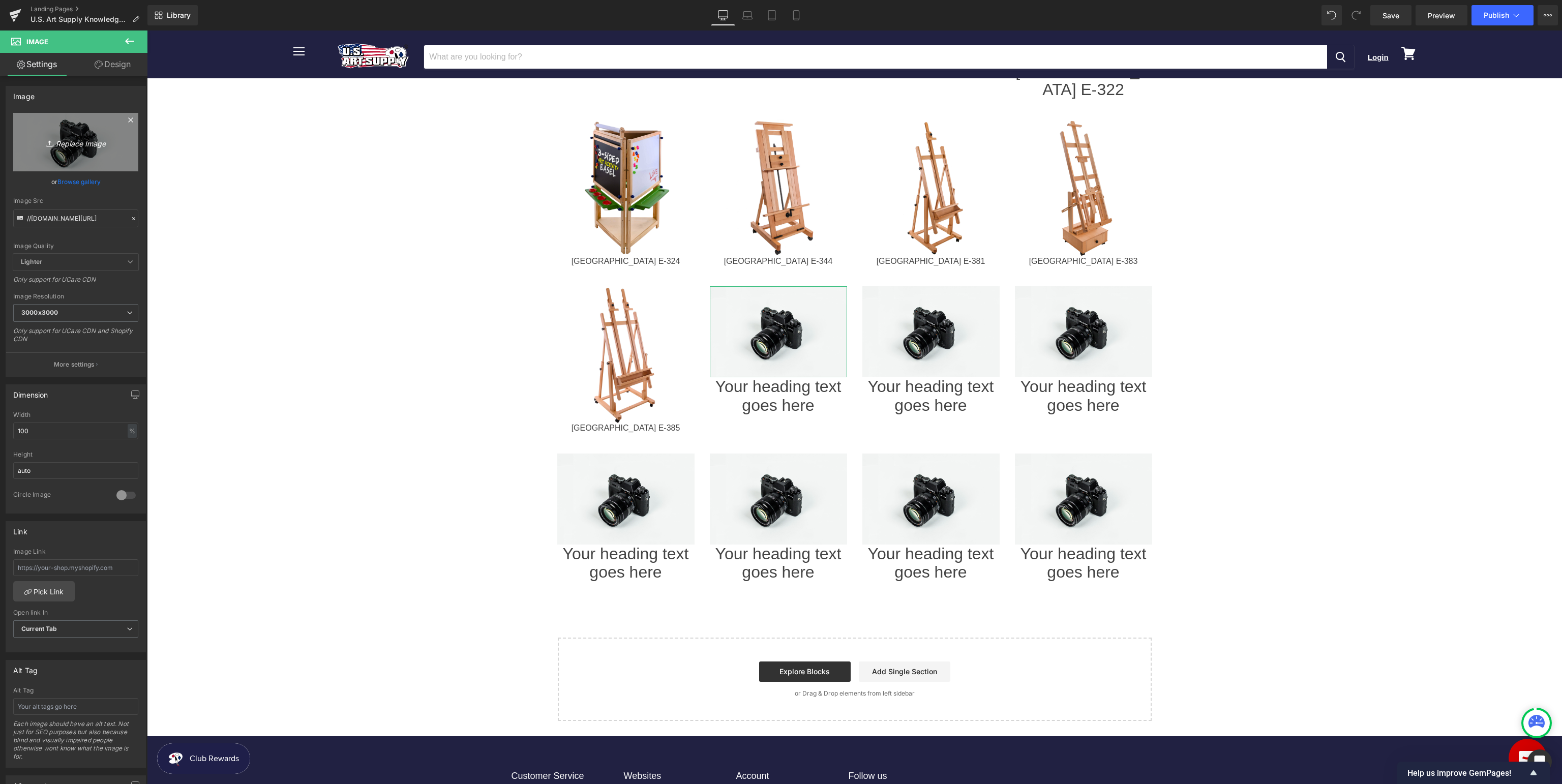
click at [70, 137] on icon "Replace Image" at bounding box center [75, 142] width 81 height 12
type input "C:\fakepath\USAE-388_v1.jpg"
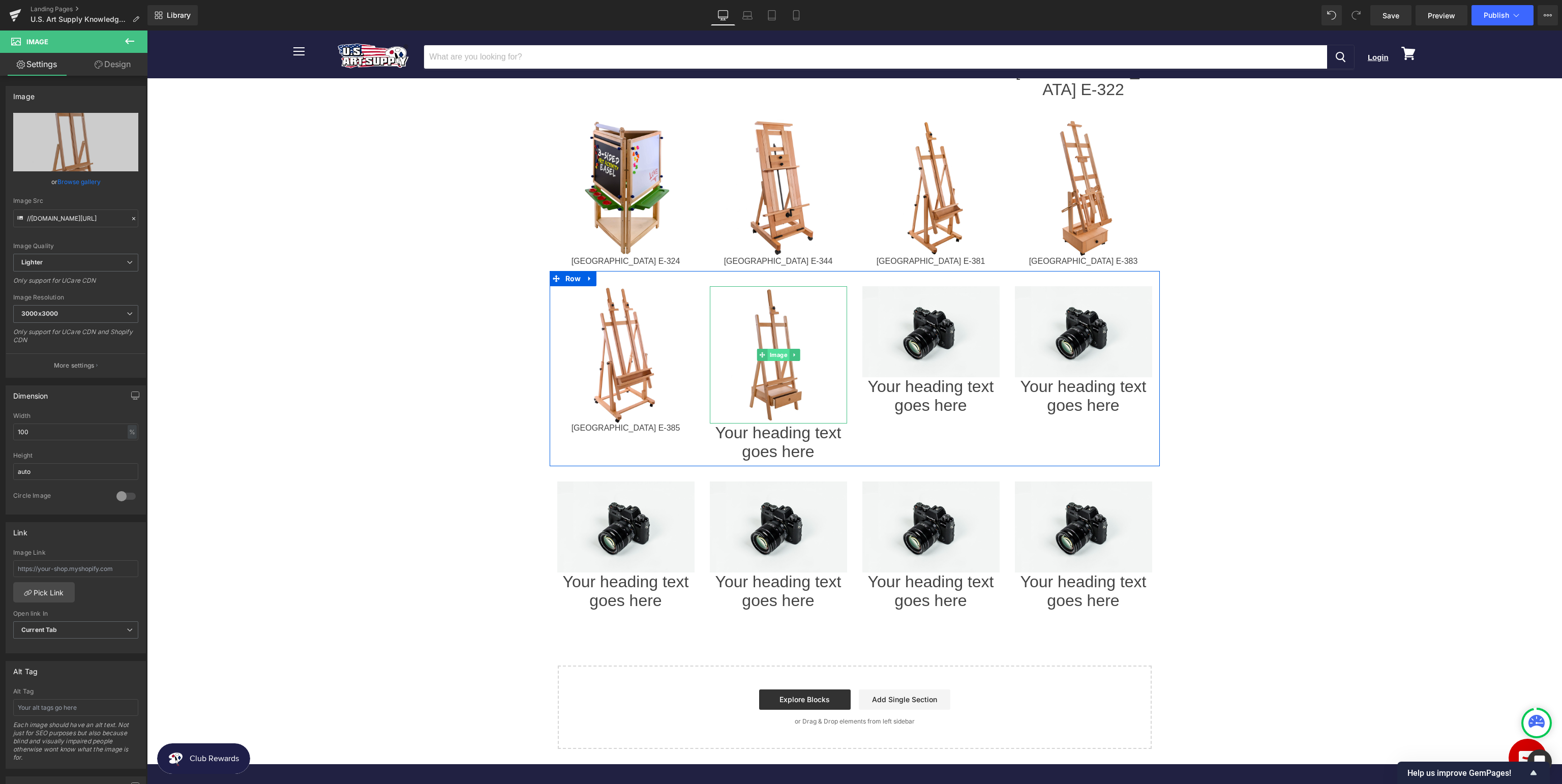
click at [778, 348] on span "Image" at bounding box center [778, 354] width 22 height 12
click at [58, 566] on input "text" at bounding box center [75, 569] width 125 height 17
paste input "[URL][DOMAIN_NAME]"
type input "[URL][DOMAIN_NAME]"
click at [788, 436] on link at bounding box center [792, 441] width 10 height 12
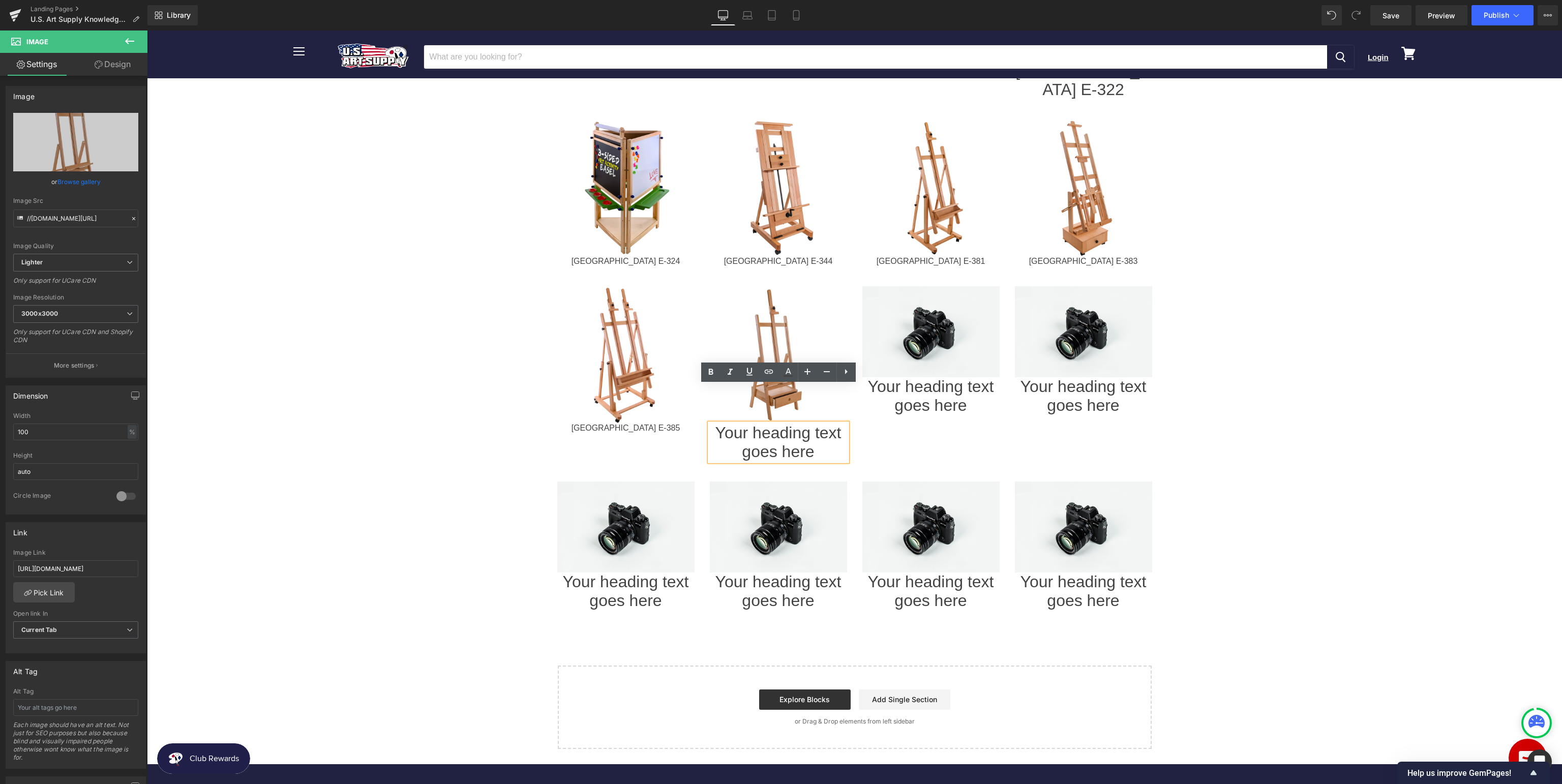
click at [831, 423] on h1 "Your heading text goes here" at bounding box center [779, 442] width 137 height 38
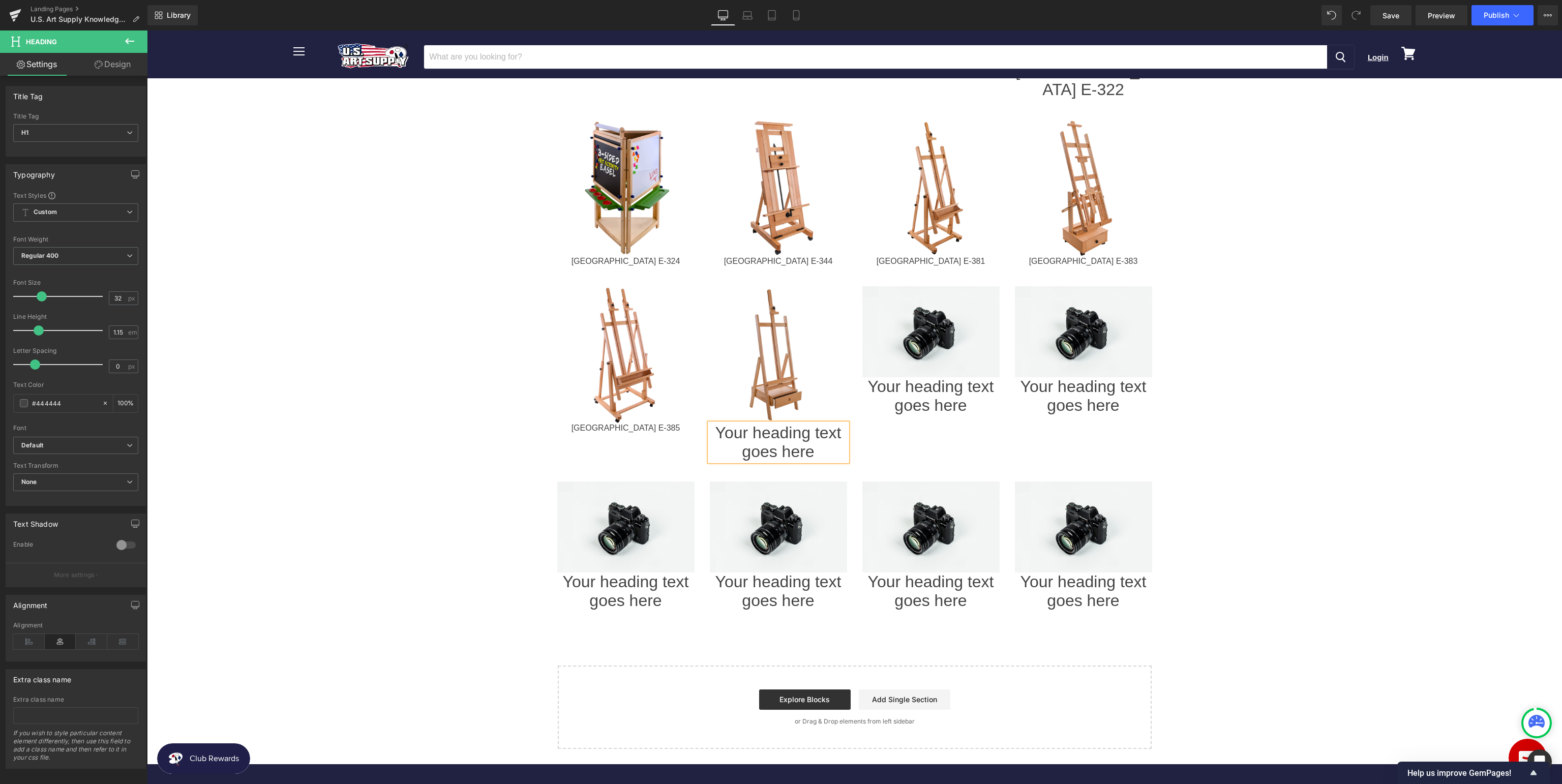
paste div
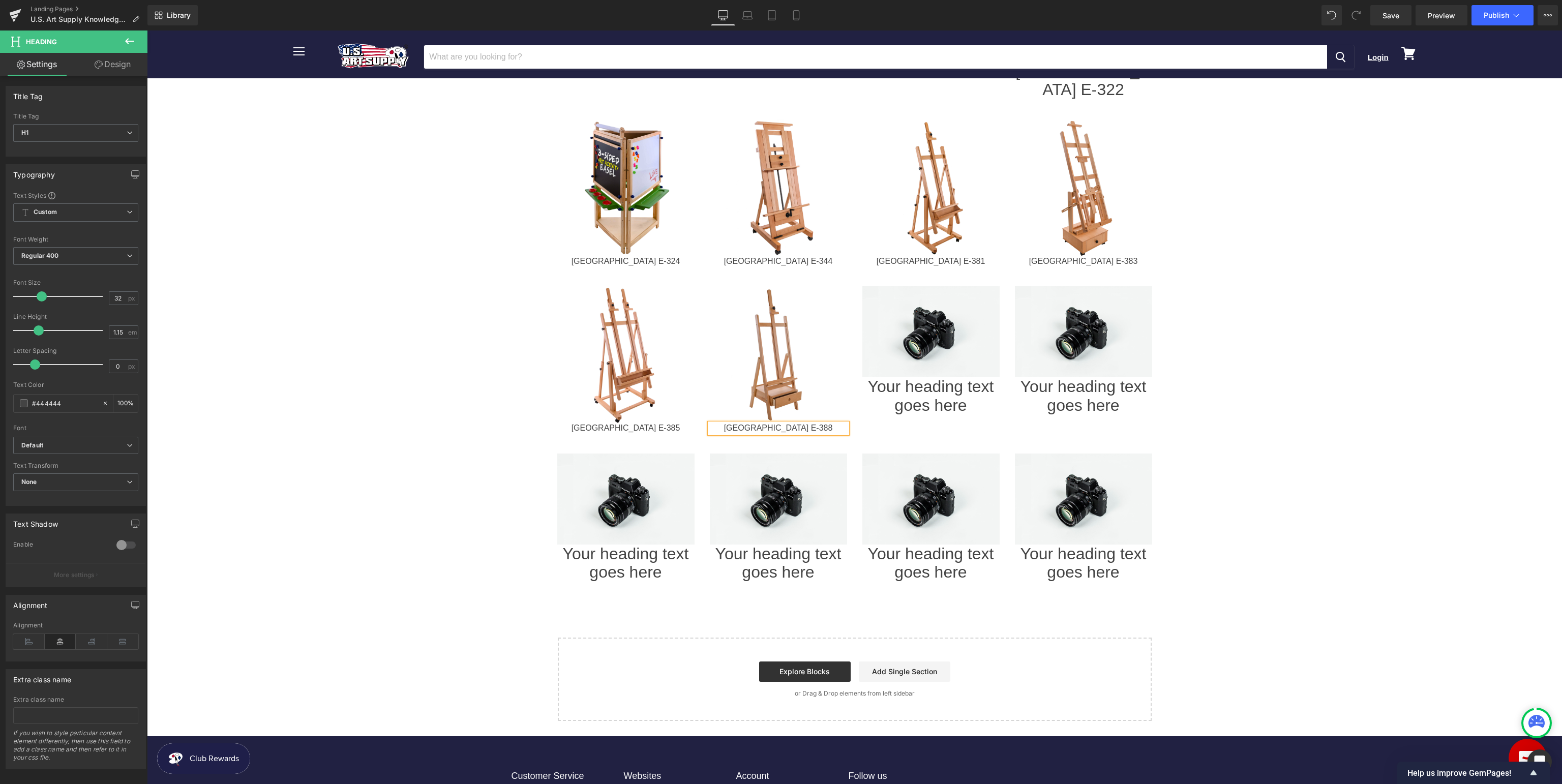
click at [1518, 387] on body "Menu Cancel Login View cart" at bounding box center [854, 51] width 1414 height 1971
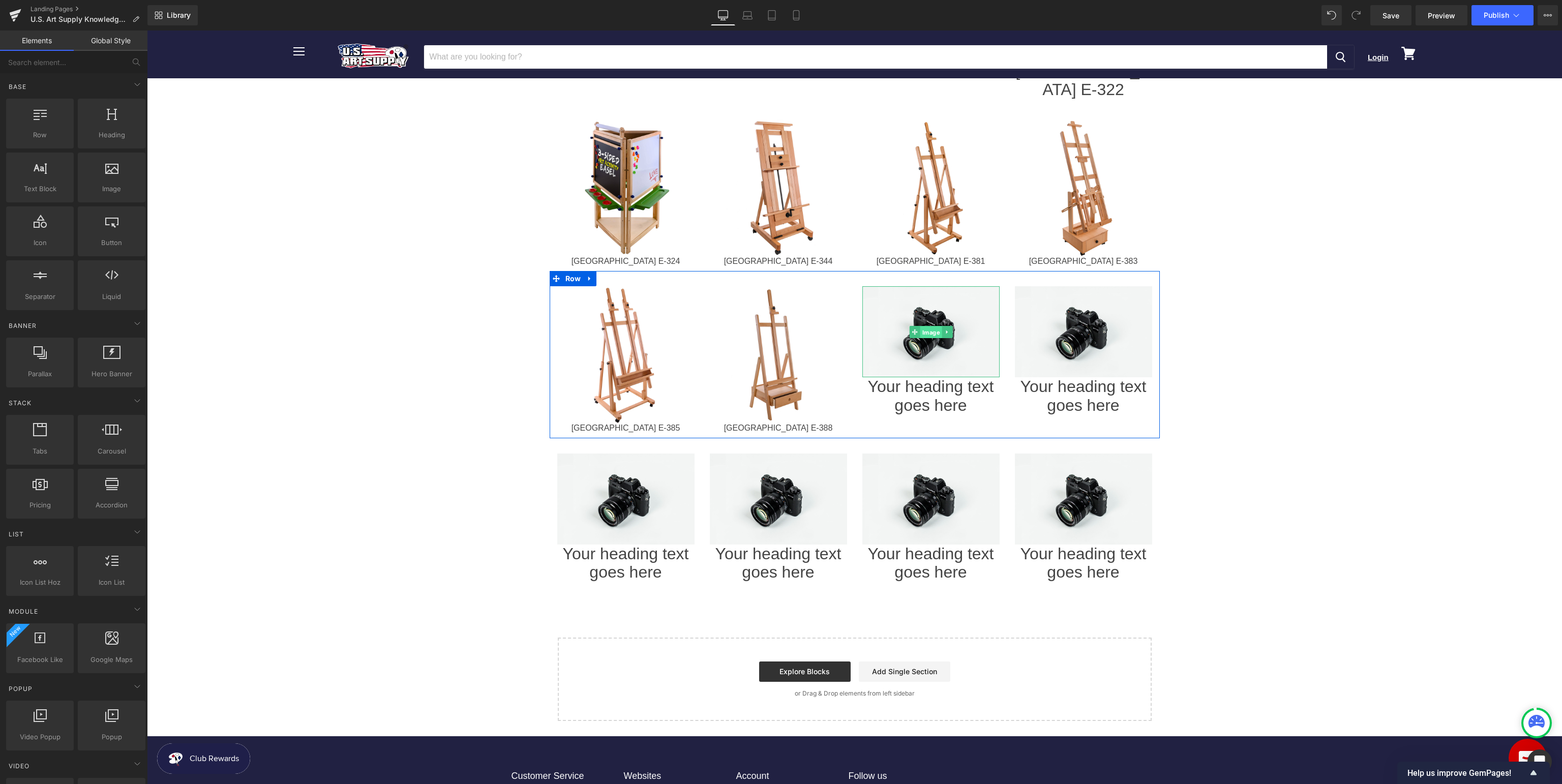
click at [921, 325] on span "Image" at bounding box center [930, 331] width 22 height 12
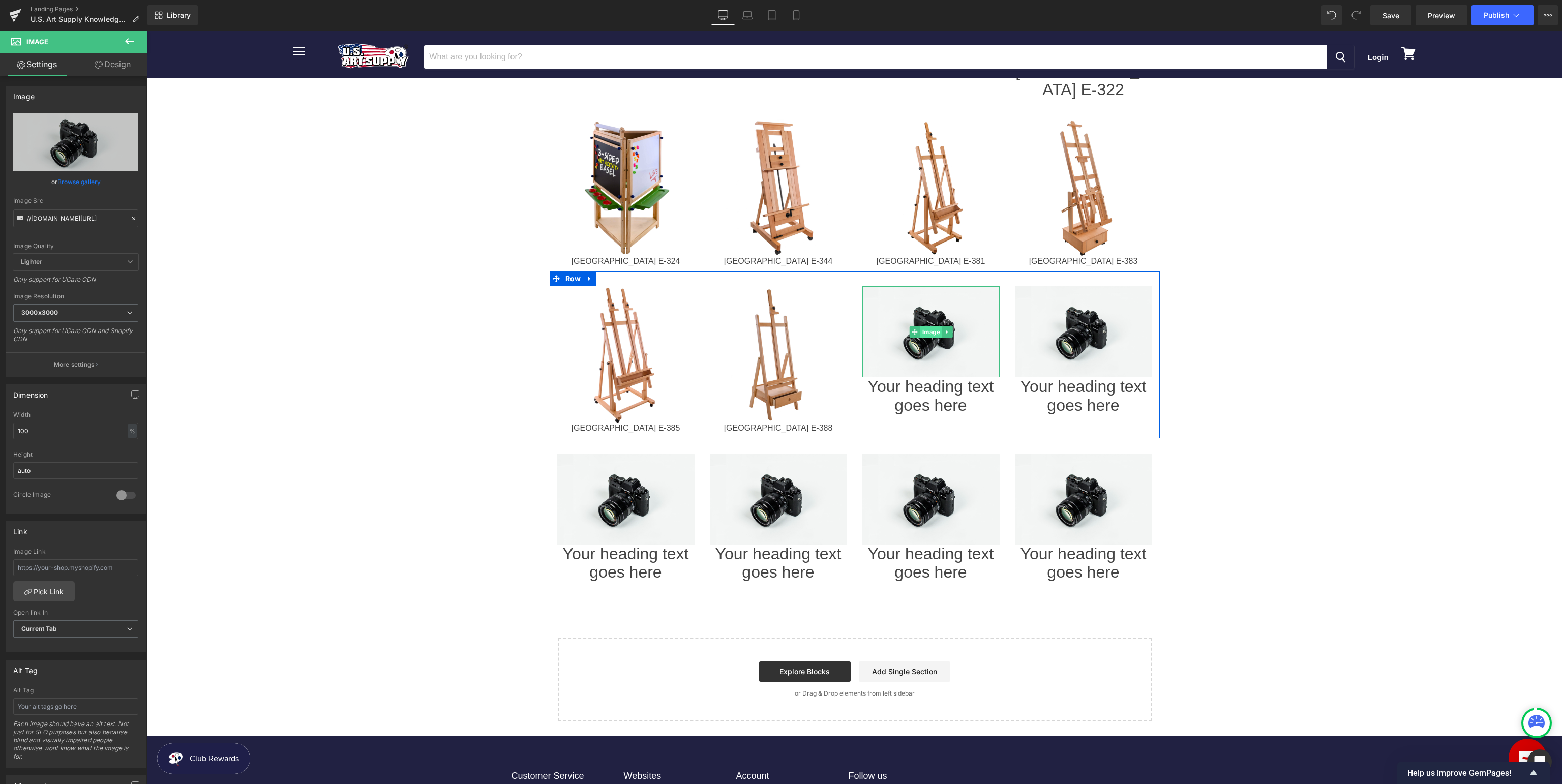
click at [924, 325] on span "Image" at bounding box center [930, 331] width 22 height 12
click at [85, 147] on icon "Replace Image" at bounding box center [75, 142] width 81 height 12
type input "C:\fakepath\USAE-389_v1.jpg"
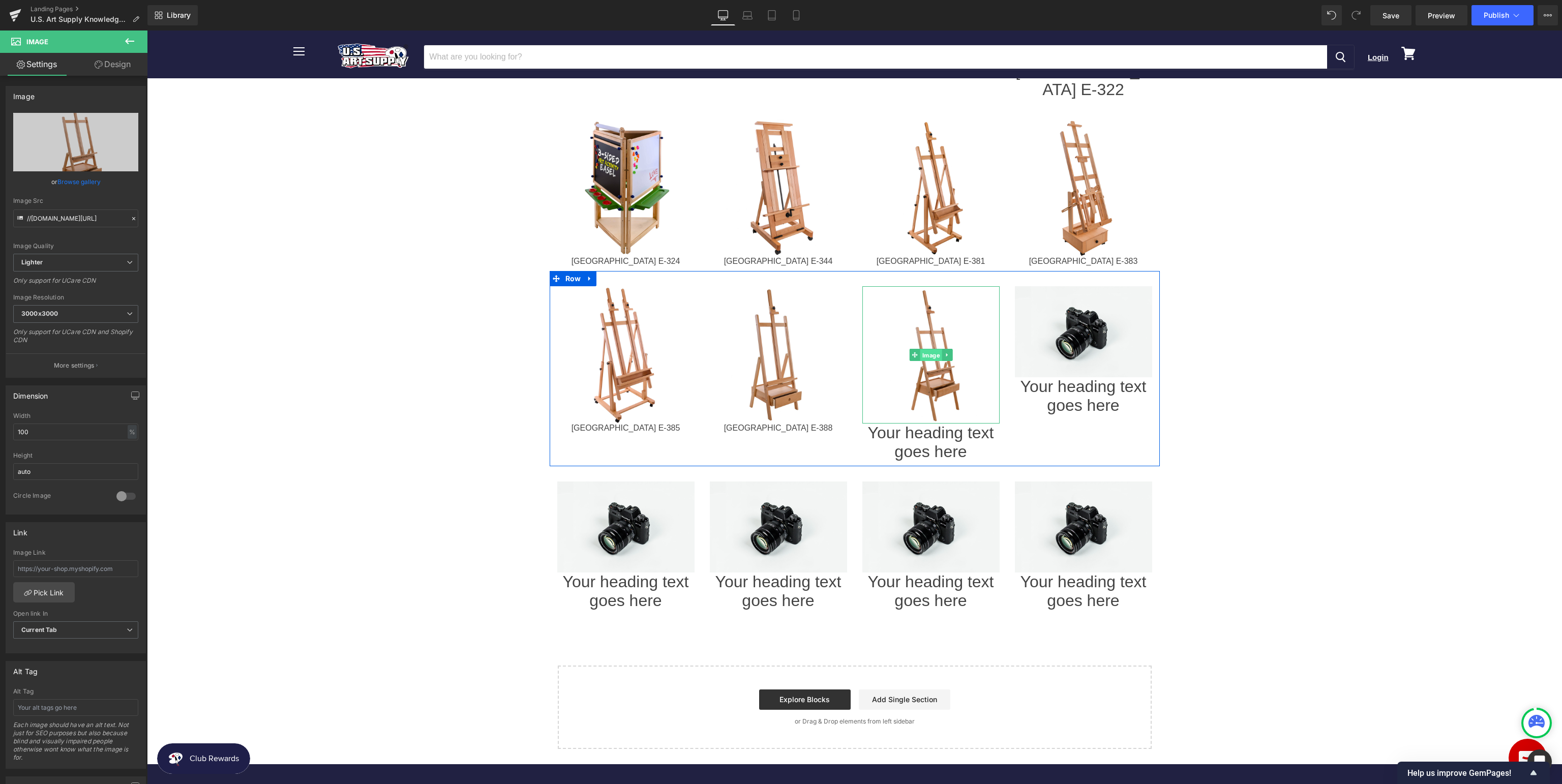
click at [926, 349] on span "Image" at bounding box center [930, 355] width 22 height 12
click at [57, 566] on input "text" at bounding box center [75, 569] width 125 height 17
paste input "[URL][DOMAIN_NAME]"
type input "[URL][DOMAIN_NAME]"
click at [944, 440] on icon at bounding box center [944, 441] width 5 height 5
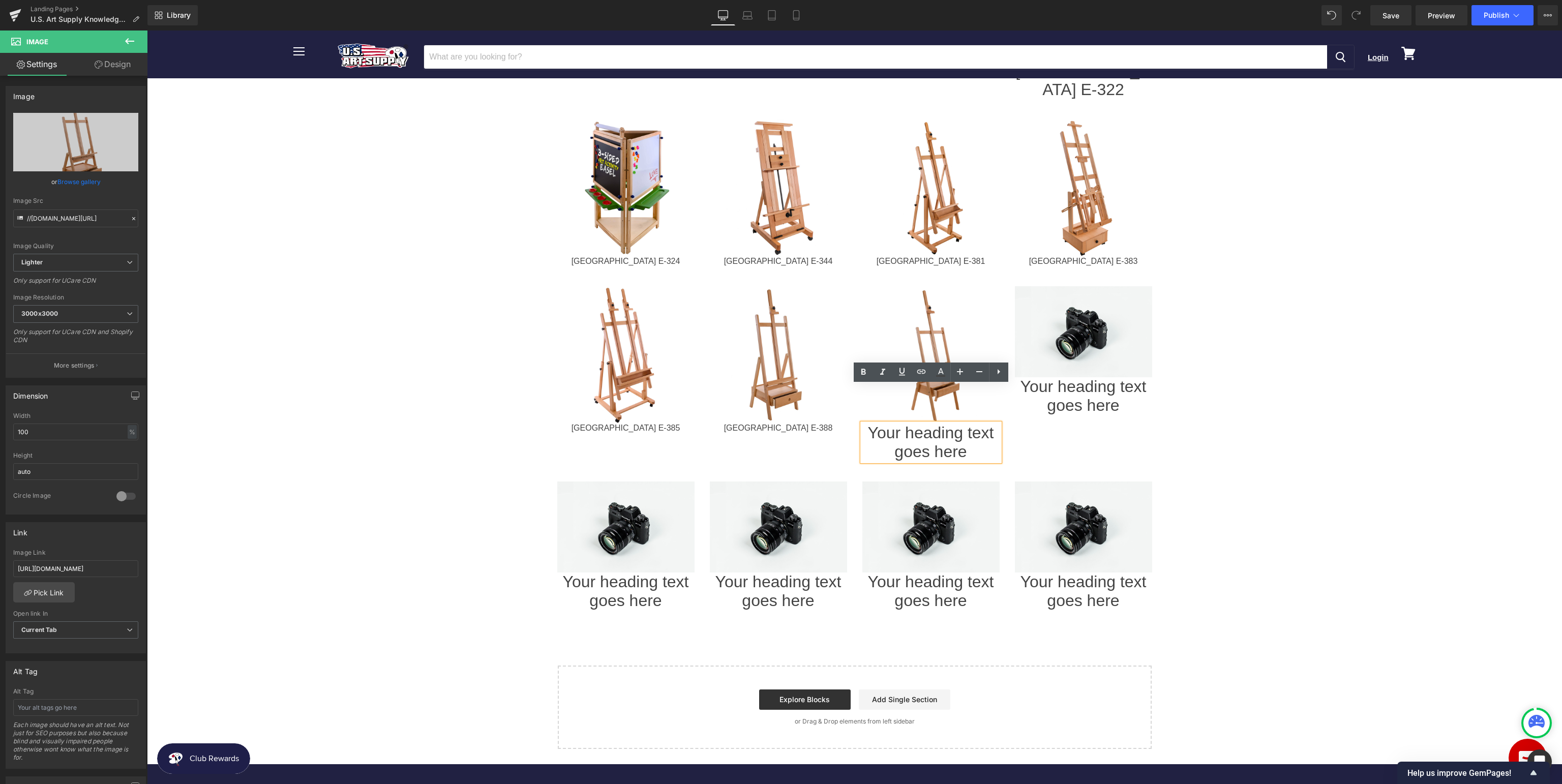
click at [973, 423] on h1 "Your heading text goes here" at bounding box center [931, 442] width 137 height 38
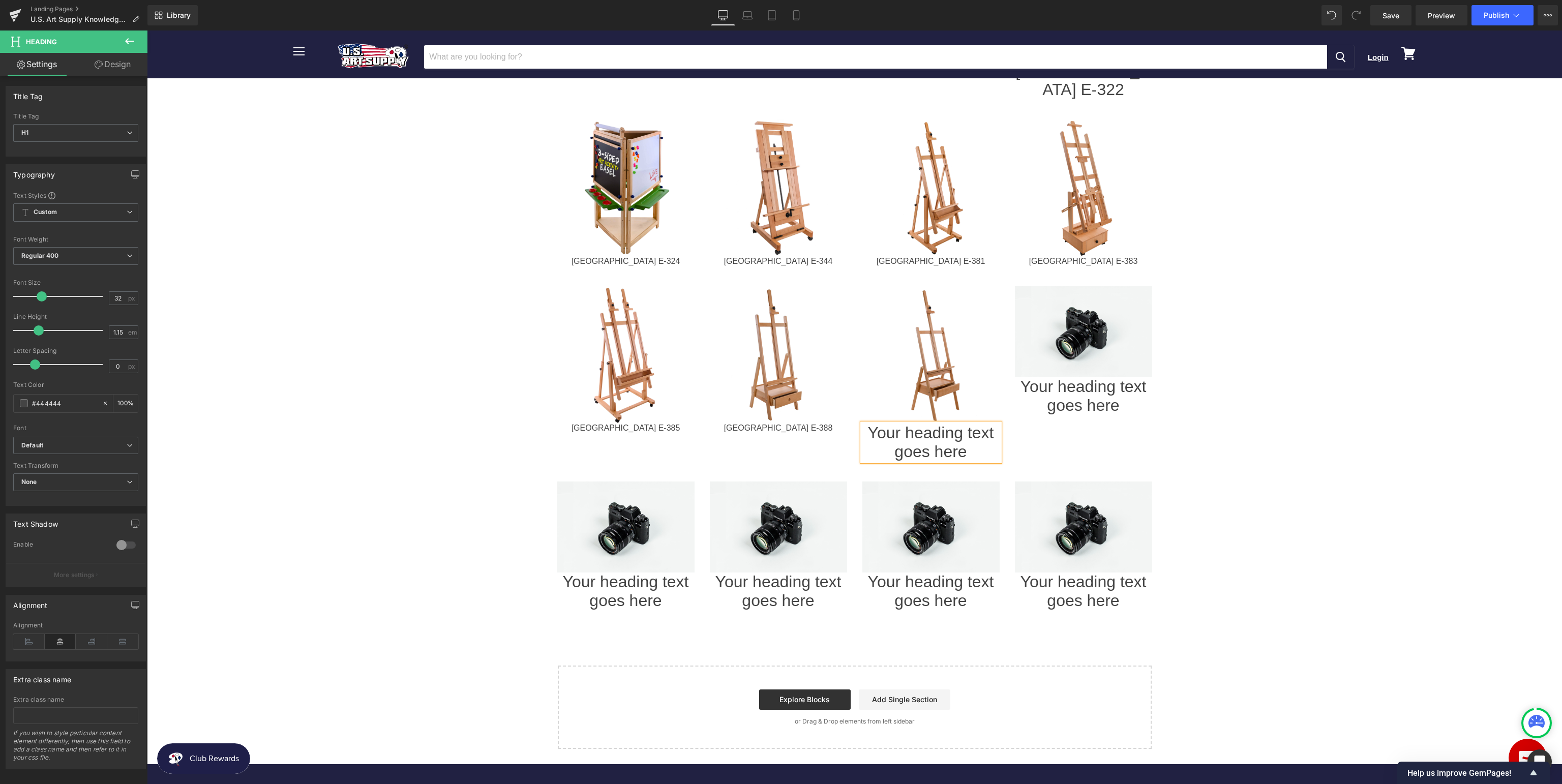
paste div
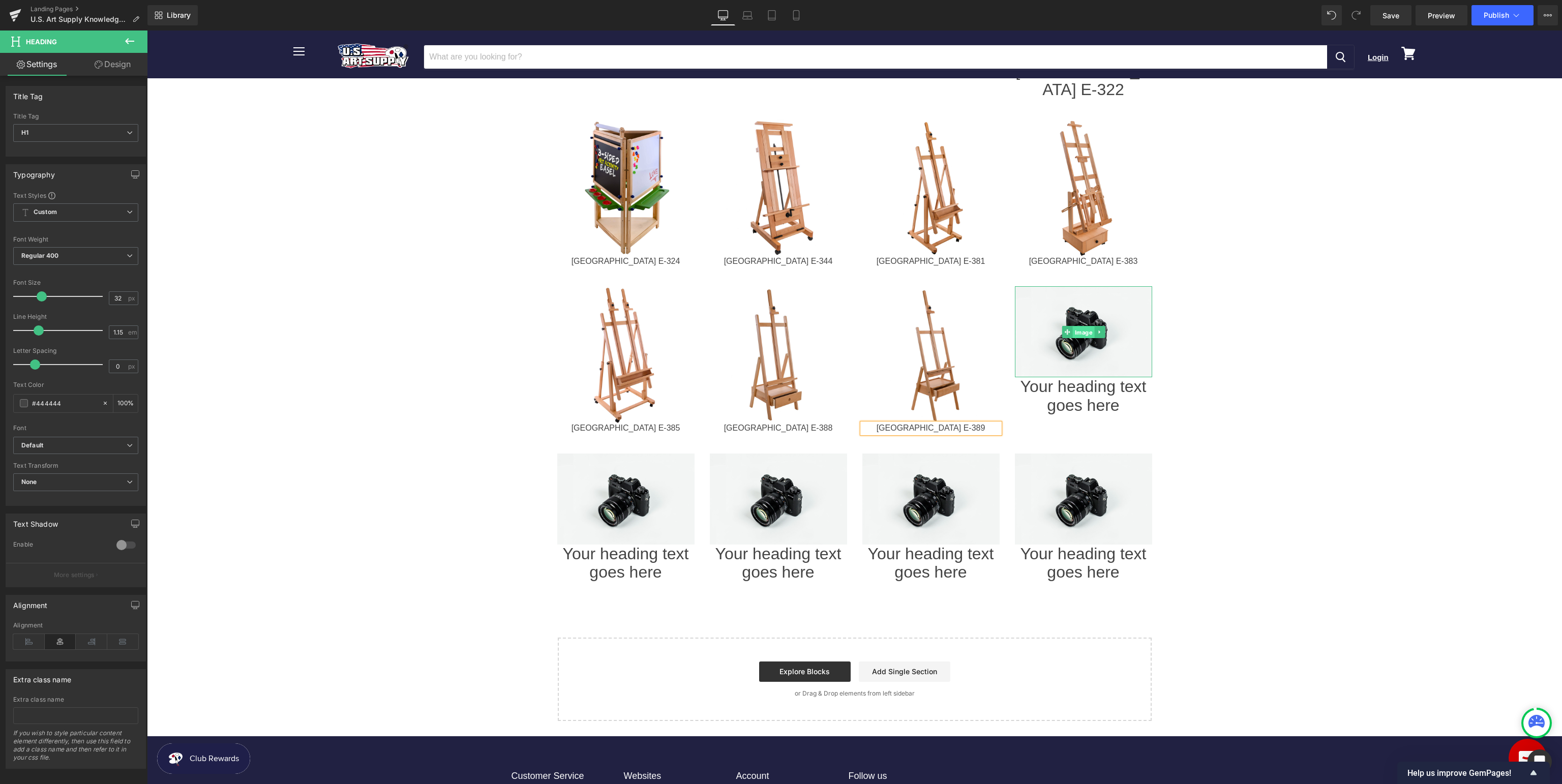
click at [1080, 325] on span "Image" at bounding box center [1082, 331] width 22 height 12
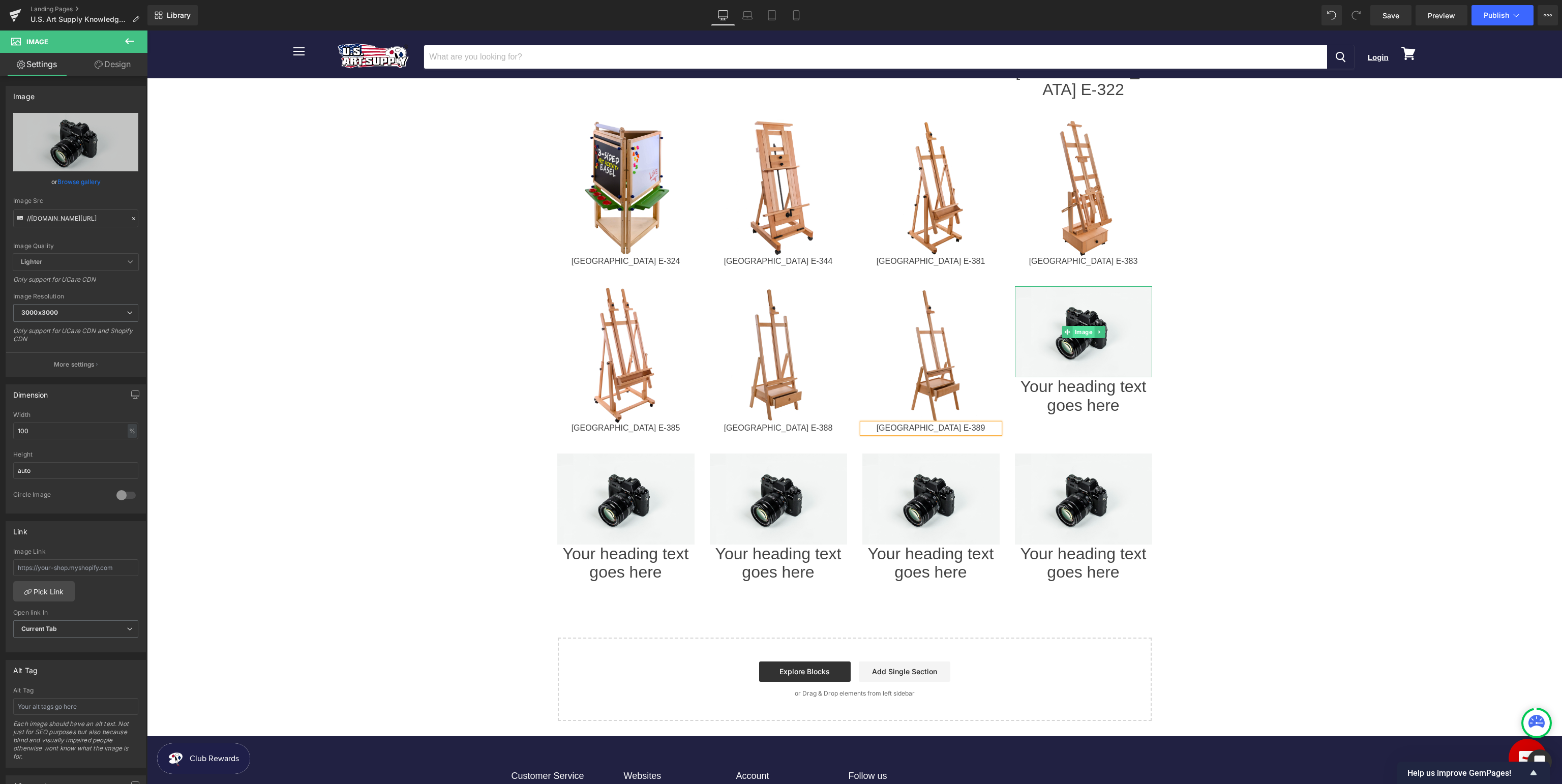
click at [1083, 325] on span "Image" at bounding box center [1082, 331] width 22 height 12
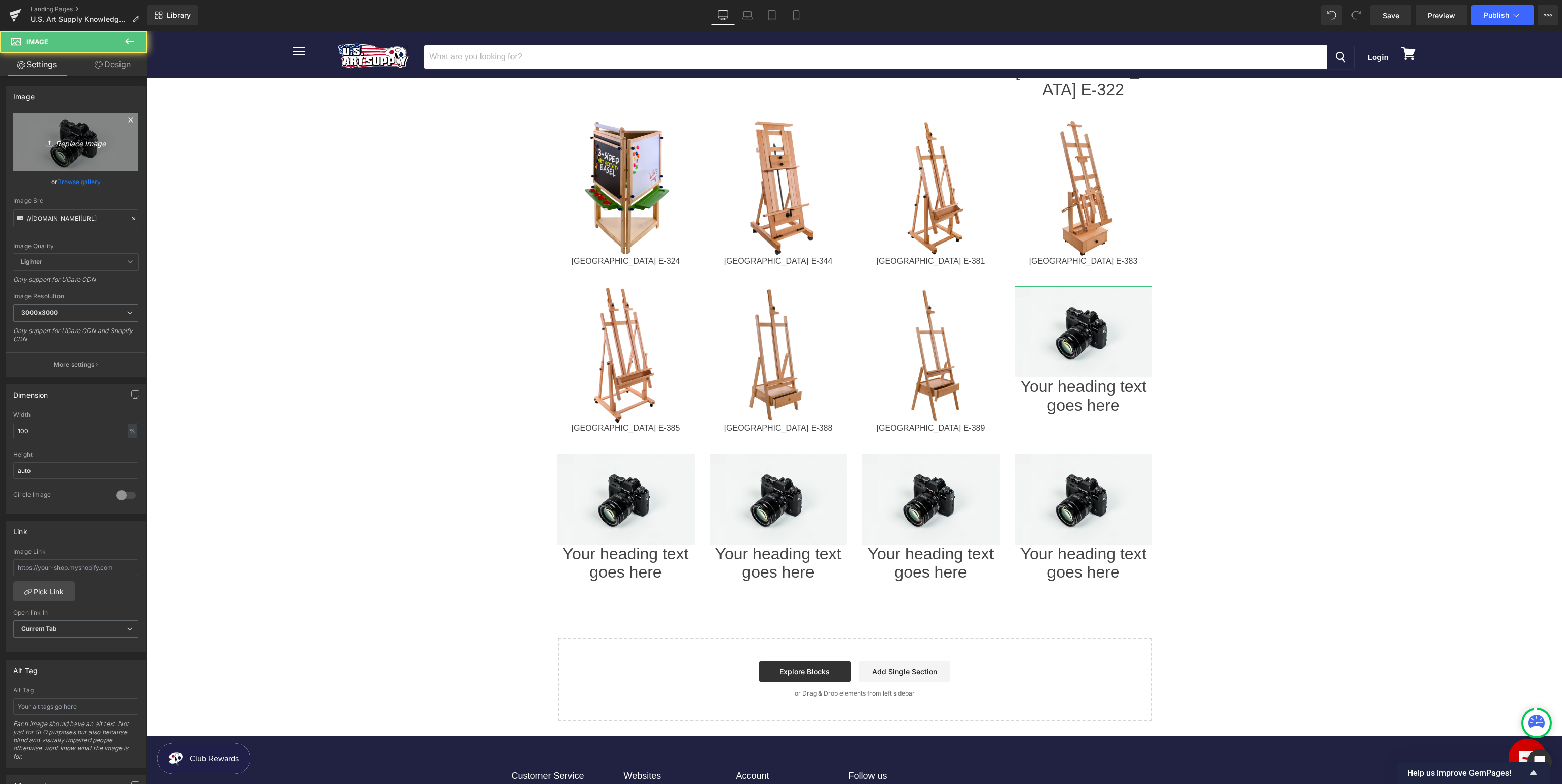
click at [96, 144] on icon "Replace Image" at bounding box center [75, 142] width 81 height 12
type input "C:\fakepath\USAE-402_v1.jpg"
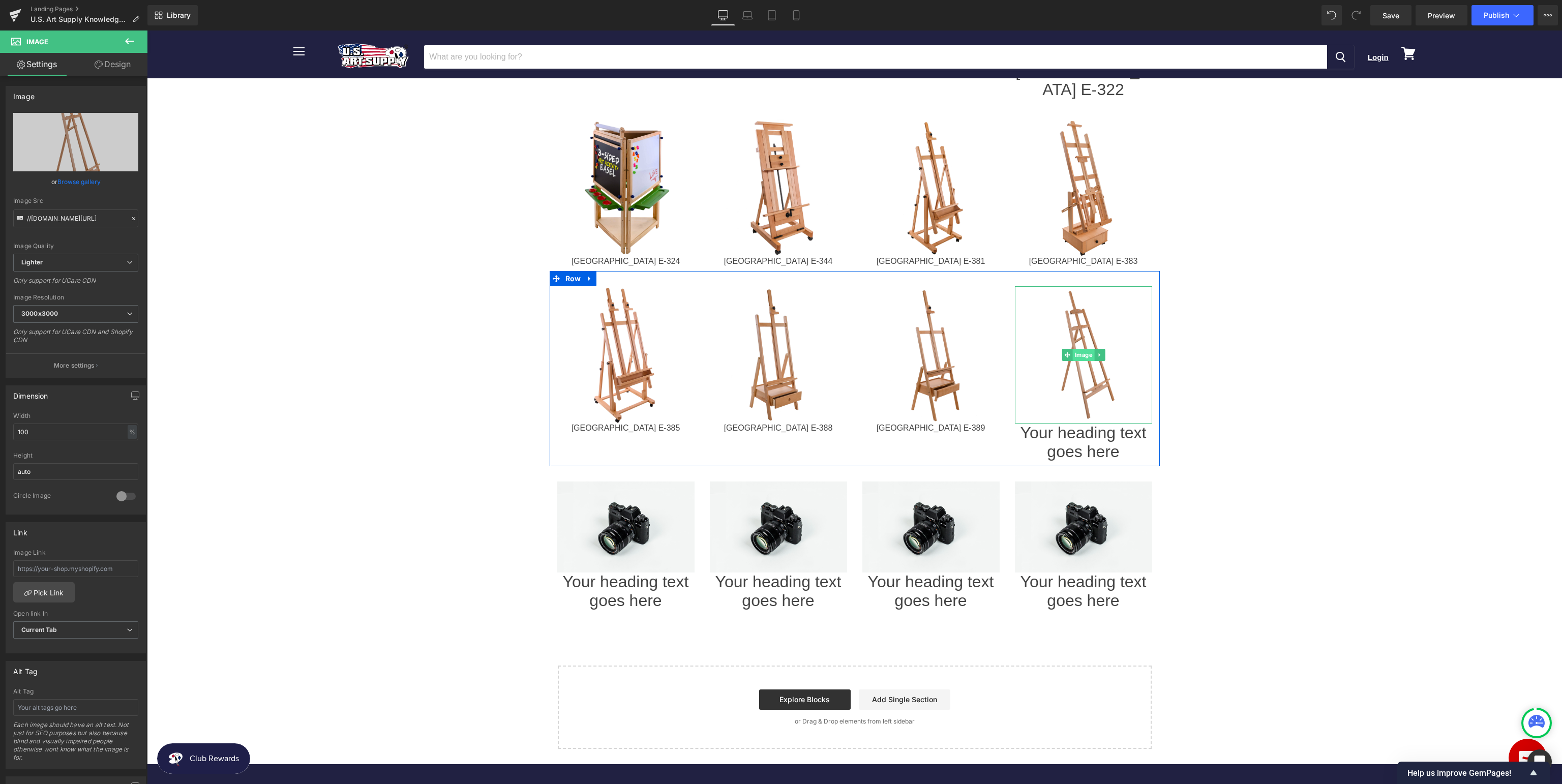
click at [1084, 348] on span "Image" at bounding box center [1082, 354] width 22 height 12
click at [66, 568] on input "text" at bounding box center [75, 569] width 125 height 17
paste input "[URL][DOMAIN_NAME]"
type input "[URL][DOMAIN_NAME]"
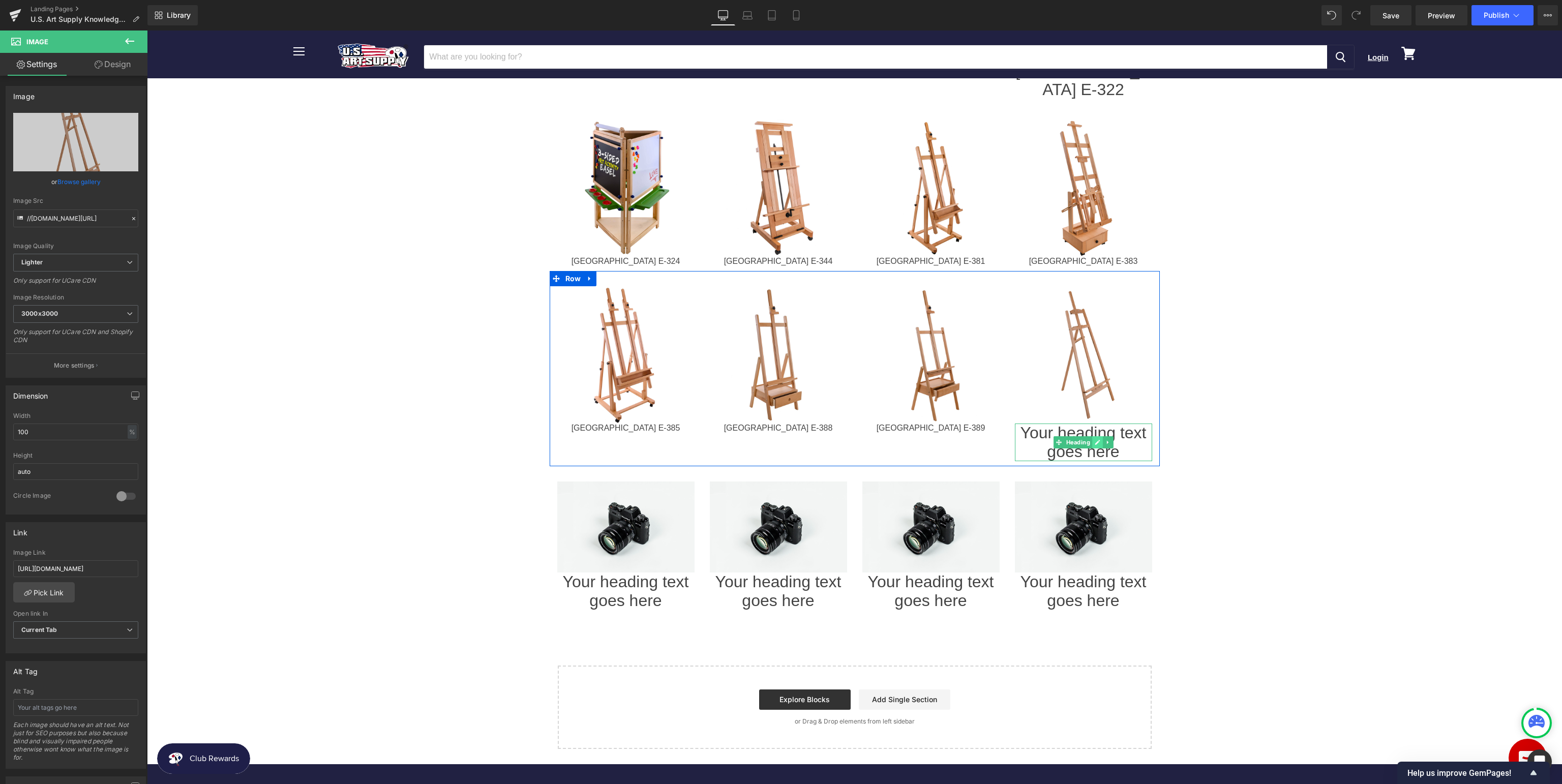
click at [1099, 439] on icon at bounding box center [1097, 441] width 6 height 6
click at [1117, 423] on h1 "Your heading text goes here" at bounding box center [1083, 442] width 137 height 38
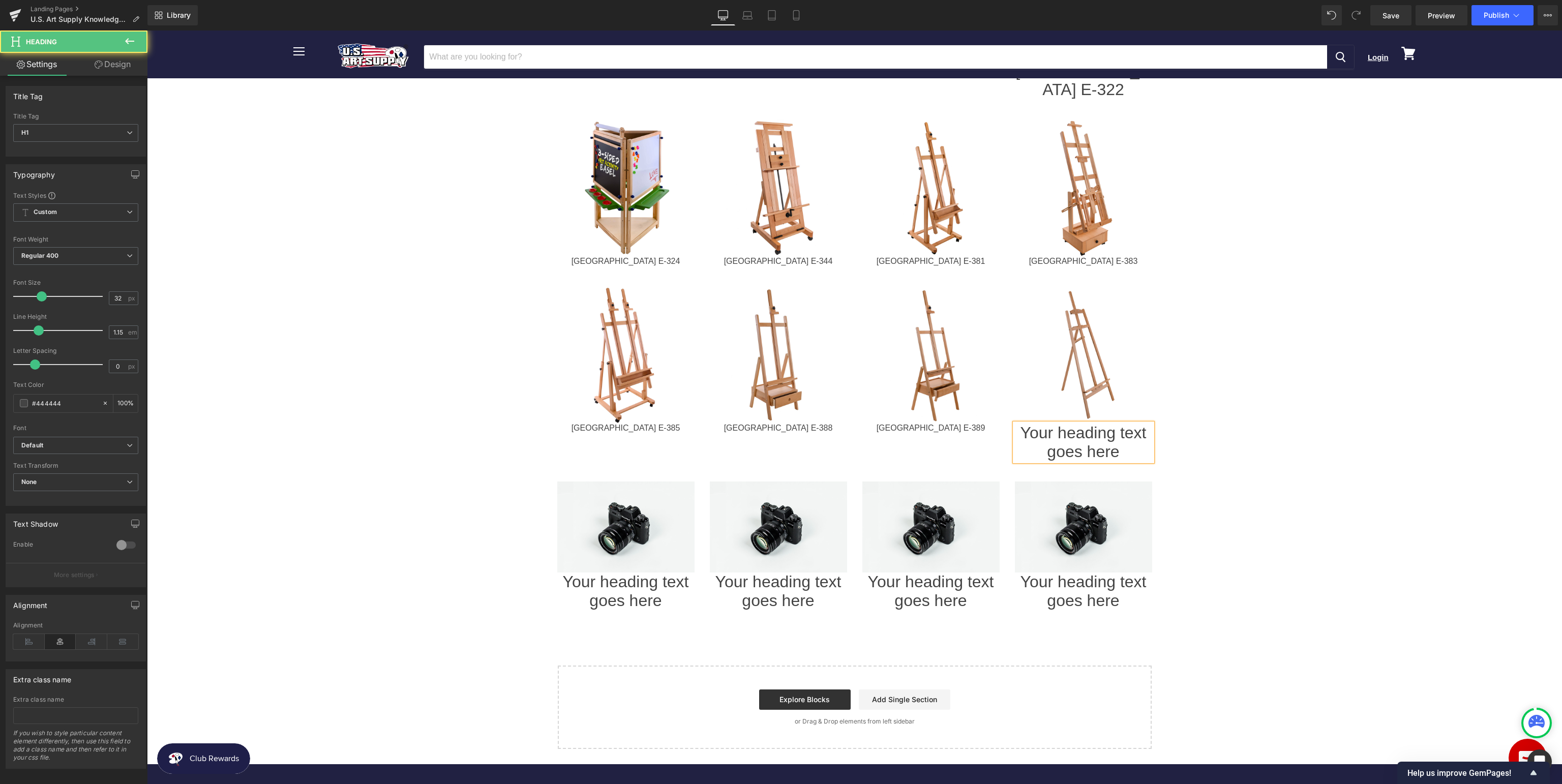
paste div
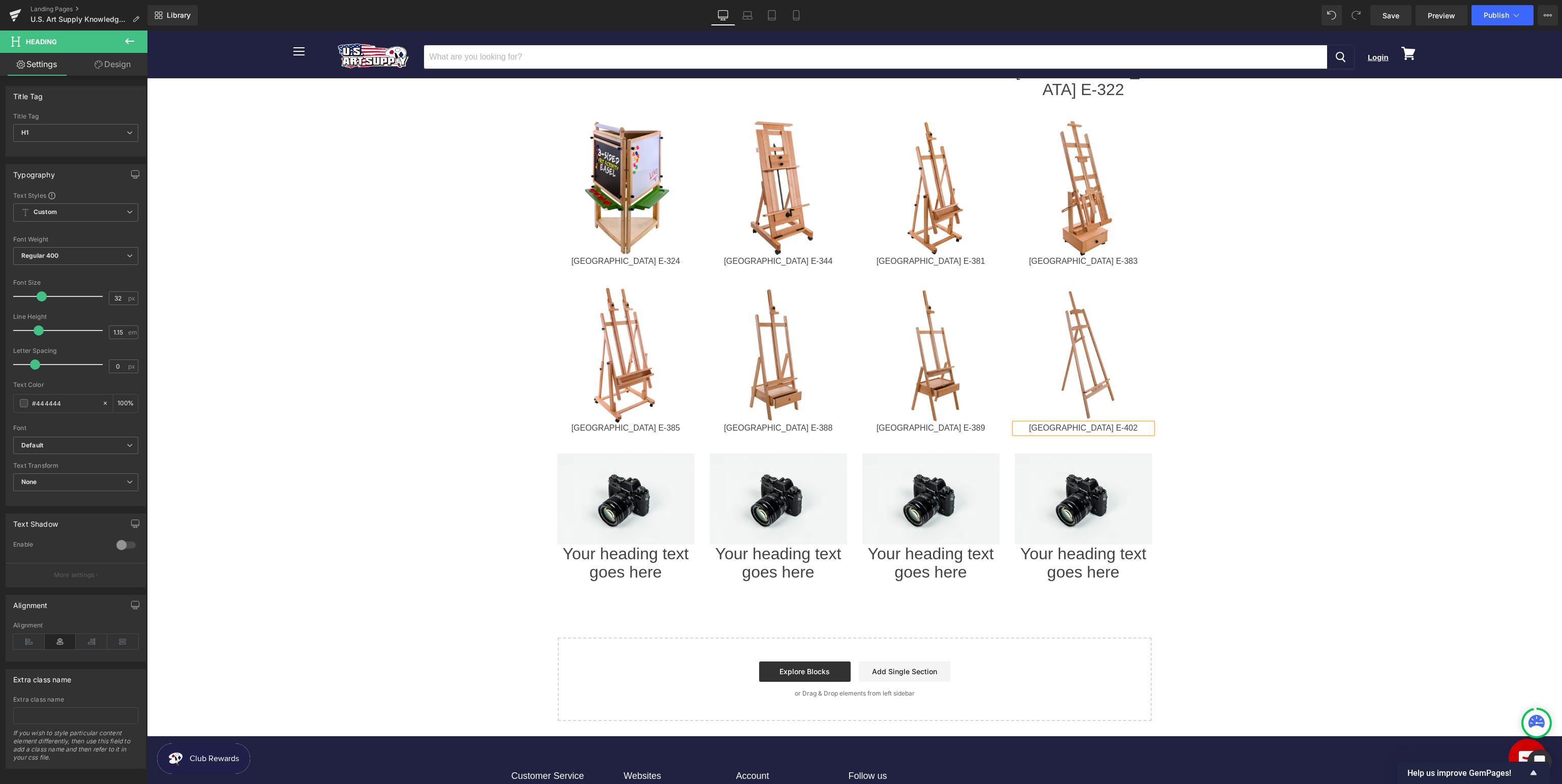
click at [1282, 413] on body "Menu Cancel Login View cart" at bounding box center [854, 51] width 1414 height 1971
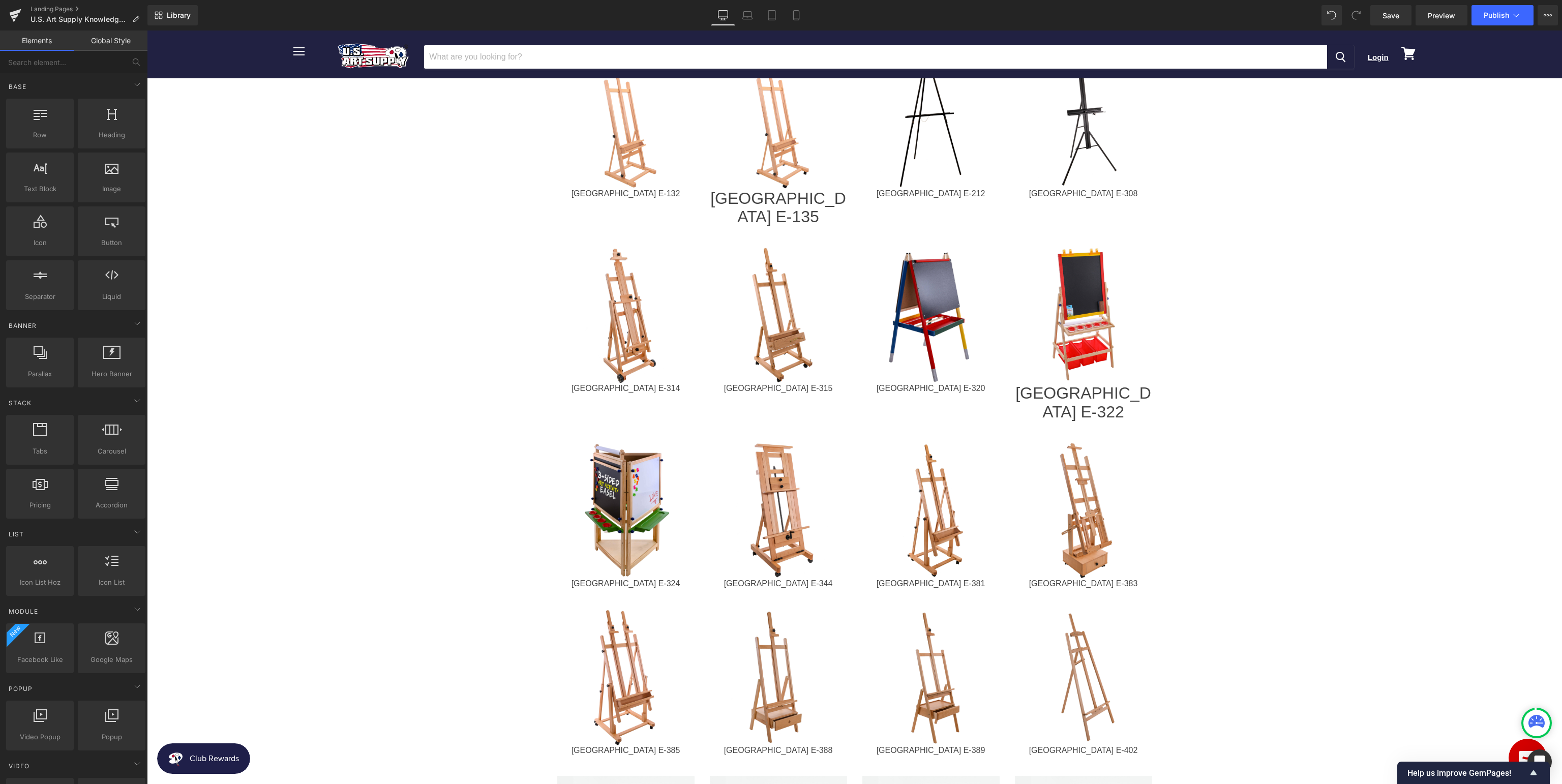
scroll to position [428, 0]
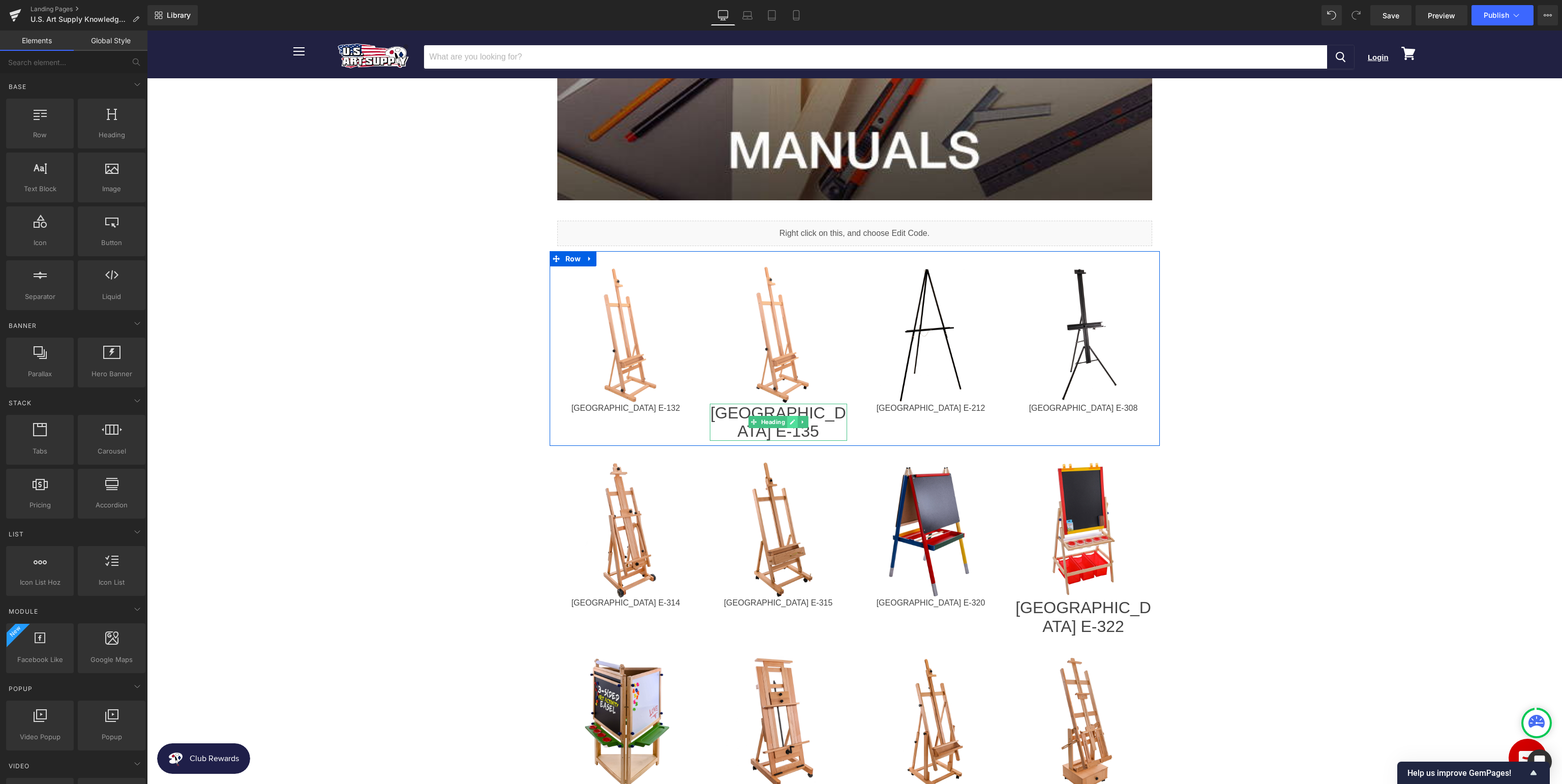
click at [789, 419] on icon at bounding box center [792, 421] width 6 height 6
click at [789, 416] on h1 "[GEOGRAPHIC_DATA] E-135" at bounding box center [779, 422] width 137 height 38
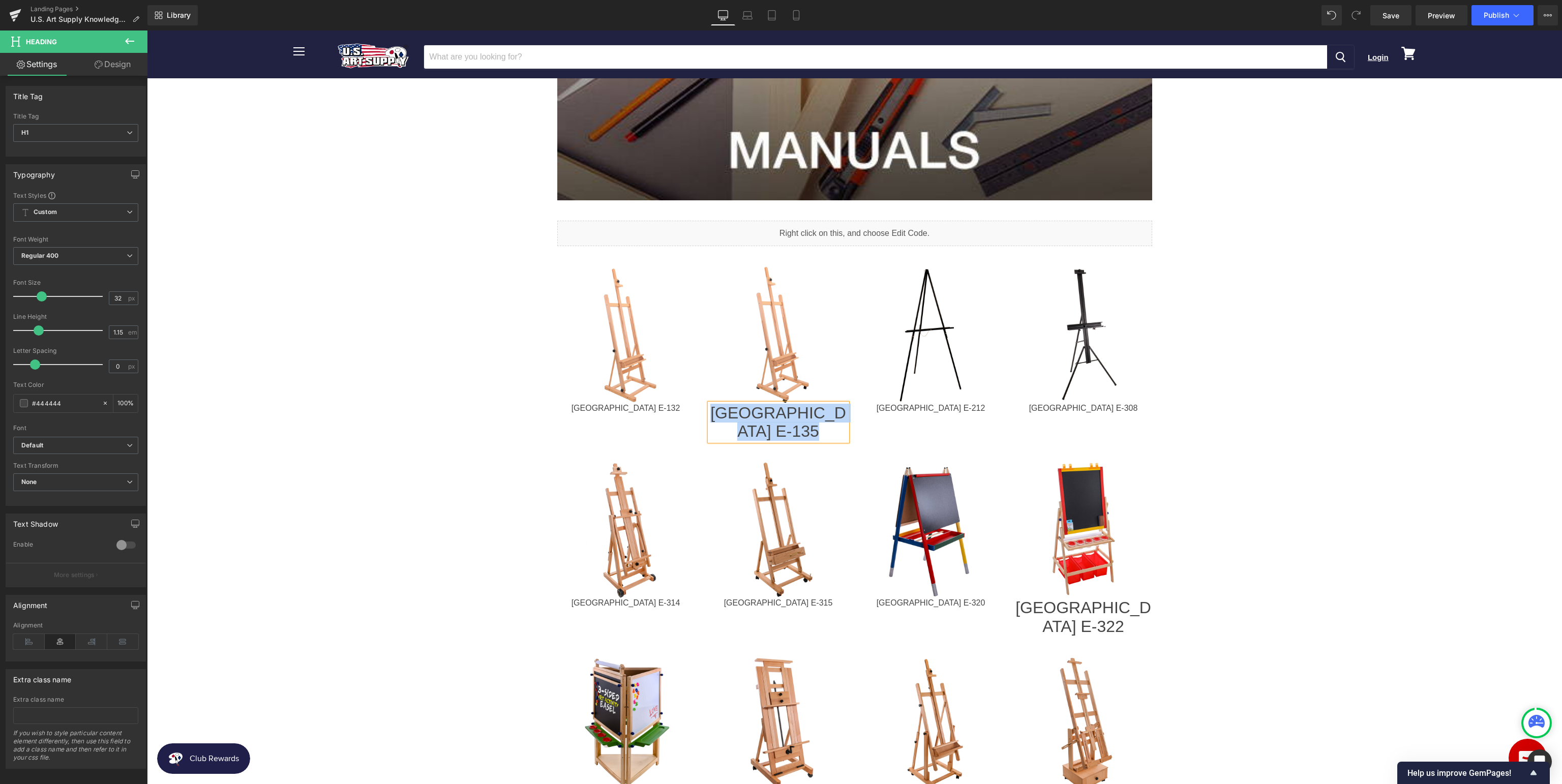
copy div "[GEOGRAPHIC_DATA] E-135"
click at [835, 416] on h1 "[GEOGRAPHIC_DATA] E-135" at bounding box center [779, 422] width 137 height 38
drag, startPoint x: 833, startPoint y: 414, endPoint x: 632, endPoint y: 414, distance: 201.0
click at [632, 414] on div "Image USA E-132 Heading Image [GEOGRAPHIC_DATA] E-135 Heading Image USA E-212 H…" at bounding box center [854, 348] width 610 height 195
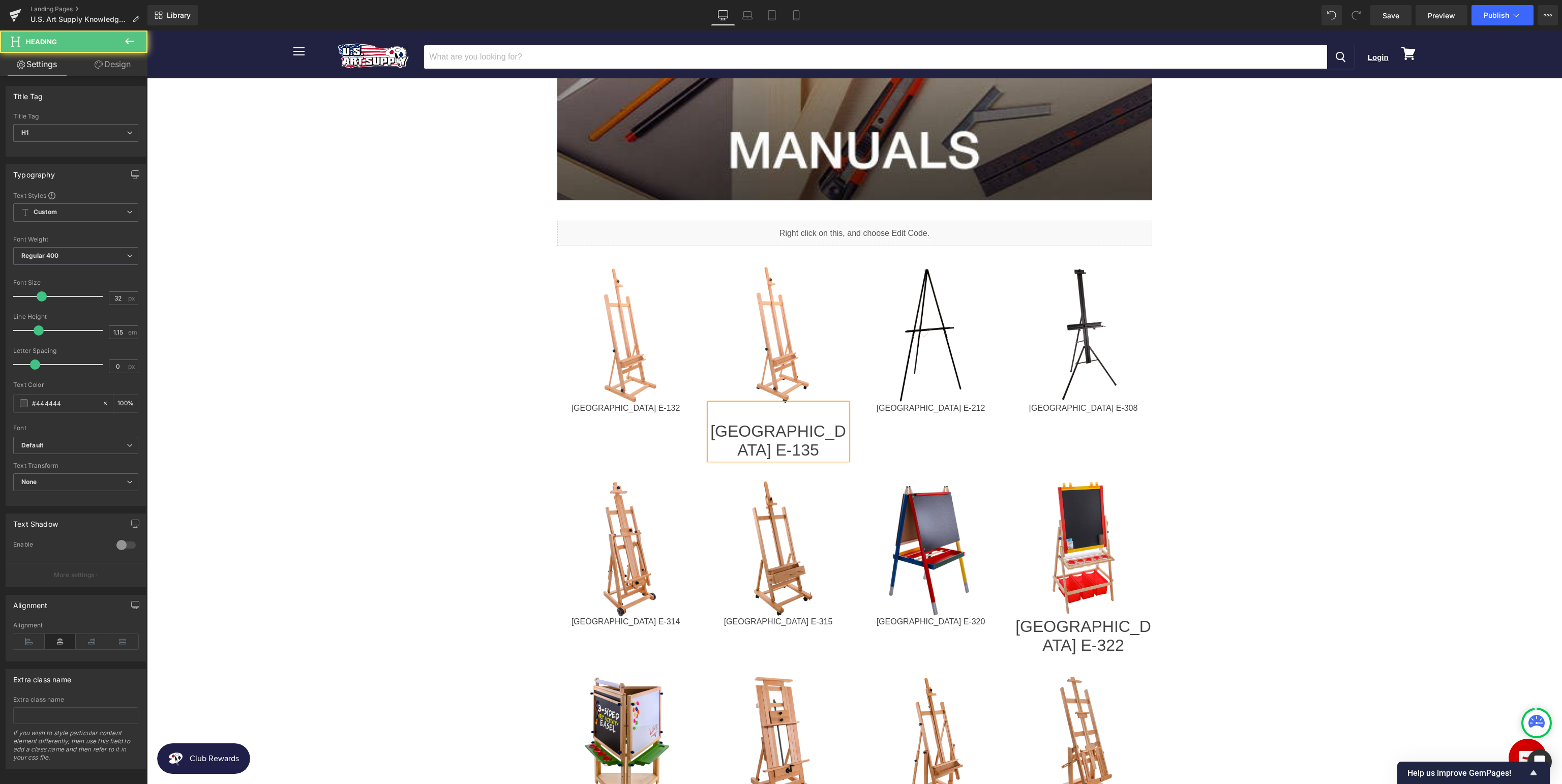
click at [741, 429] on h1 "[GEOGRAPHIC_DATA] E-135" at bounding box center [779, 431] width 137 height 56
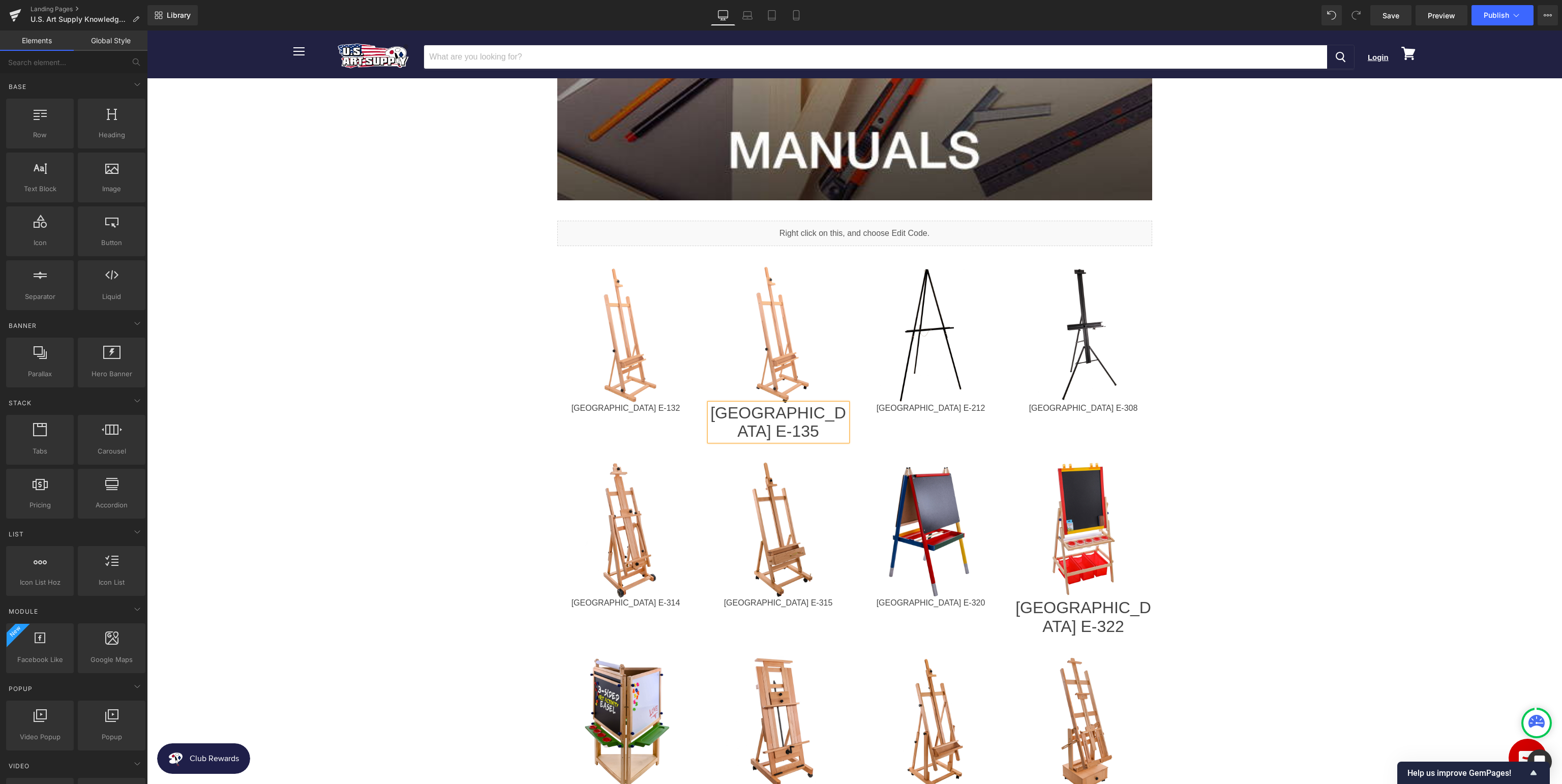
click at [1523, 424] on body "Menu Cancel Login View cart" at bounding box center [854, 736] width 1414 height 2269
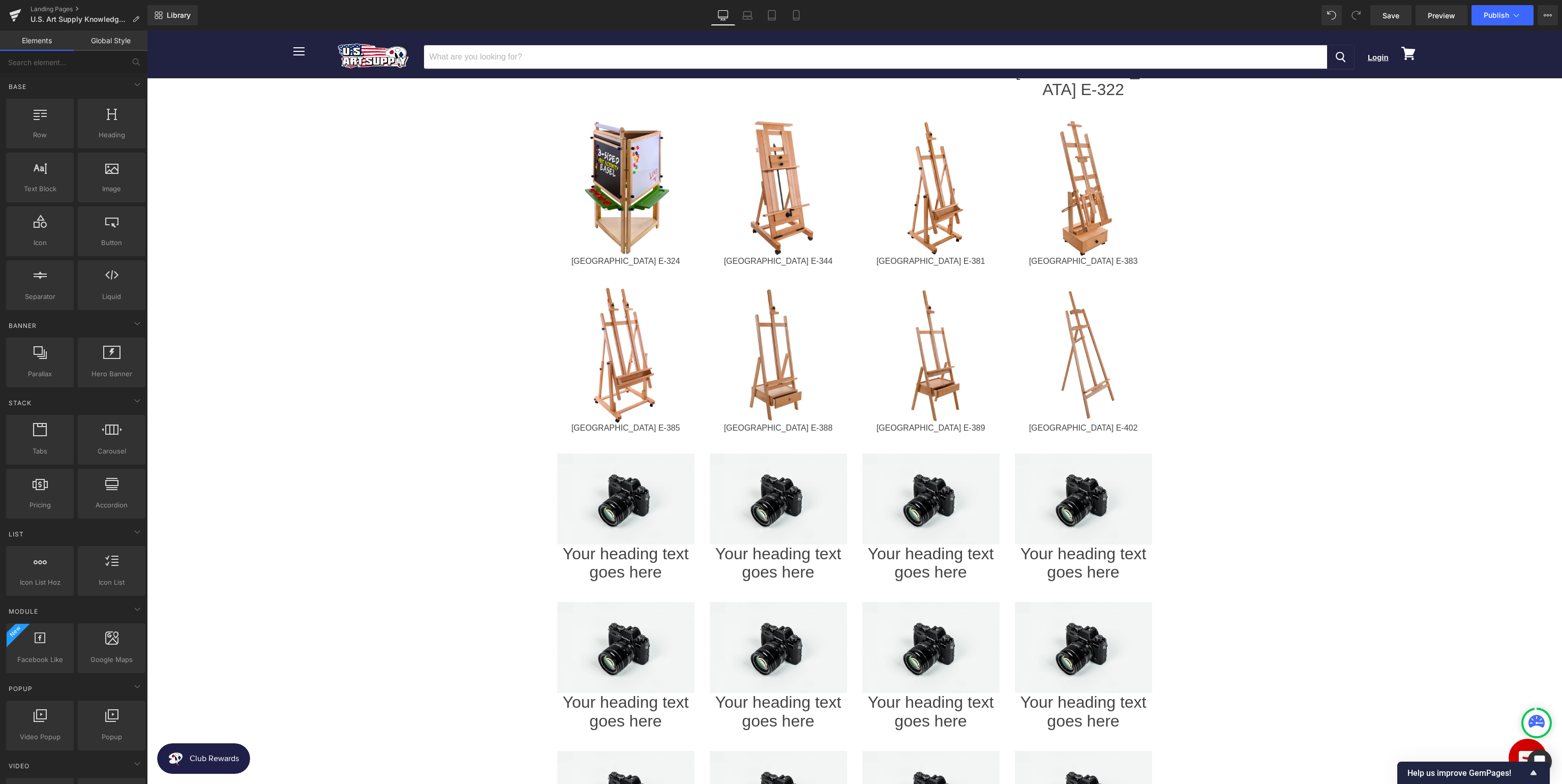
scroll to position [1180, 0]
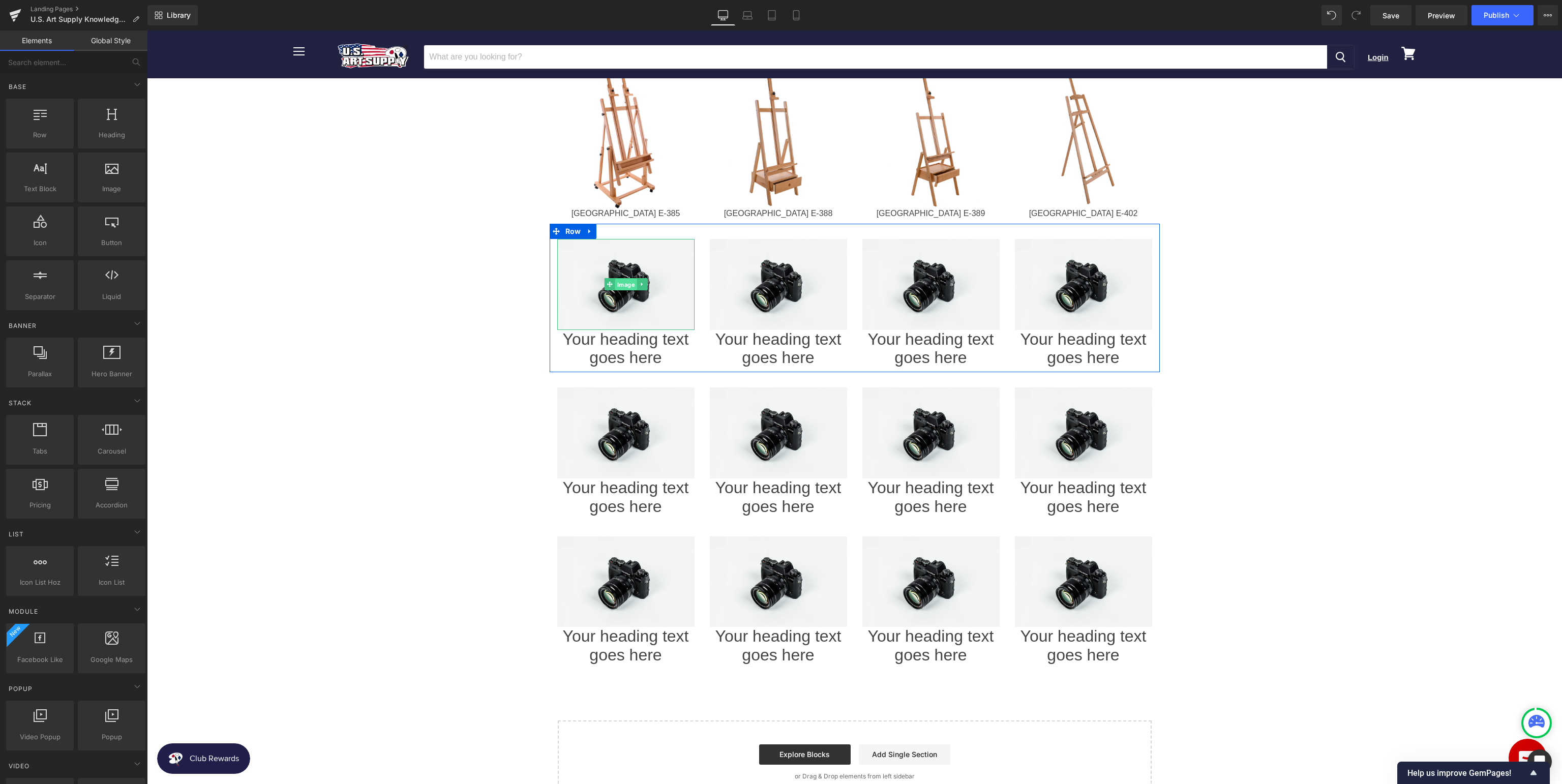
click at [623, 279] on span "Image" at bounding box center [625, 284] width 22 height 12
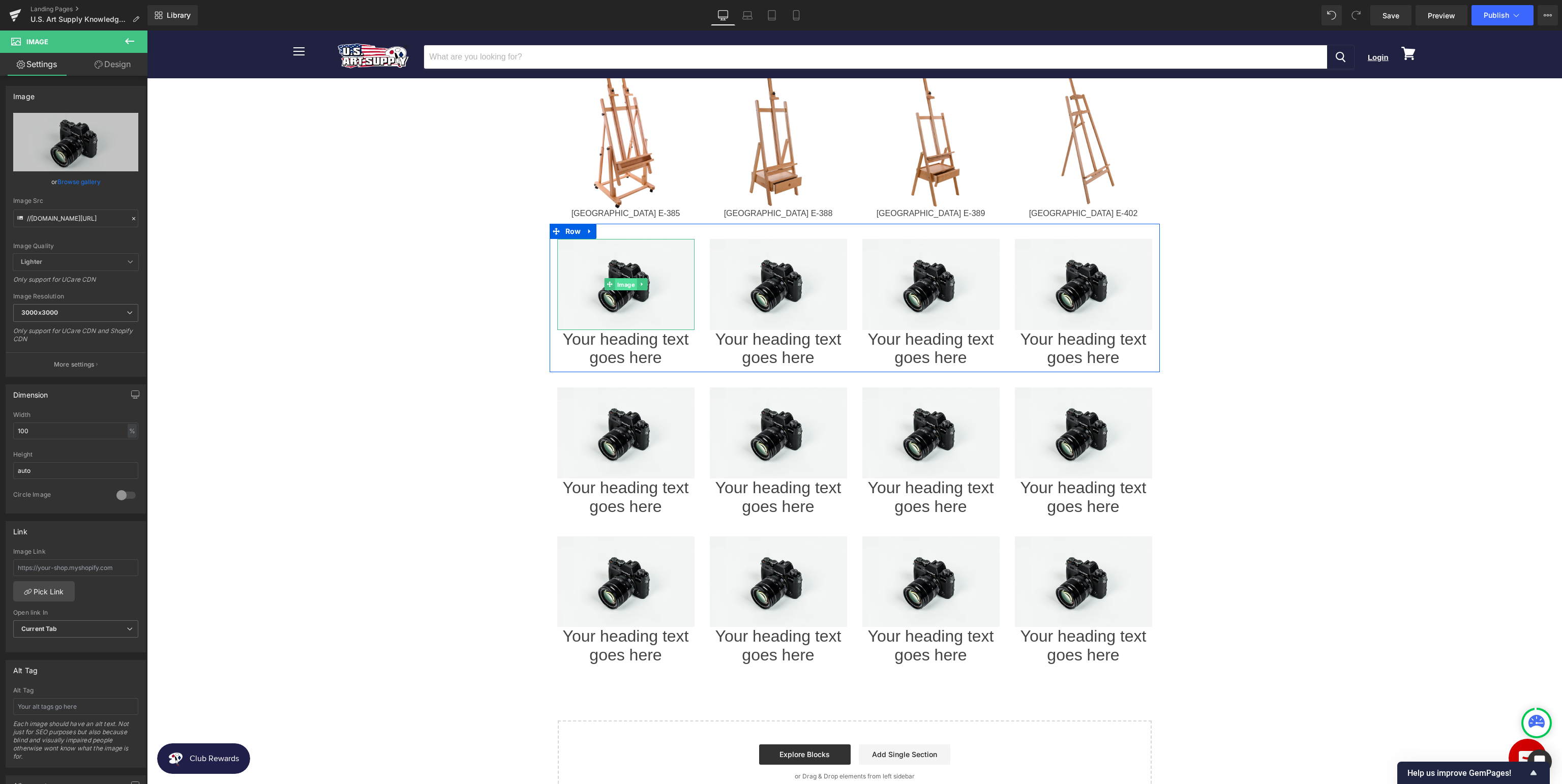
drag, startPoint x: 629, startPoint y: 245, endPoint x: 287, endPoint y: 216, distance: 343.2
click at [629, 279] on span "Image" at bounding box center [625, 284] width 22 height 12
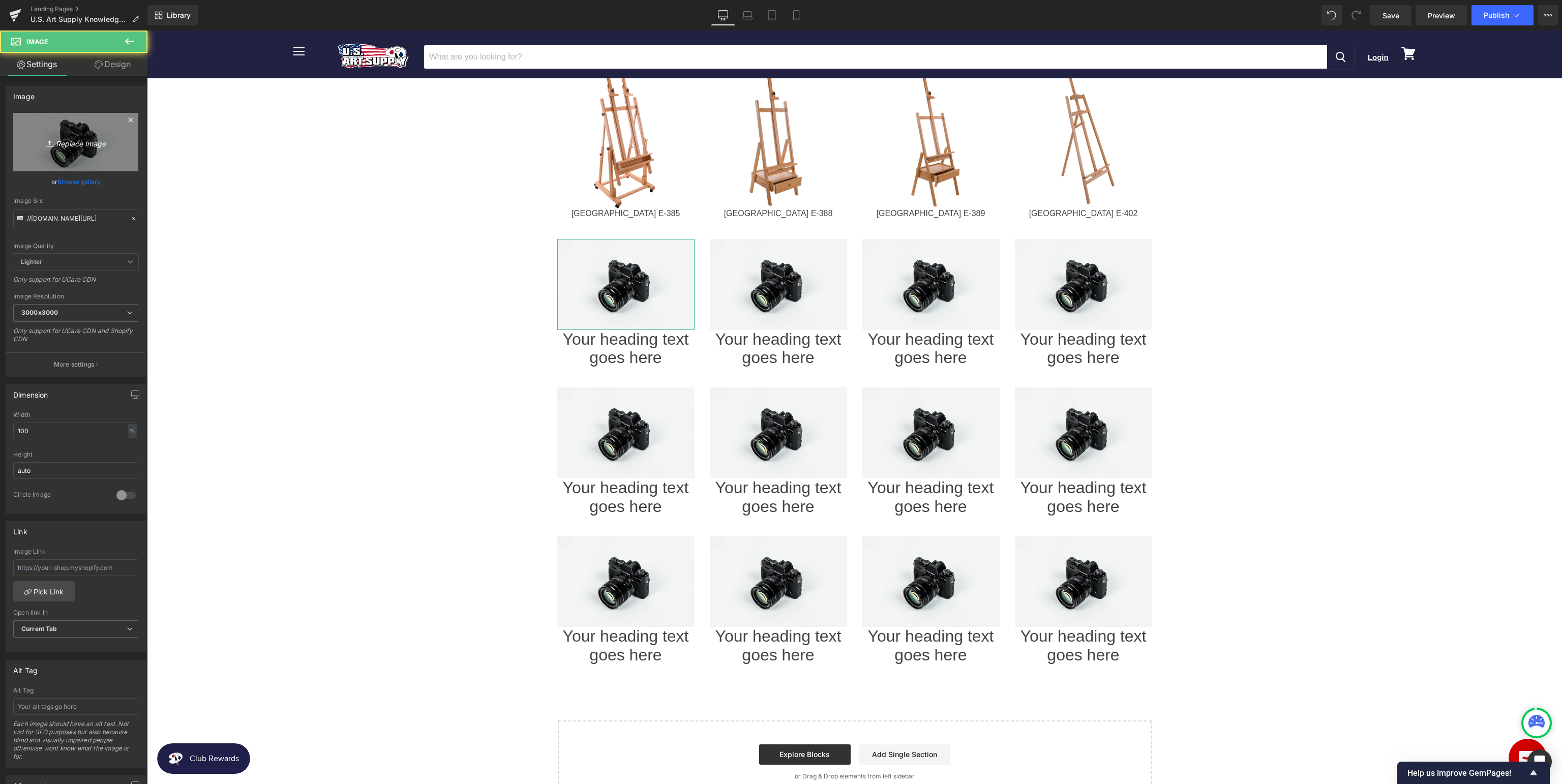
click at [69, 141] on icon "Replace Image" at bounding box center [75, 142] width 81 height 12
type input "C:\fakepath\USAE-405_v1.jpg"
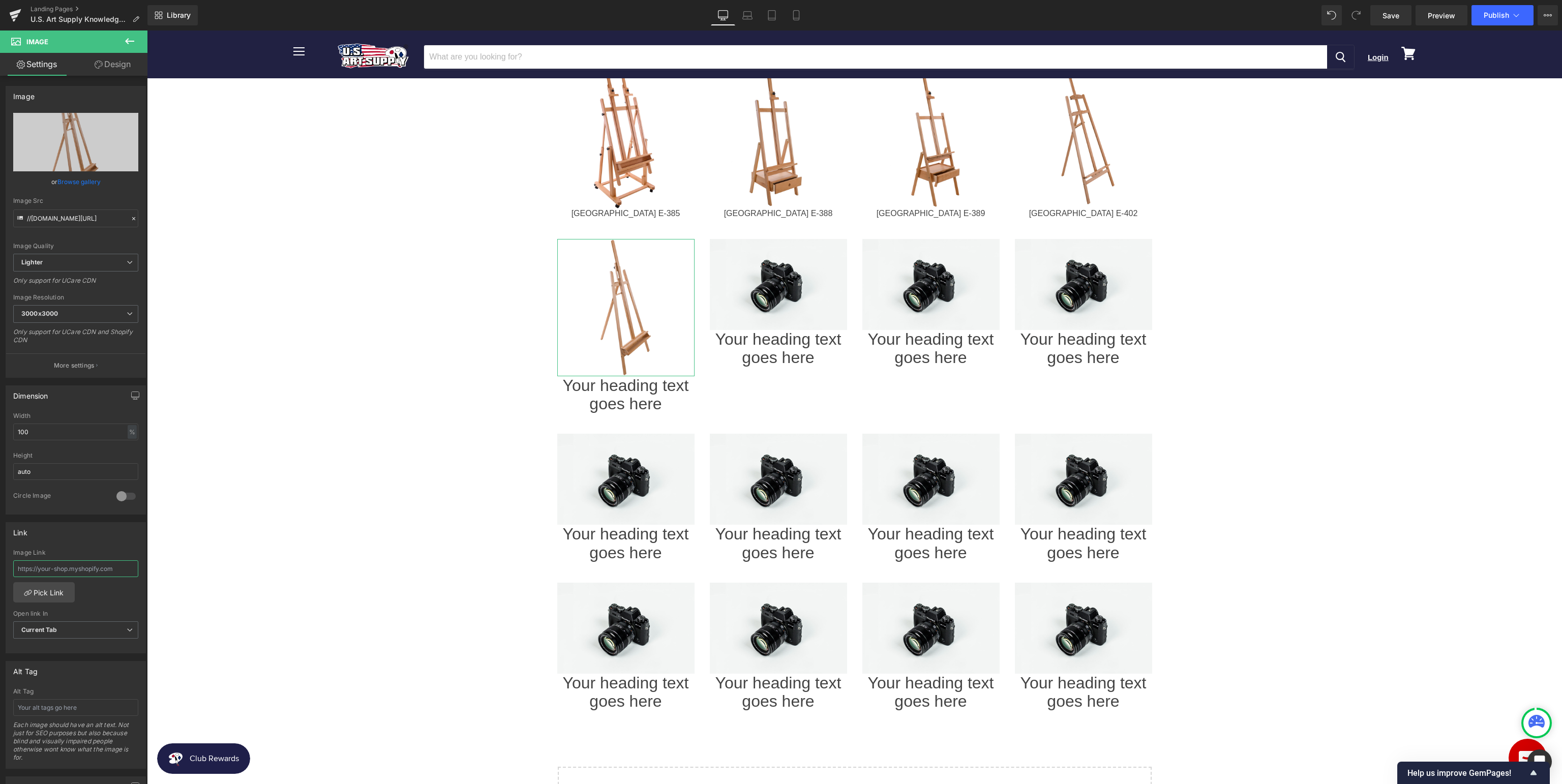
click at [67, 568] on input "text" at bounding box center [75, 569] width 125 height 17
paste input "[URL][DOMAIN_NAME]"
type input "[URL][DOMAIN_NAME]"
click at [642, 391] on icon at bounding box center [640, 394] width 6 height 6
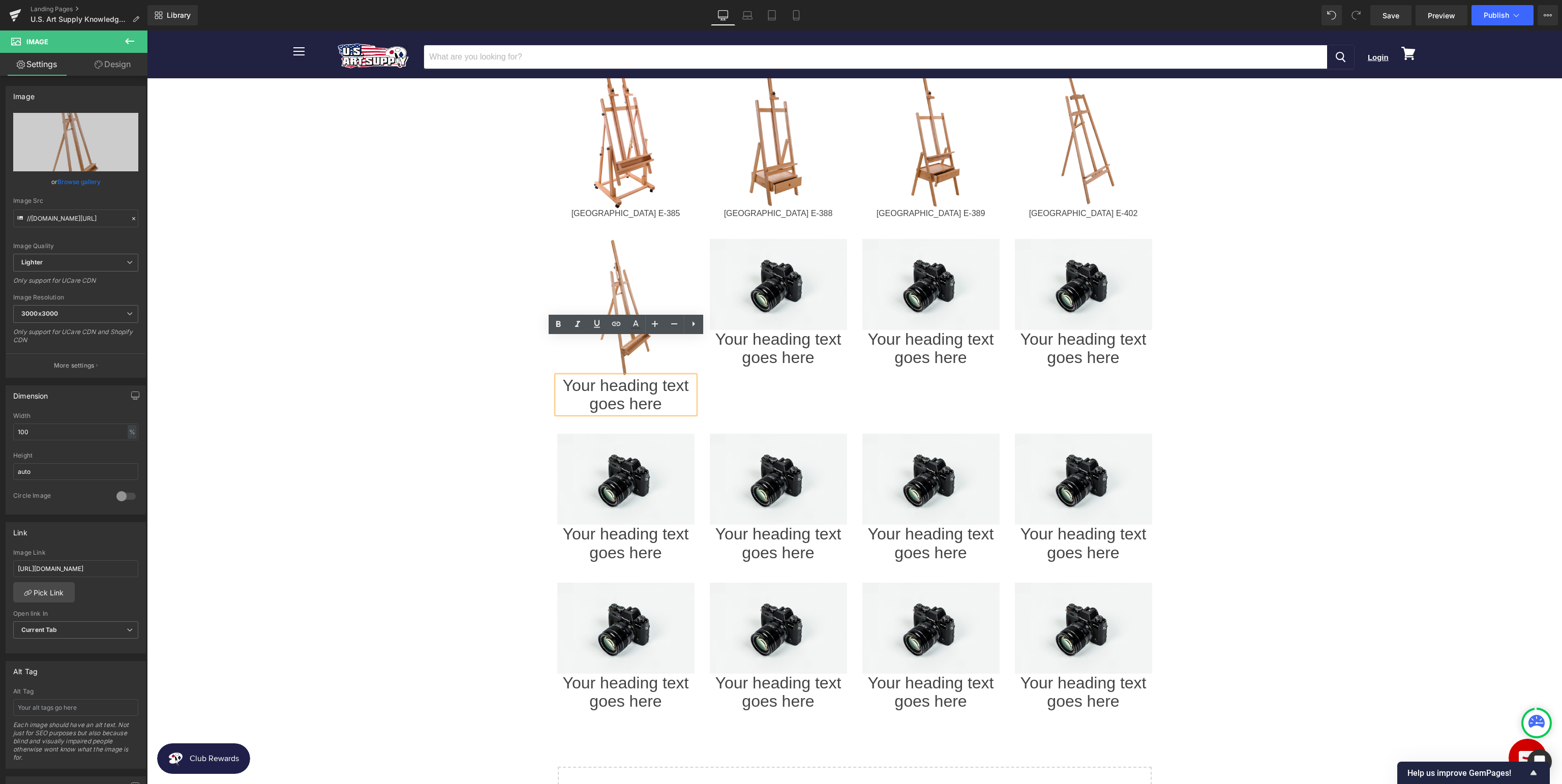
click at [675, 376] on h1 "Your heading text goes here" at bounding box center [625, 395] width 137 height 38
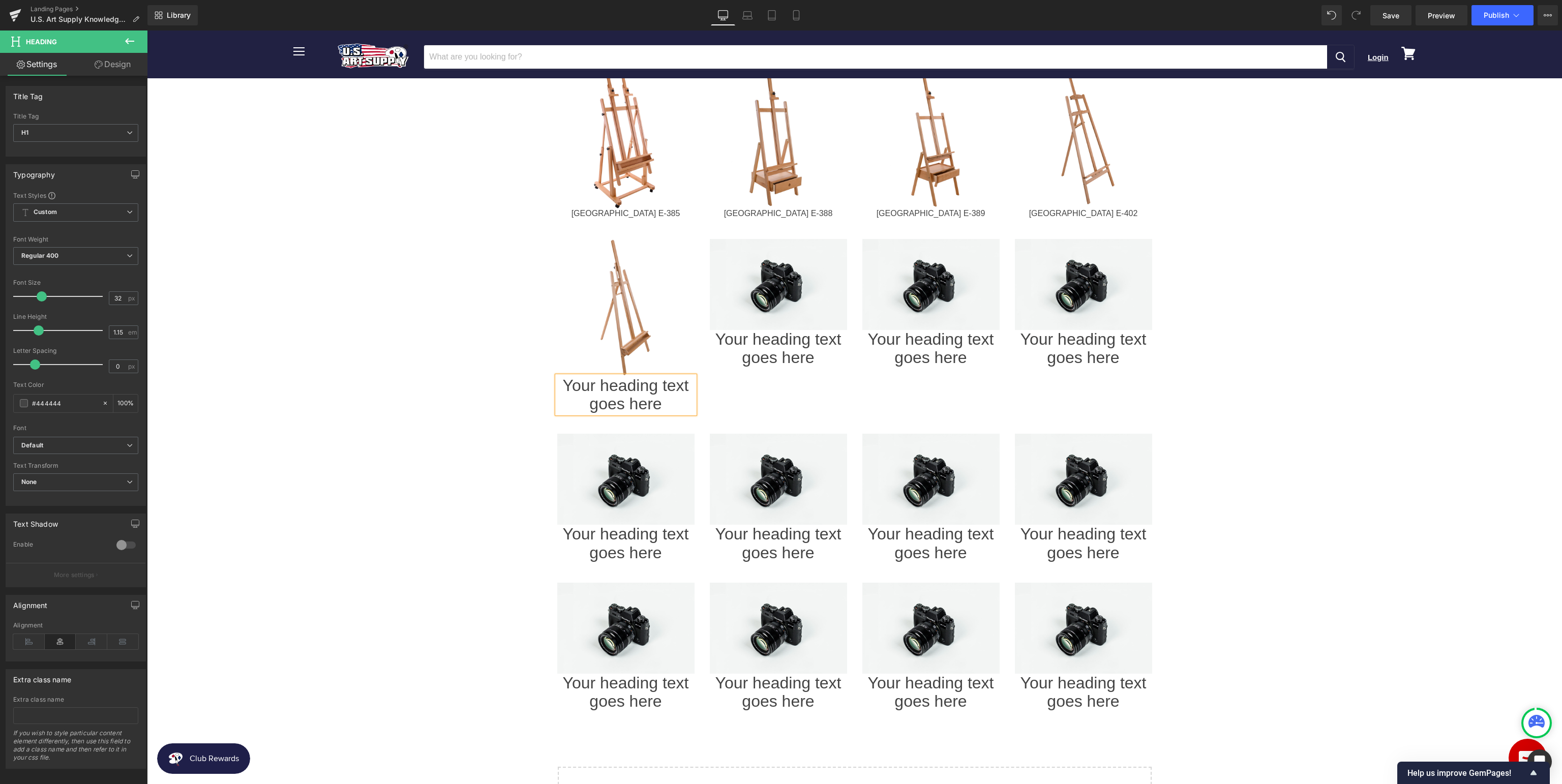
paste div
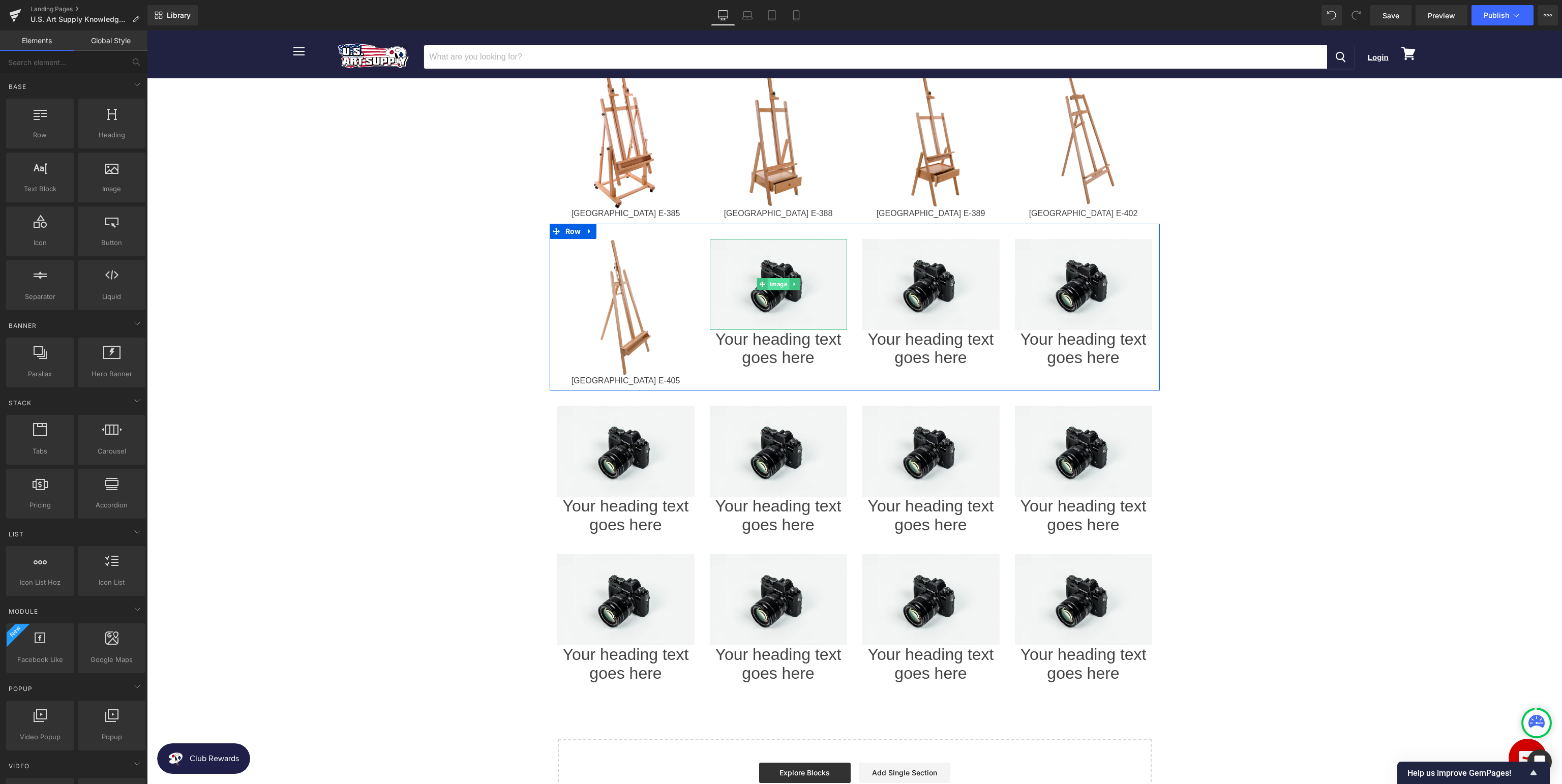
click at [772, 278] on span "Image" at bounding box center [778, 284] width 22 height 12
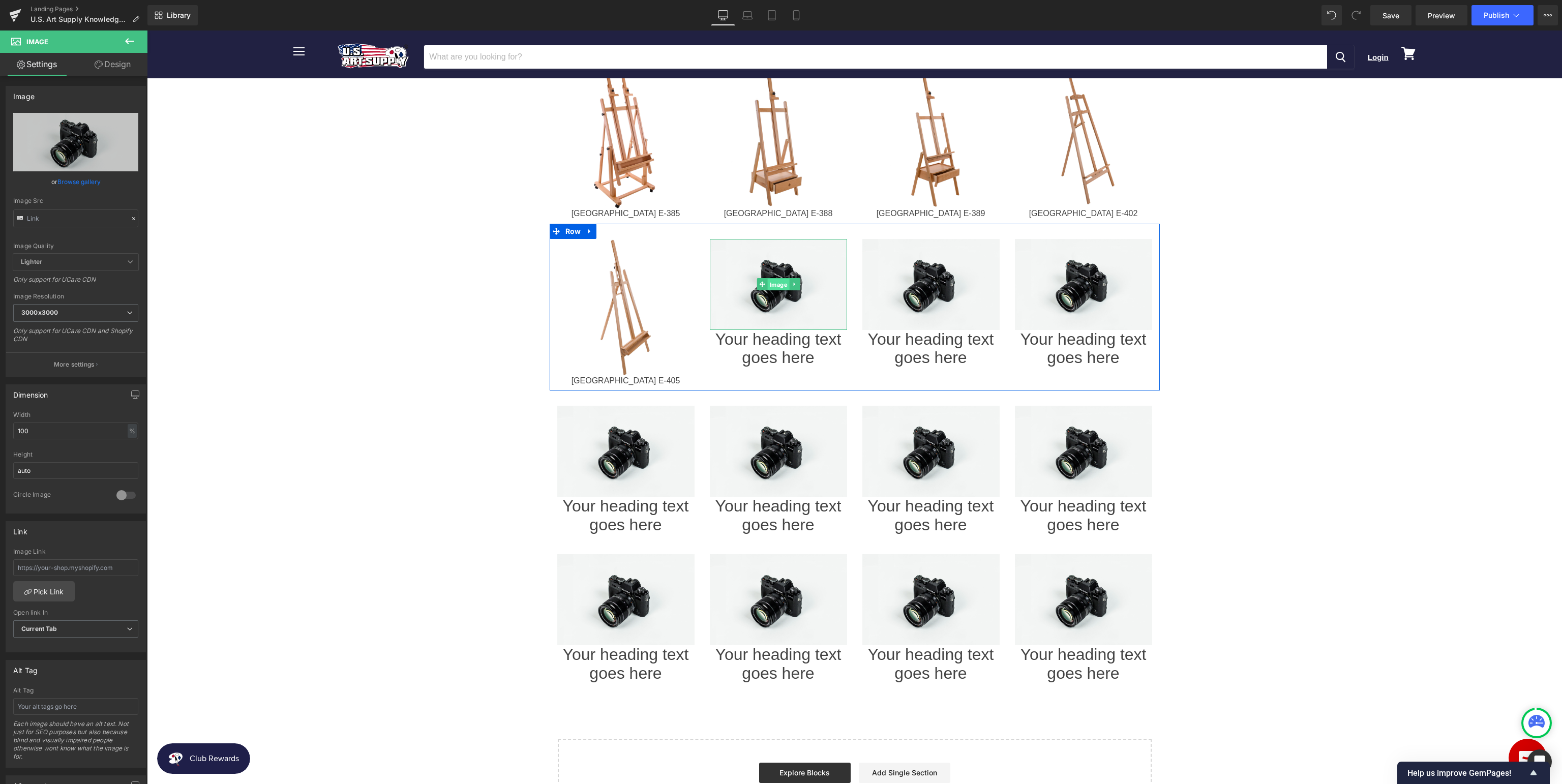
click at [782, 279] on span "Image" at bounding box center [778, 284] width 22 height 12
click at [70, 146] on icon "Replace Image" at bounding box center [75, 142] width 81 height 12
type input "C:\fakepath\USAE-410_v1.jpg"
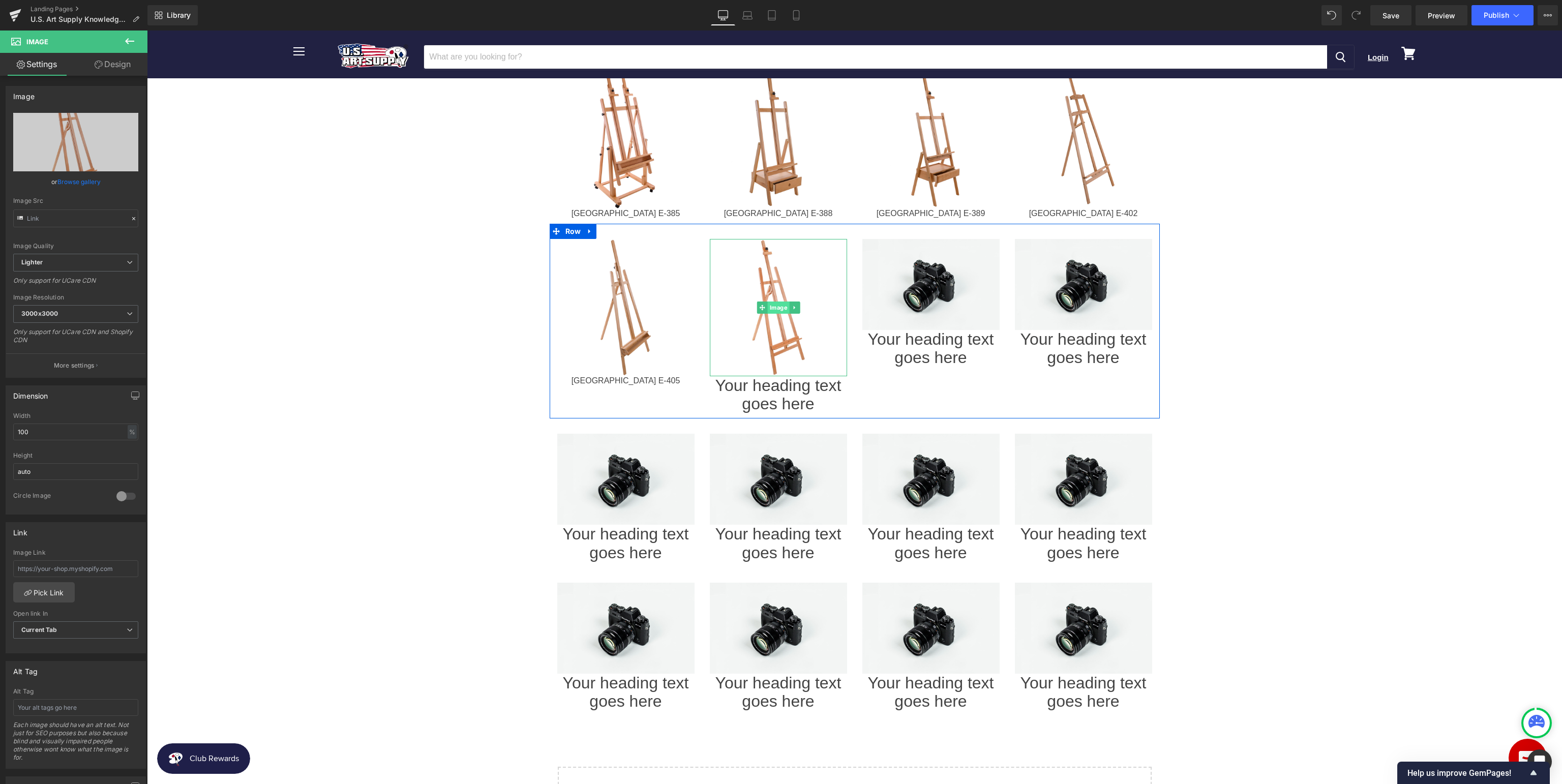
click at [778, 302] on span "Image" at bounding box center [778, 307] width 22 height 12
click at [56, 563] on input "text" at bounding box center [75, 569] width 125 height 17
paste input "[URL][DOMAIN_NAME]"
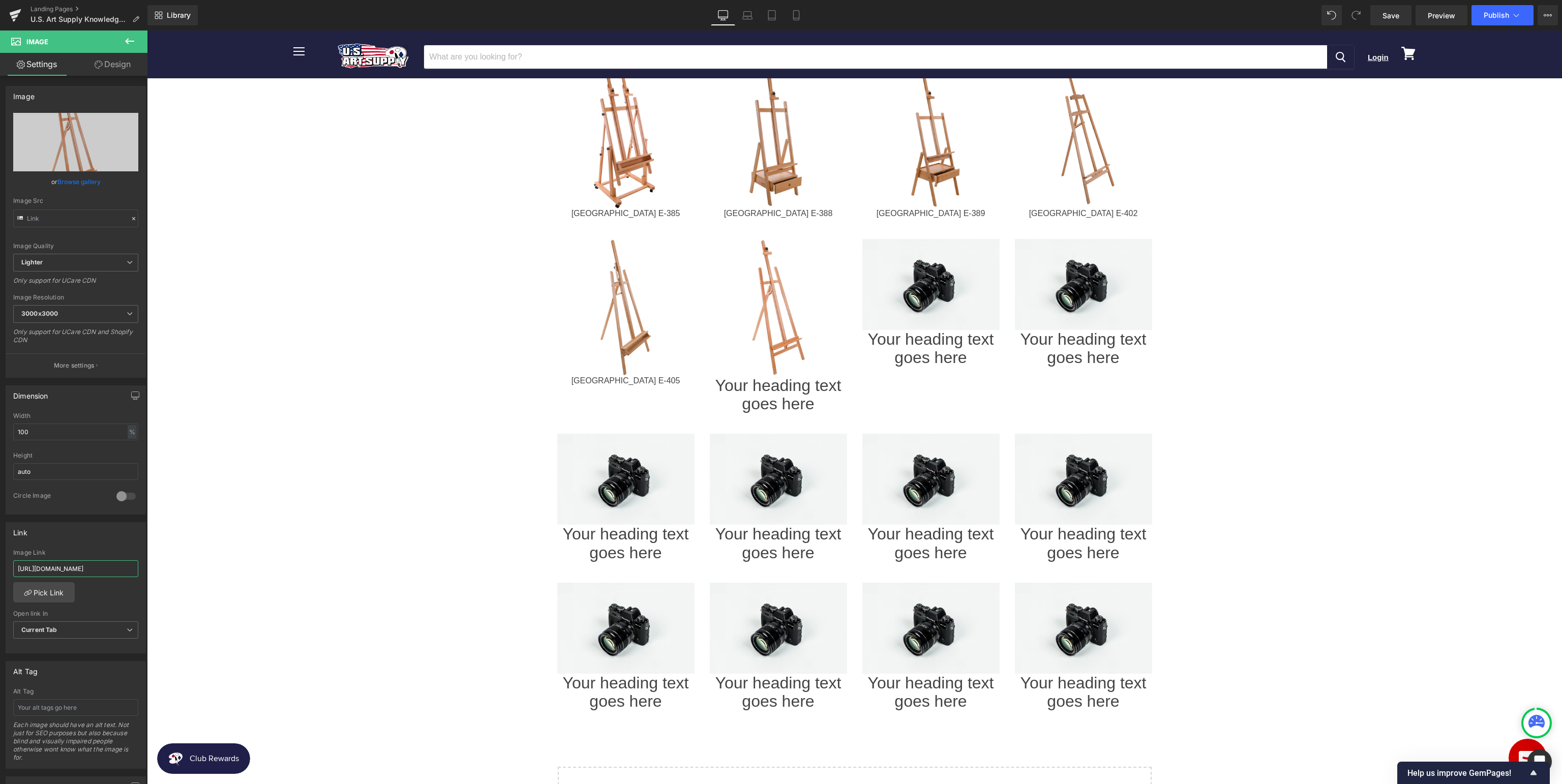
type input "[URL][DOMAIN_NAME]"
click at [790, 391] on icon at bounding box center [792, 394] width 6 height 6
click at [815, 376] on h1 "Your heading text goes here" at bounding box center [779, 395] width 137 height 38
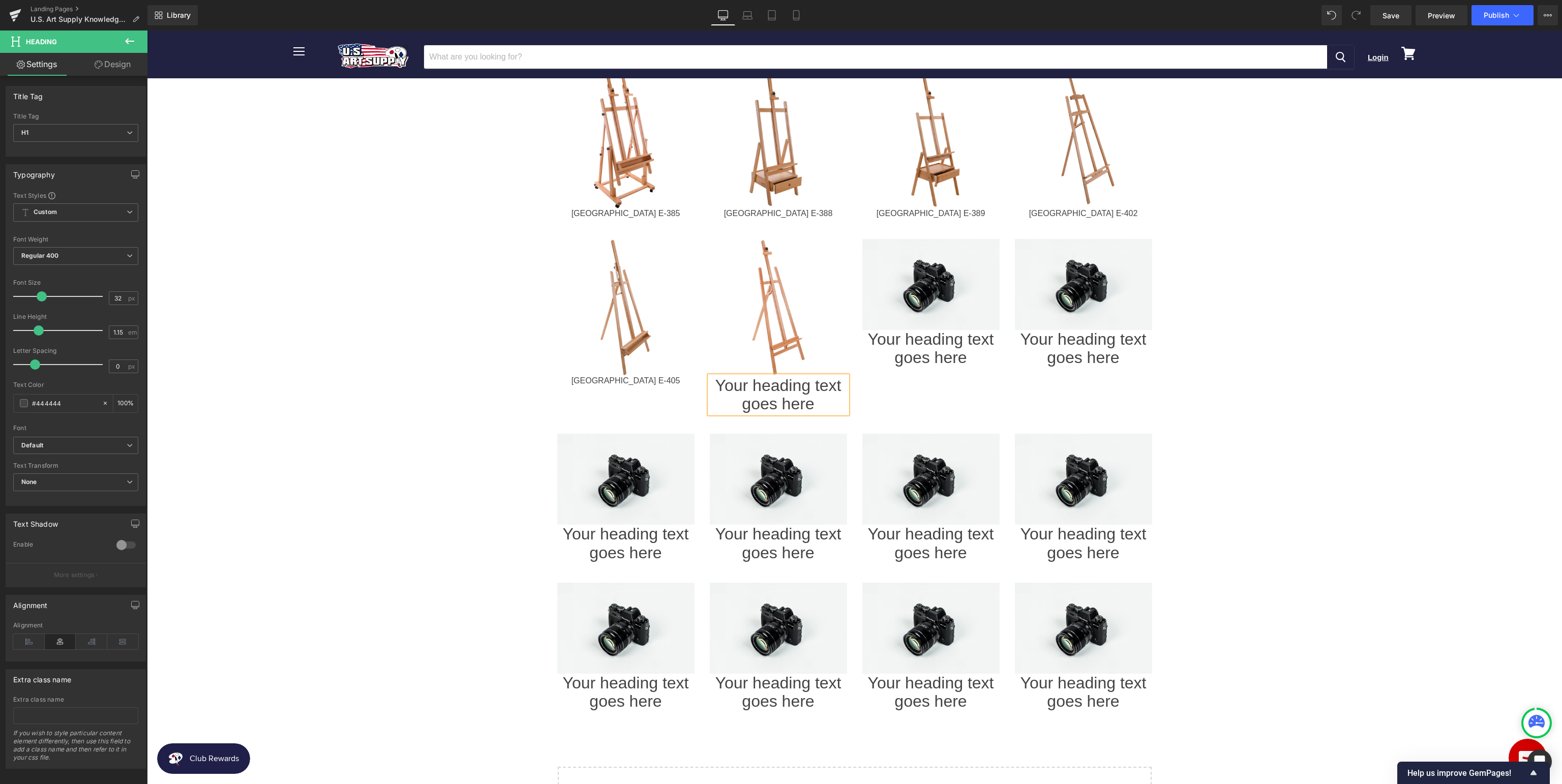
paste div
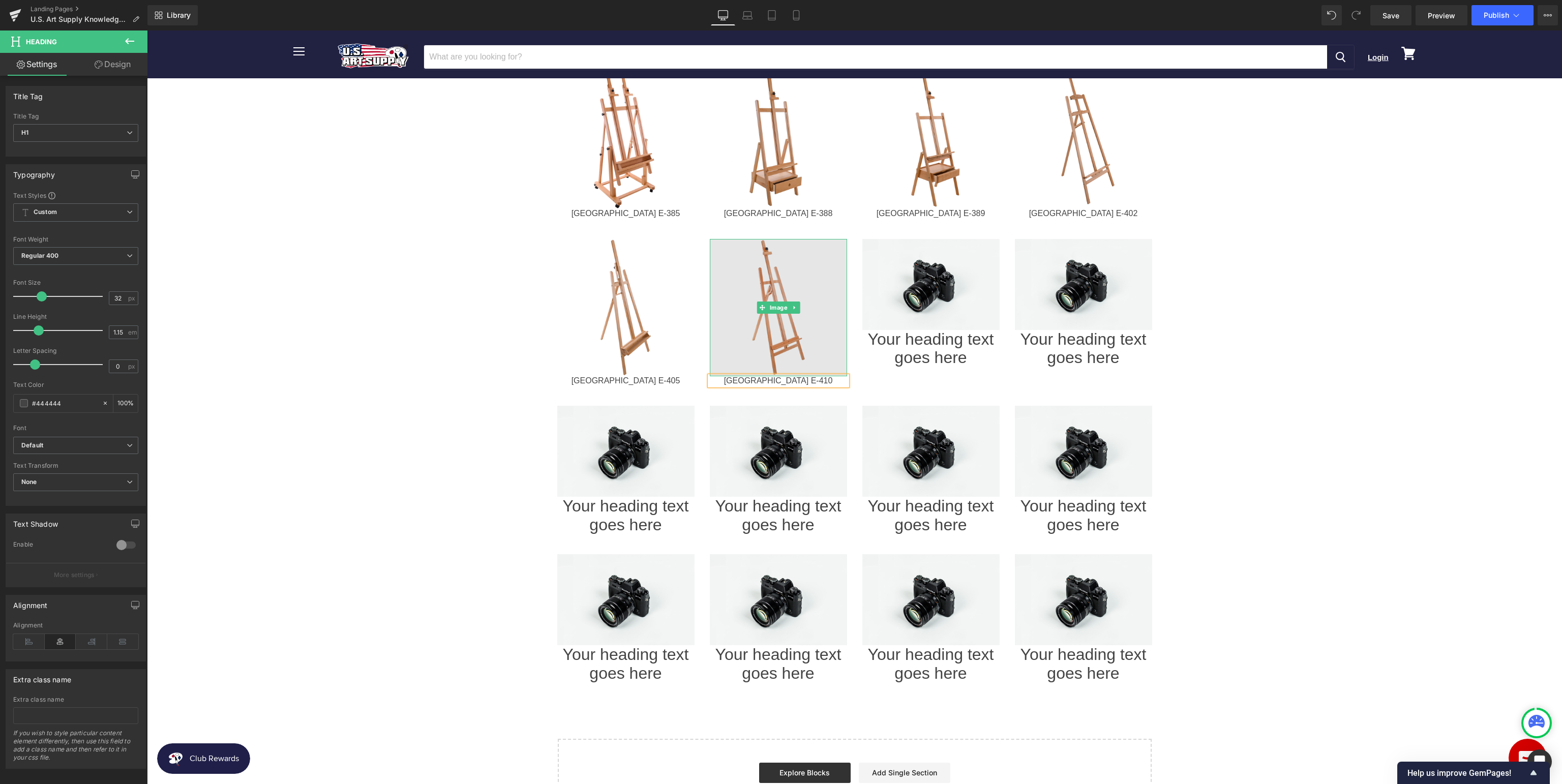
click at [773, 302] on span "Image" at bounding box center [778, 307] width 22 height 12
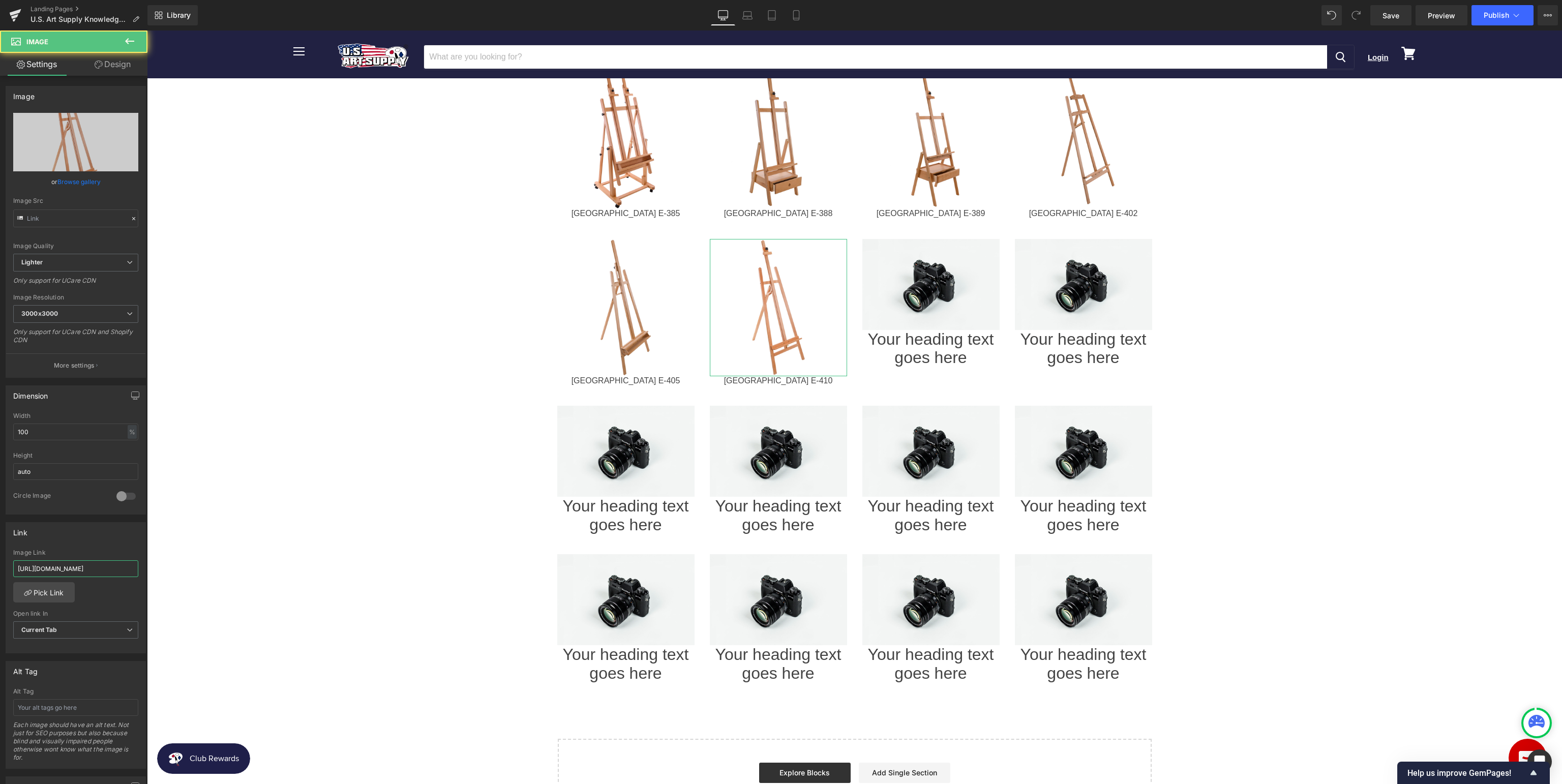
click at [103, 572] on input "[URL][DOMAIN_NAME]" at bounding box center [75, 569] width 125 height 17
drag, startPoint x: 72, startPoint y: 563, endPoint x: 192, endPoint y: 562, distance: 120.0
click at [138, 562] on input "[URL][DOMAIN_NAME]" at bounding box center [75, 569] width 125 height 17
click at [623, 302] on span "Image" at bounding box center [625, 307] width 22 height 12
click at [80, 570] on input "[URL][DOMAIN_NAME]" at bounding box center [75, 569] width 125 height 17
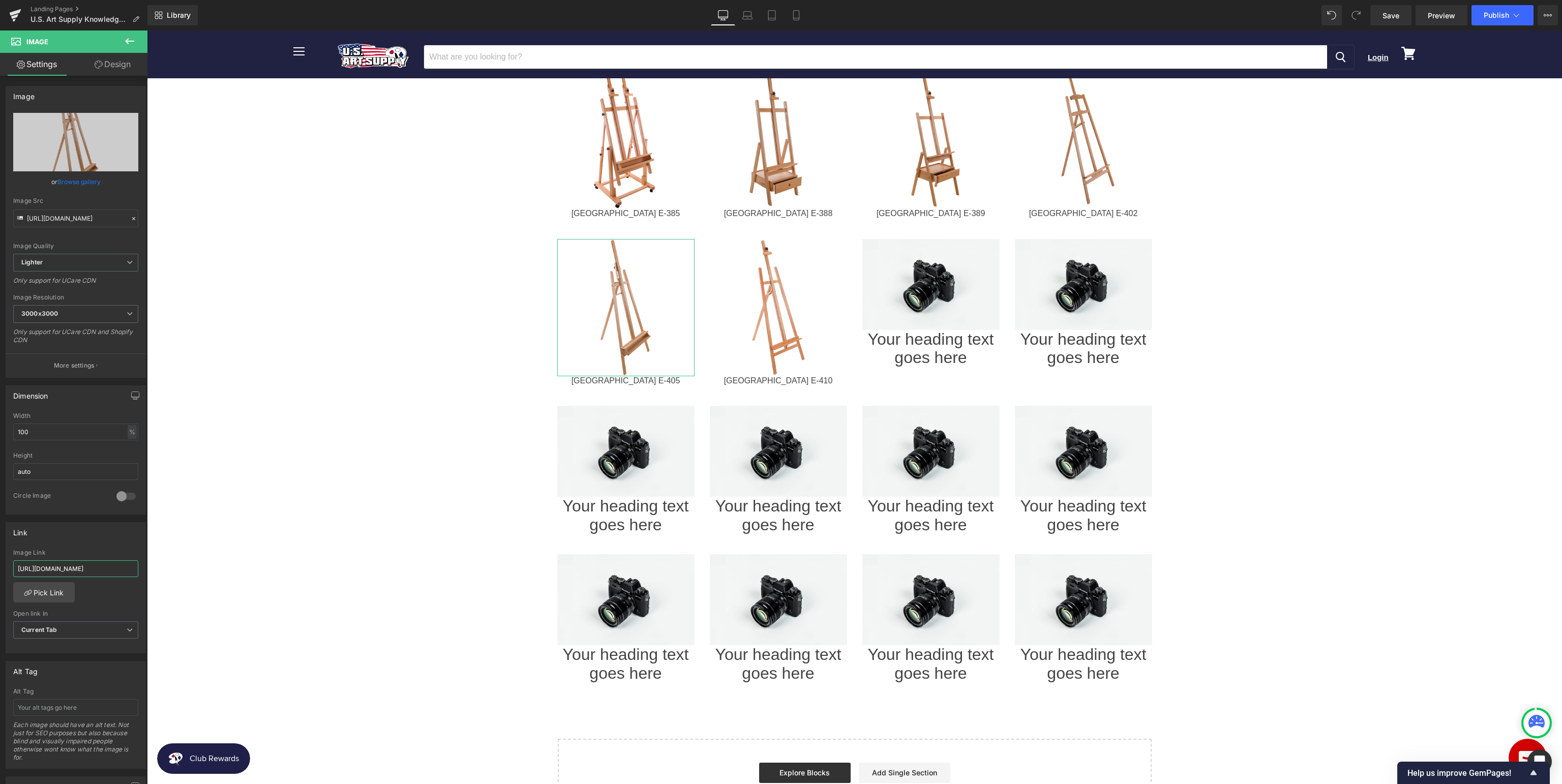
scroll to position [0, 49]
drag, startPoint x: 49, startPoint y: 569, endPoint x: 125, endPoint y: 532, distance: 84.5
click at [138, 564] on input "[URL][DOMAIN_NAME]" at bounding box center [75, 569] width 125 height 17
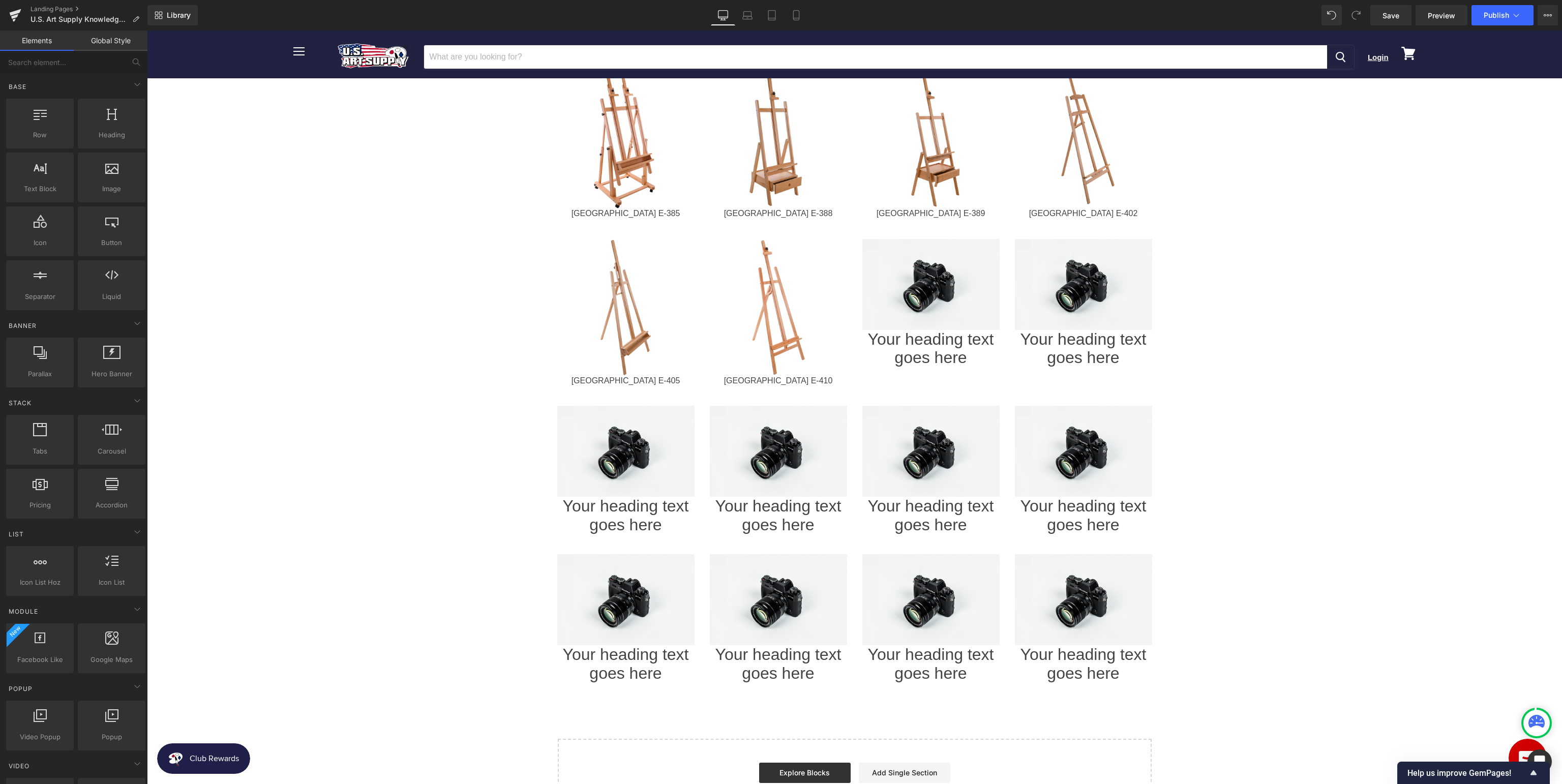
click at [935, 279] on span "Image" at bounding box center [930, 284] width 22 height 12
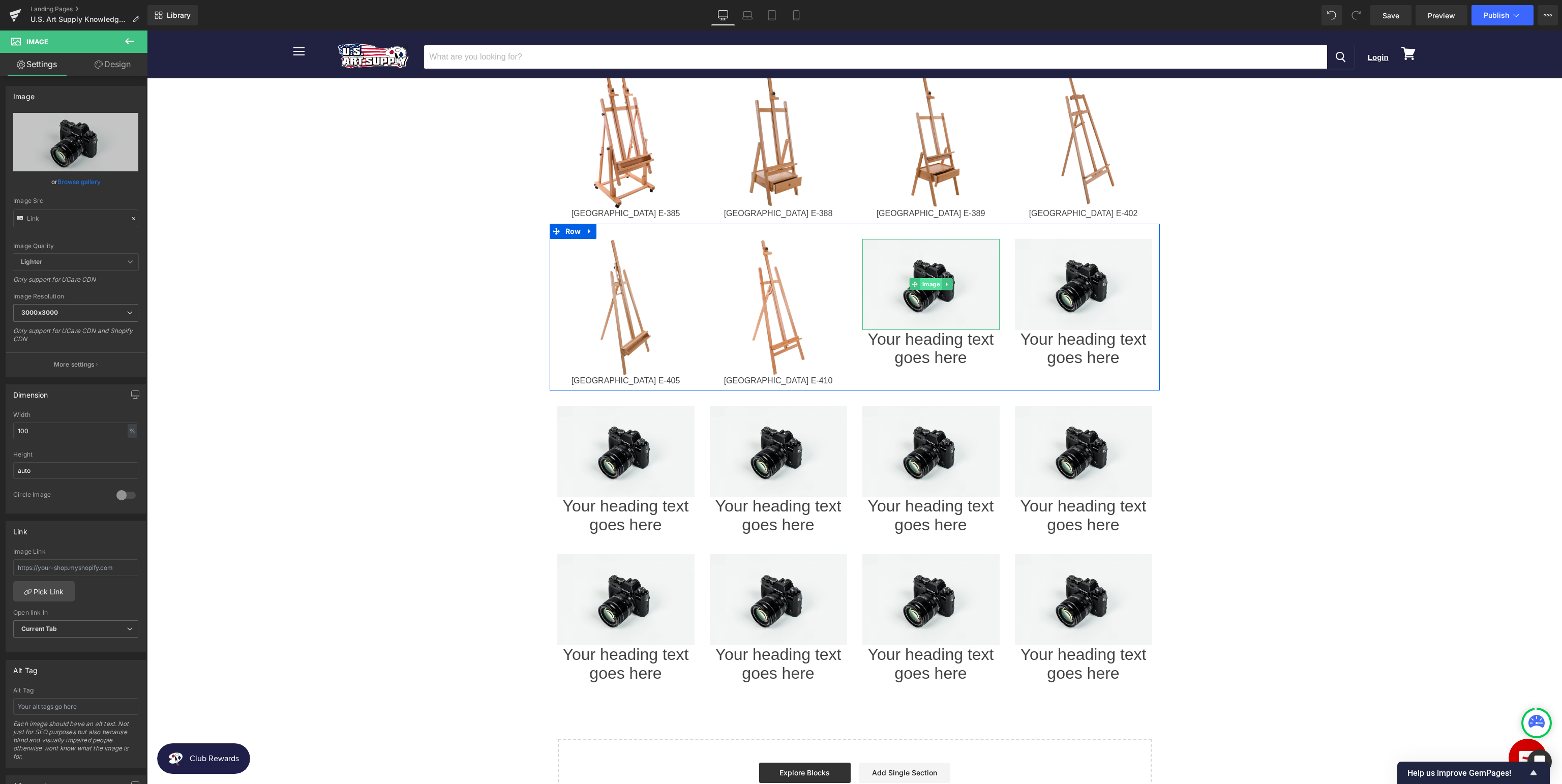
click at [926, 278] on span "Image" at bounding box center [930, 284] width 22 height 12
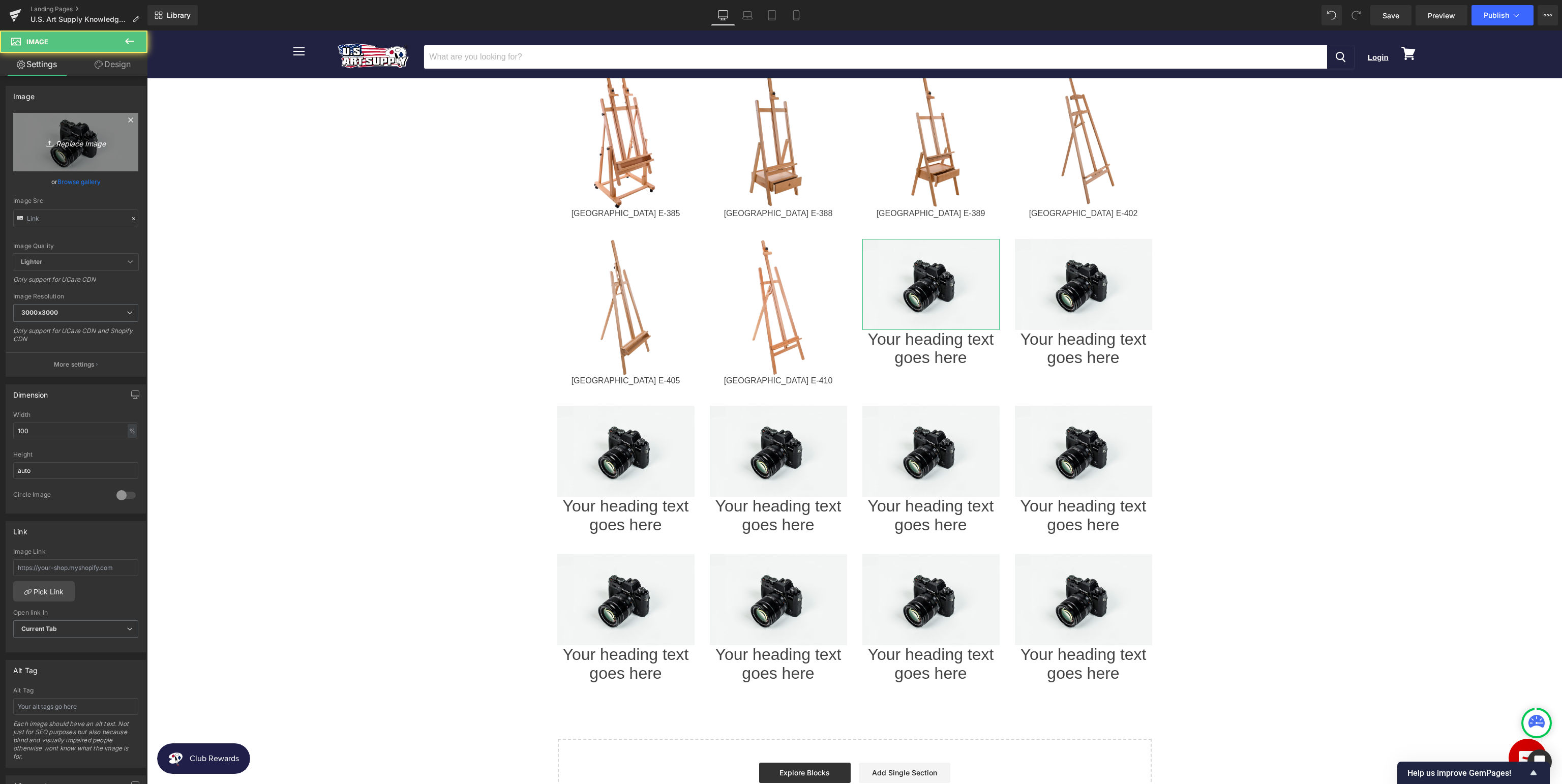
click at [78, 145] on icon "Replace Image" at bounding box center [75, 142] width 81 height 12
type input "C:\fakepath\USAE-419_v2.jpg"
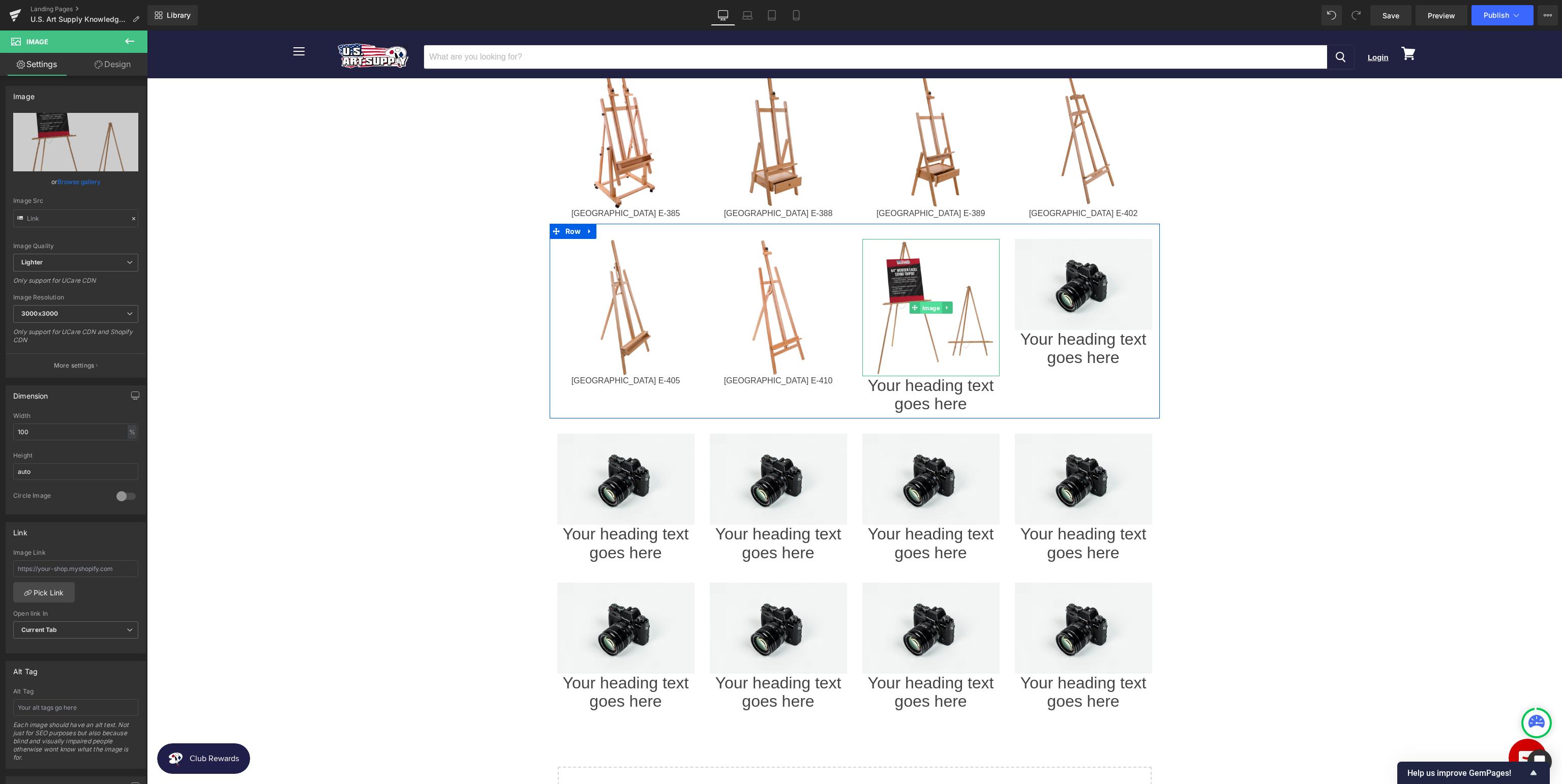
click at [927, 302] on span "Image" at bounding box center [930, 307] width 22 height 12
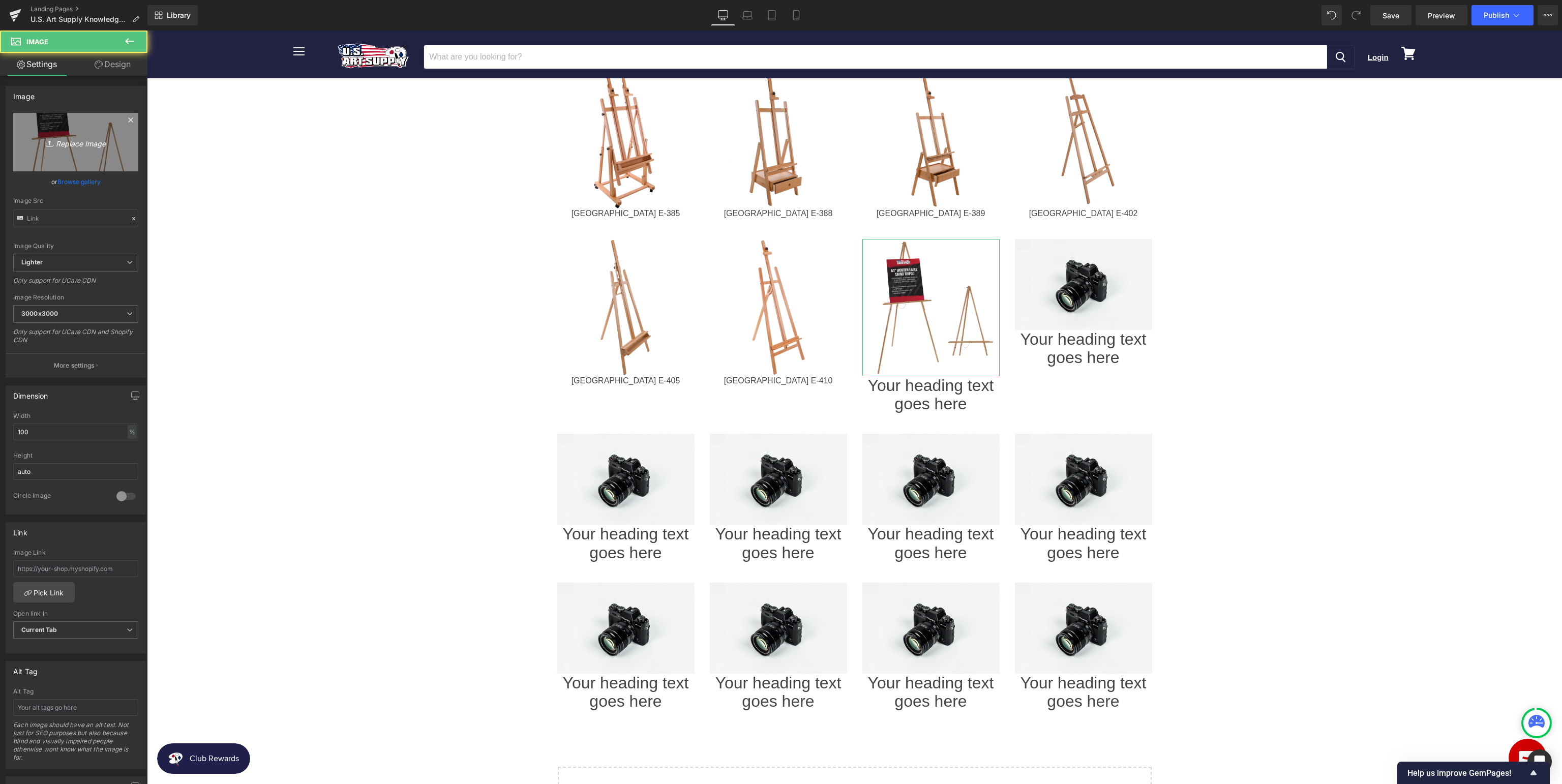
click at [81, 146] on icon "Replace Image" at bounding box center [75, 142] width 81 height 12
type input "C:\fakepath\USAE-419_v1.jpg"
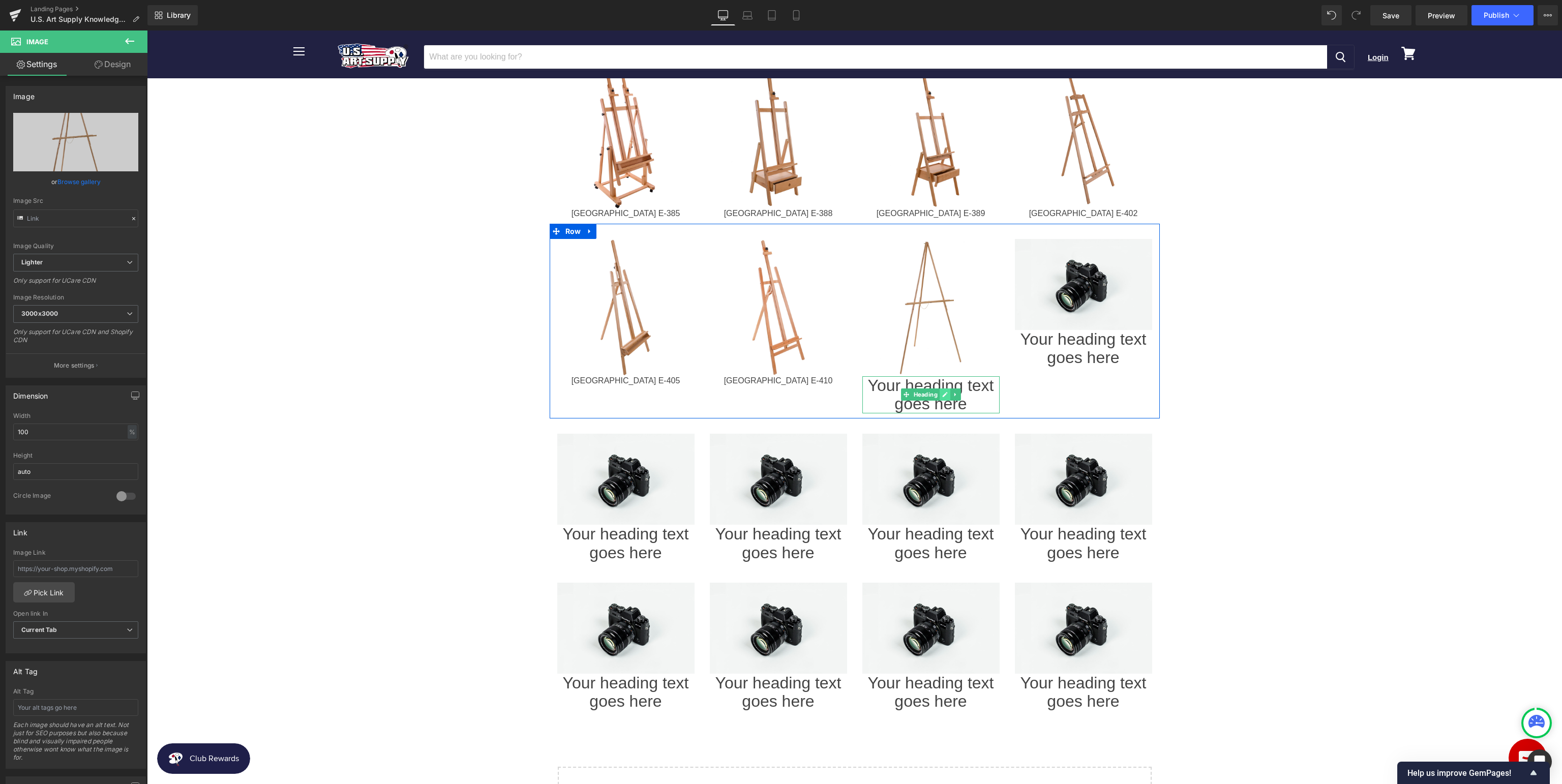
click at [945, 391] on icon at bounding box center [945, 394] width 6 height 6
click at [962, 376] on h1 "Your heading text goes here" at bounding box center [931, 395] width 137 height 38
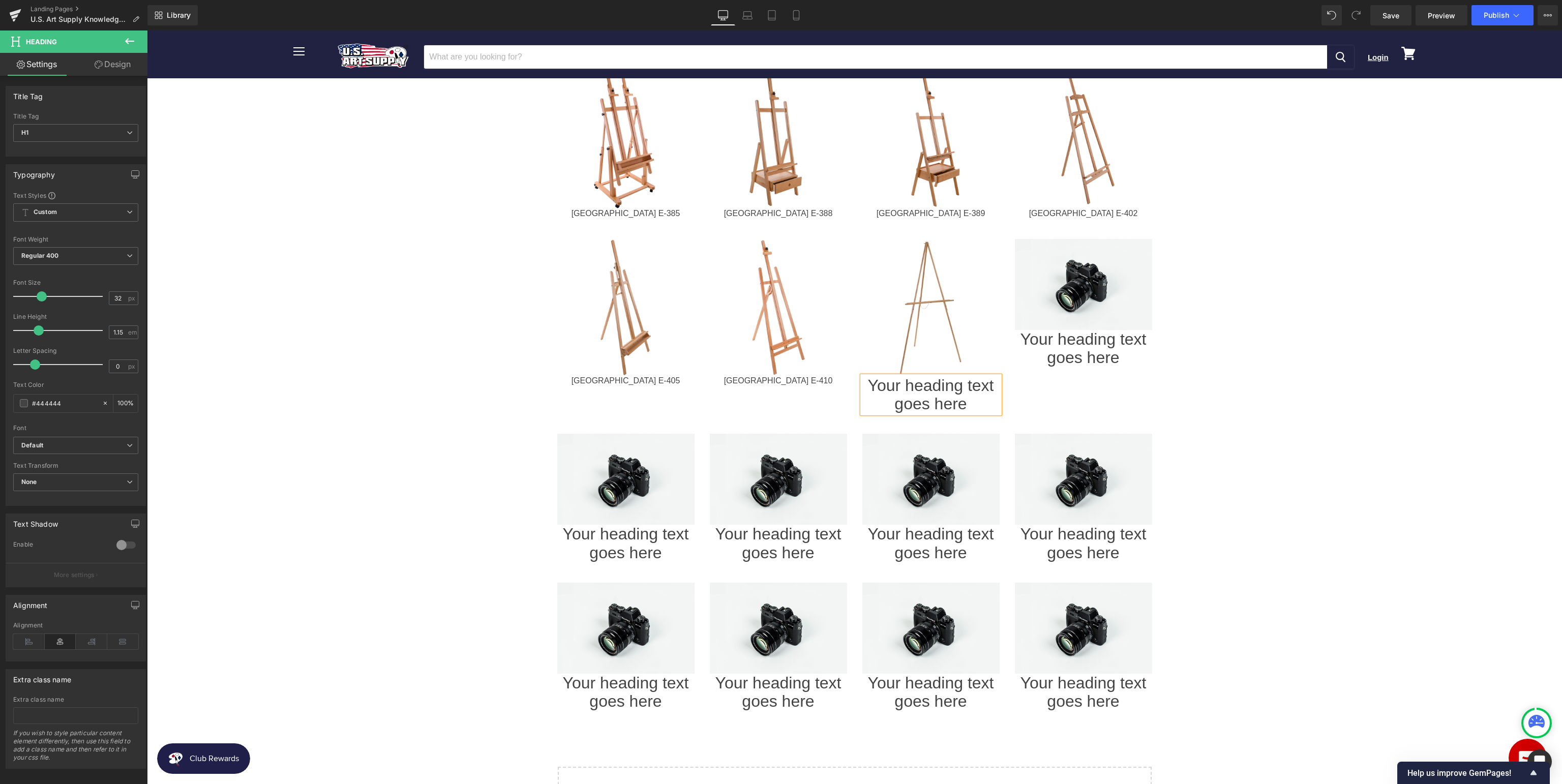
paste div
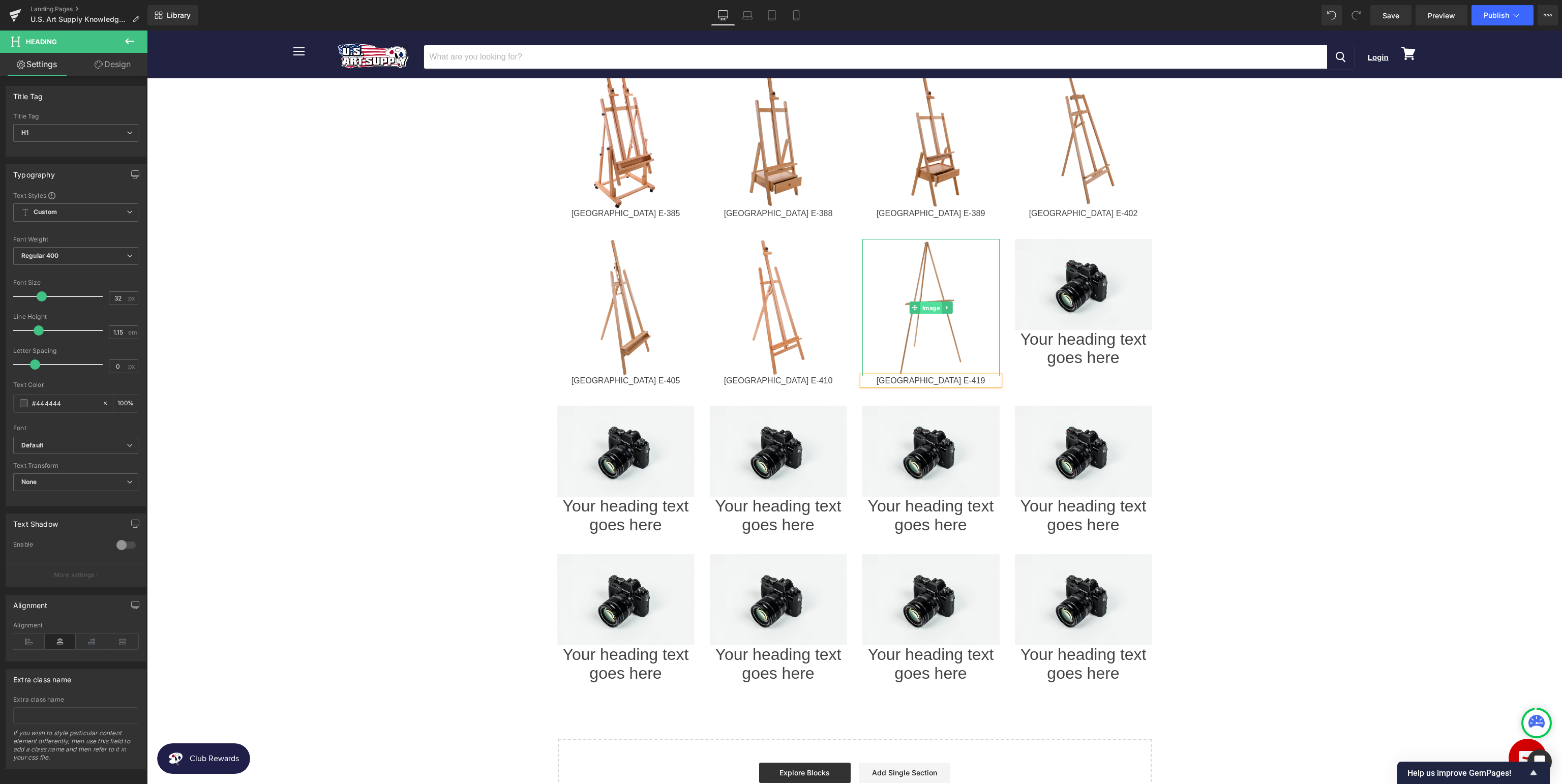
click at [926, 302] on span "Image" at bounding box center [930, 307] width 22 height 12
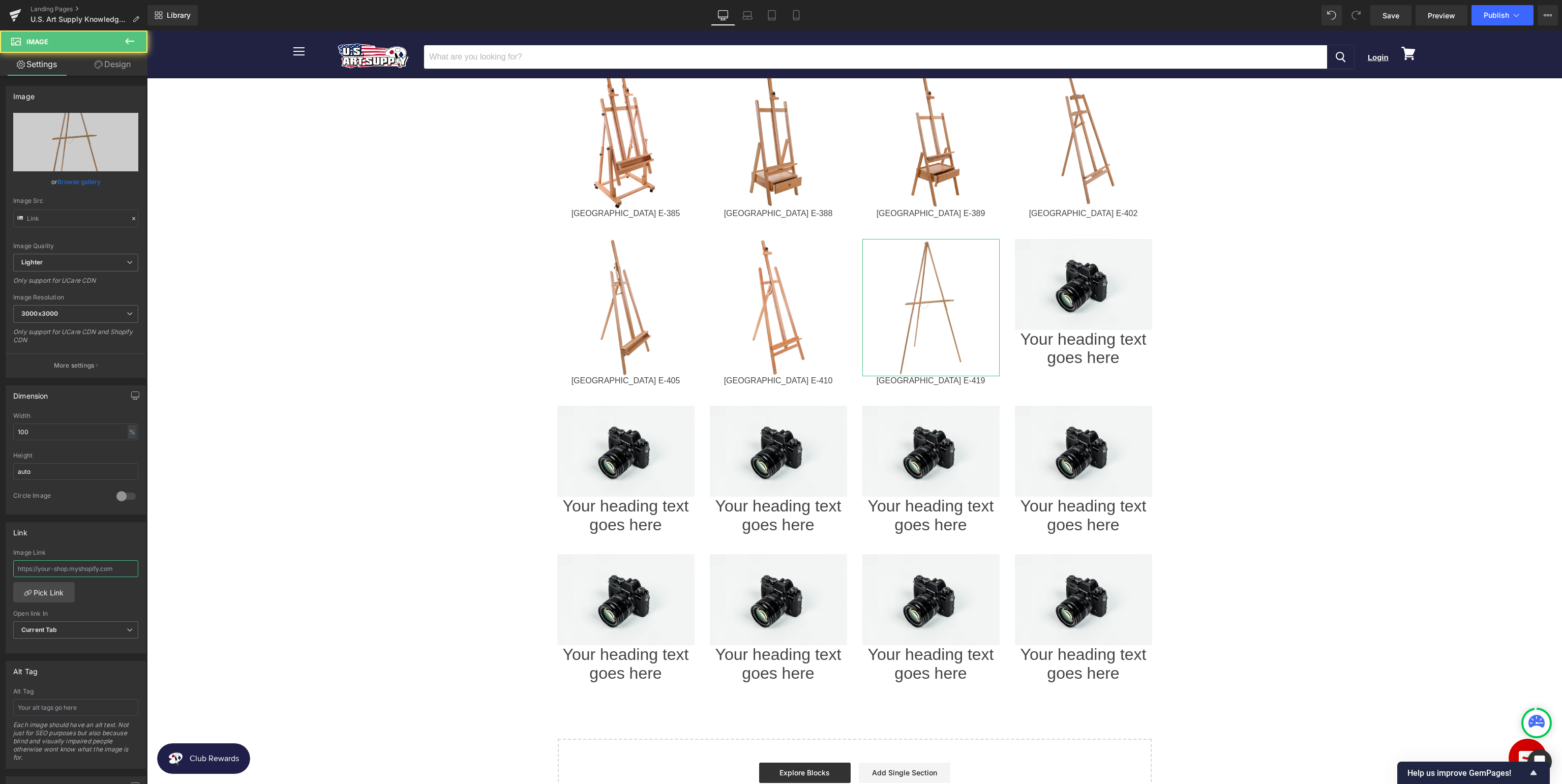
click at [69, 571] on input "text" at bounding box center [75, 569] width 125 height 17
type input "[URL][DOMAIN_NAME]"
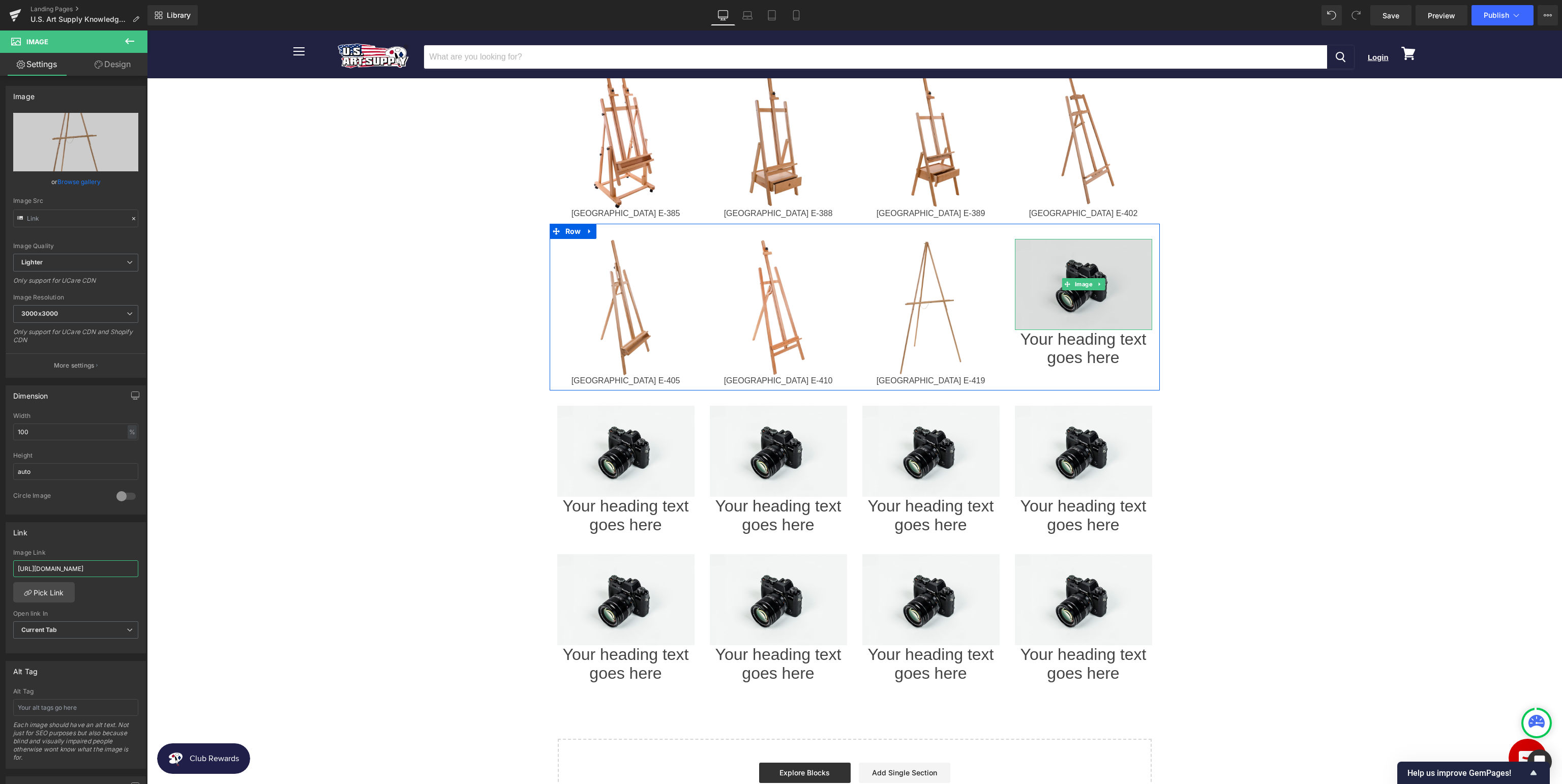
click at [1082, 255] on img at bounding box center [1083, 284] width 137 height 91
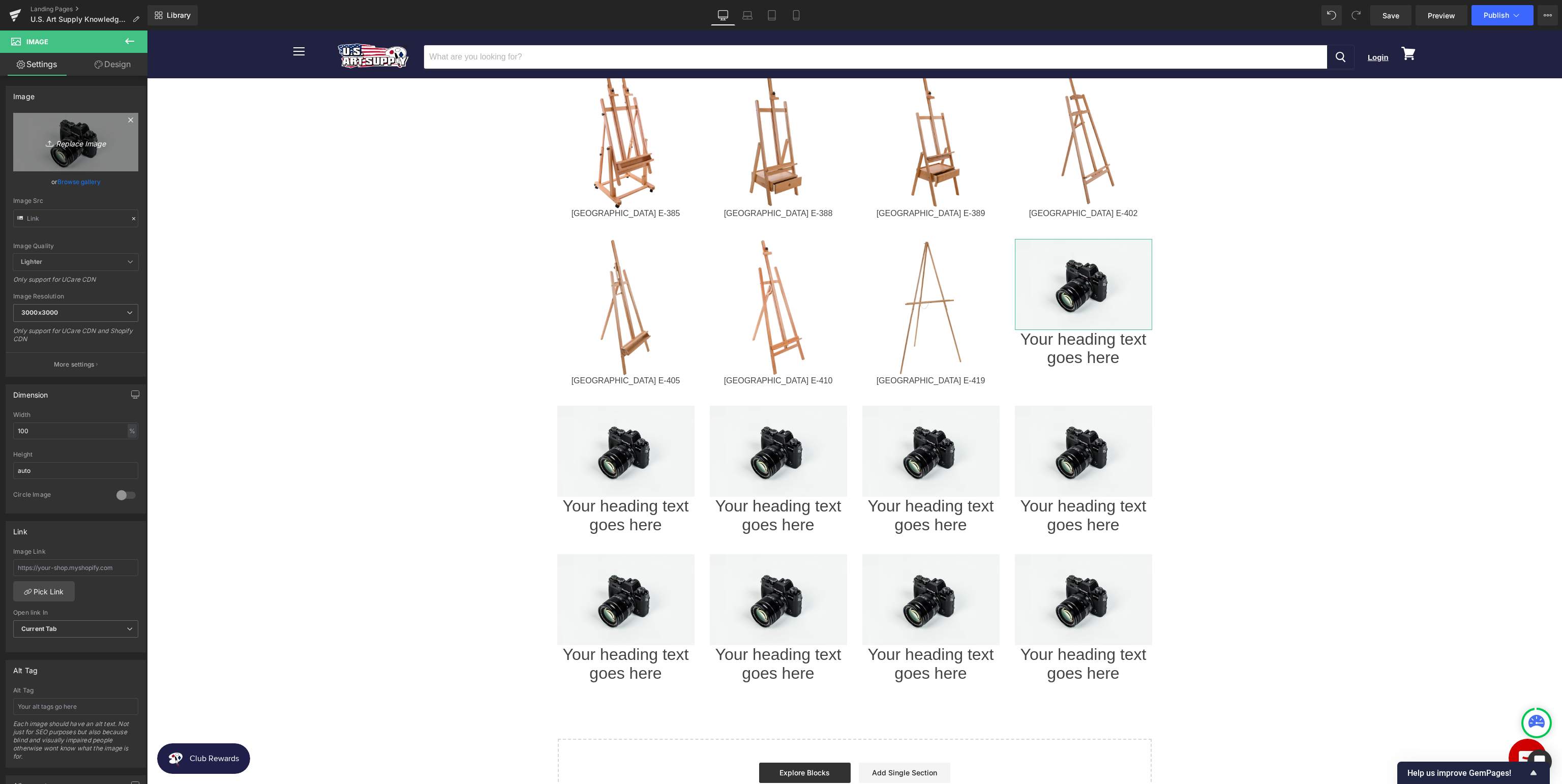
click at [66, 142] on icon "Replace Image" at bounding box center [75, 142] width 81 height 12
type input "C:\fakepath\USAE-441_v1.jpg"
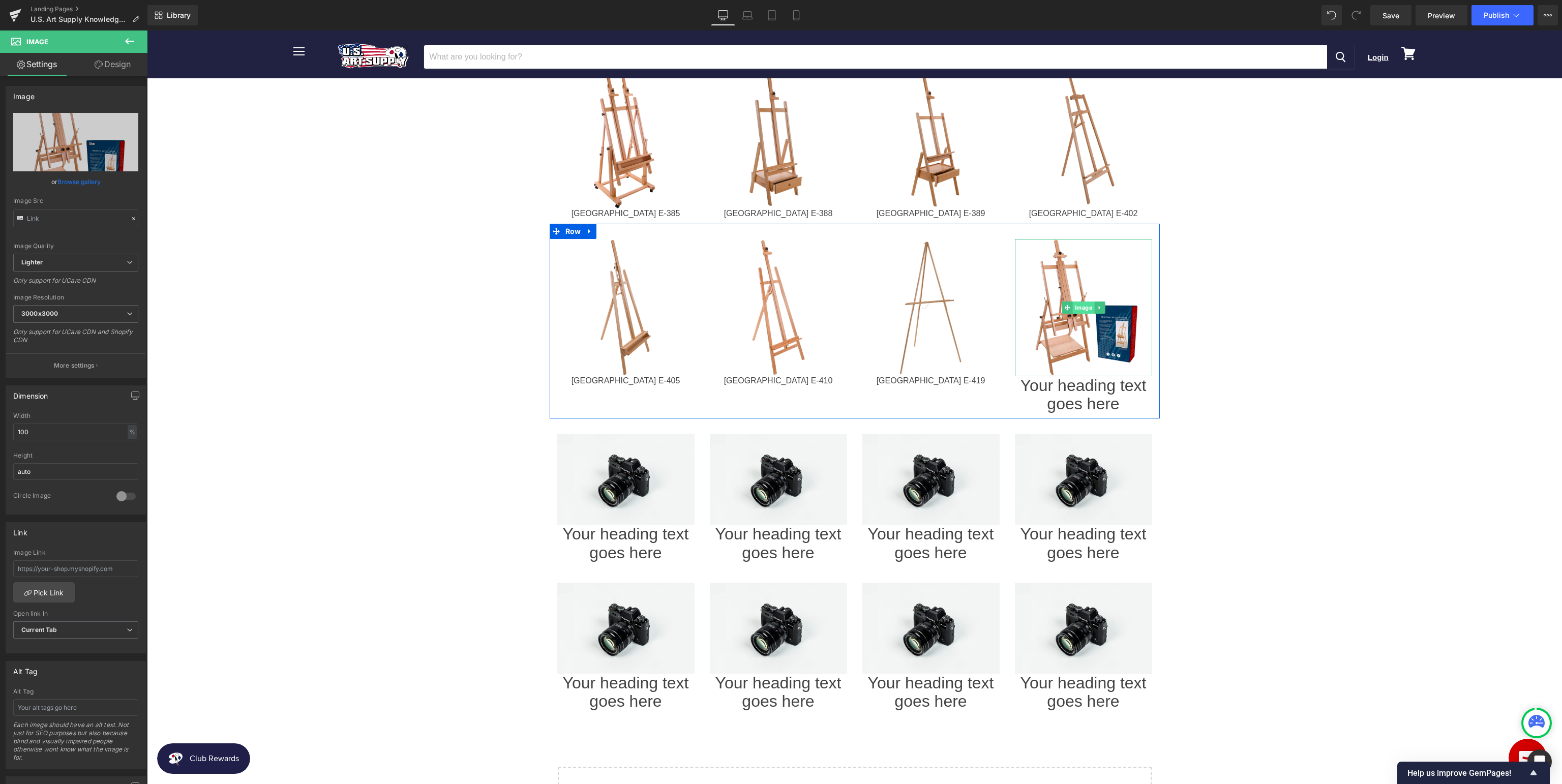
click at [1078, 302] on span "Image" at bounding box center [1082, 307] width 22 height 12
click at [82, 143] on icon "Replace Image" at bounding box center [75, 142] width 81 height 12
type input "C:\fakepath\USAE-441.jpg"
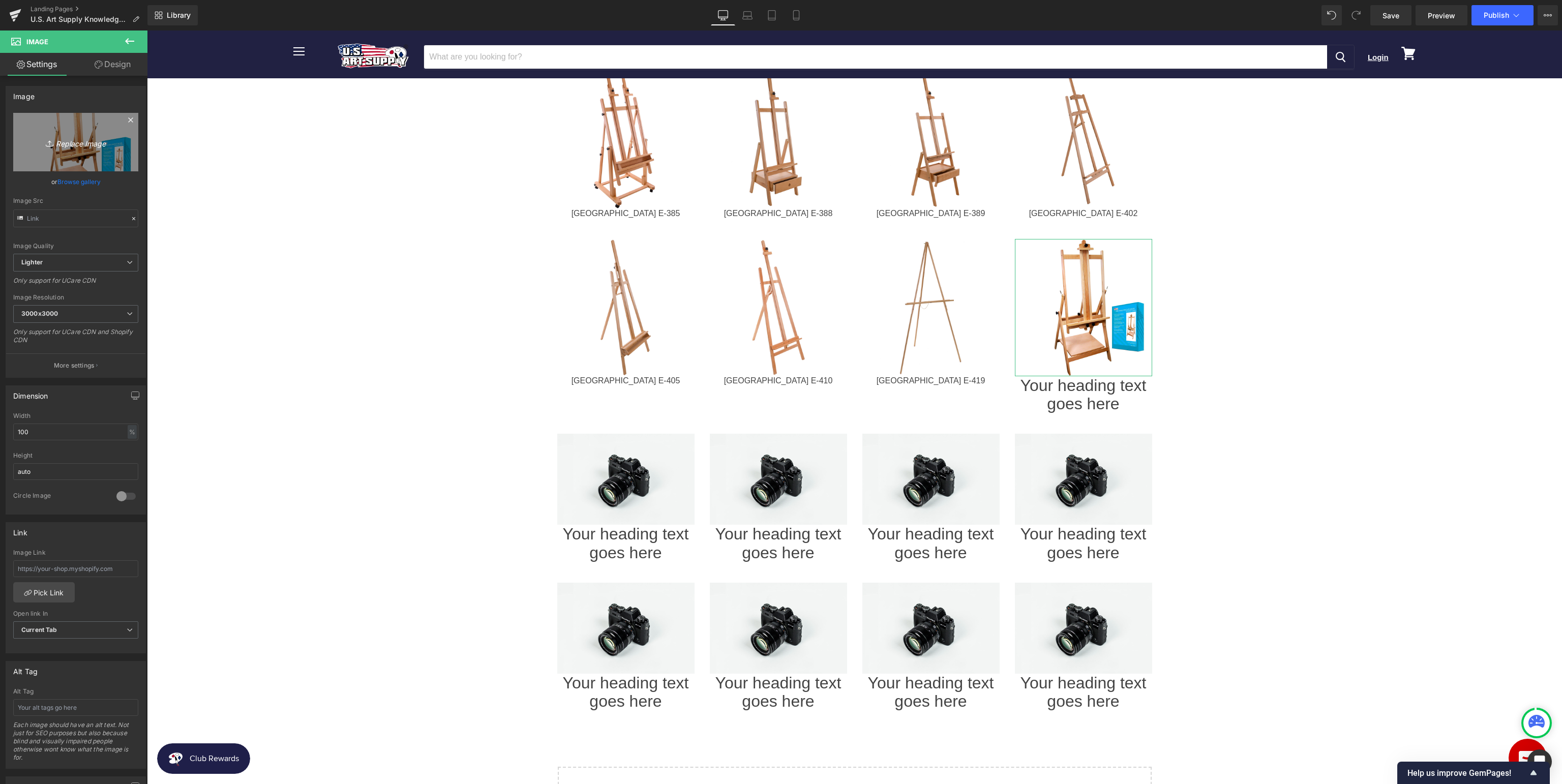
click at [87, 145] on icon "Replace Image" at bounding box center [75, 142] width 81 height 12
type input "C:\fakepath\USAE-441_B.jpg"
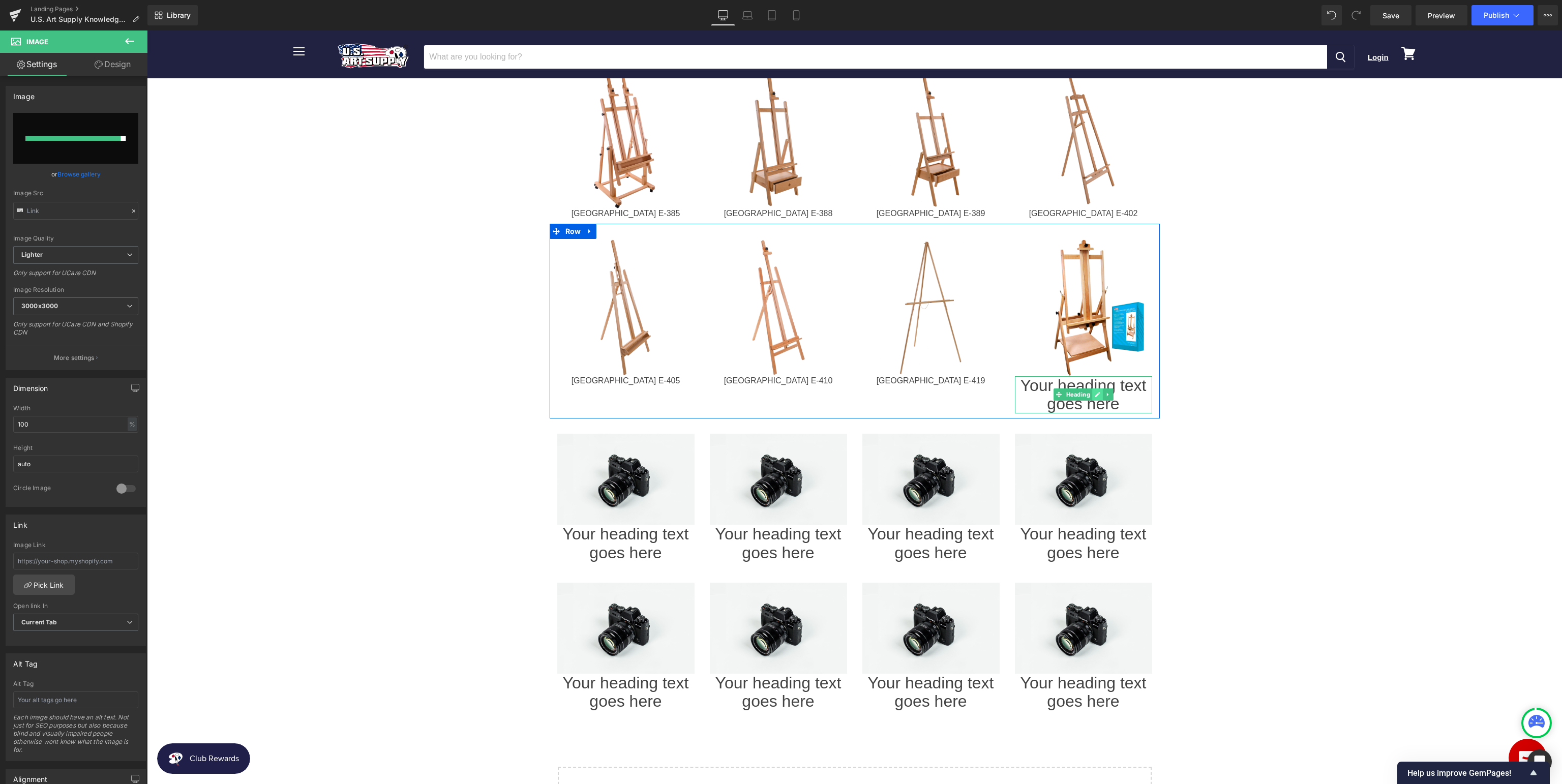
click at [1097, 391] on icon at bounding box center [1097, 394] width 6 height 6
click at [1098, 376] on h1 "Your heading text goes here" at bounding box center [1083, 395] width 137 height 38
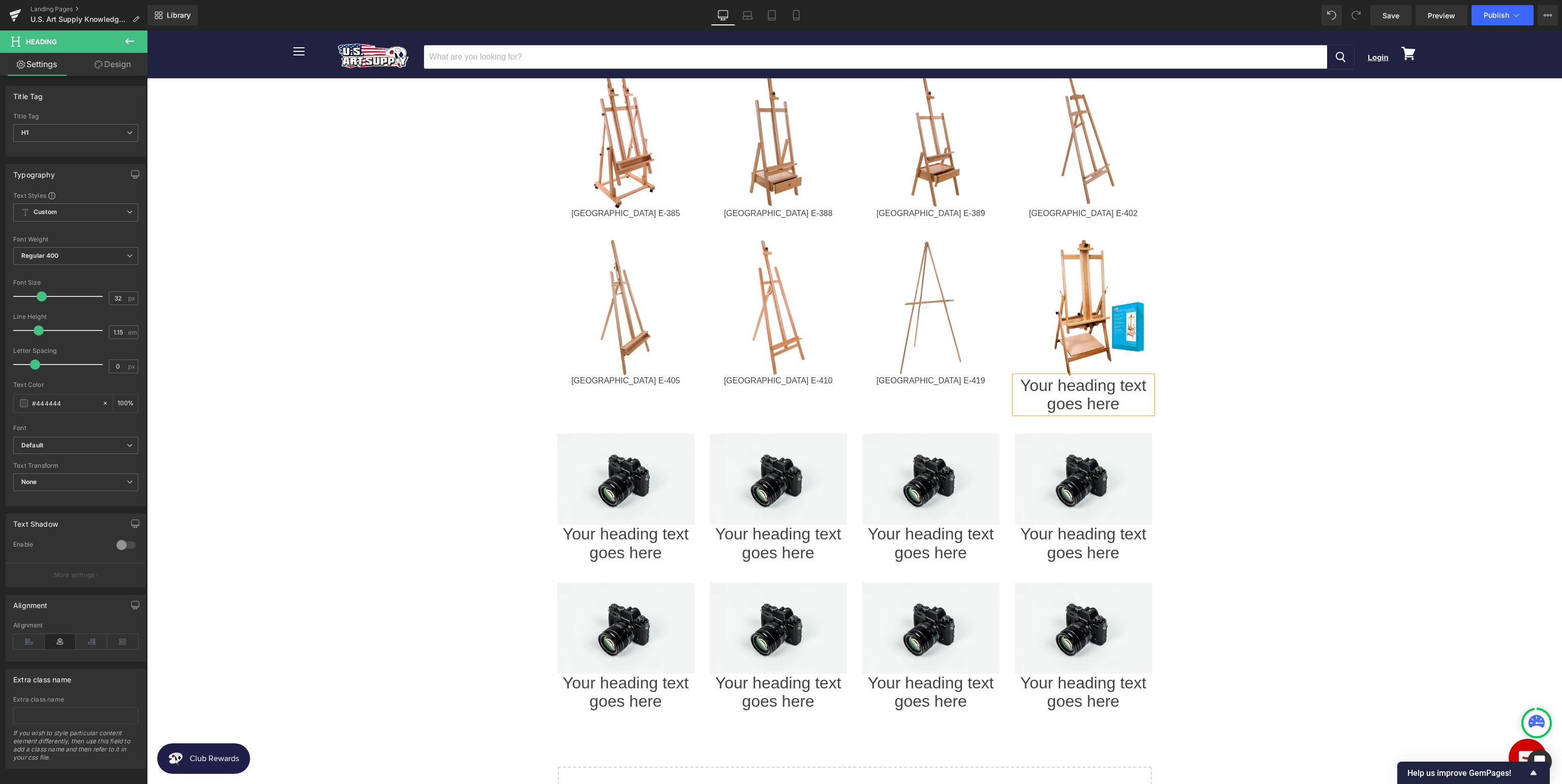
paste div
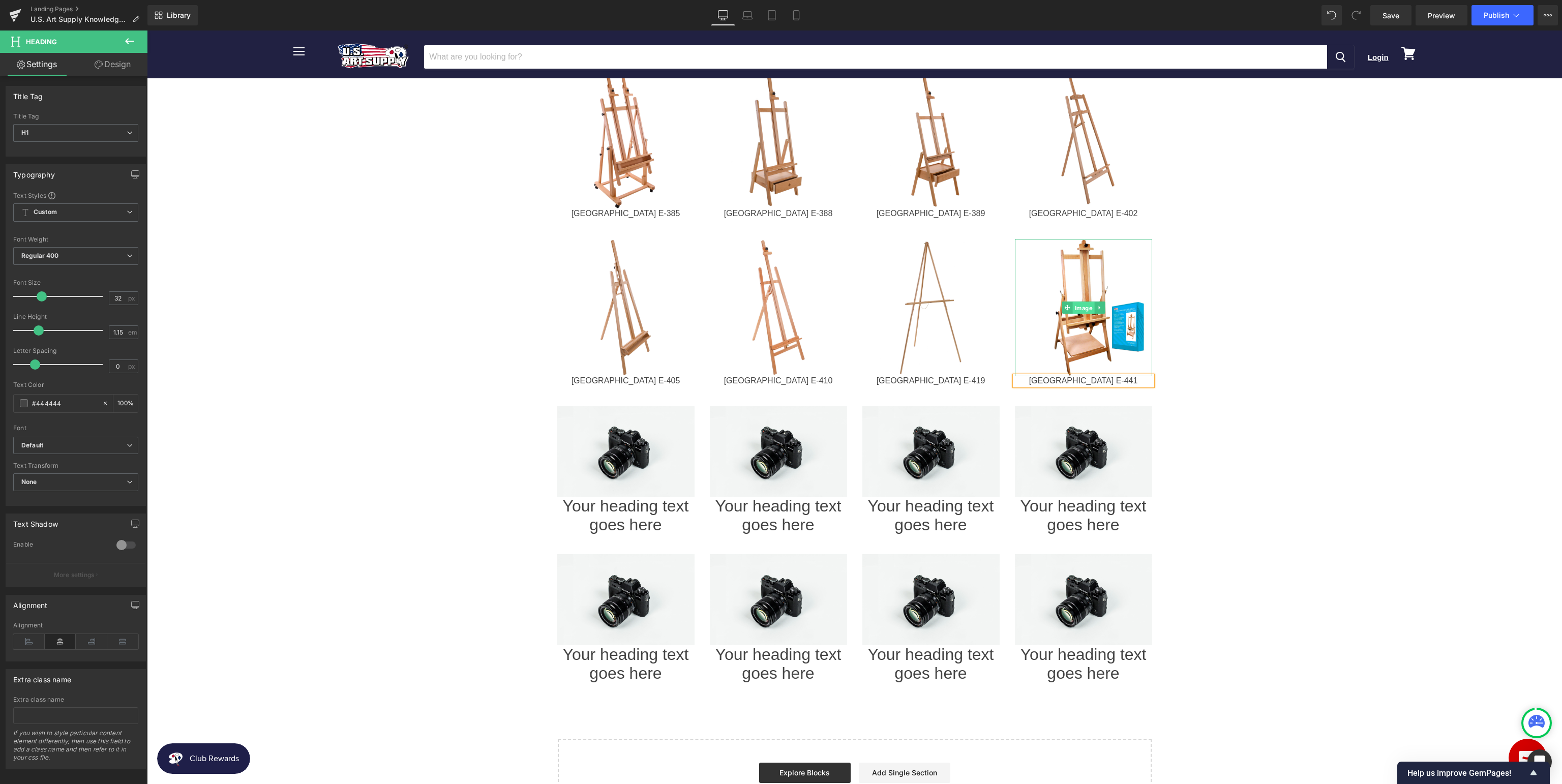
click at [1085, 302] on span "Image" at bounding box center [1082, 307] width 22 height 12
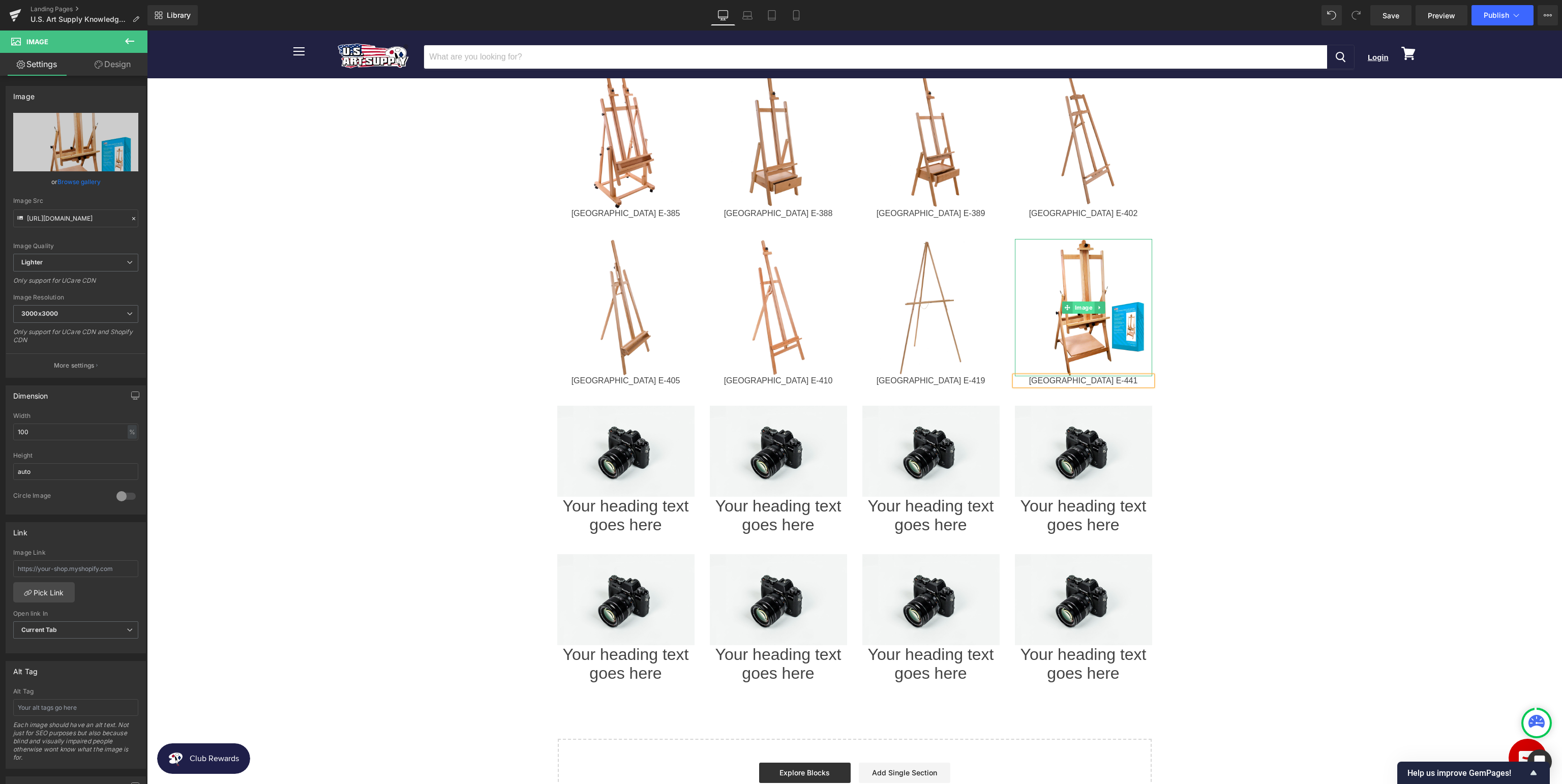
click at [1080, 302] on span "Image" at bounding box center [1082, 307] width 22 height 12
click at [84, 564] on input "text" at bounding box center [75, 569] width 125 height 17
paste input "[URL][DOMAIN_NAME]"
type input "[URL][DOMAIN_NAME]"
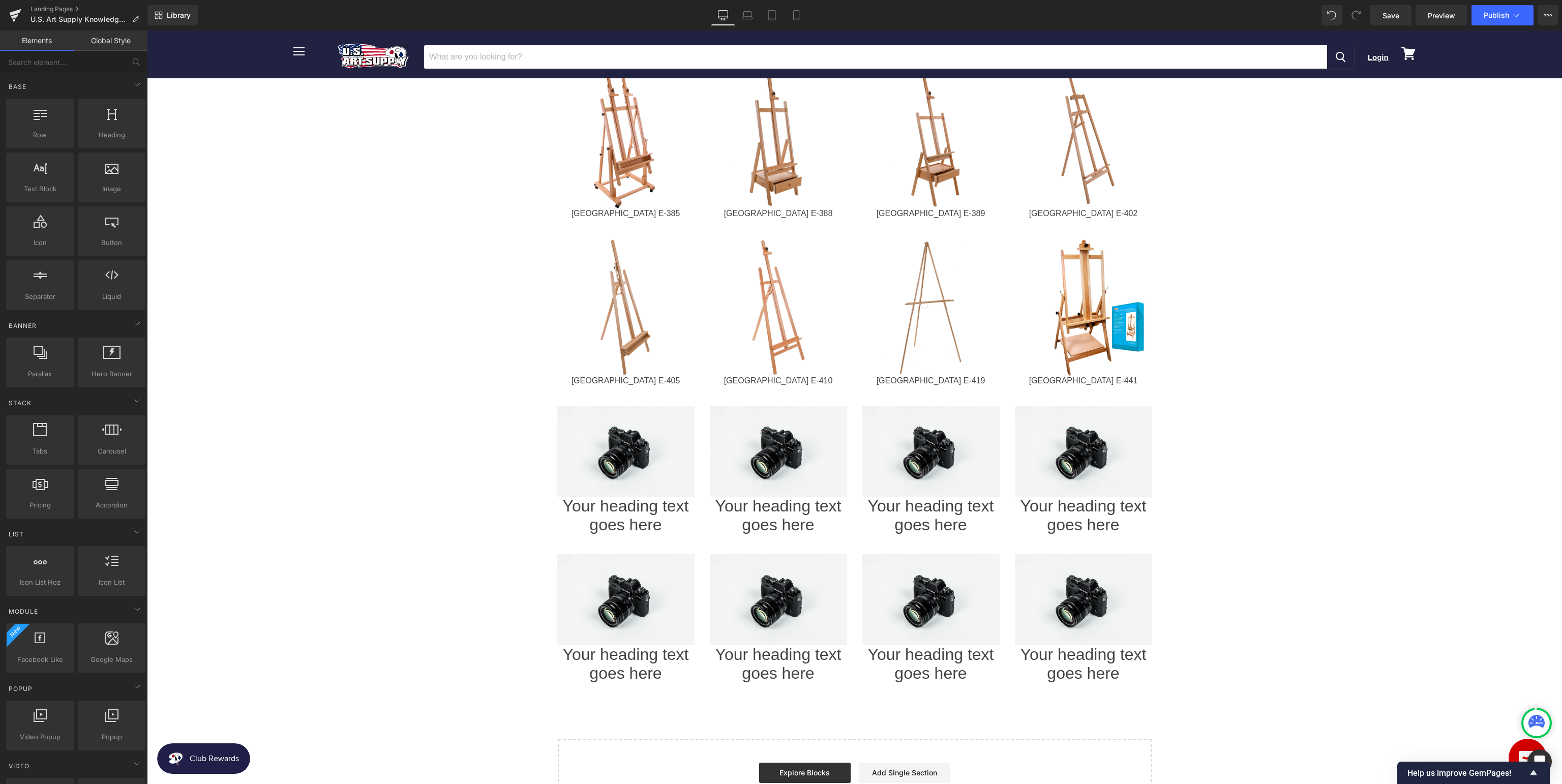
click at [622, 444] on span "Image" at bounding box center [625, 450] width 22 height 12
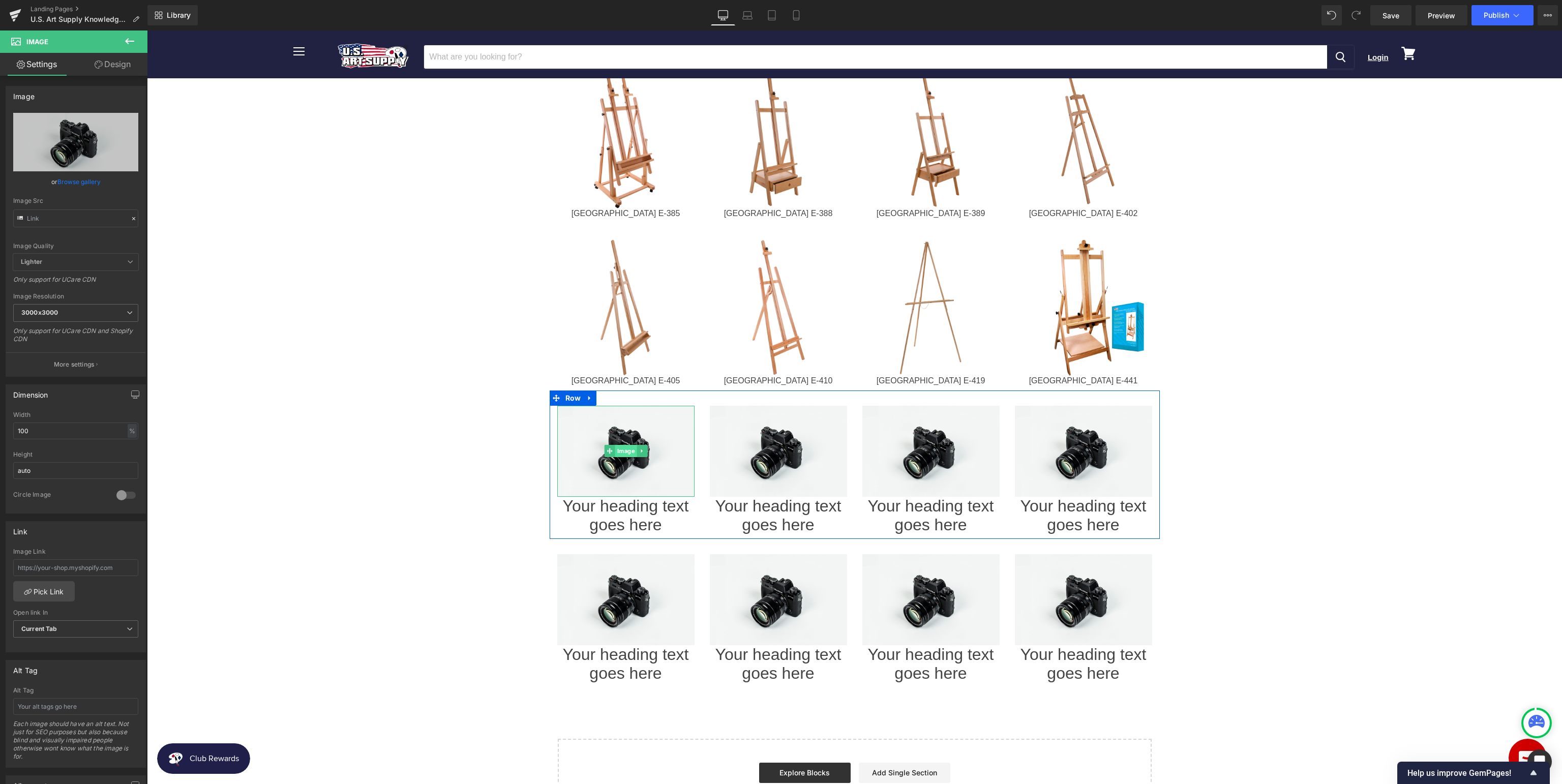
click at [623, 444] on span "Image" at bounding box center [625, 450] width 22 height 12
click at [69, 141] on icon "Replace Image" at bounding box center [75, 142] width 81 height 12
click at [629, 444] on span "Image" at bounding box center [625, 450] width 22 height 12
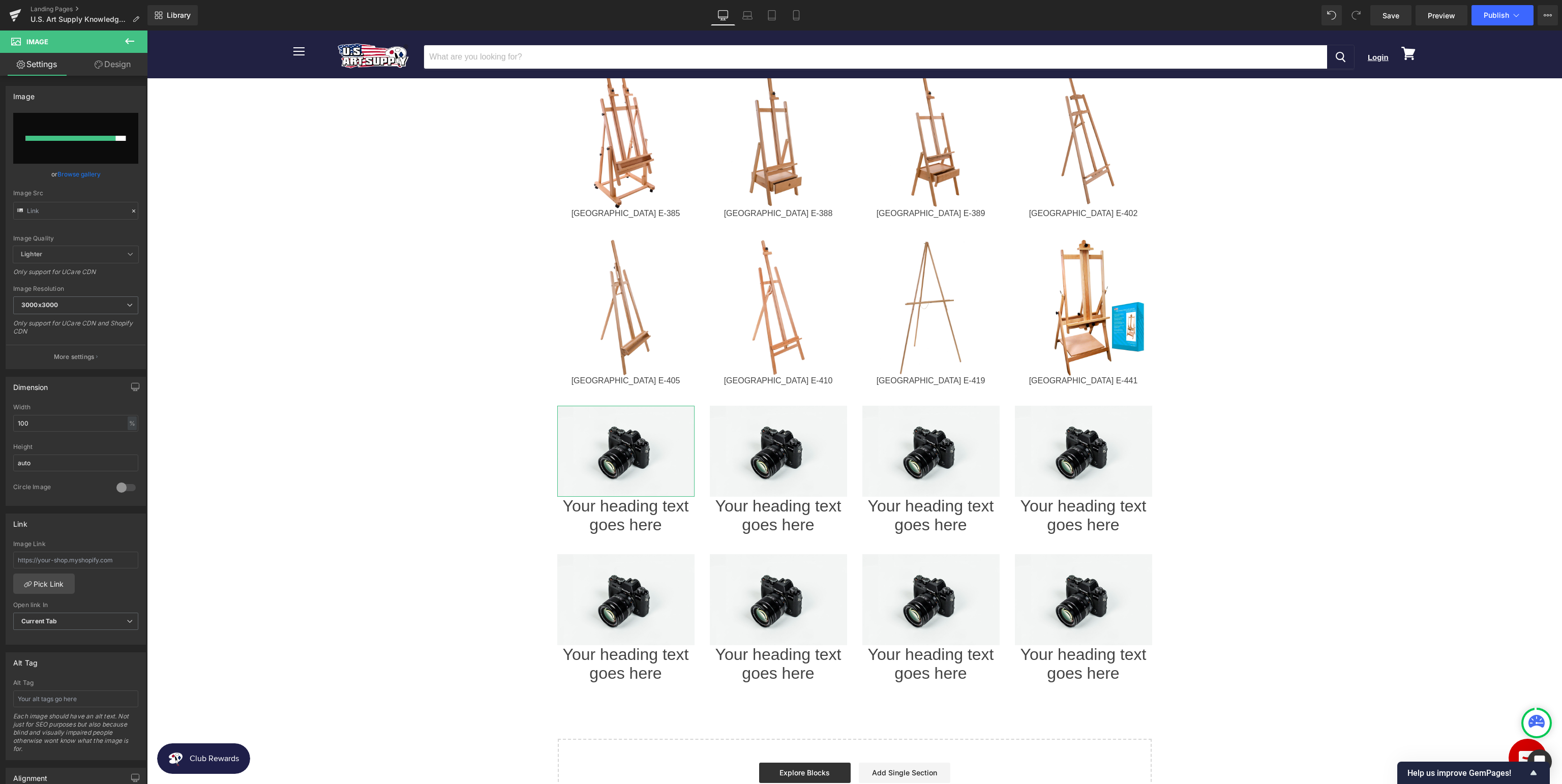
click at [70, 136] on div at bounding box center [70, 138] width 90 height 5
click at [88, 162] on input "file" at bounding box center [75, 138] width 125 height 50
type input "C:\fakepath\USAE-500.jpg"
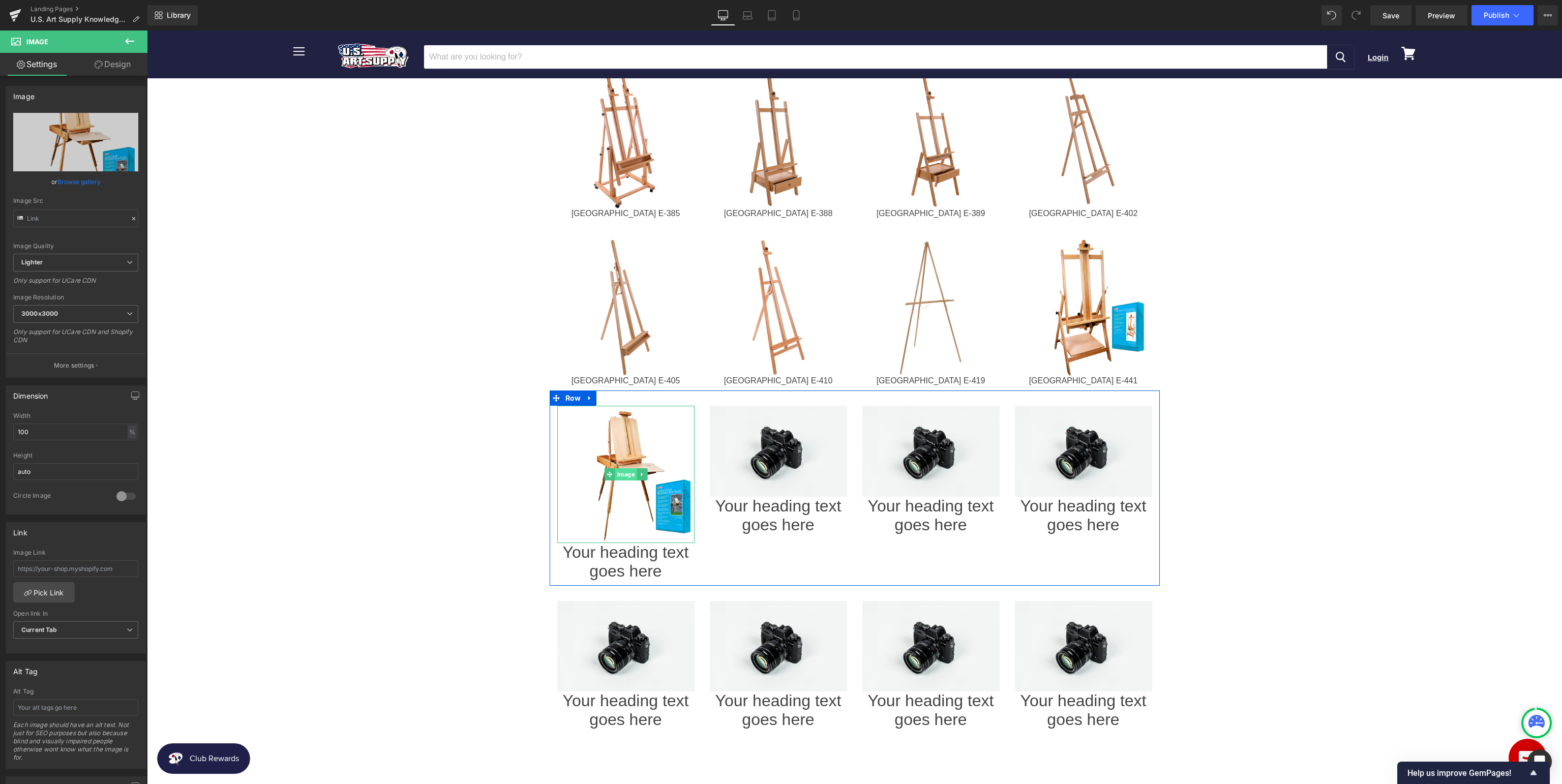
click at [625, 468] on span "Image" at bounding box center [625, 474] width 22 height 12
click at [128, 568] on input "text" at bounding box center [75, 569] width 125 height 17
paste input "[URL][DOMAIN_NAME]"
type input "[URL][DOMAIN_NAME]"
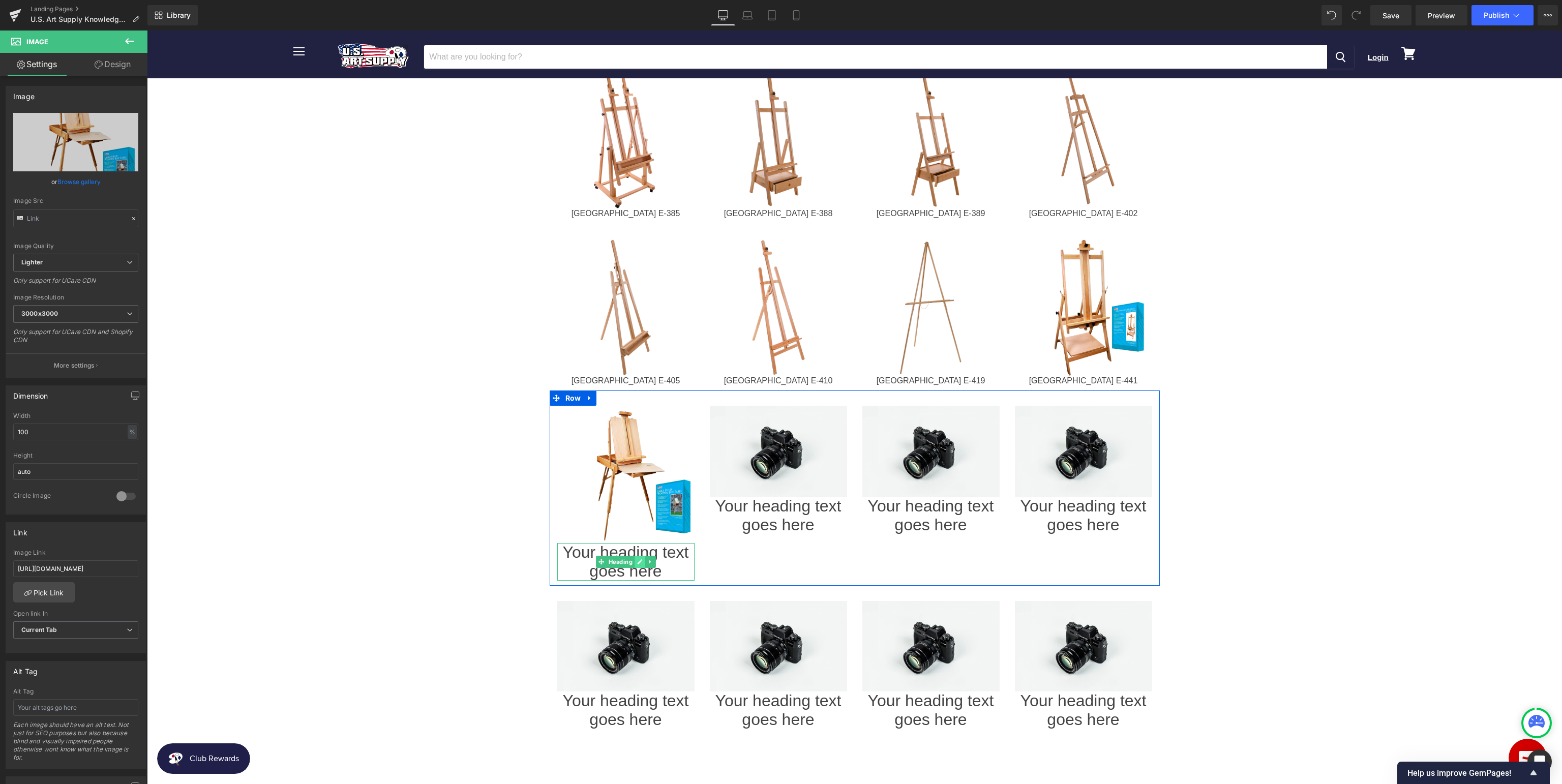
click at [636, 556] on link at bounding box center [640, 561] width 10 height 12
click at [636, 542] on h1 "Your heading text goes here" at bounding box center [625, 561] width 137 height 38
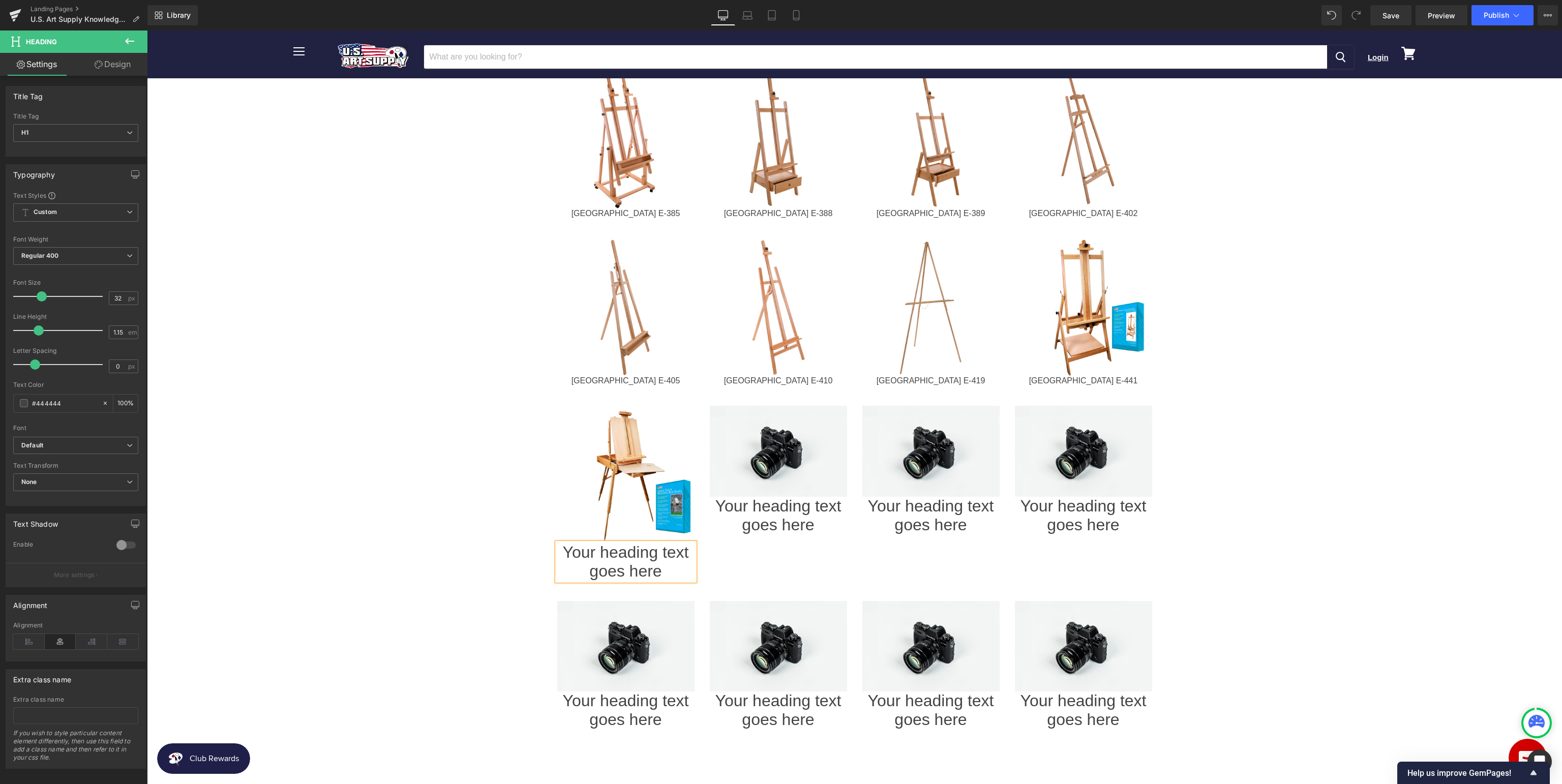
paste div
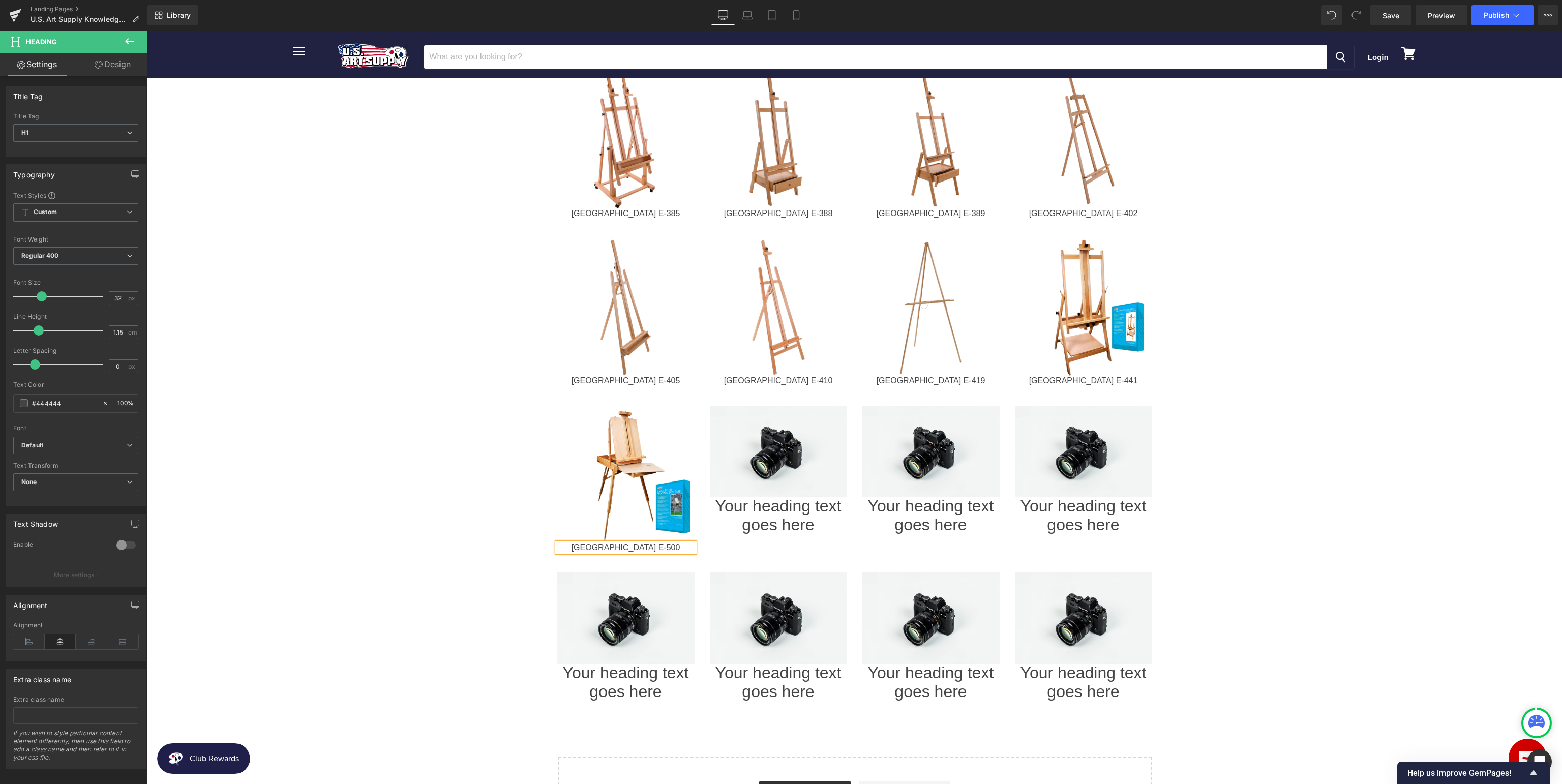
click at [1408, 482] on body "Menu Cancel Login View cart" at bounding box center [854, 3] width 1414 height 2305
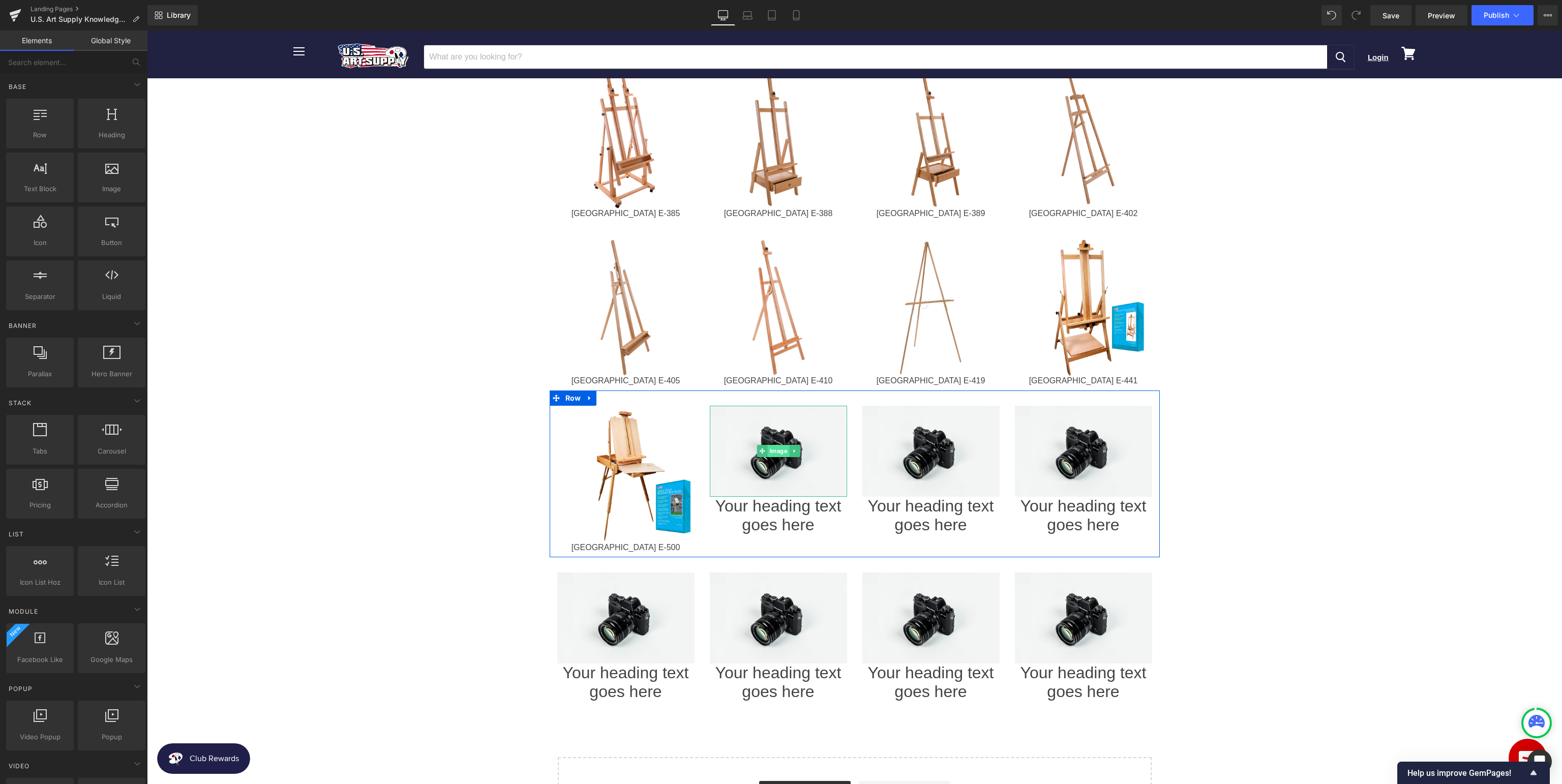
click at [769, 444] on span "Image" at bounding box center [778, 450] width 22 height 12
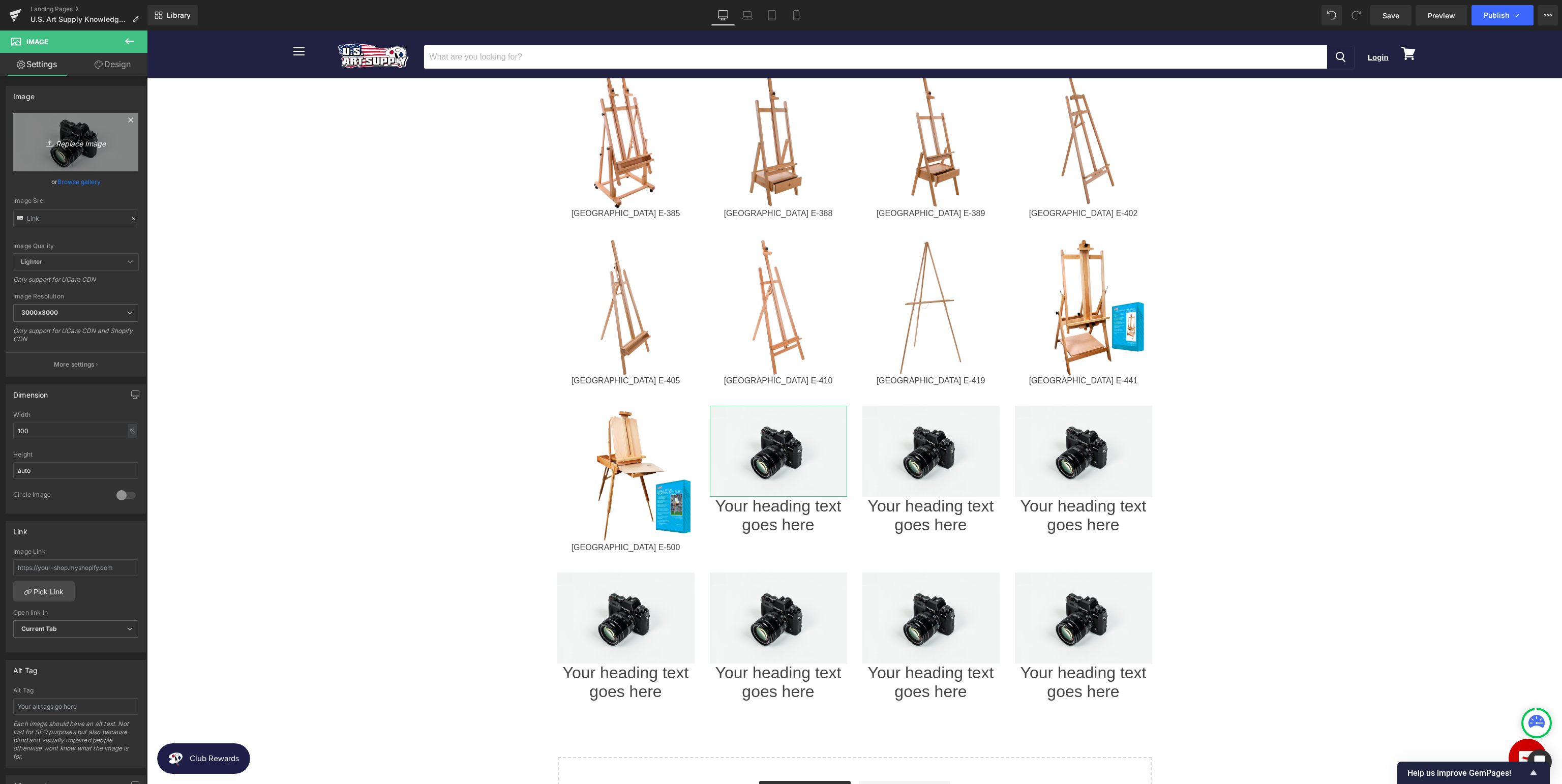
click at [85, 144] on icon "Replace Image" at bounding box center [75, 142] width 81 height 12
type input "C:\fakepath\usae-505M.jpg"
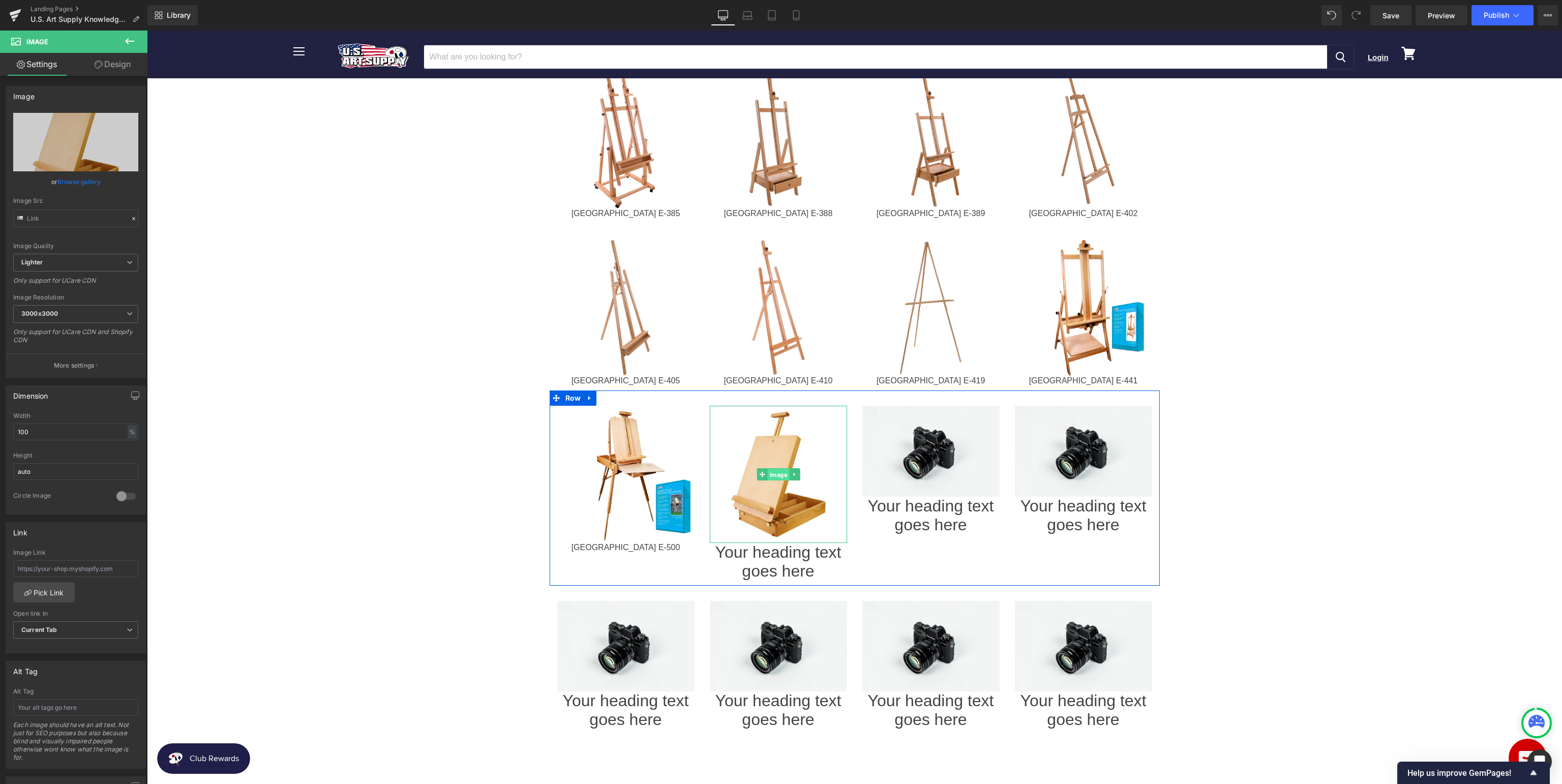
click at [782, 468] on span "Image" at bounding box center [778, 474] width 22 height 12
click at [102, 566] on input "text" at bounding box center [75, 569] width 125 height 17
paste input "[URL][DOMAIN_NAME]"
type input "[URL][DOMAIN_NAME]"
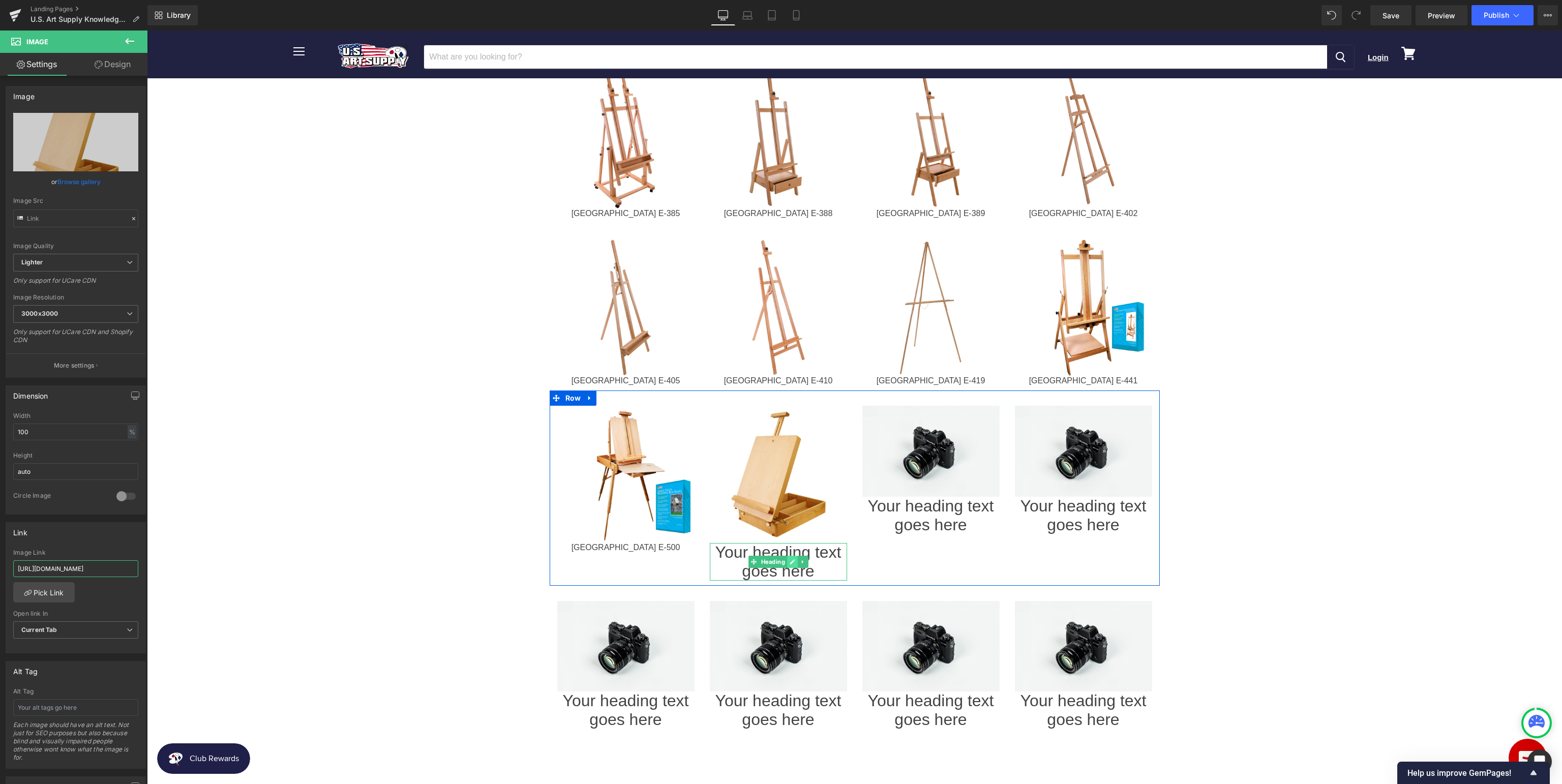
click at [791, 559] on icon at bounding box center [791, 560] width 5 height 5
click at [801, 542] on h1 "Your heading text goes here" at bounding box center [779, 561] width 137 height 38
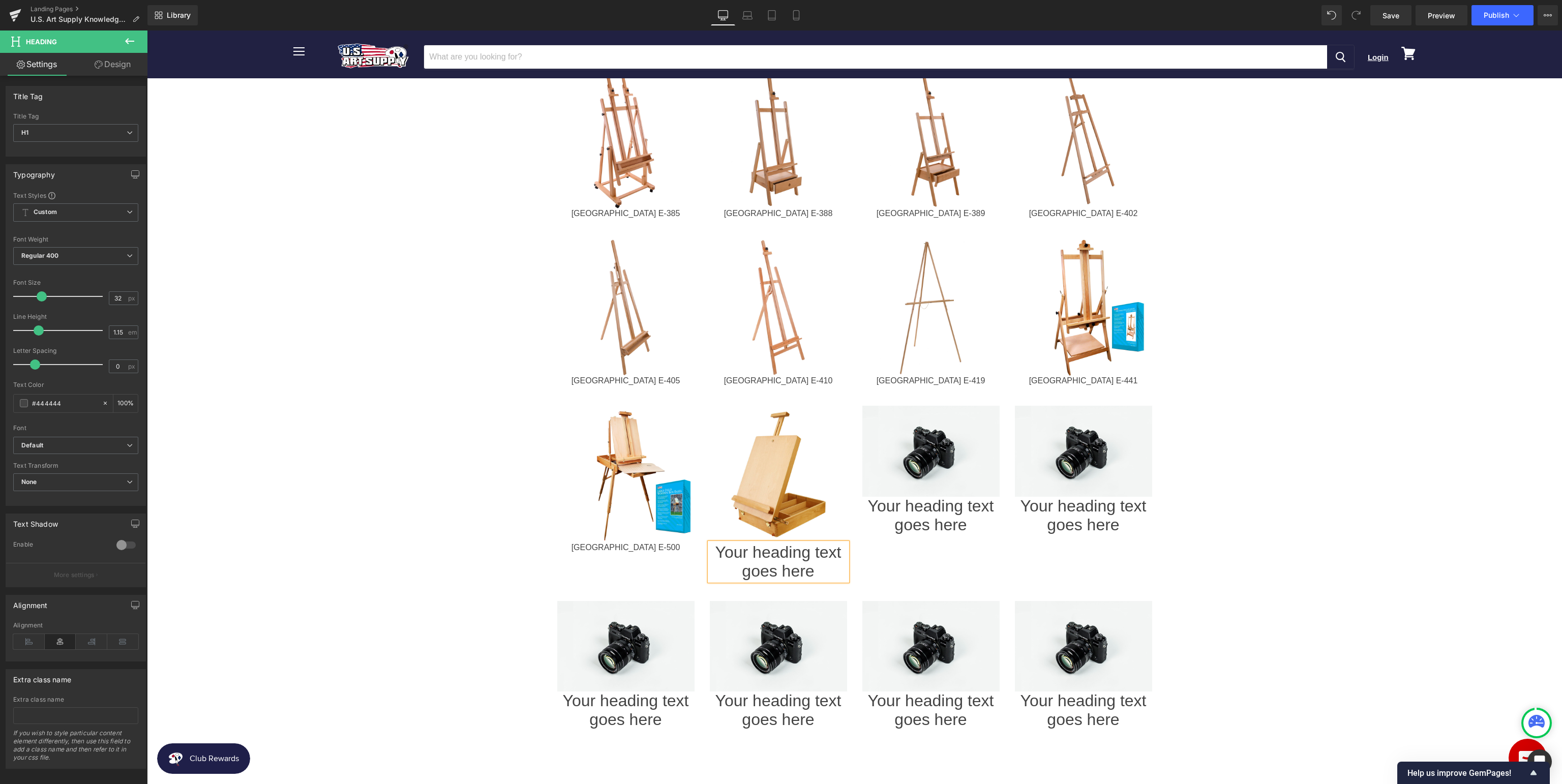
paste div
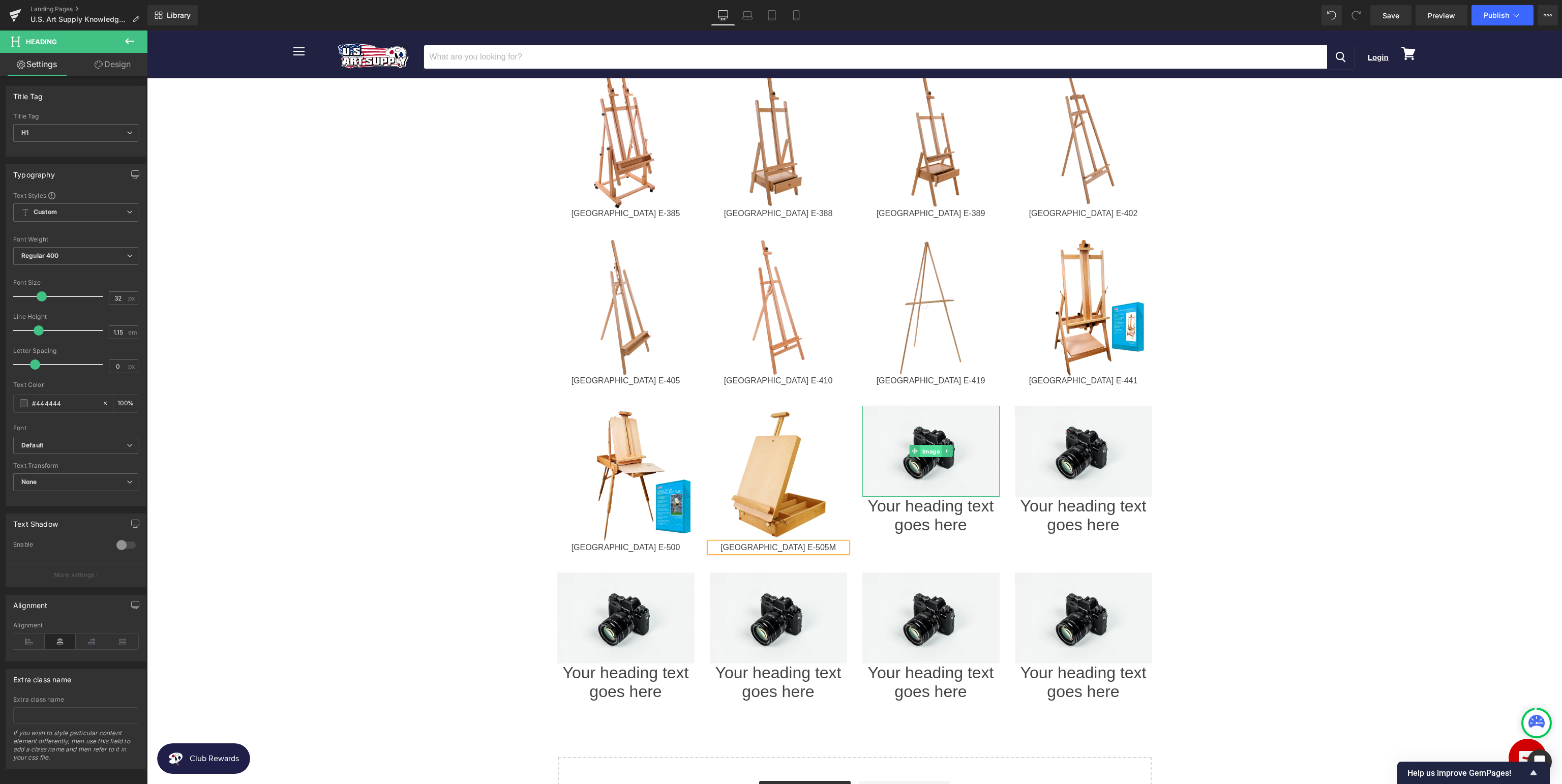
click at [928, 445] on span "Image" at bounding box center [930, 451] width 22 height 12
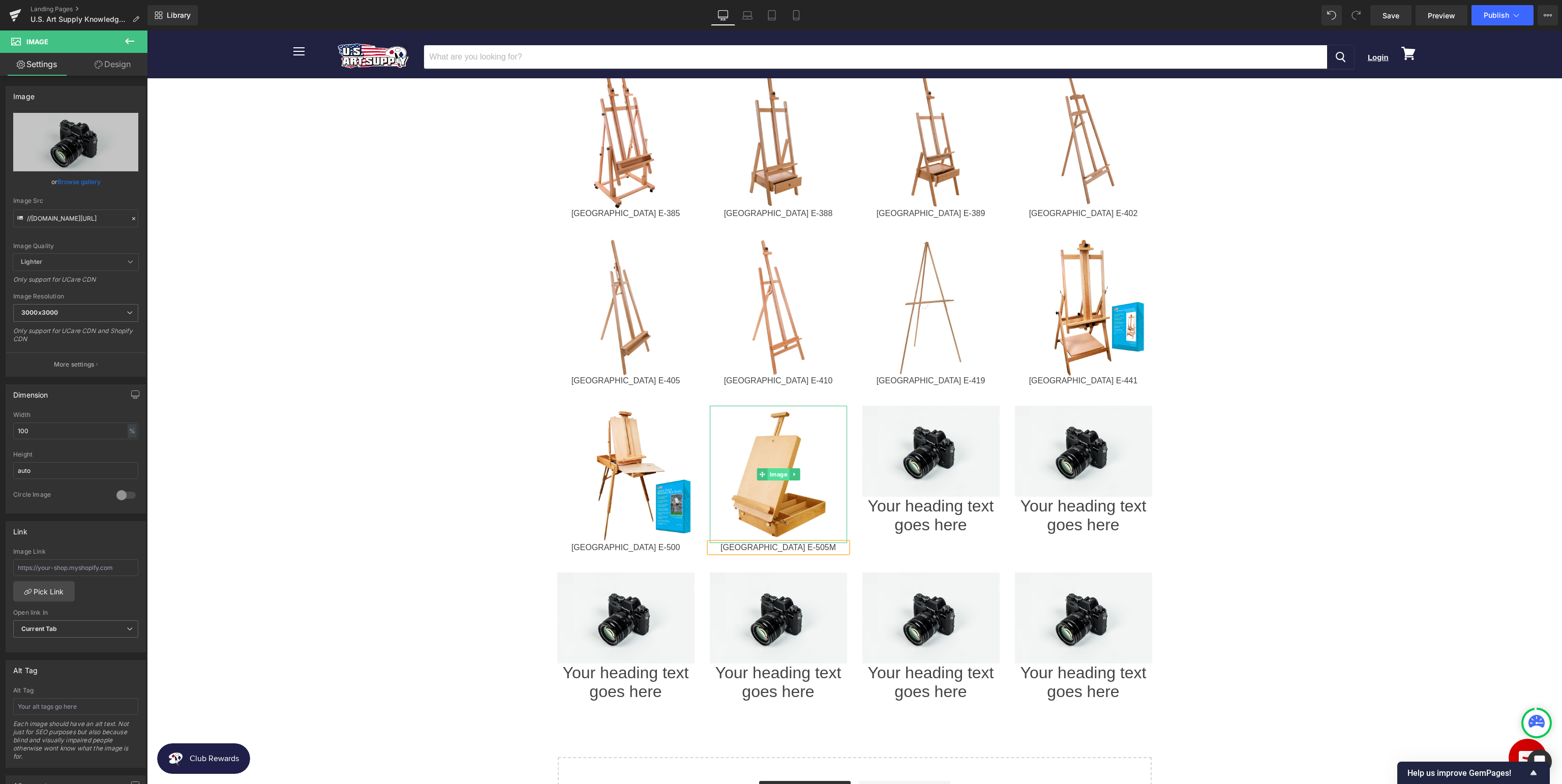
click at [772, 468] on span "Image" at bounding box center [778, 474] width 22 height 12
click at [622, 468] on span "Image" at bounding box center [625, 474] width 22 height 12
click at [931, 445] on span "Image" at bounding box center [930, 451] width 22 height 12
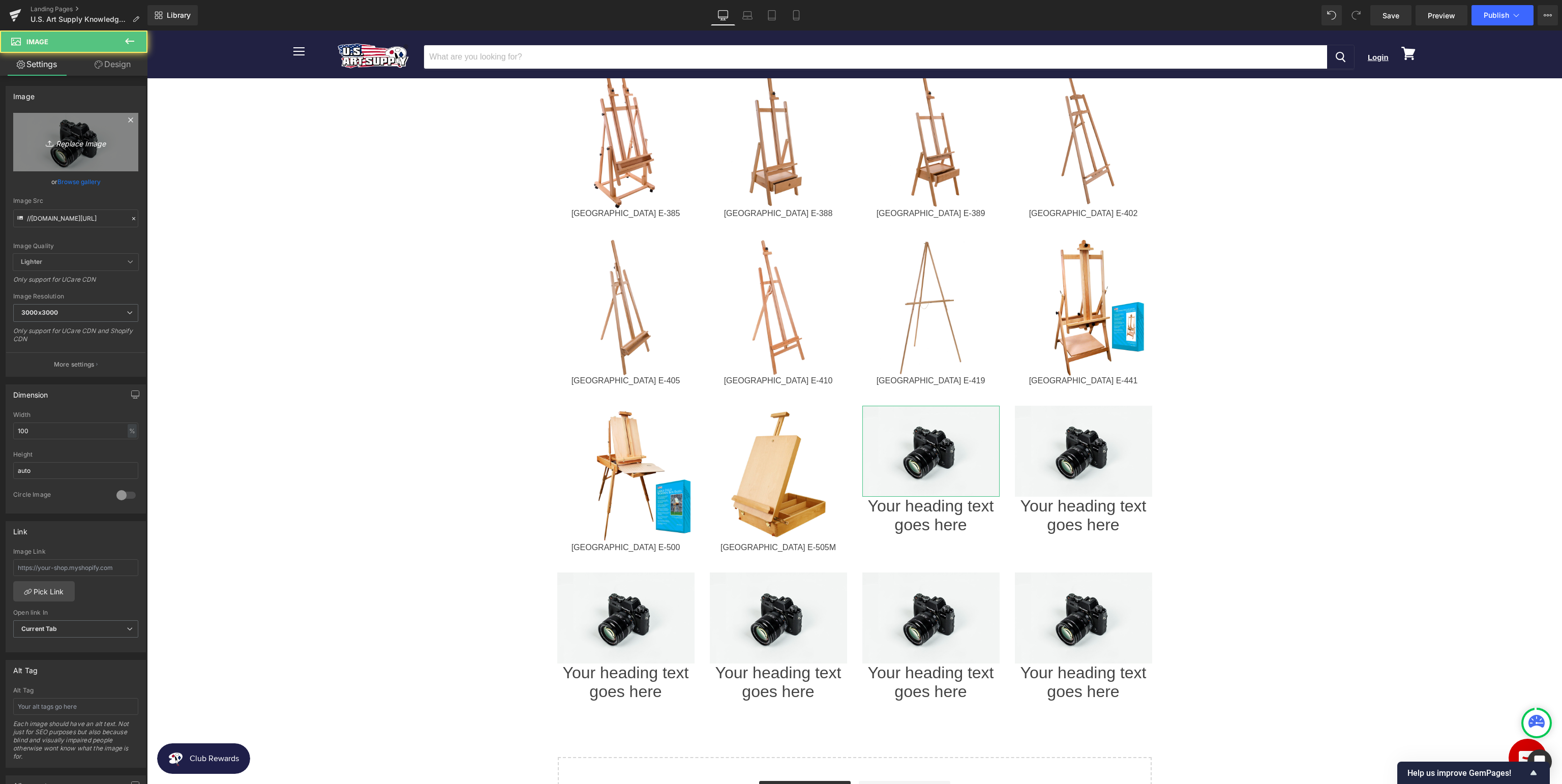
click at [80, 145] on icon "Replace Image" at bounding box center [75, 142] width 81 height 12
type input "C:\fakepath\USALM-101.jpg"
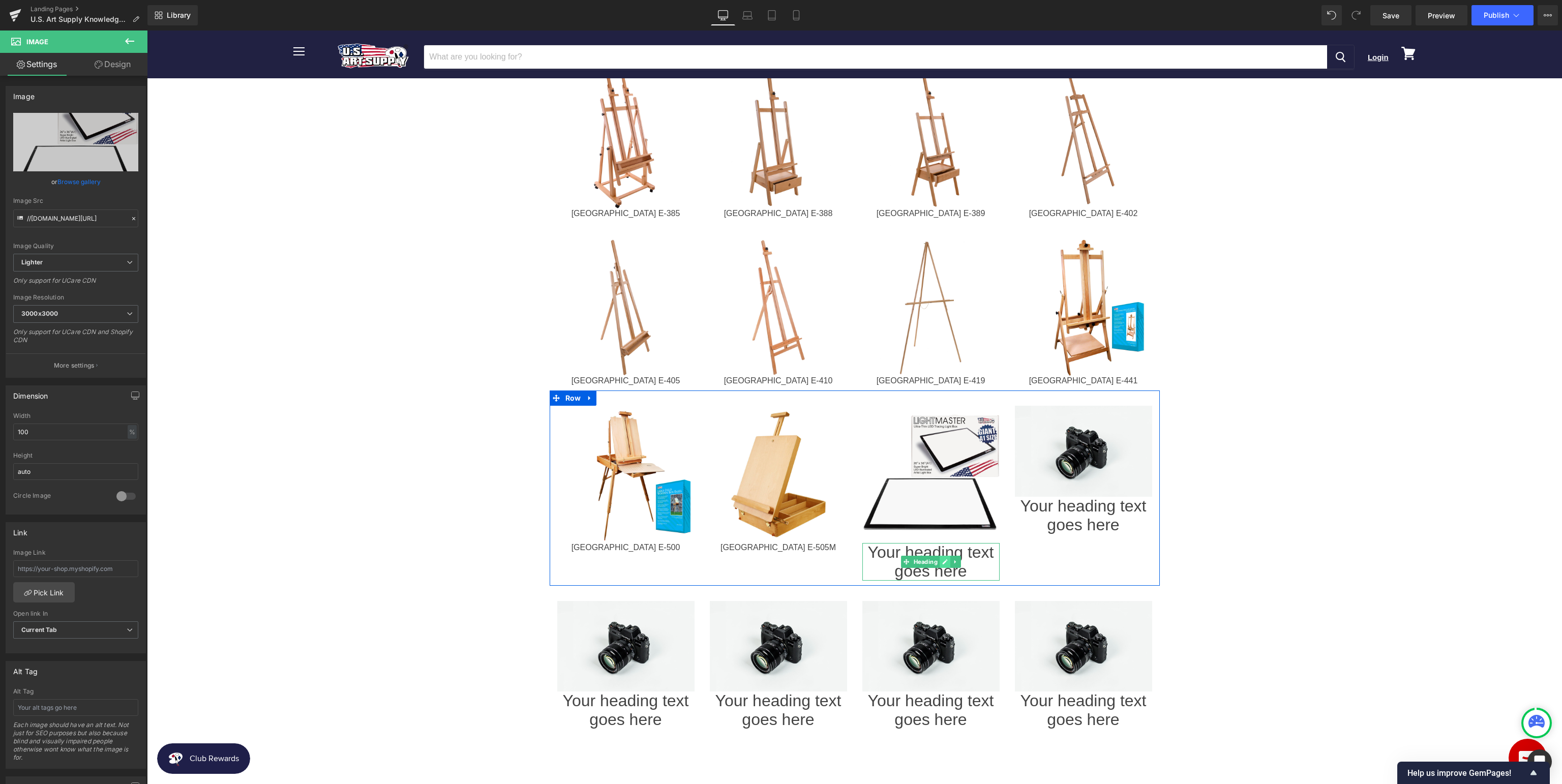
click at [944, 559] on icon at bounding box center [945, 561] width 6 height 6
click at [946, 542] on h1 "Your heading text goes here" at bounding box center [931, 561] width 137 height 38
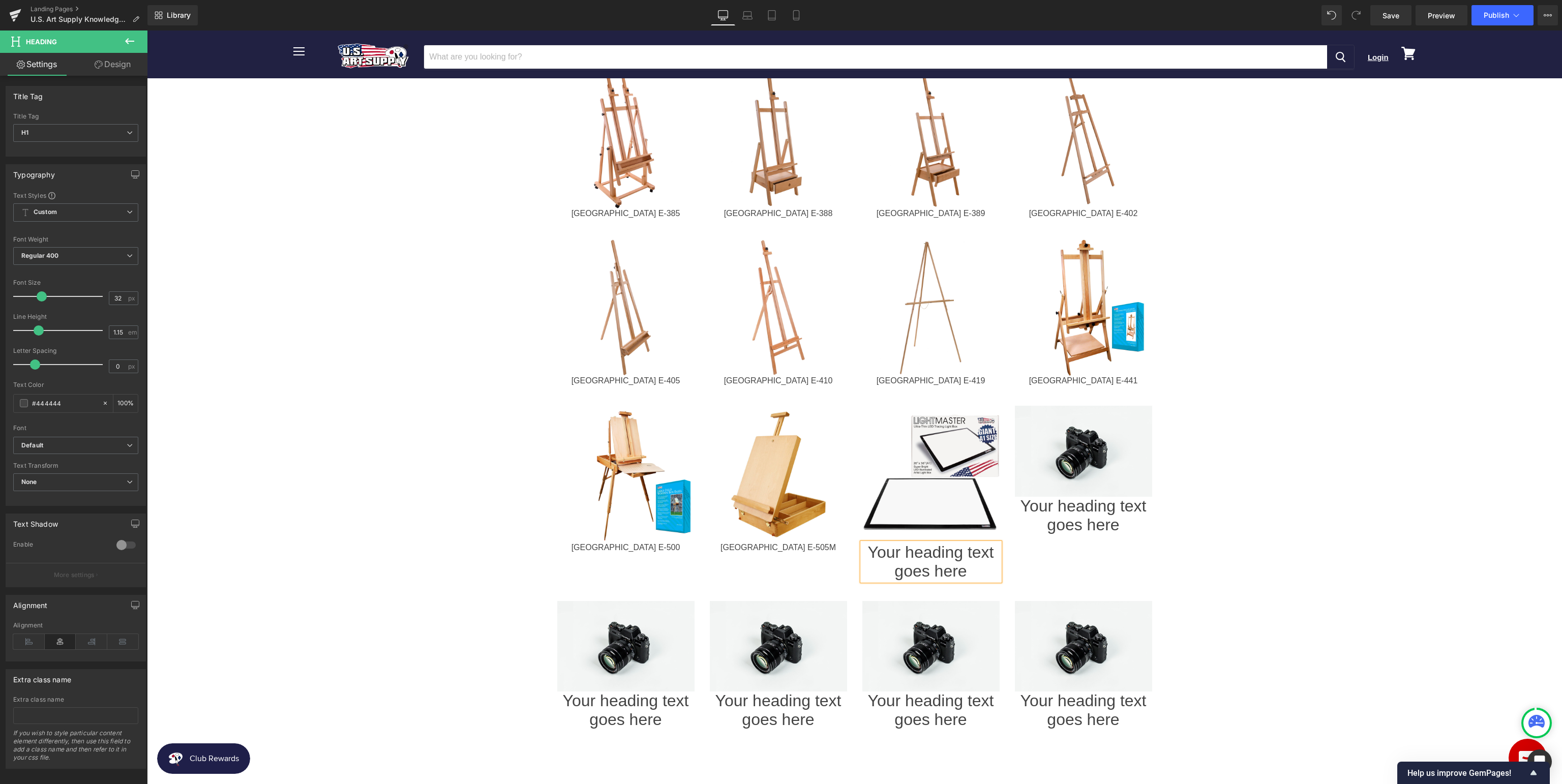
paste div
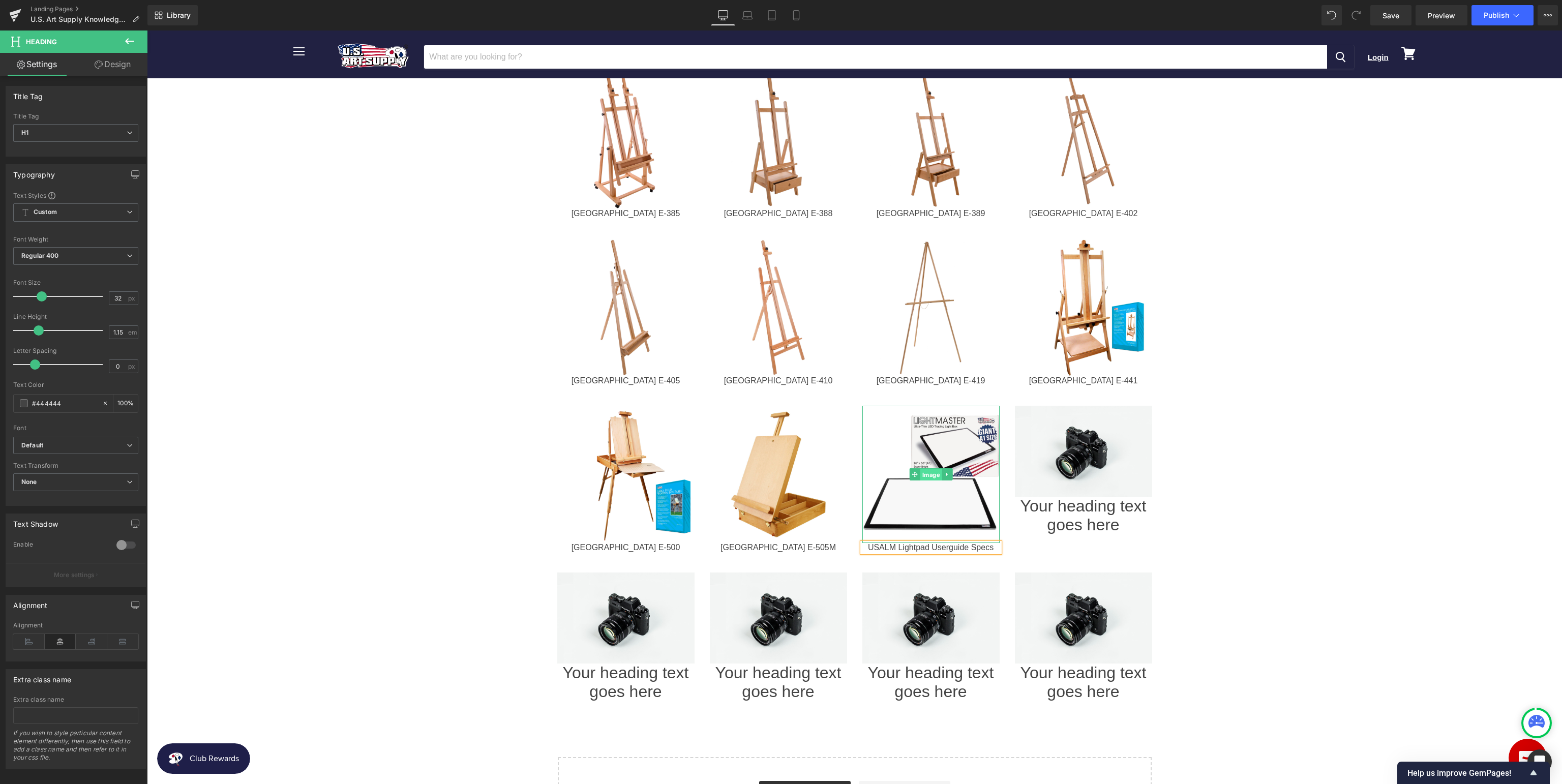
click at [930, 468] on span "Image" at bounding box center [930, 474] width 22 height 12
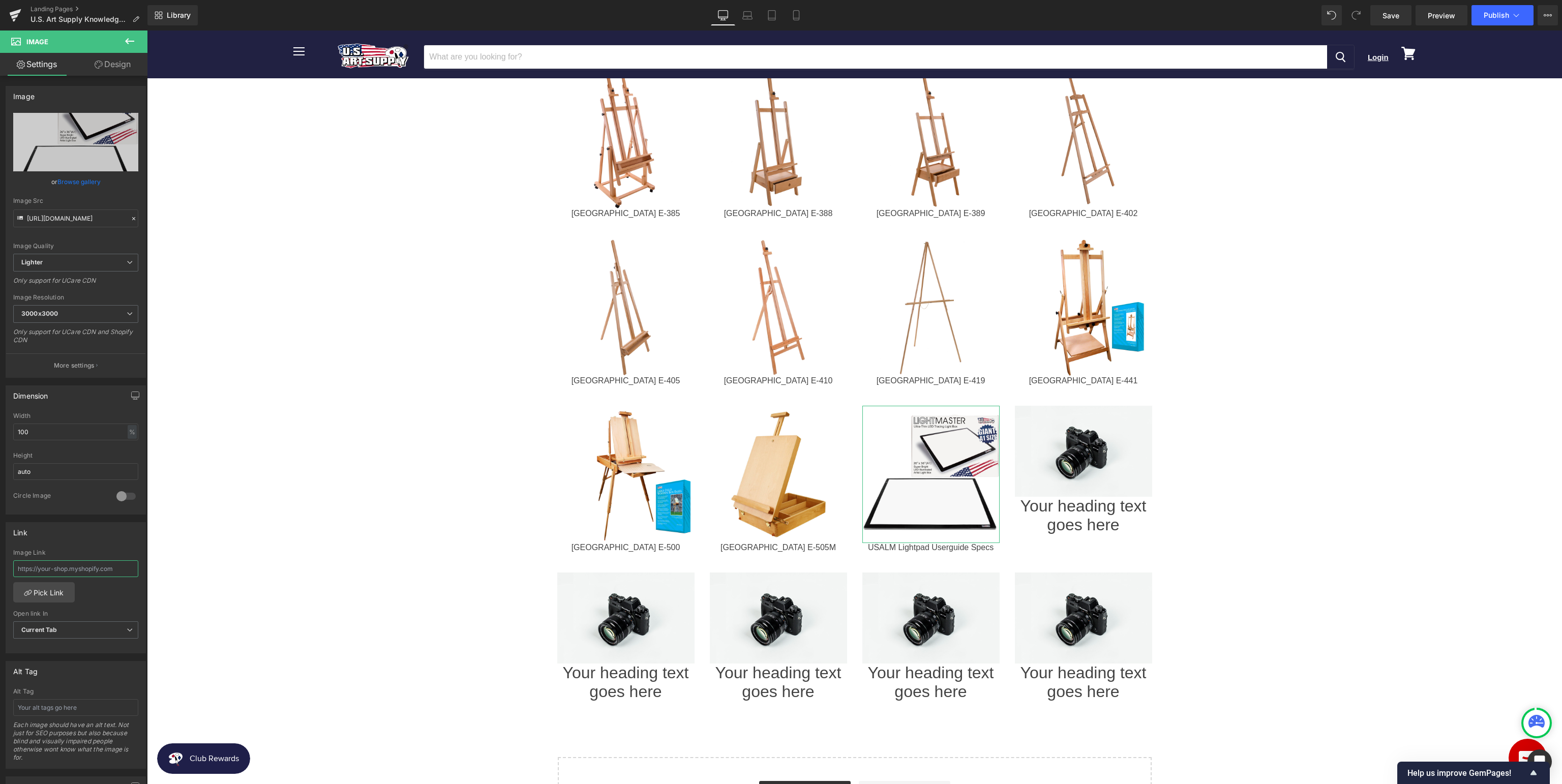
click at [67, 561] on input "text" at bounding box center [75, 569] width 125 height 17
type input "[URL][DOMAIN_NAME]"
click at [1080, 444] on span "Image" at bounding box center [1082, 450] width 22 height 12
click at [1094, 509] on link at bounding box center [1097, 515] width 10 height 12
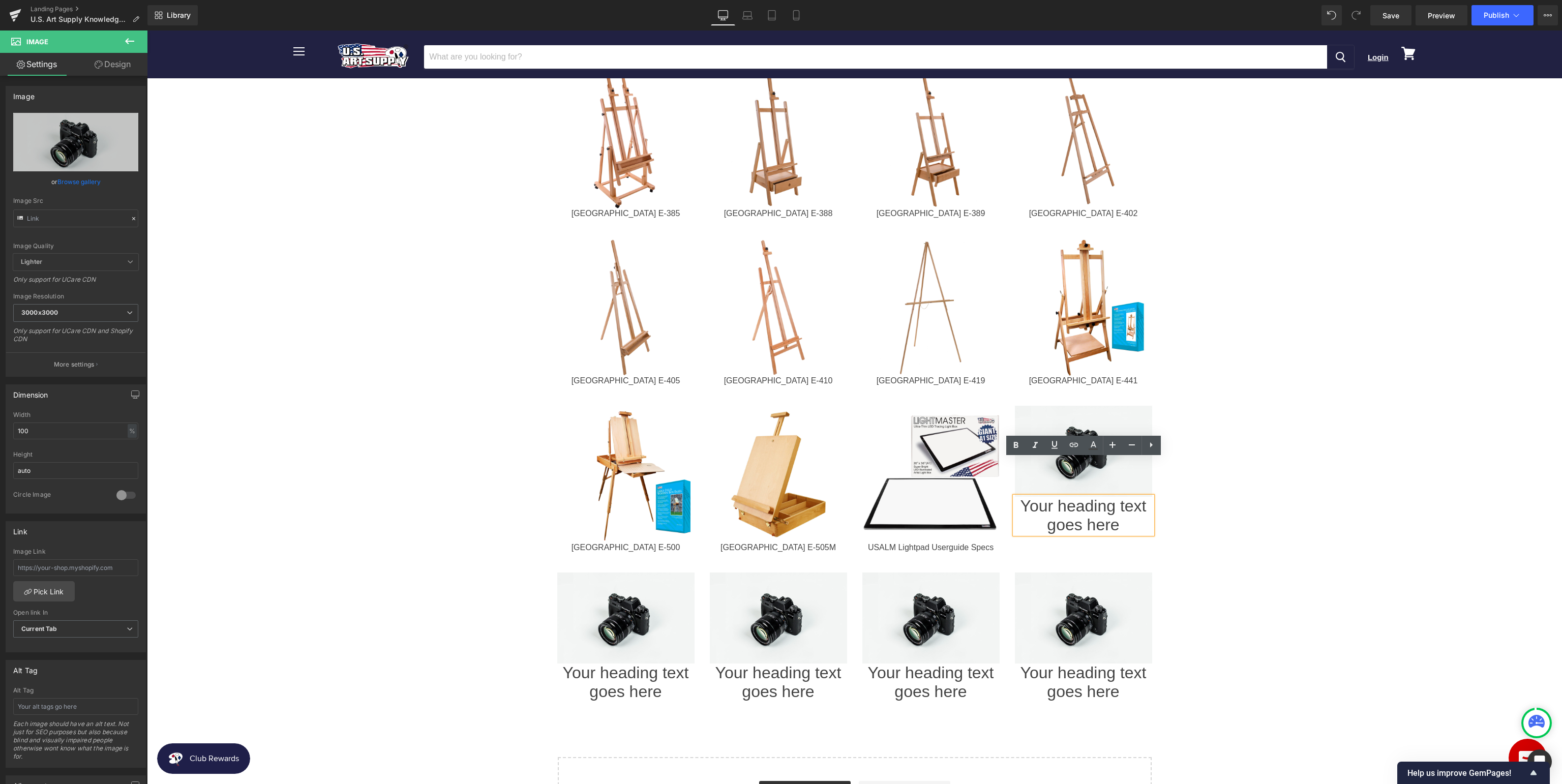
click at [1124, 497] on h1 "Your heading text goes here" at bounding box center [1083, 516] width 137 height 38
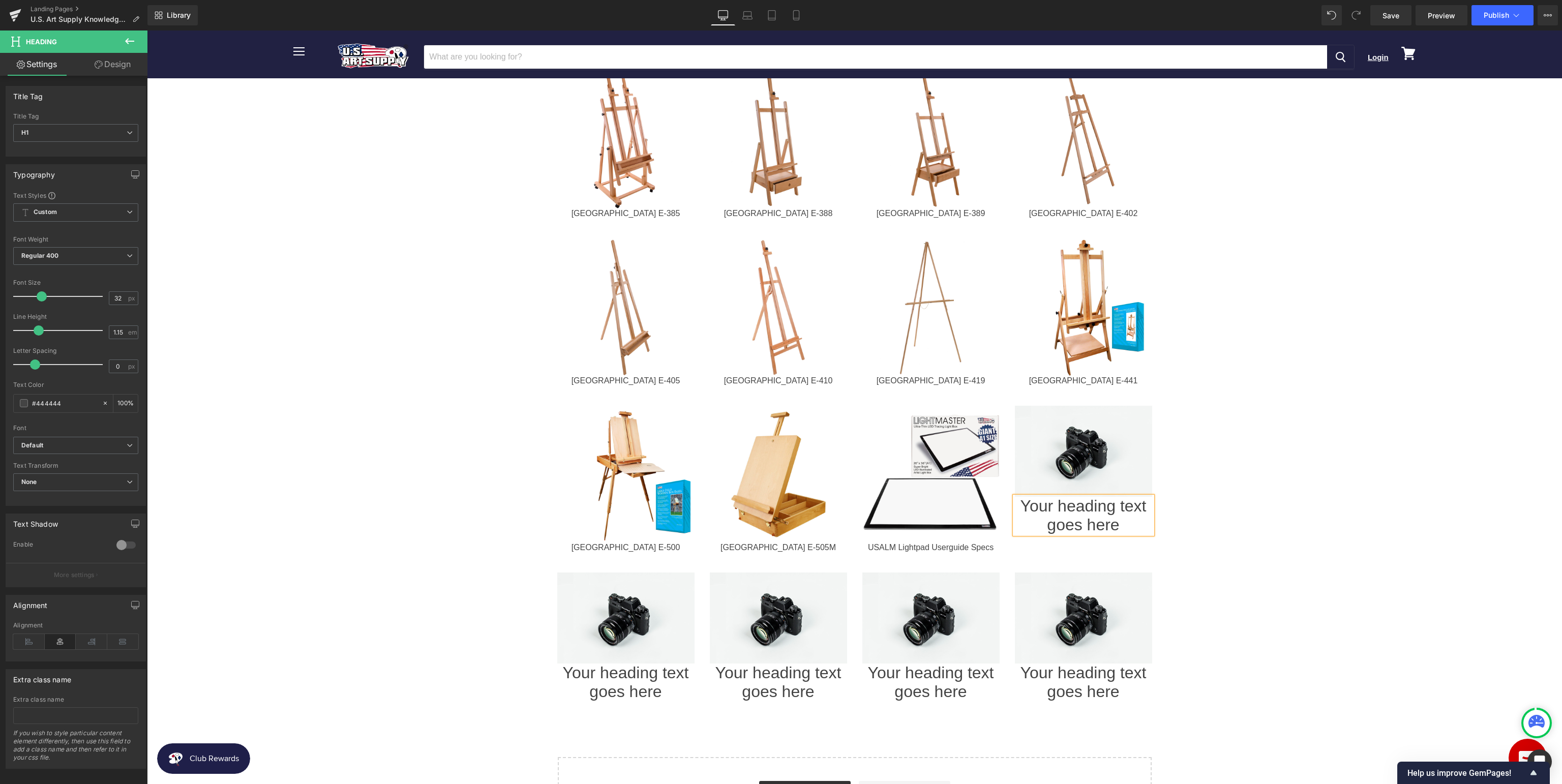
paste div
click at [1083, 444] on span "Image" at bounding box center [1082, 450] width 22 height 12
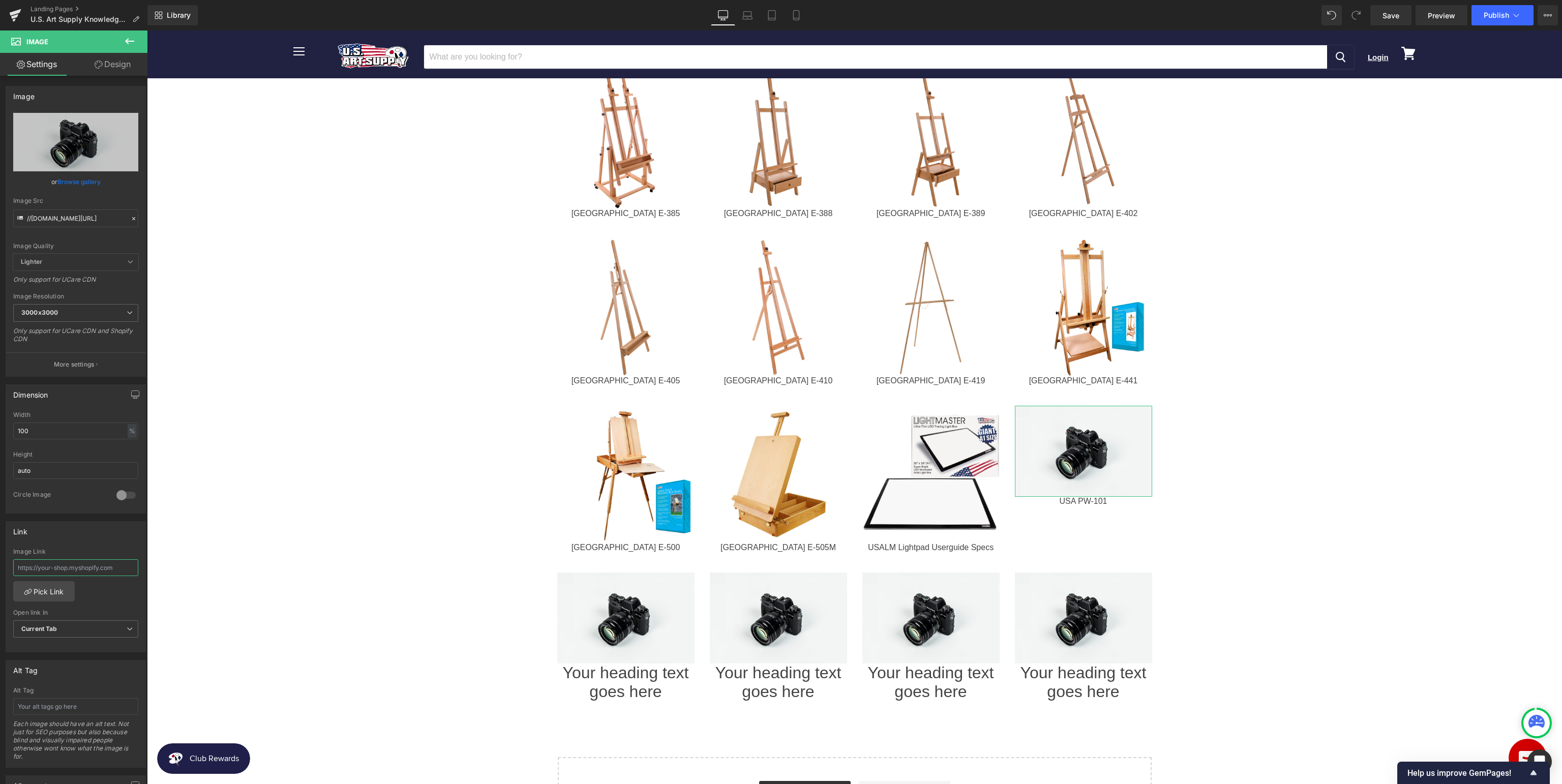
click at [70, 567] on input "text" at bounding box center [75, 567] width 125 height 17
type input "[URL][DOMAIN_NAME]"
click at [82, 135] on link "Replace Image" at bounding box center [75, 142] width 125 height 58
type input "C:\fakepath\USAPW-101_v1.jpg"
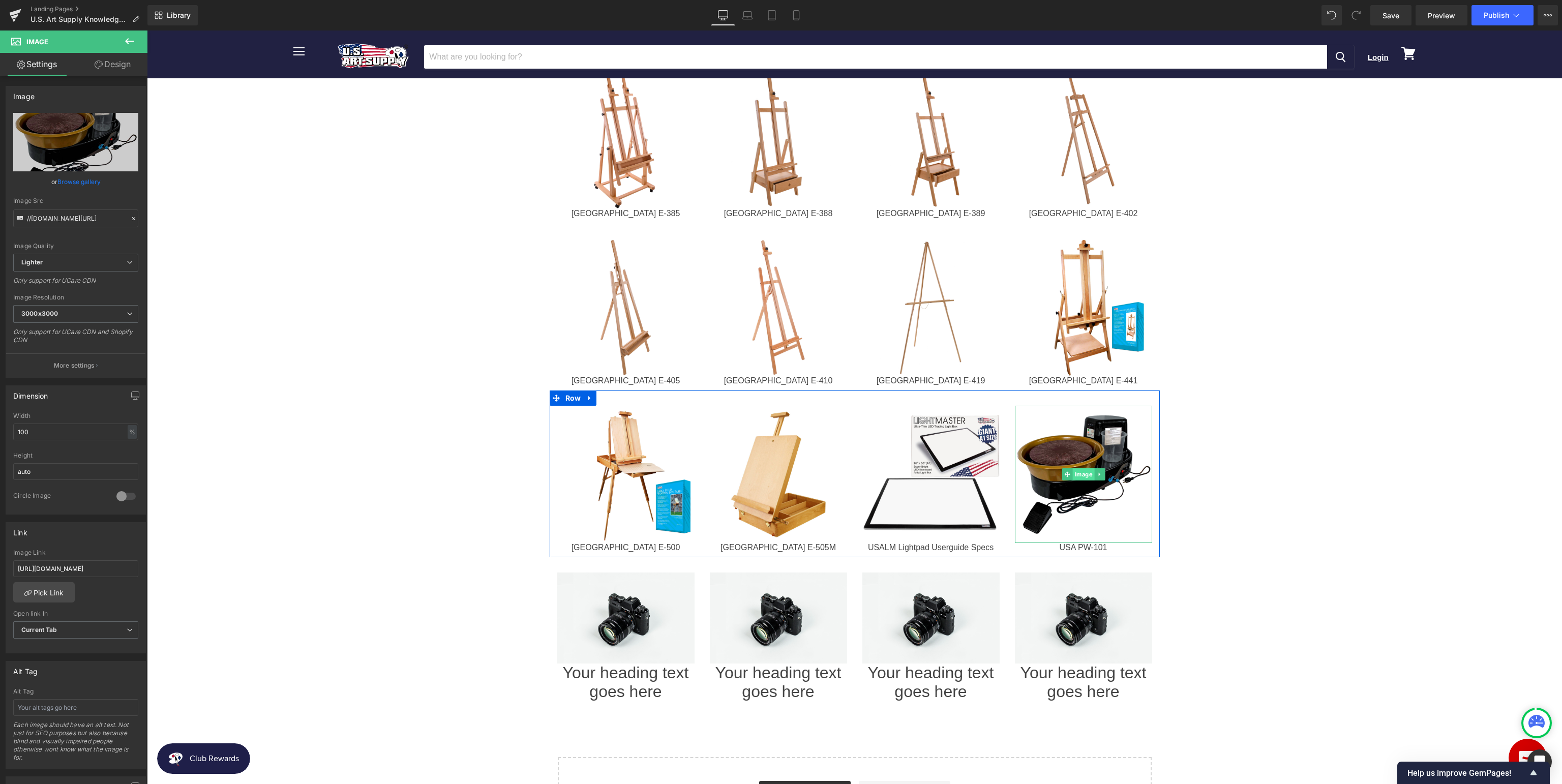
click at [1083, 468] on span "Image" at bounding box center [1082, 474] width 22 height 12
click at [930, 468] on span "Image" at bounding box center [930, 474] width 22 height 12
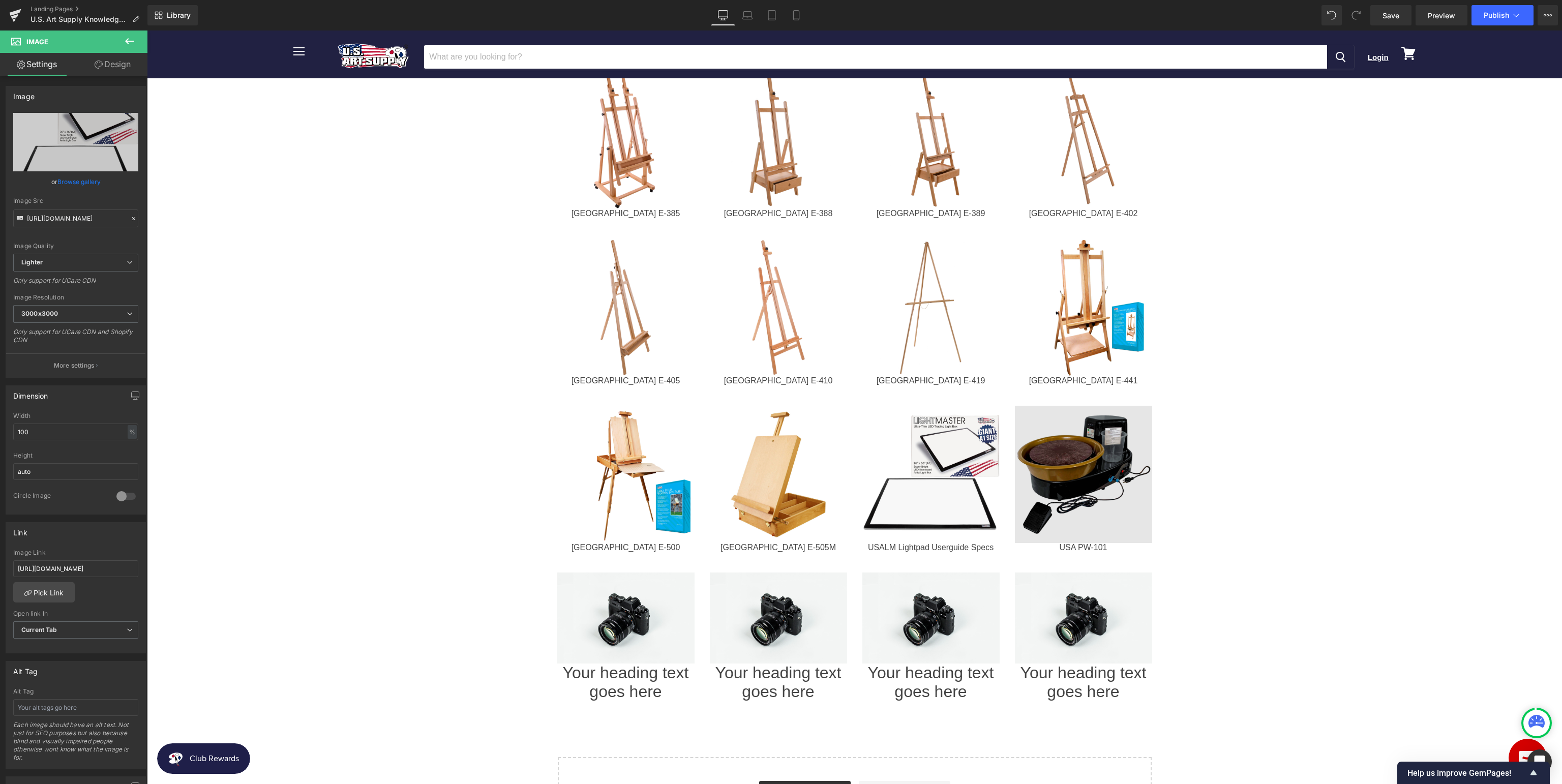
scroll to position [1233, 0]
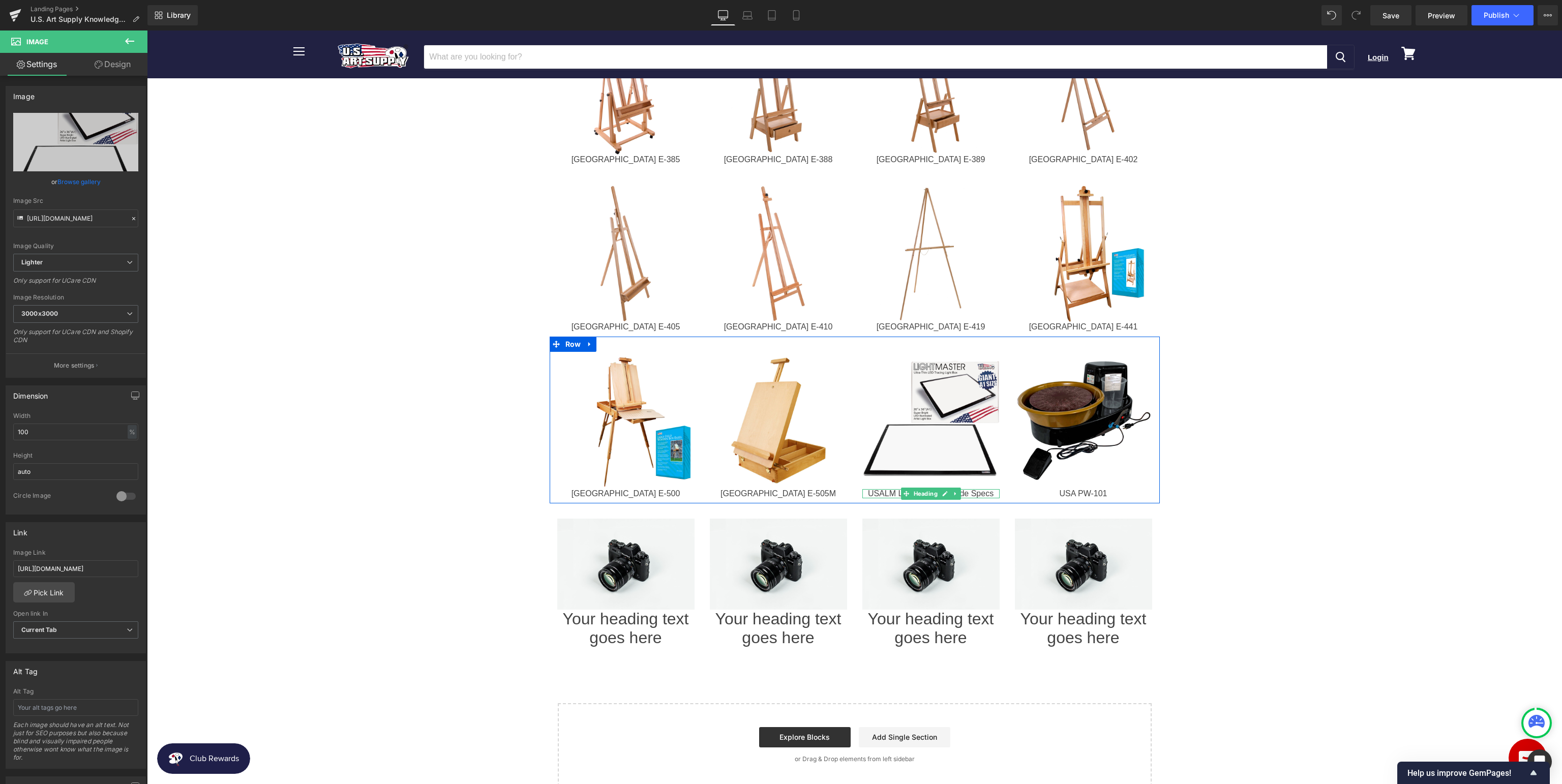
click at [924, 487] on span "Heading" at bounding box center [924, 493] width 28 height 12
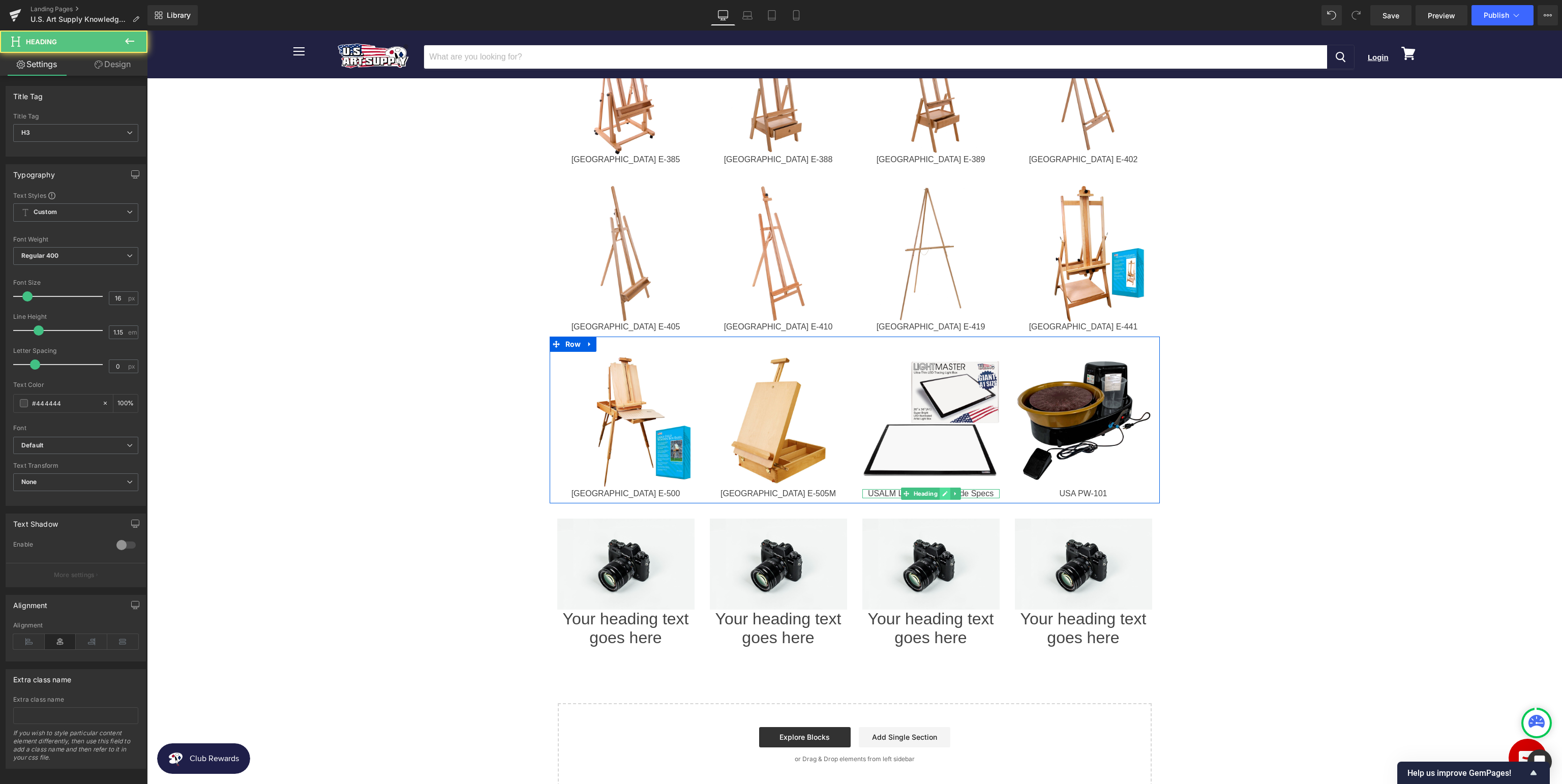
click at [946, 490] on icon at bounding box center [945, 493] width 6 height 6
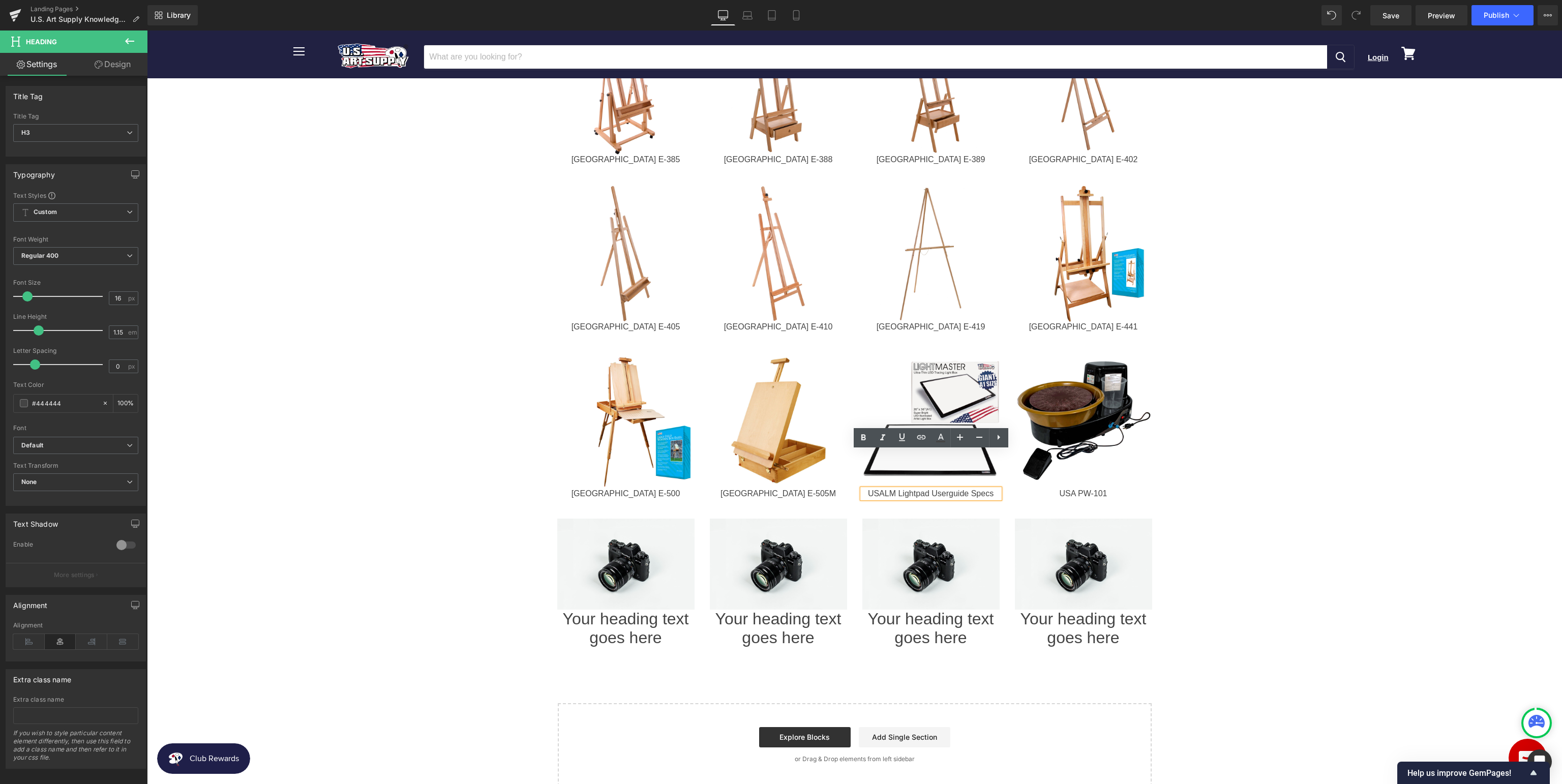
click at [885, 489] on div "USALM Lightpad Userguide Specs" at bounding box center [931, 494] width 137 height 10
click at [949, 489] on div "USALM Lightpad Userguide Specs" at bounding box center [931, 494] width 137 height 10
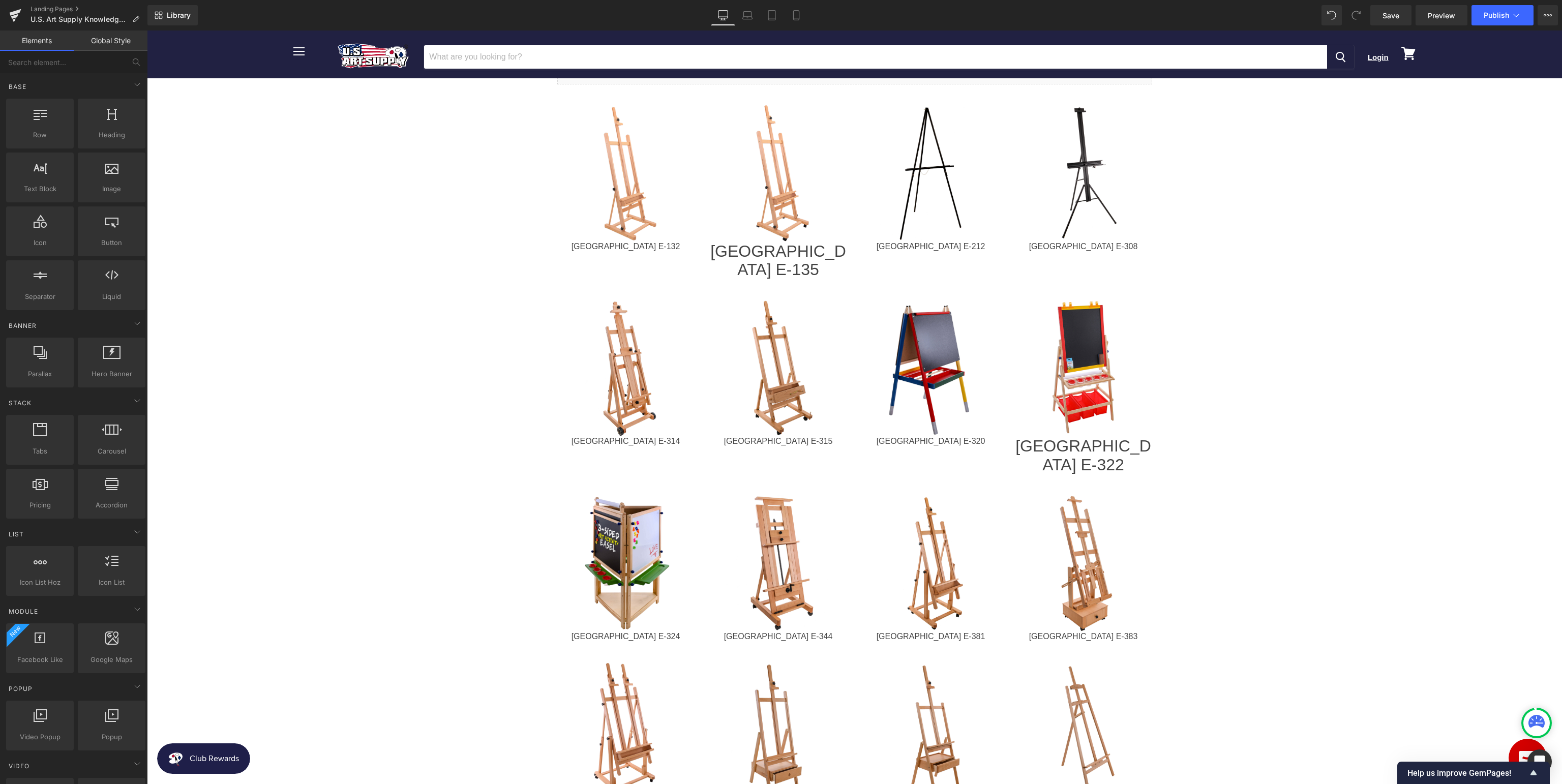
scroll to position [644, 0]
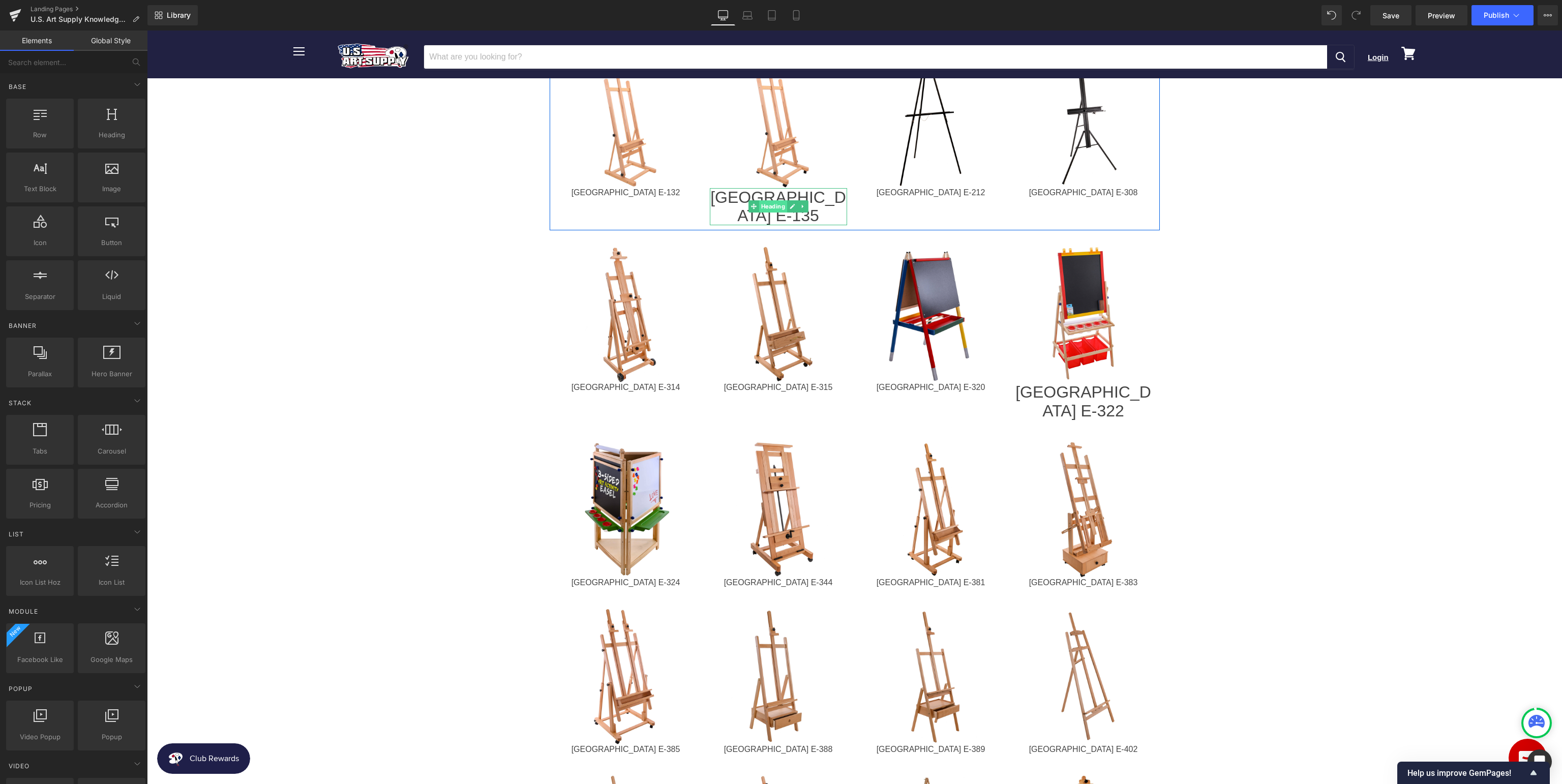
click at [774, 200] on span "Heading" at bounding box center [772, 206] width 28 height 12
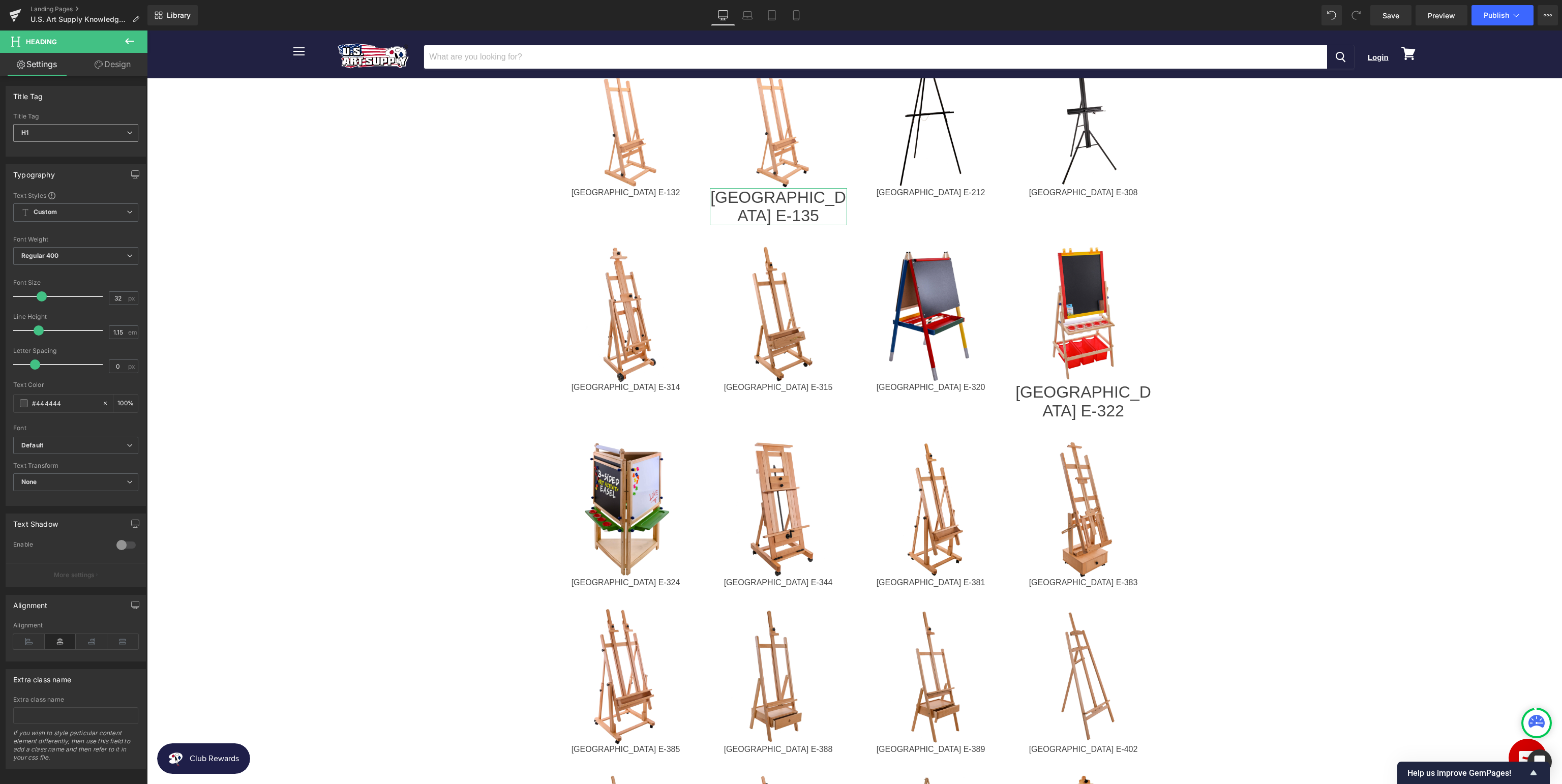
click at [40, 136] on span "H1" at bounding box center [75, 132] width 125 height 18
click at [93, 90] on div "Title Tag" at bounding box center [75, 96] width 139 height 19
click at [802, 223] on div at bounding box center [779, 224] width 137 height 3
click at [788, 195] on h1 "[GEOGRAPHIC_DATA] E-135" at bounding box center [779, 207] width 137 height 38
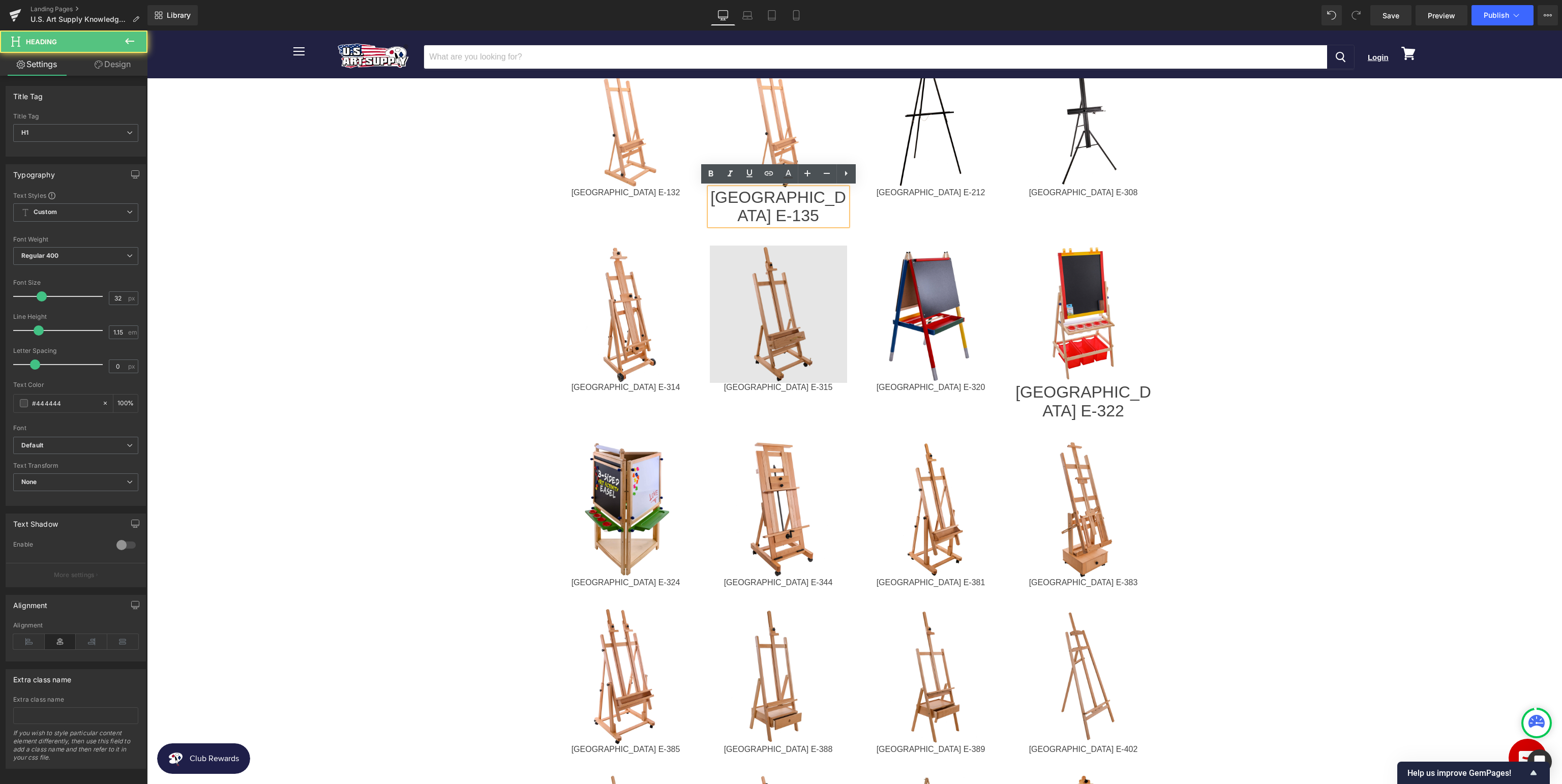
click at [811, 245] on img at bounding box center [779, 314] width 137 height 137
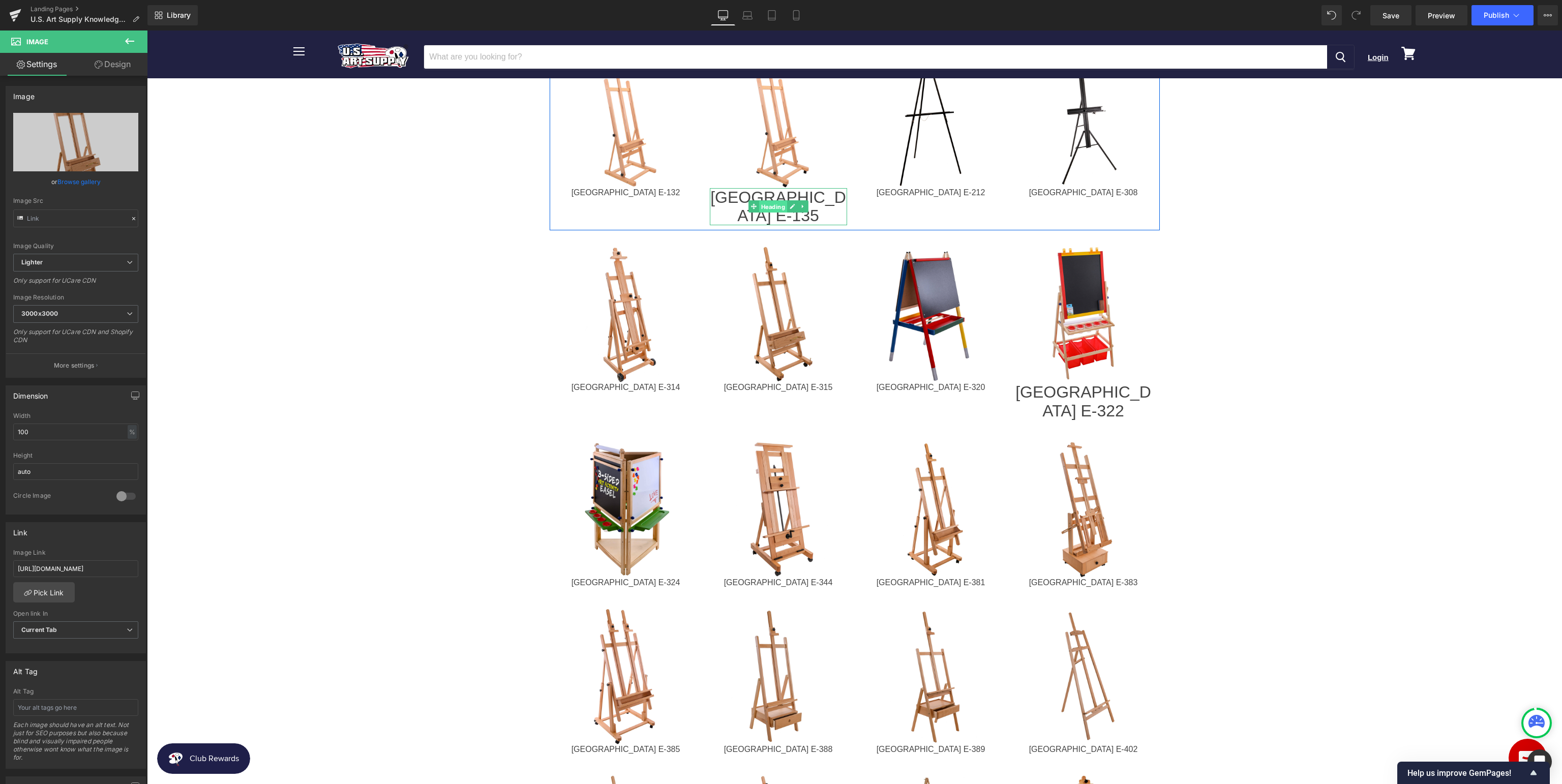
click at [784, 201] on span "Heading" at bounding box center [772, 206] width 28 height 12
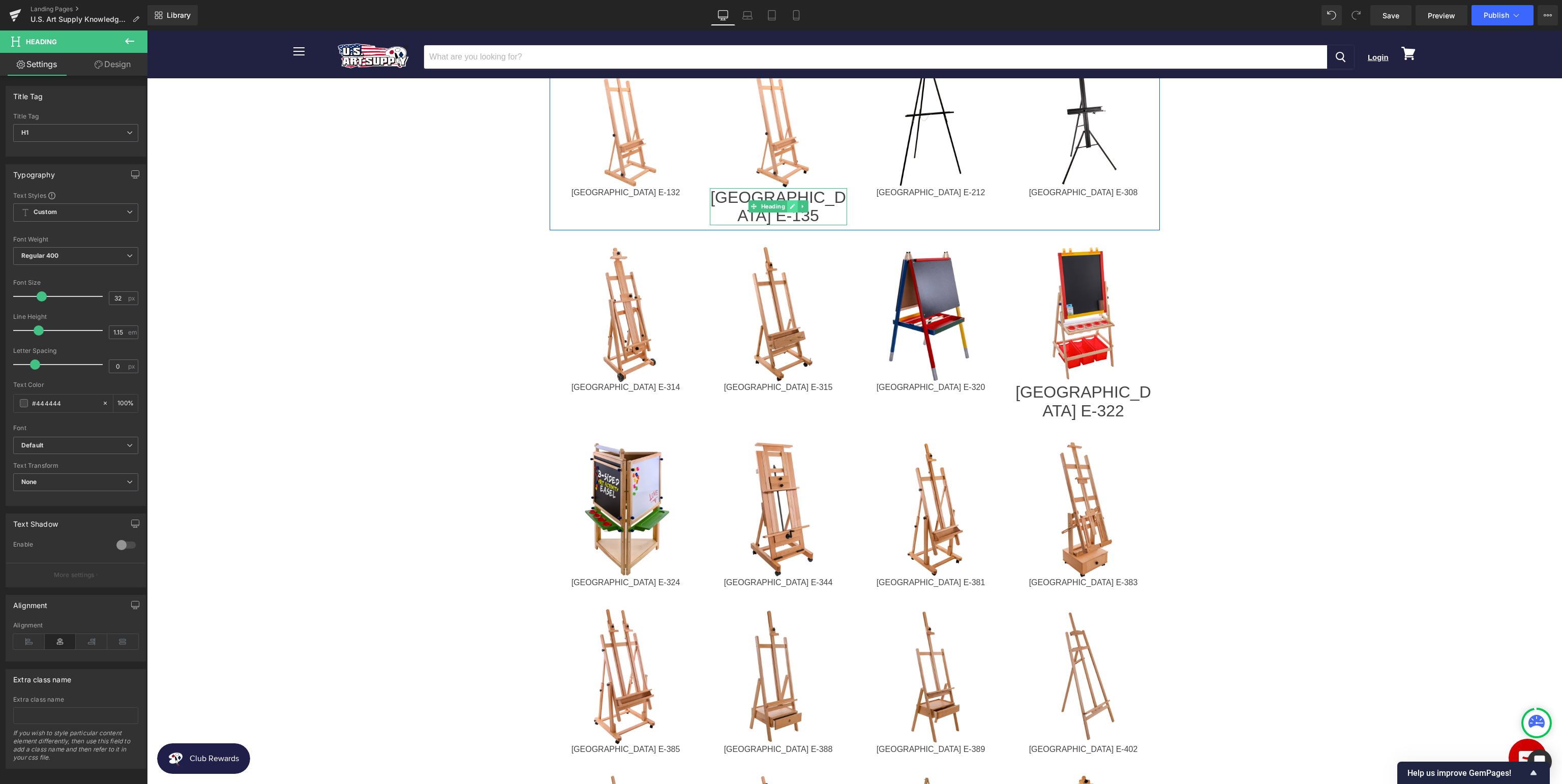
click at [790, 204] on icon at bounding box center [792, 206] width 6 height 6
click at [618, 191] on span "Heading" at bounding box center [620, 192] width 28 height 12
click at [781, 200] on span "Heading" at bounding box center [772, 206] width 28 height 12
click at [85, 127] on span "H1" at bounding box center [75, 132] width 125 height 18
click at [42, 180] on li "H3" at bounding box center [76, 181] width 126 height 15
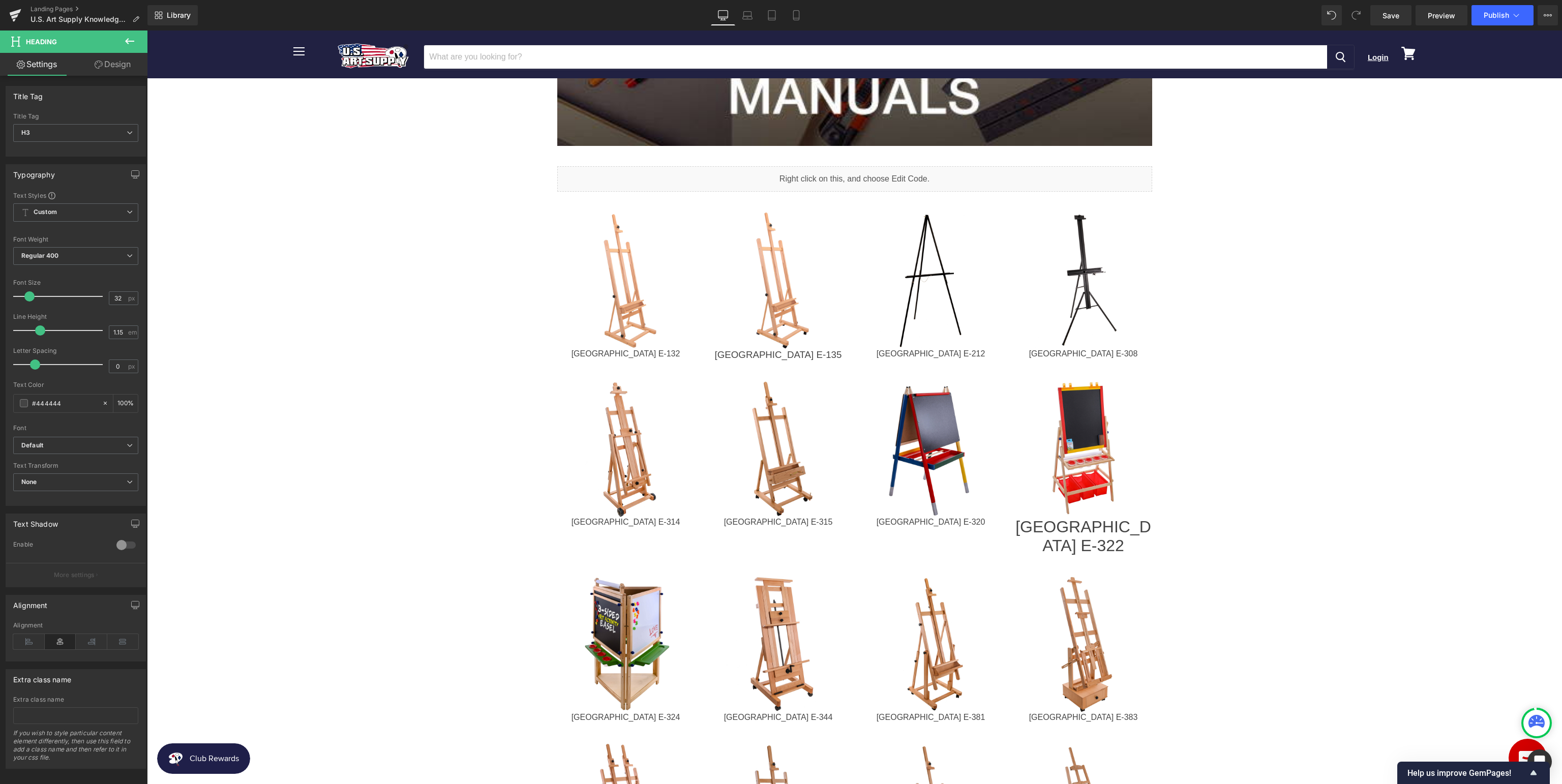
scroll to position [429, 0]
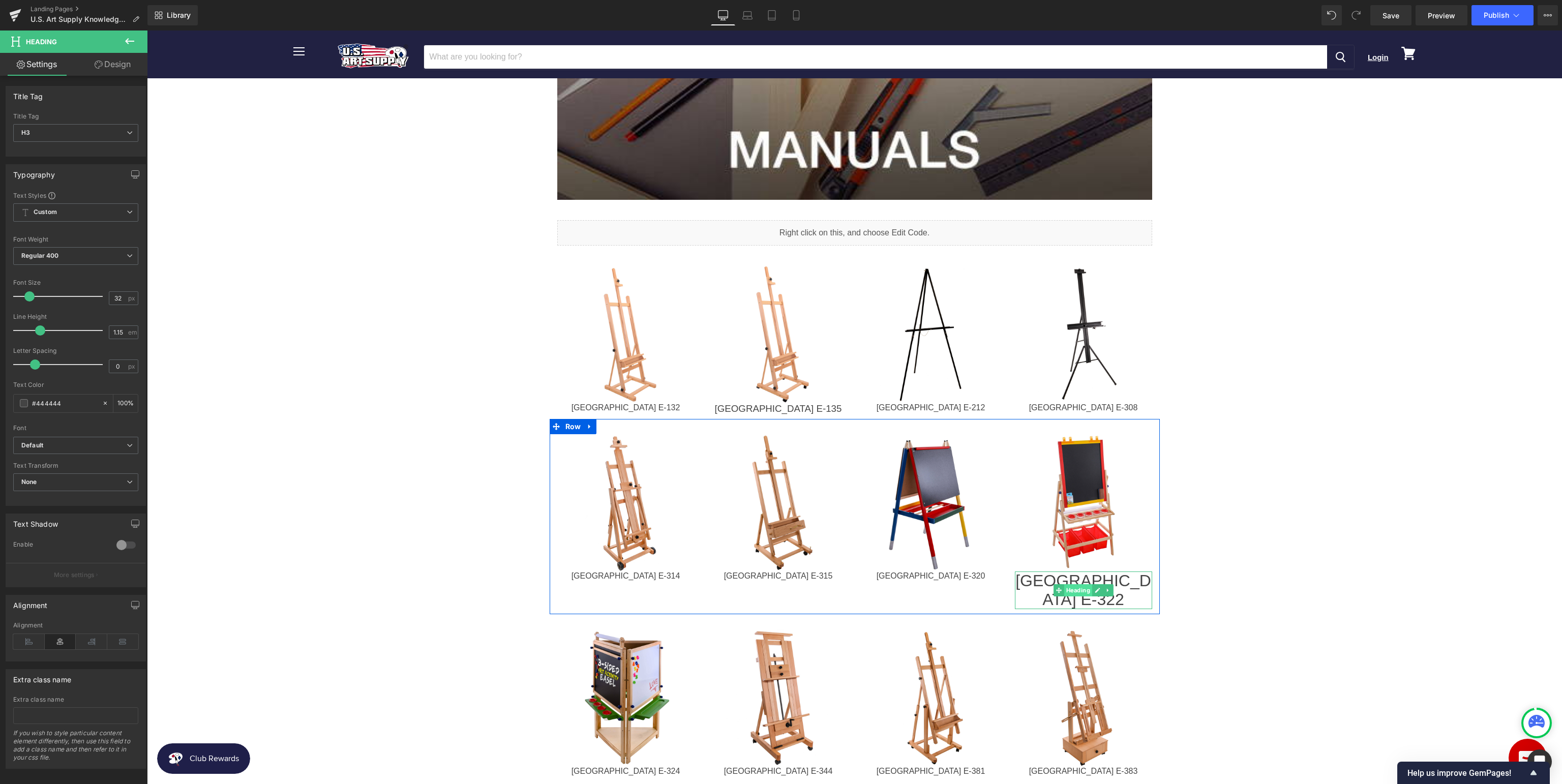
click at [1081, 584] on span "Heading" at bounding box center [1077, 590] width 28 height 12
click at [92, 132] on span "H1" at bounding box center [75, 132] width 125 height 18
click at [57, 181] on li "H3" at bounding box center [76, 181] width 126 height 15
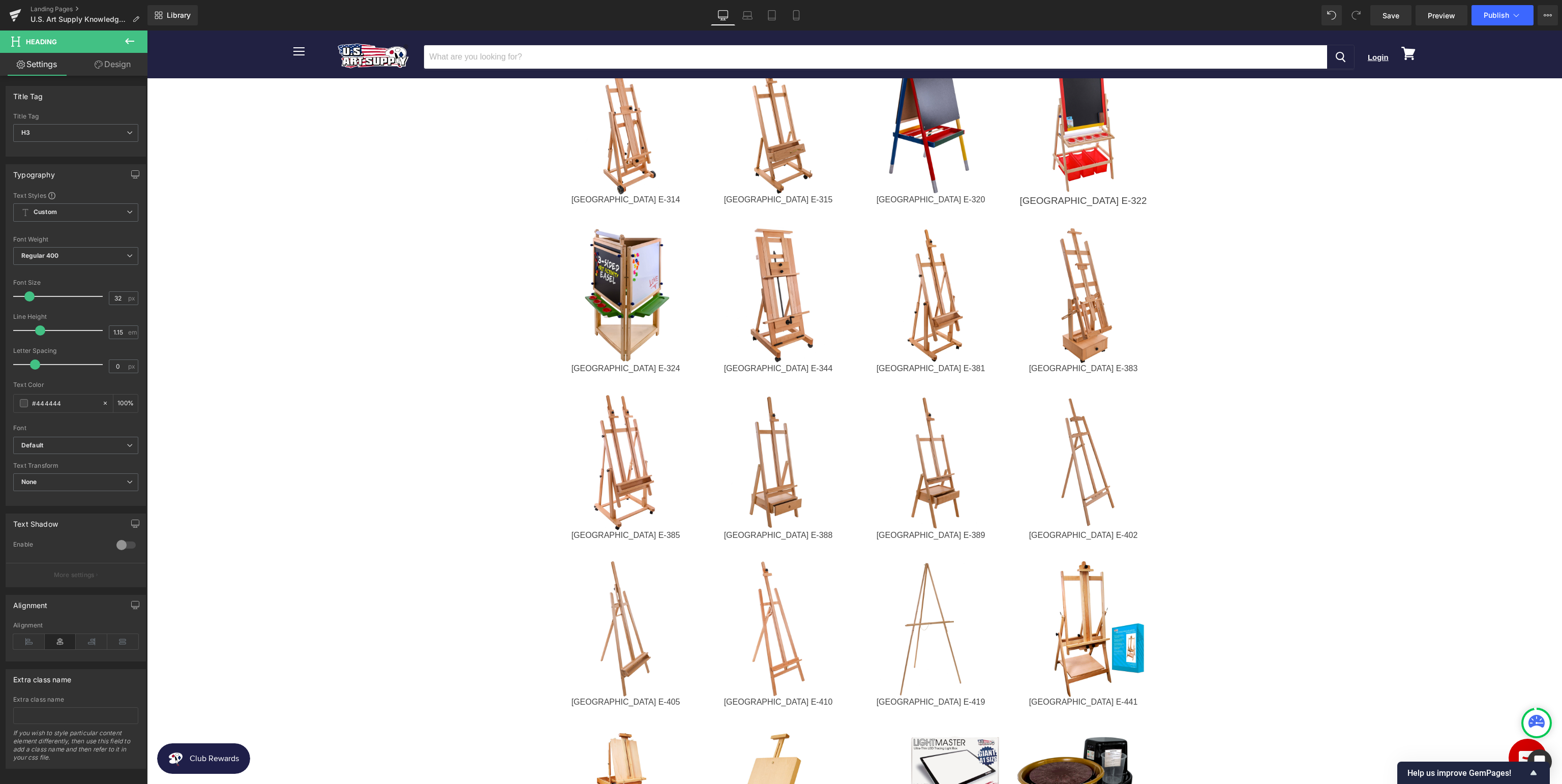
scroll to position [751, 0]
